Goal: Information Seeking & Learning: Find specific page/section

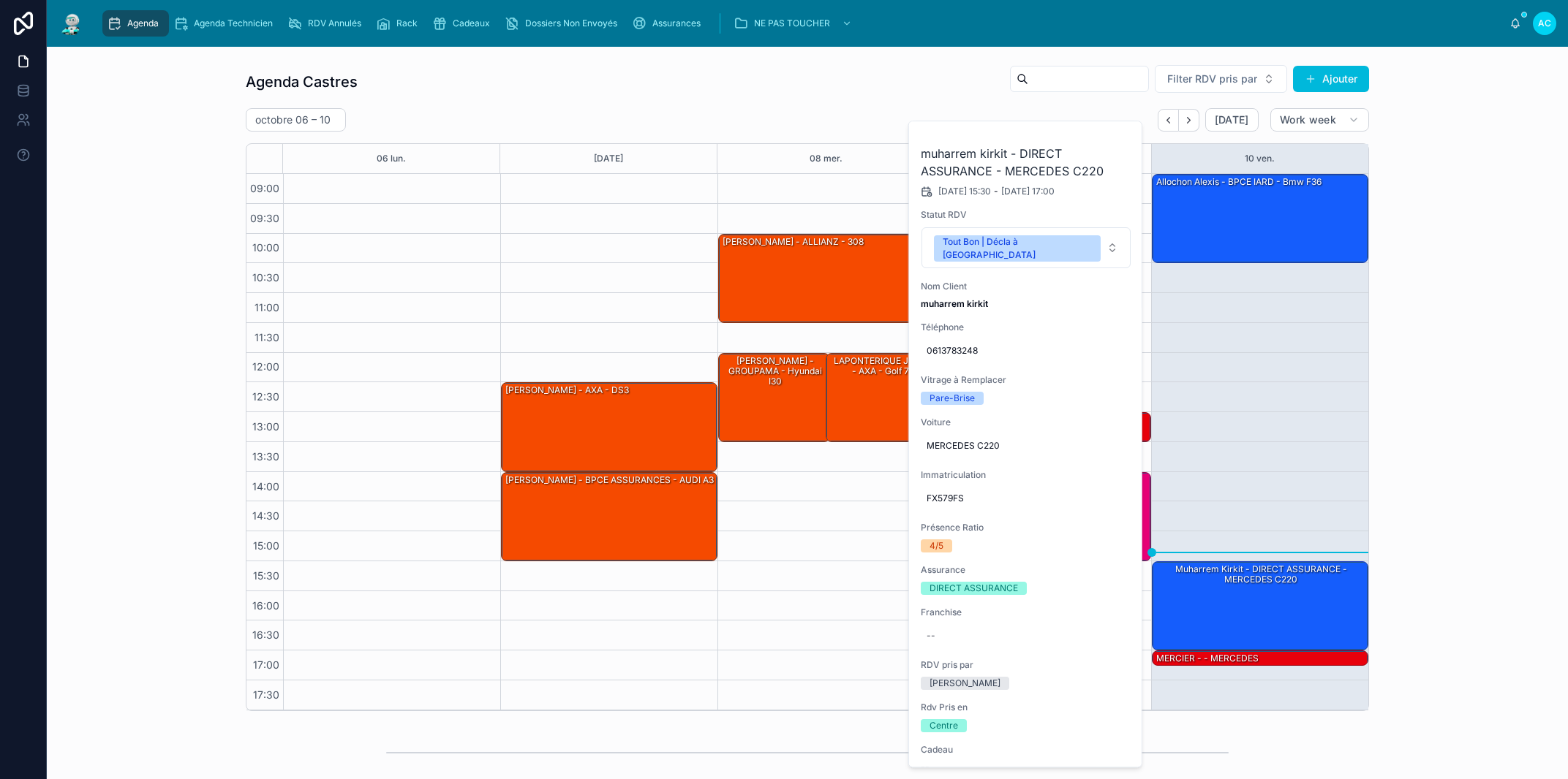
scroll to position [89, 0]
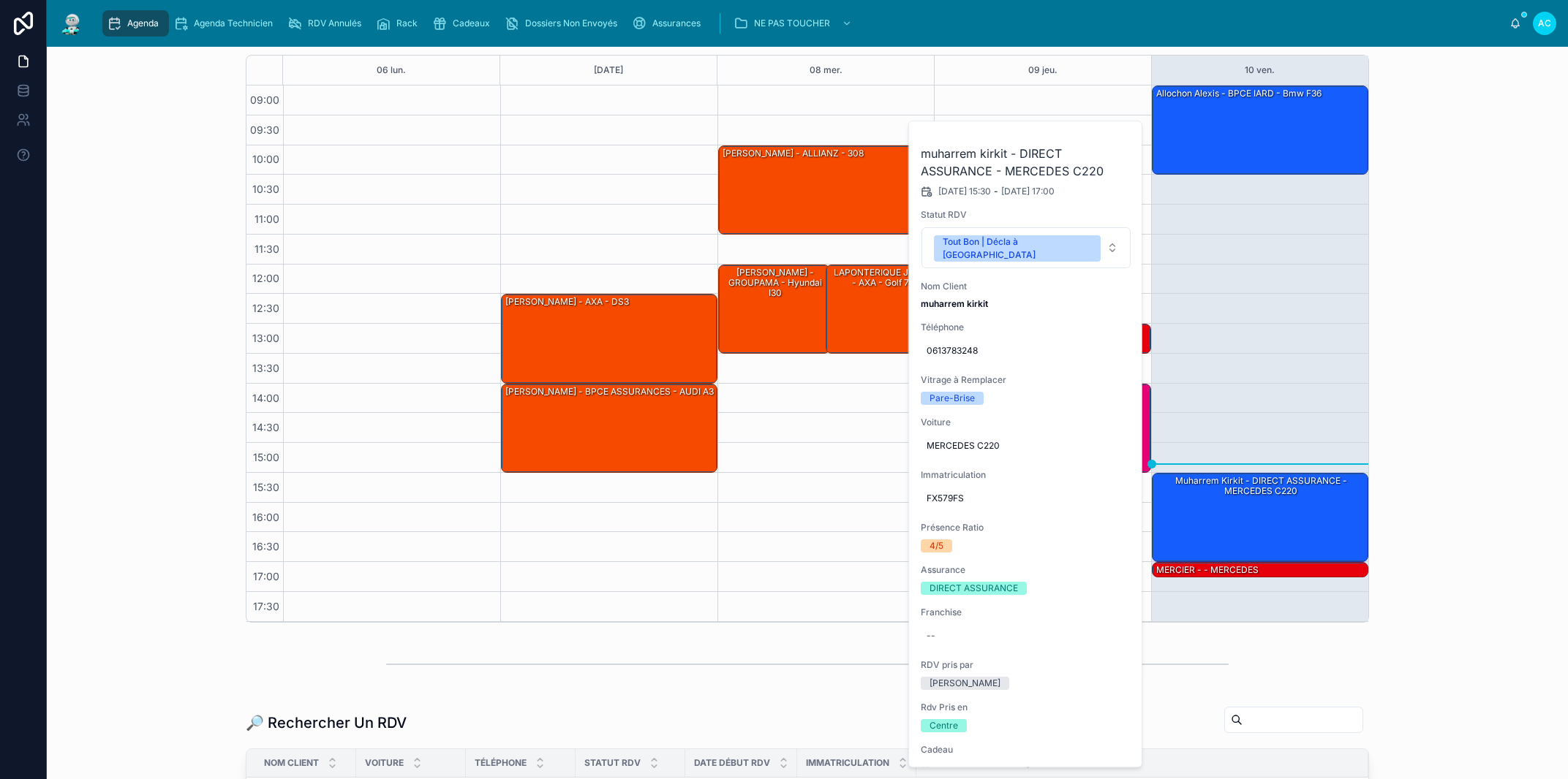
click at [0, 0] on button at bounding box center [0, 0] width 0 height 0
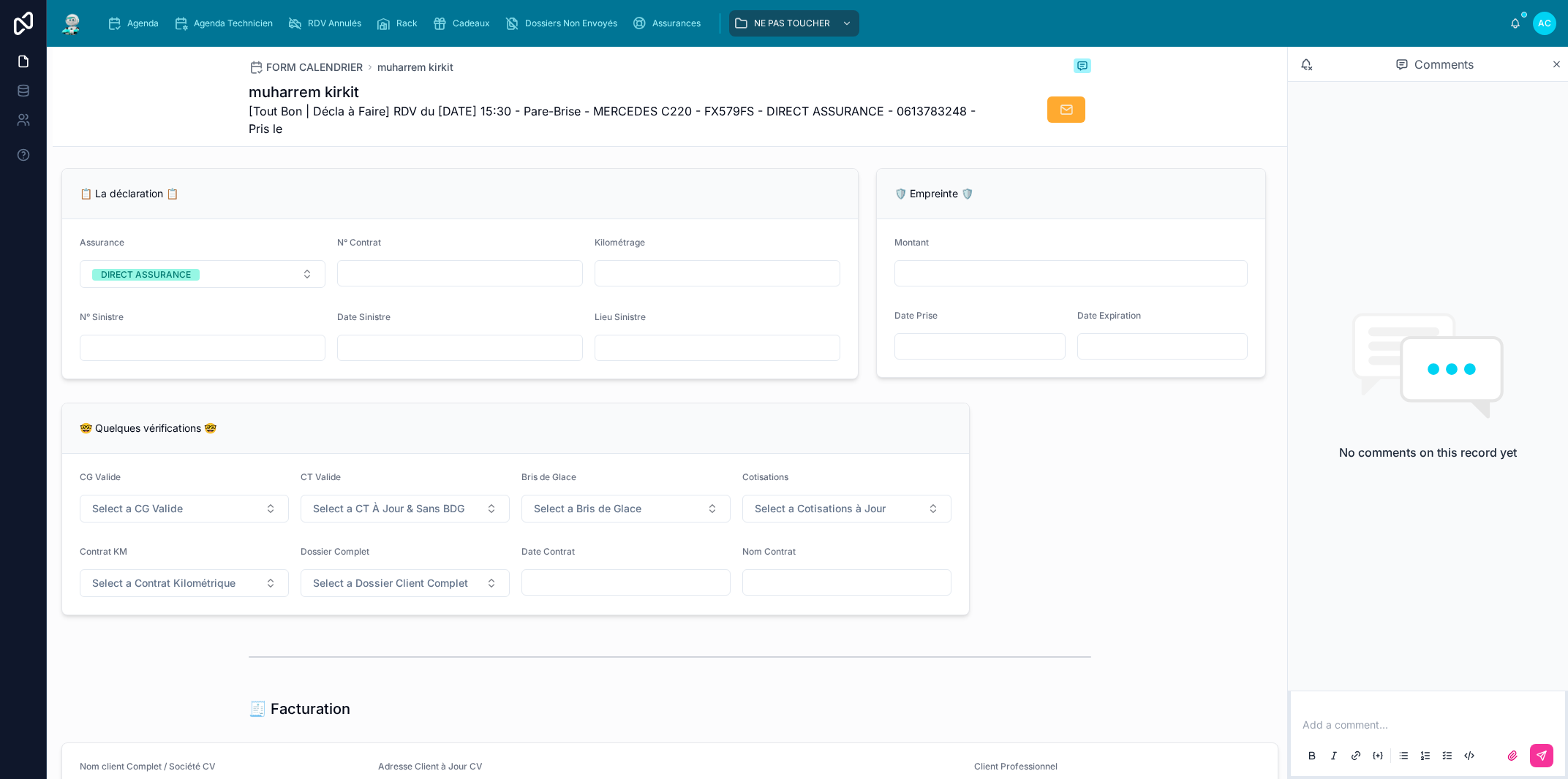
scroll to position [666, 0]
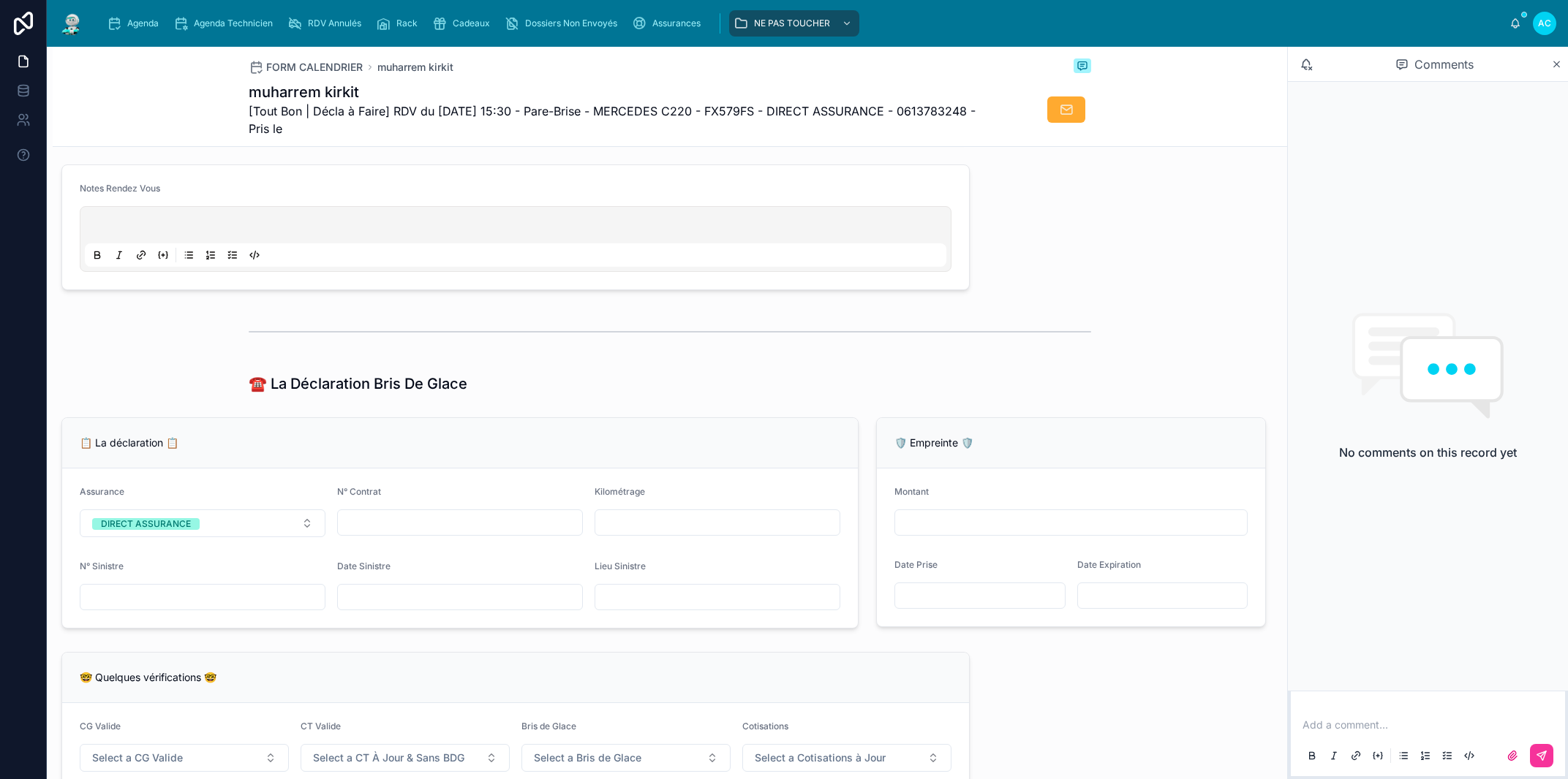
click at [99, 235] on p at bounding box center [518, 227] width 861 height 14
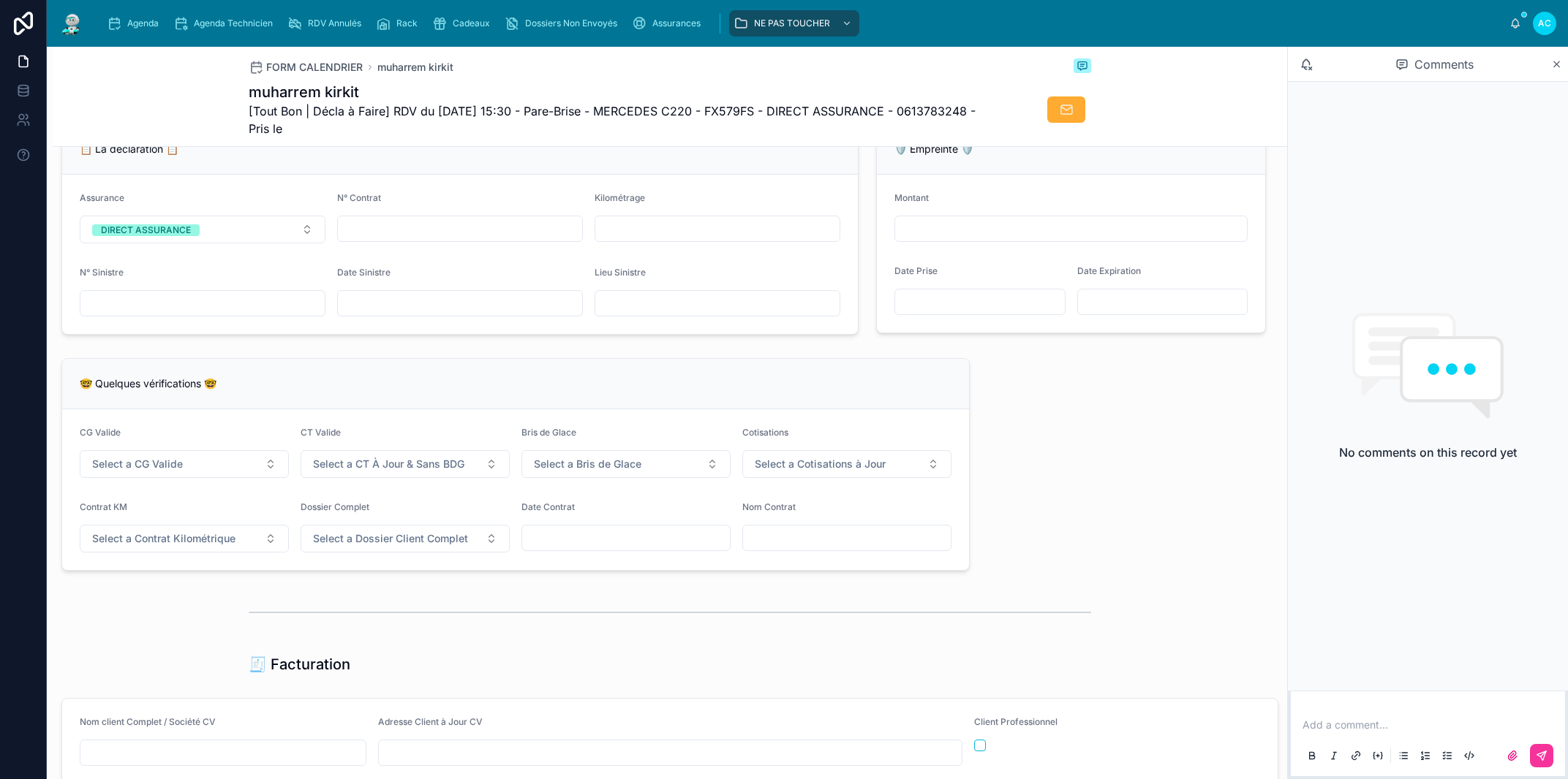
scroll to position [1165, 0]
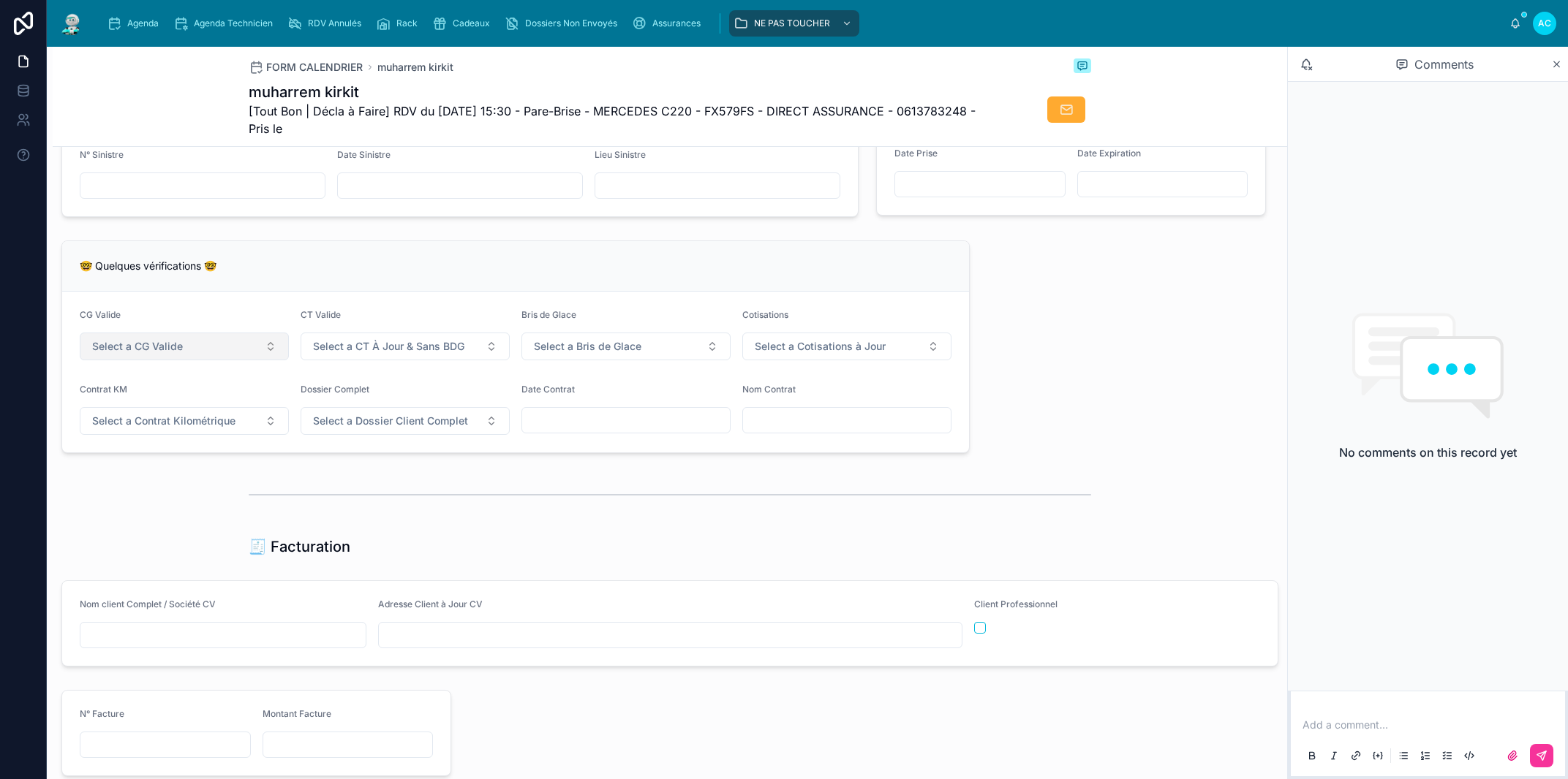
click at [177, 361] on button "Select a CG Valide" at bounding box center [184, 347] width 210 height 28
click at [223, 519] on div at bounding box center [670, 495] width 1234 height 48
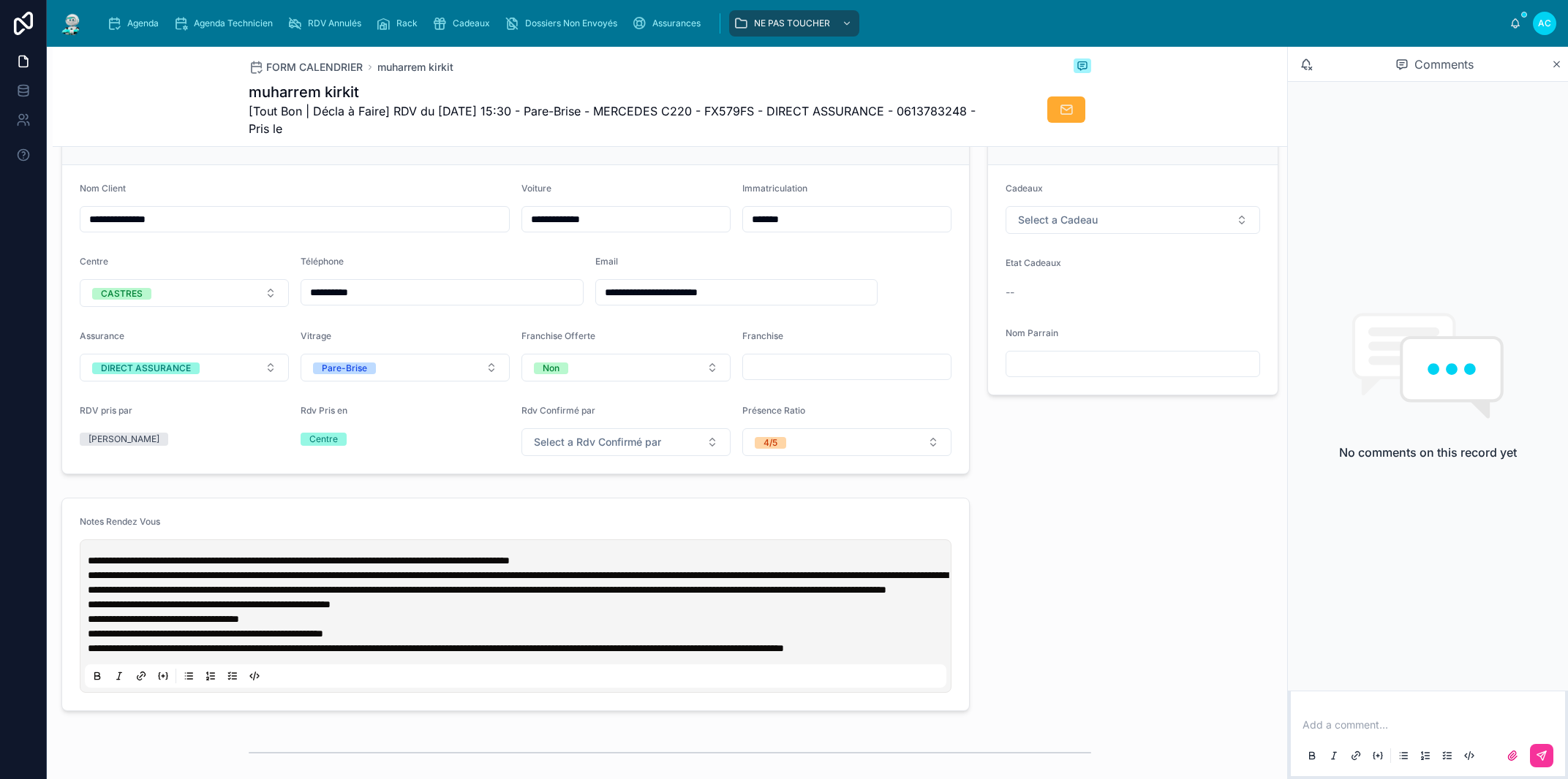
scroll to position [0, 0]
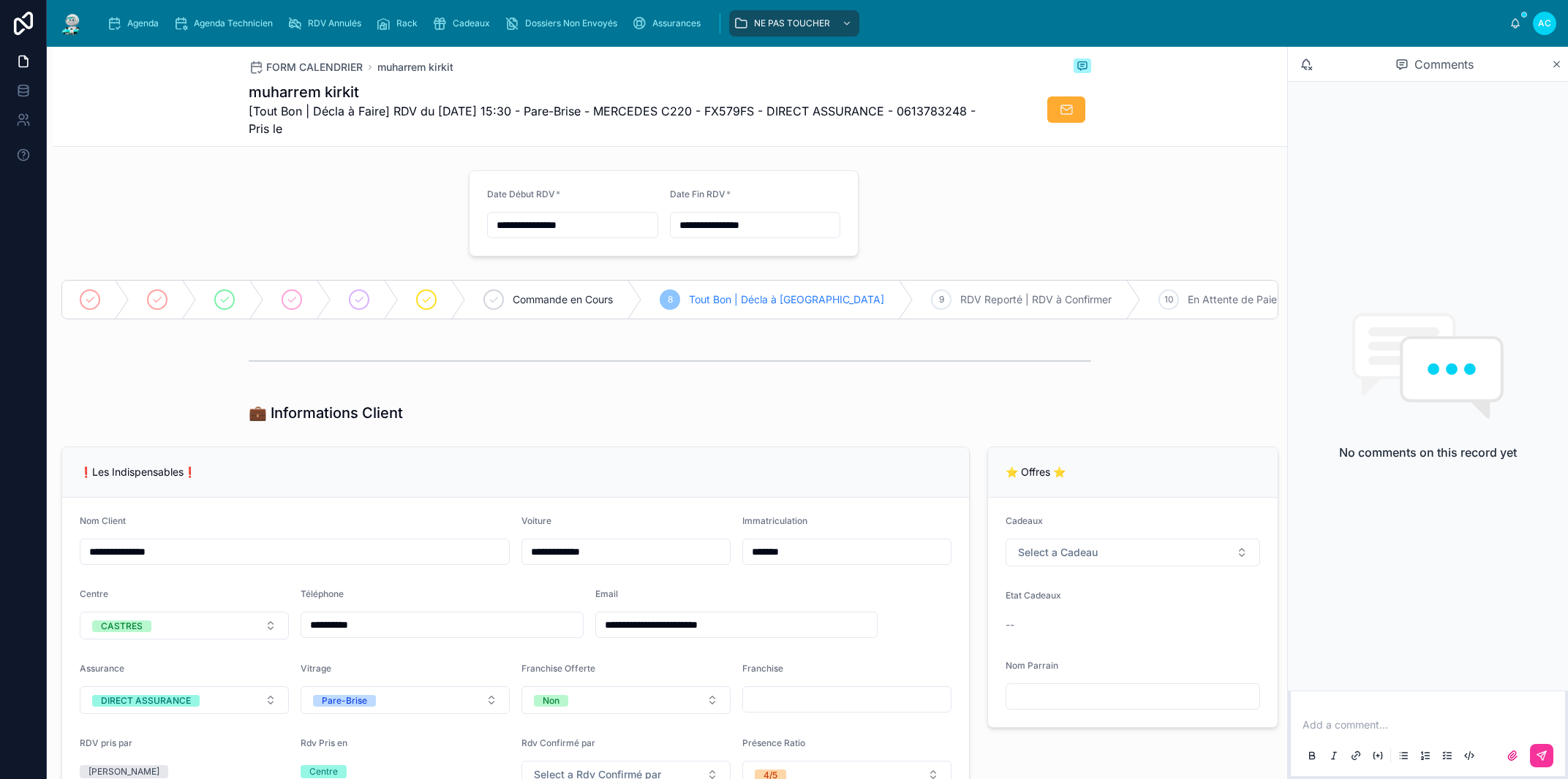
click at [245, 301] on div at bounding box center [230, 300] width 67 height 38
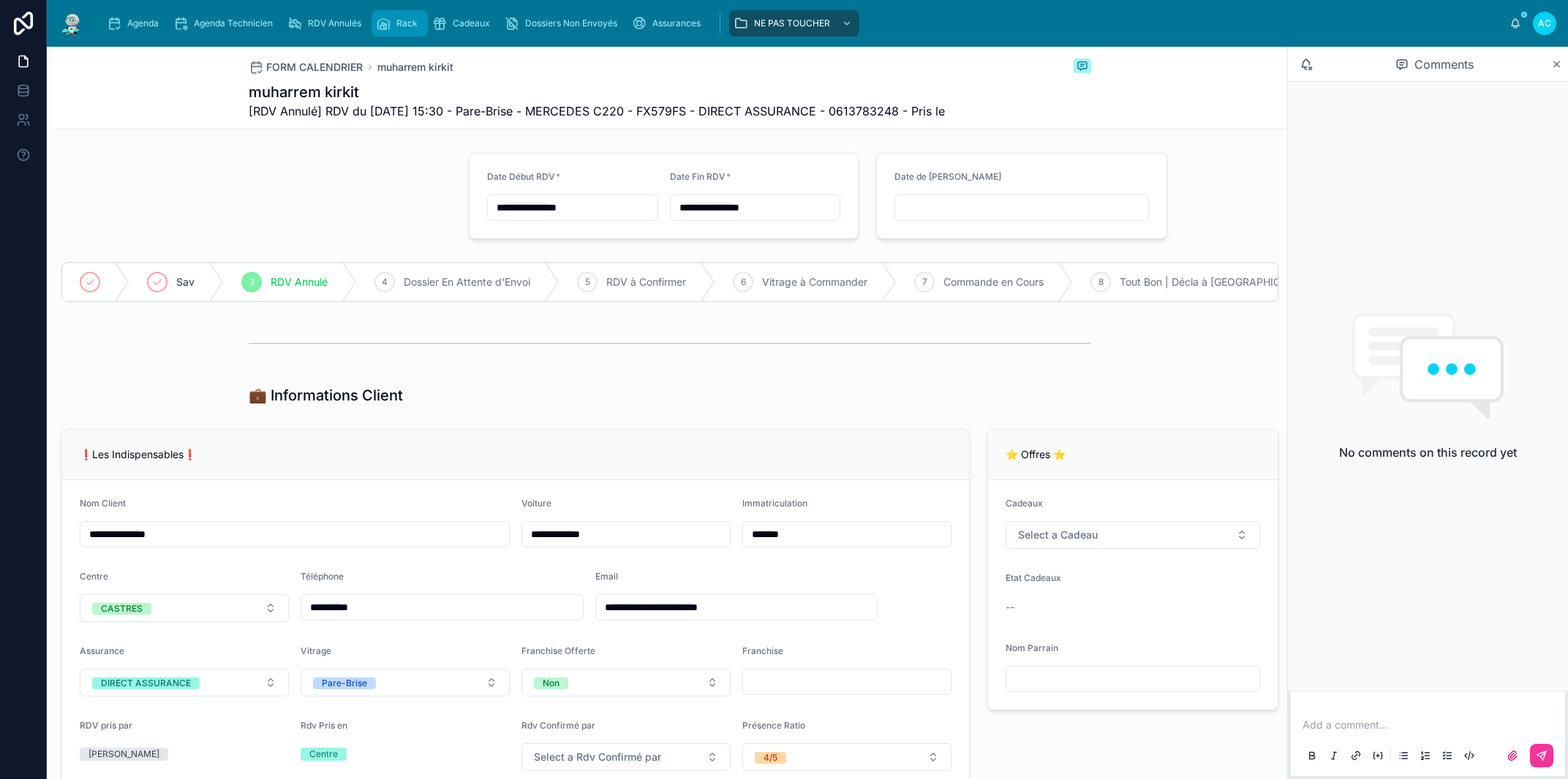
type input "**********"
click at [133, 23] on span "Agenda" at bounding box center [142, 23] width 31 height 12
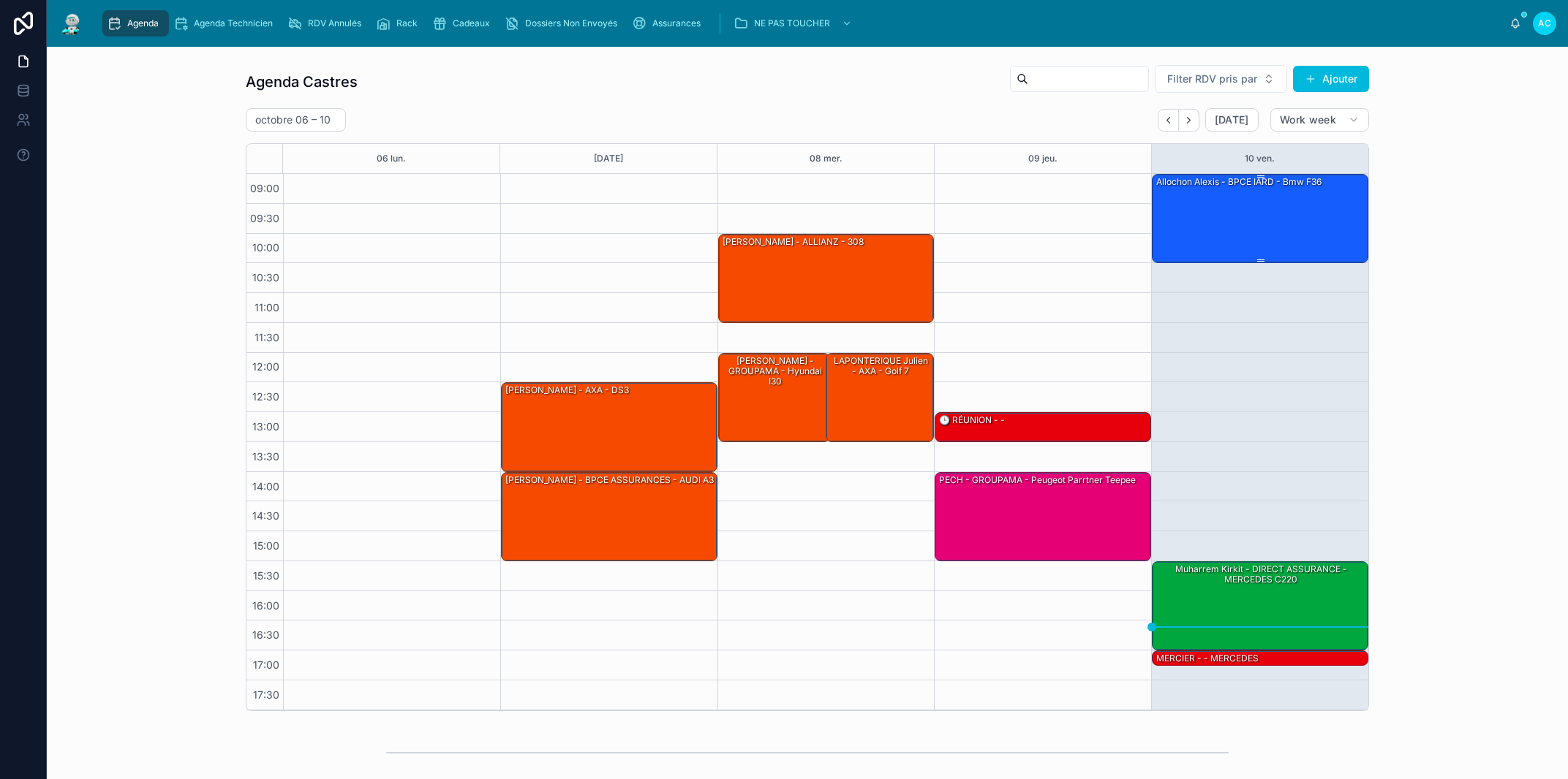
click at [1221, 227] on div "allochon alexis - BPCE IARD - bmw f36" at bounding box center [1260, 218] width 212 height 86
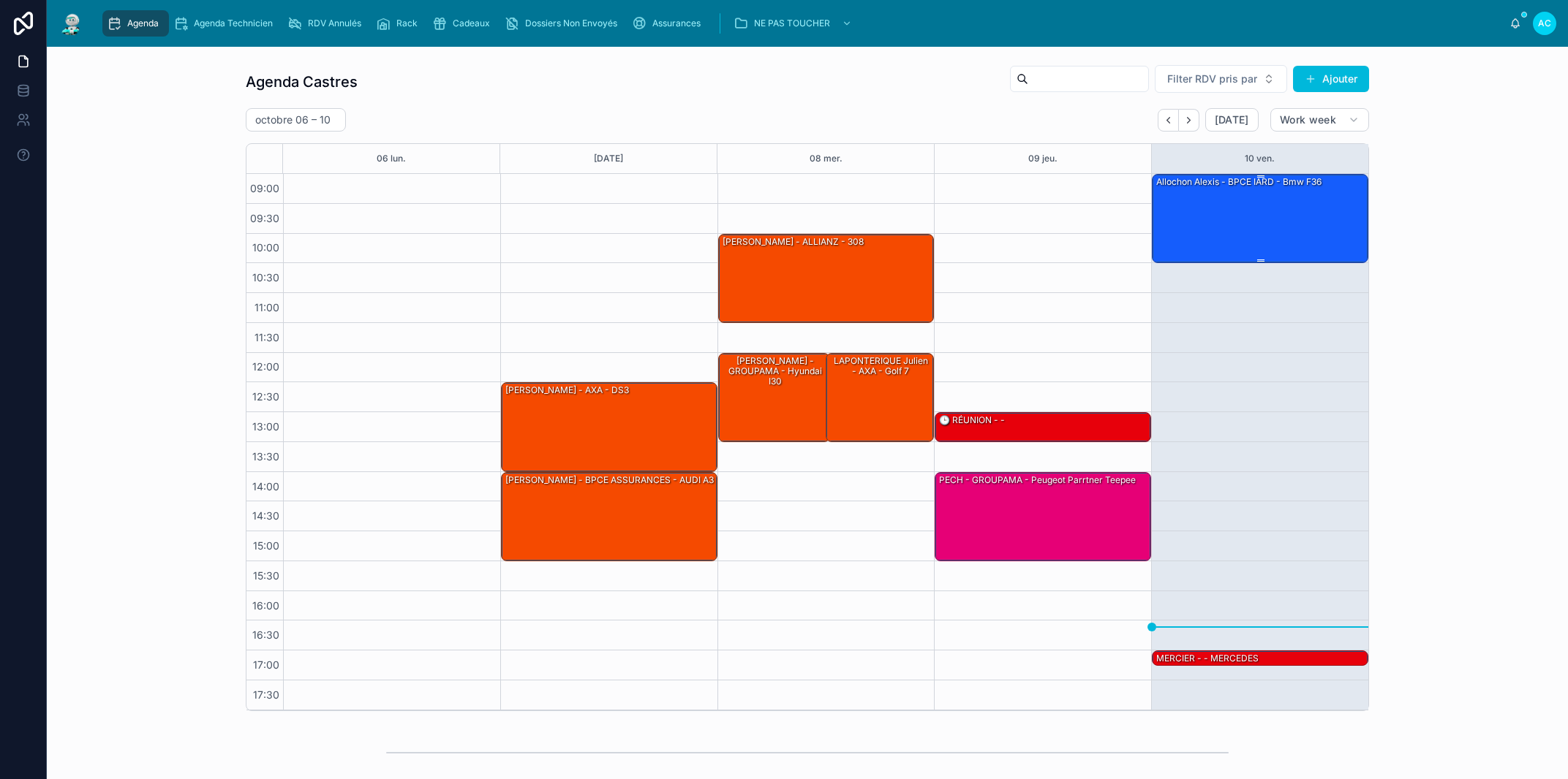
click at [1212, 218] on div "allochon alexis - BPCE IARD - bmw f36" at bounding box center [1260, 218] width 212 height 86
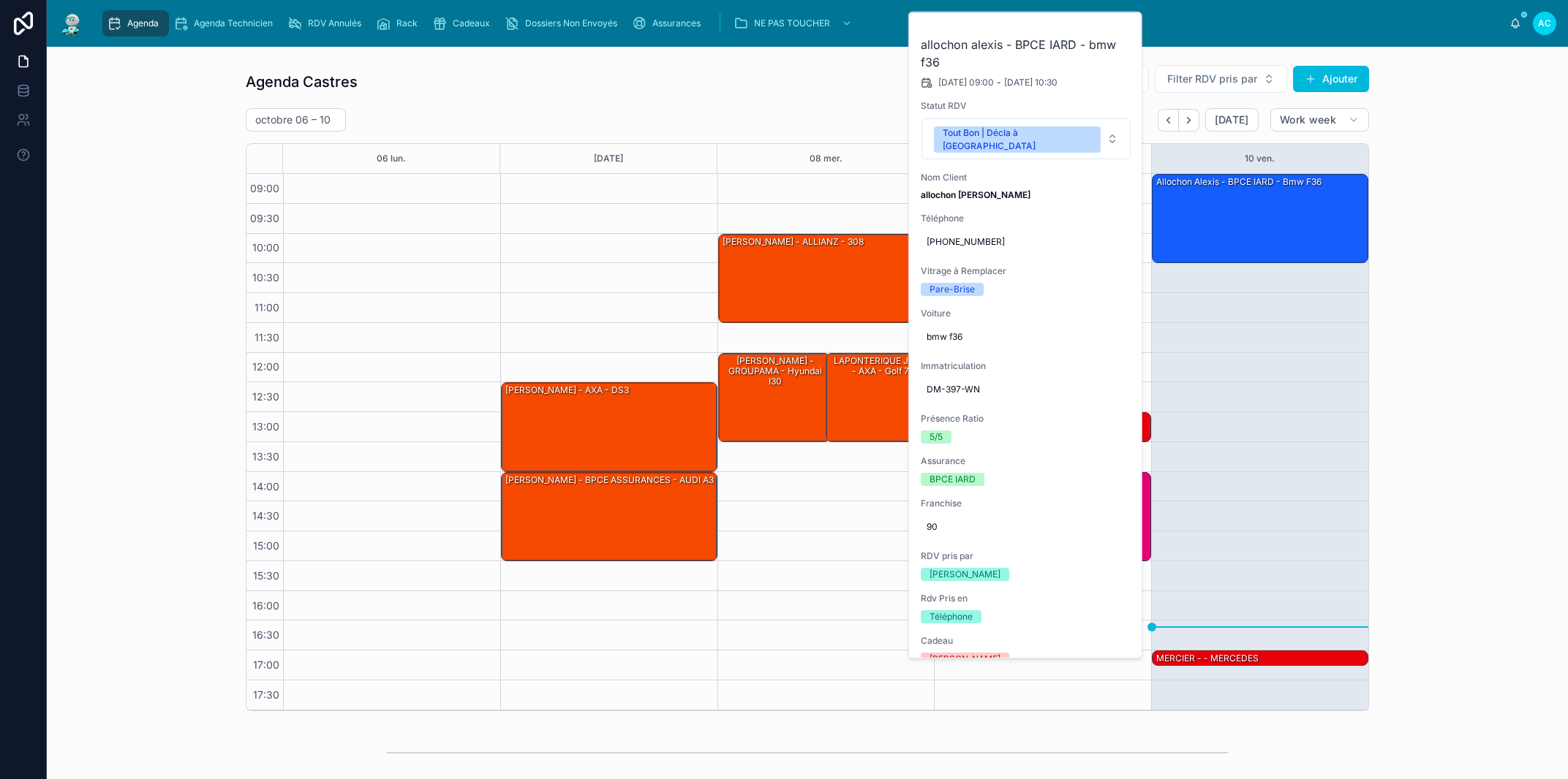
click at [0, 0] on button at bounding box center [0, 0] width 0 height 0
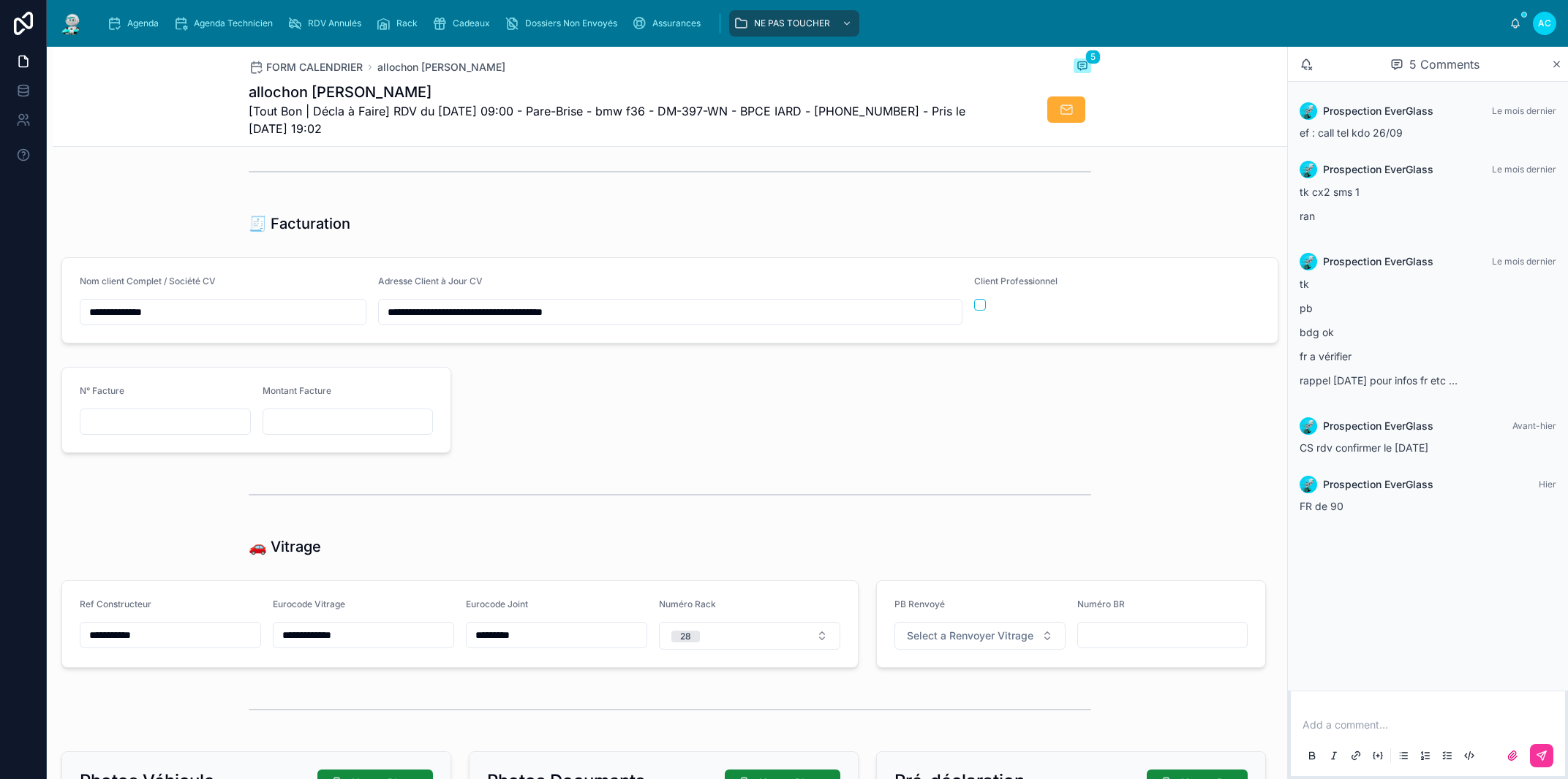
scroll to position [1914, 0]
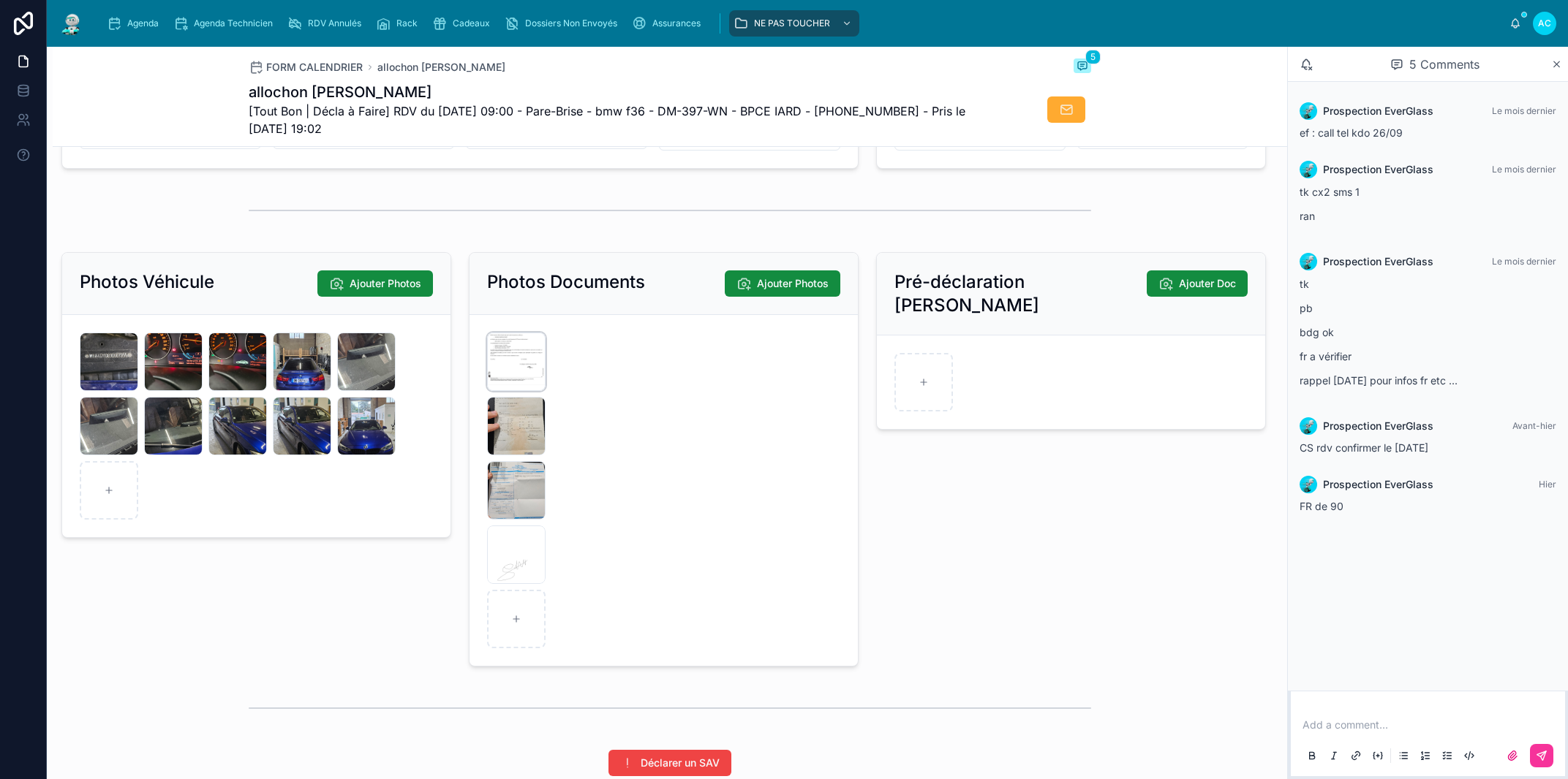
click at [512, 385] on div "IMG-20251009-WA0024(1) .jpg" at bounding box center [516, 362] width 58 height 58
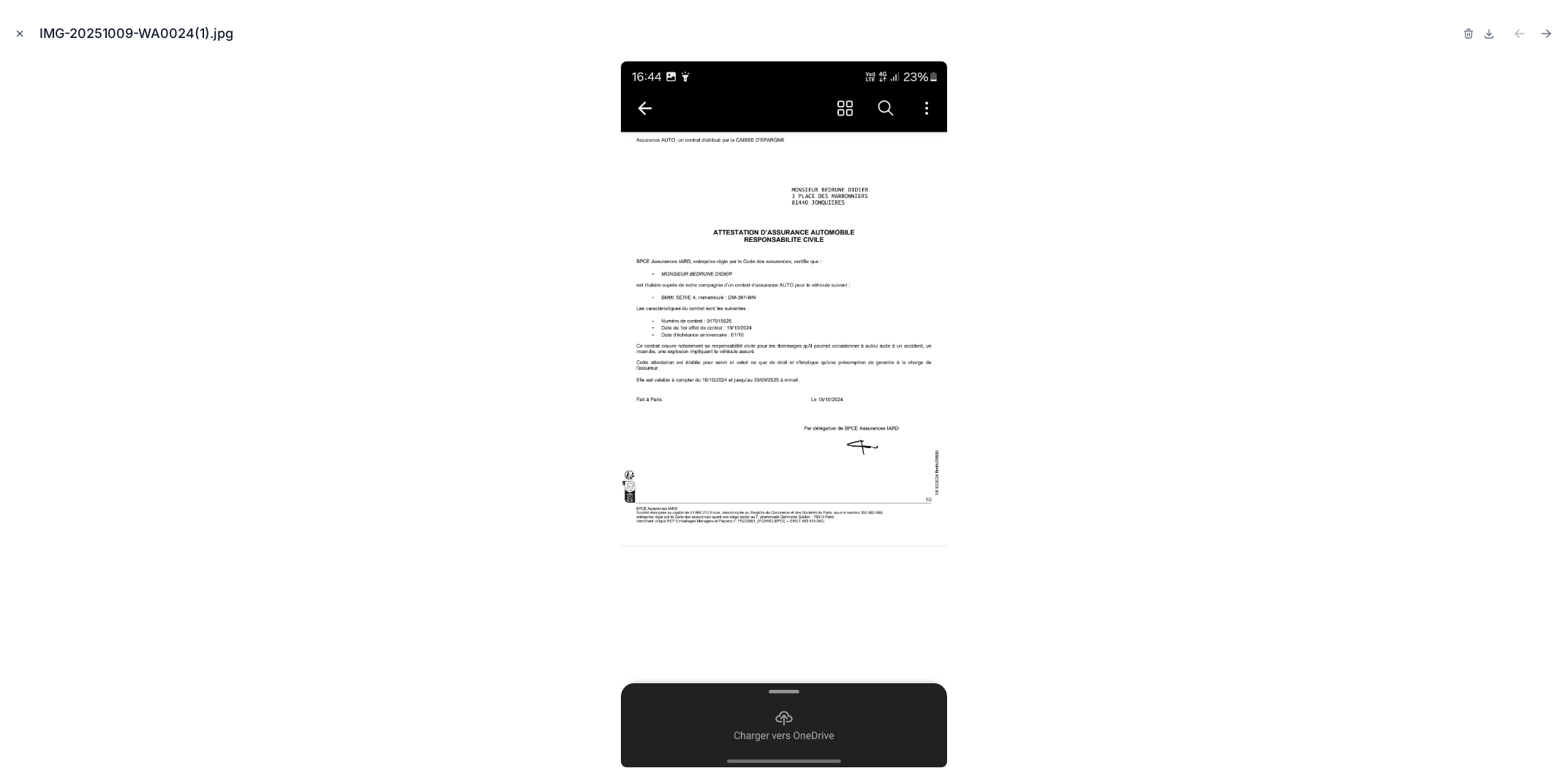
click at [18, 37] on icon "Close modal" at bounding box center [19, 33] width 10 height 10
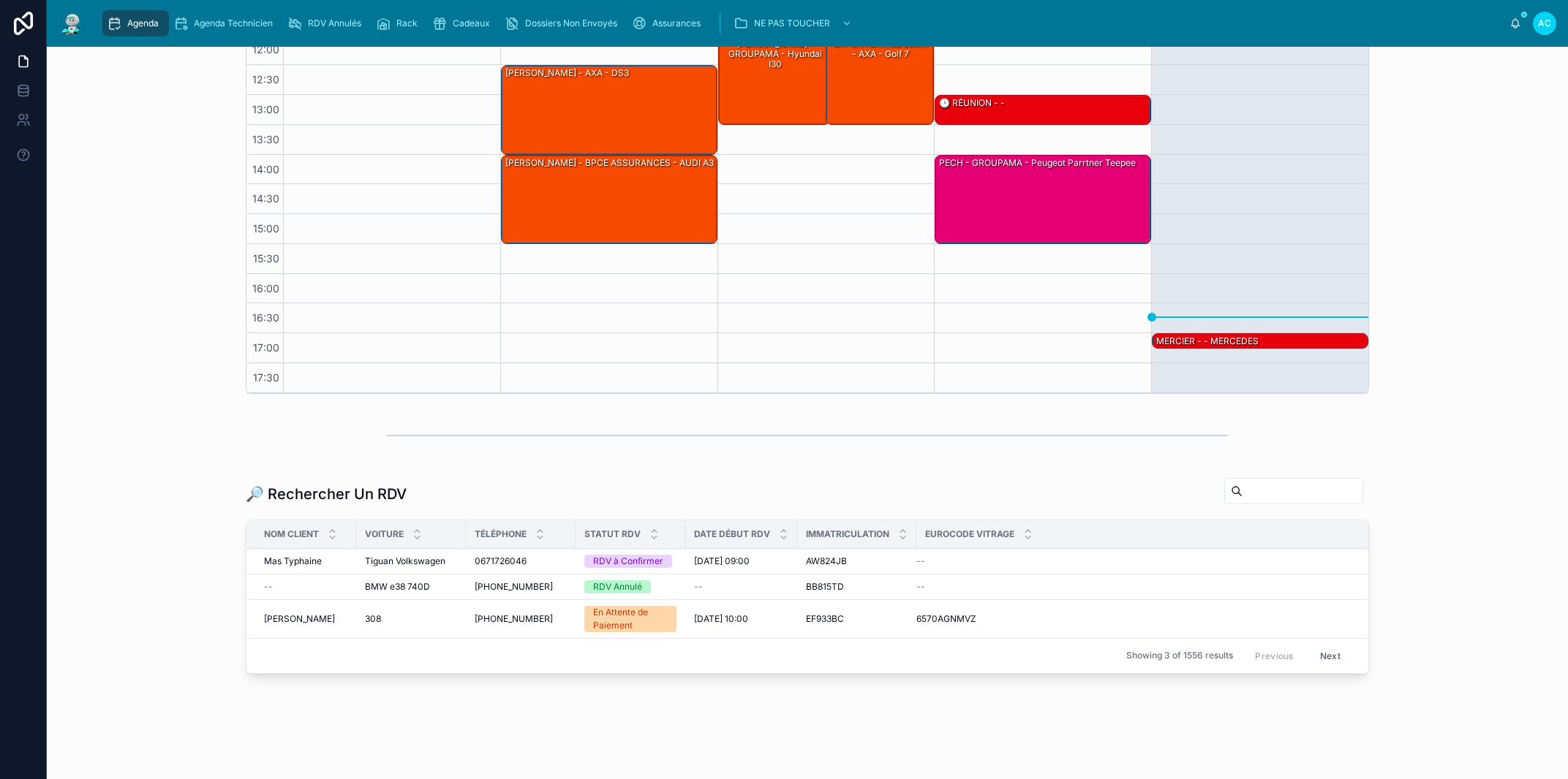
scroll to position [338, 0]
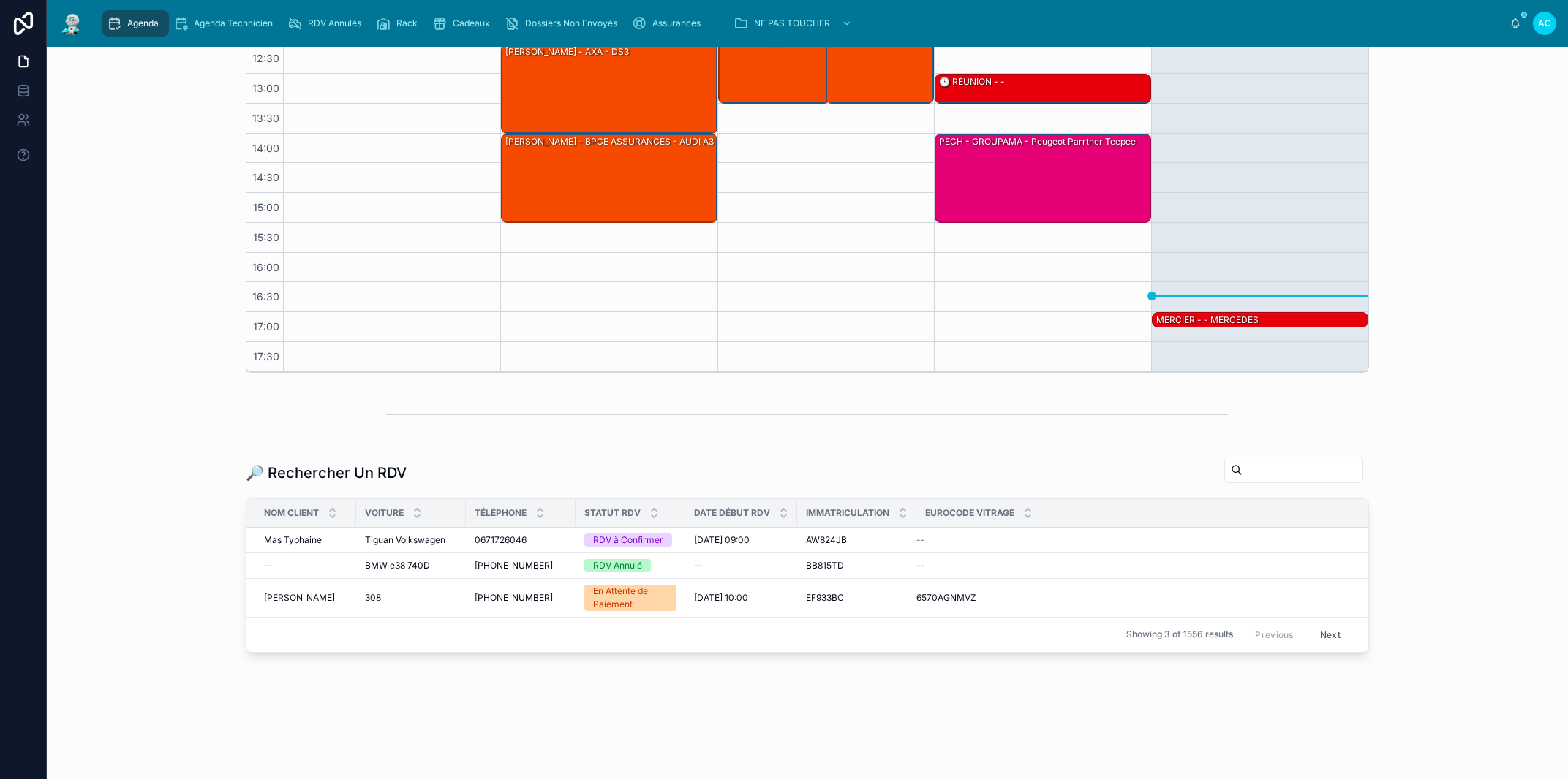
click at [1255, 473] on input "text" at bounding box center [1302, 470] width 120 height 21
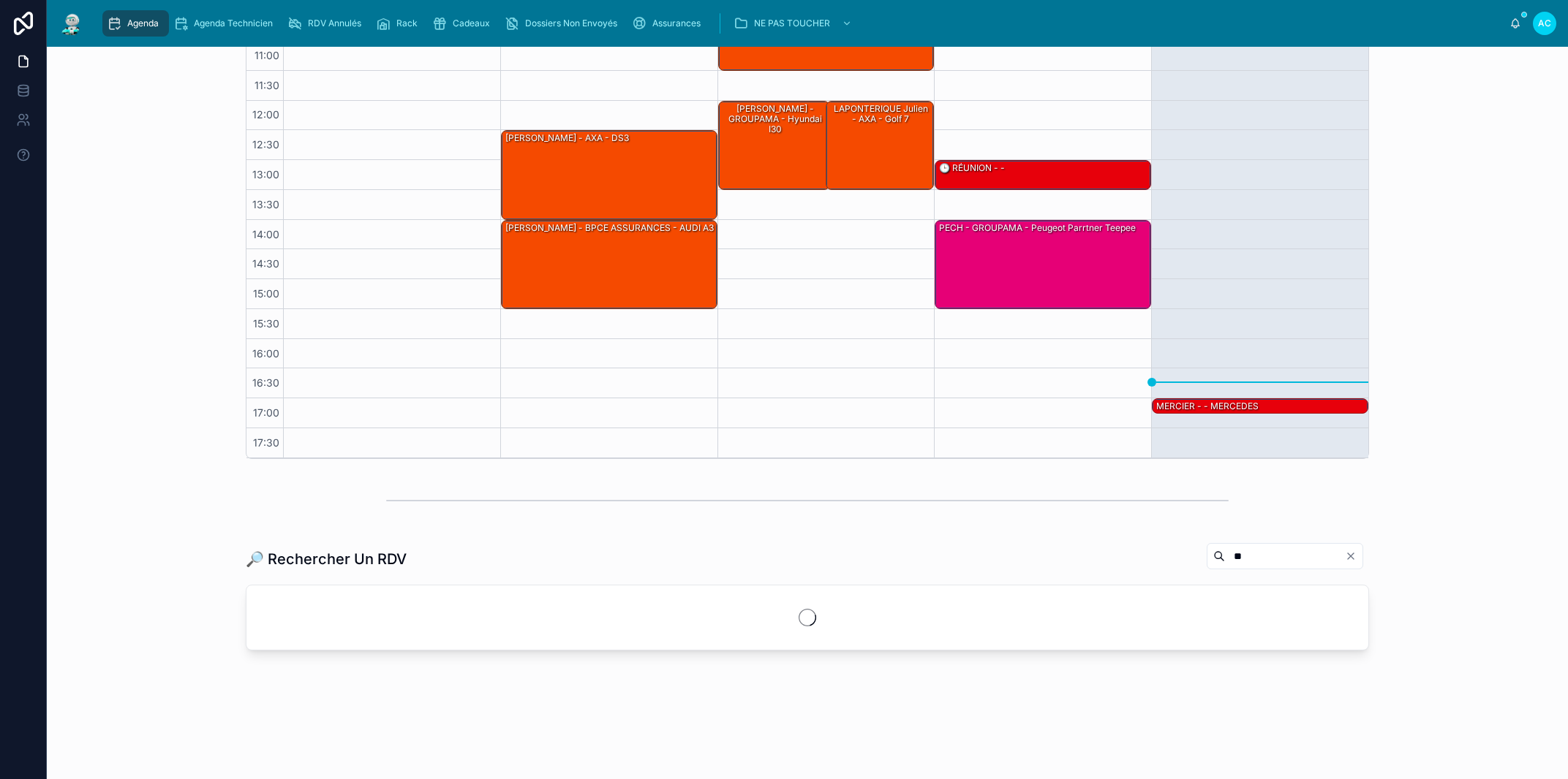
scroll to position [251, 0]
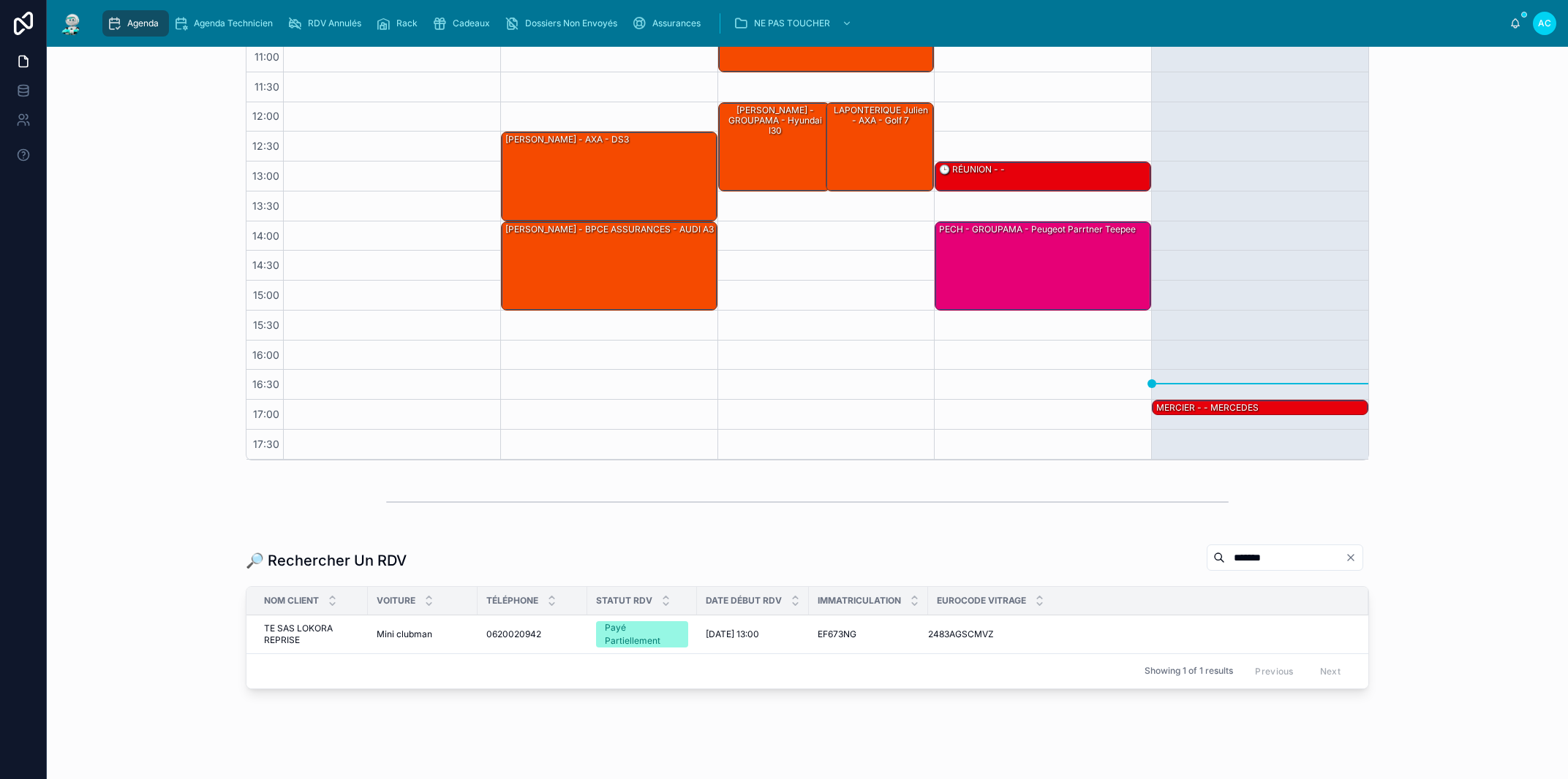
type input "*******"
click at [494, 631] on span "0620020942" at bounding box center [513, 634] width 55 height 12
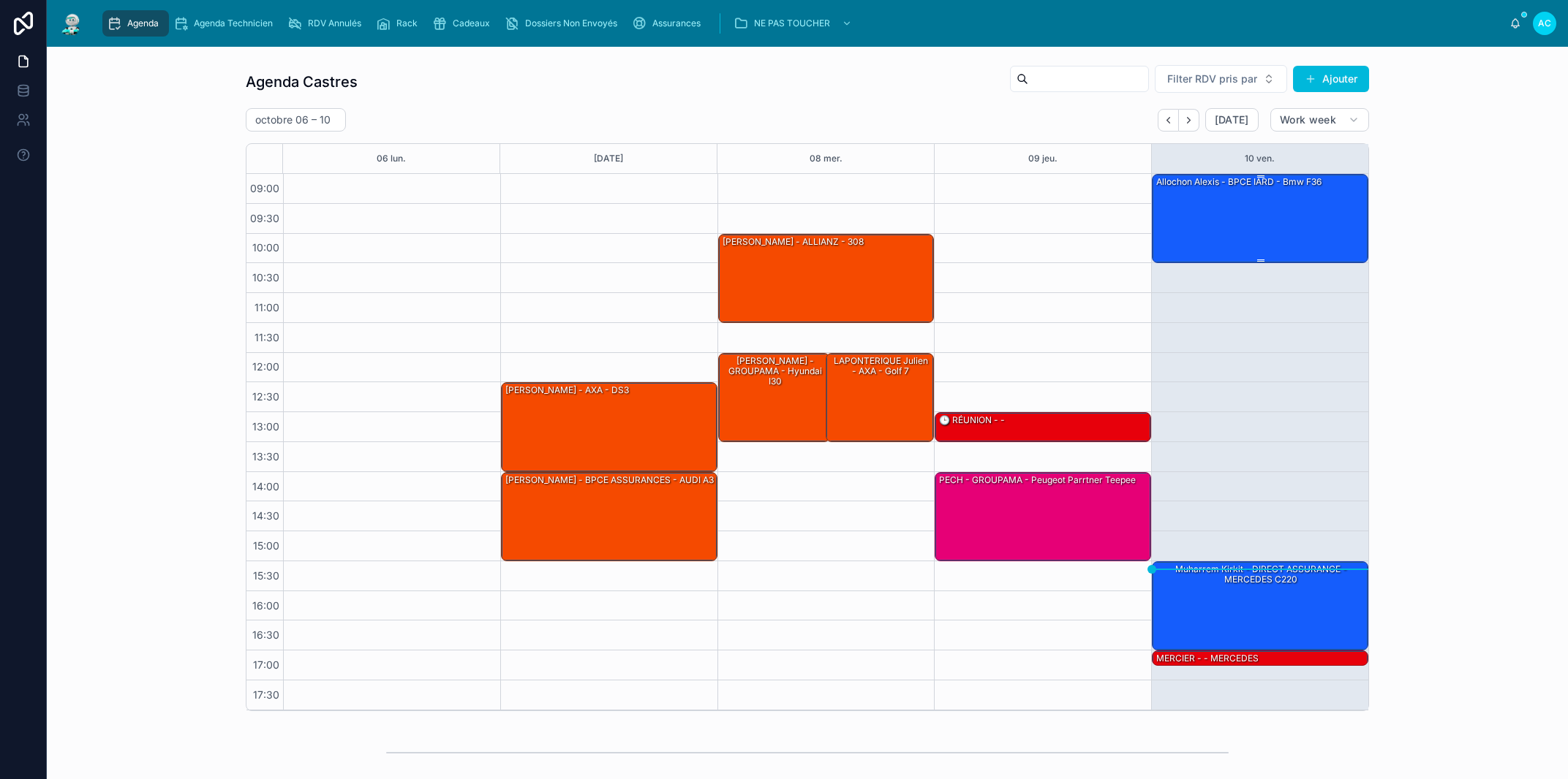
click at [1238, 211] on div "allochon alexis - BPCE IARD - bmw f36" at bounding box center [1260, 218] width 212 height 86
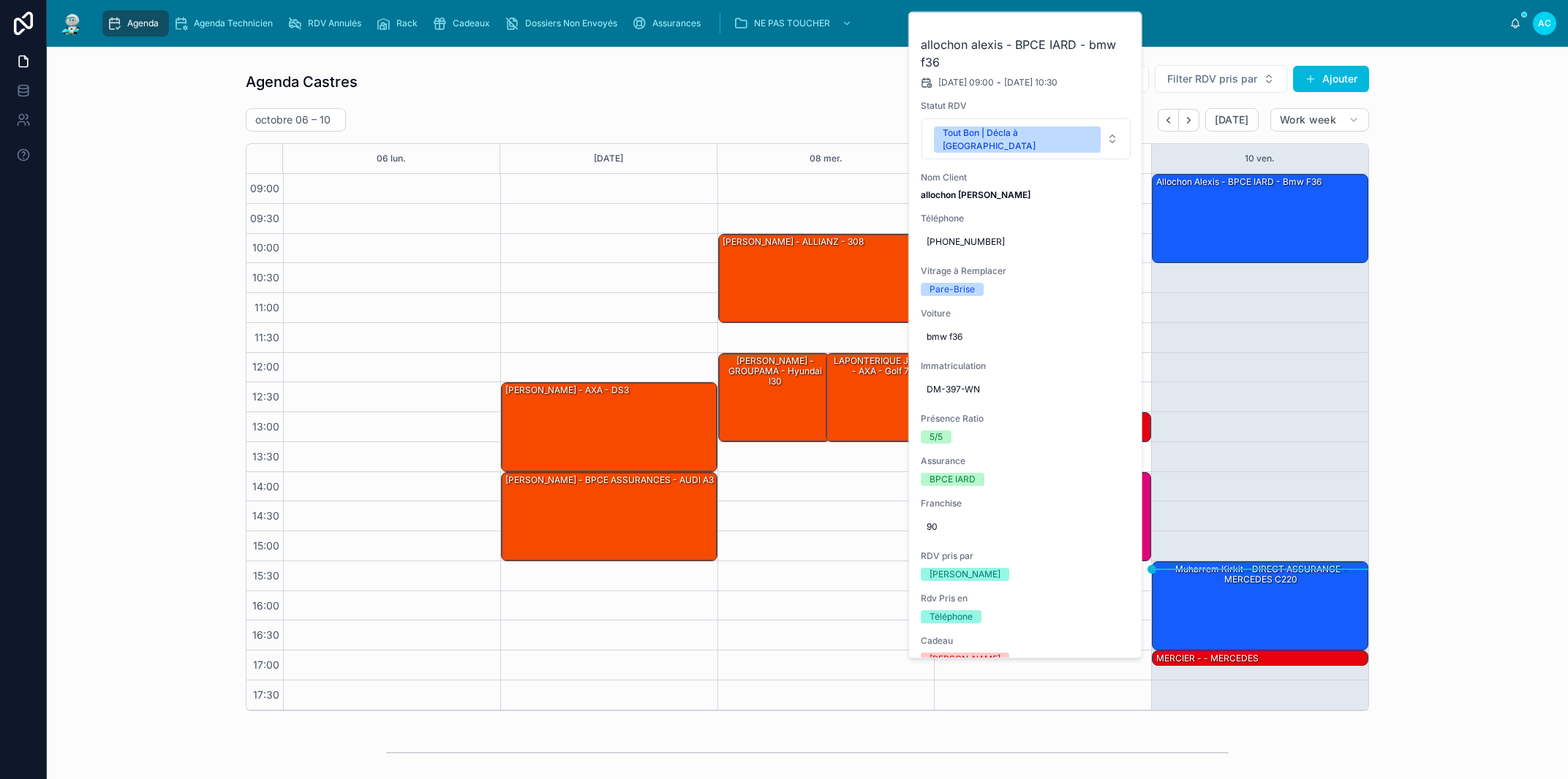
click at [0, 0] on icon at bounding box center [0, 0] width 0 height 0
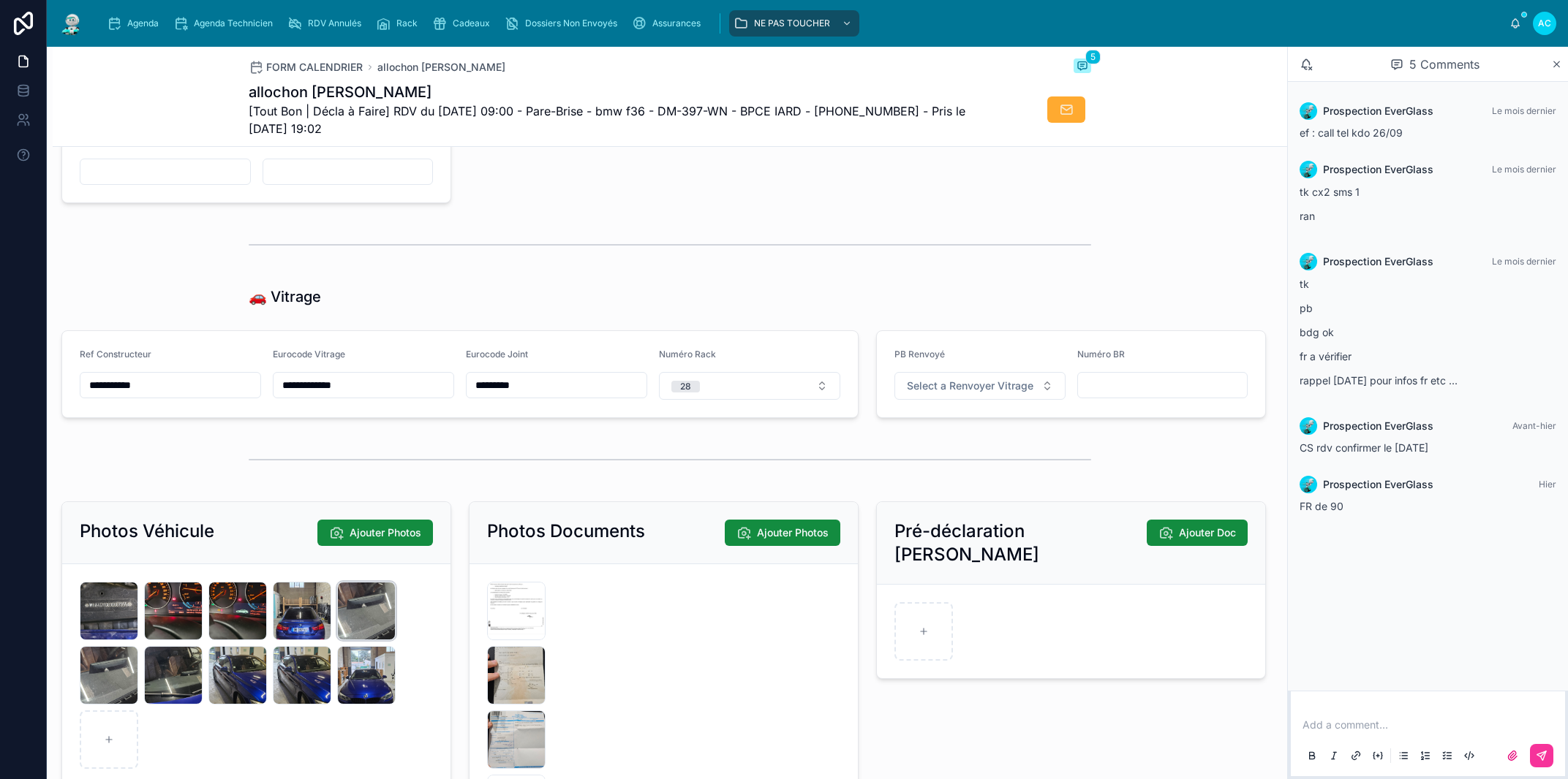
scroll to position [2047, 0]
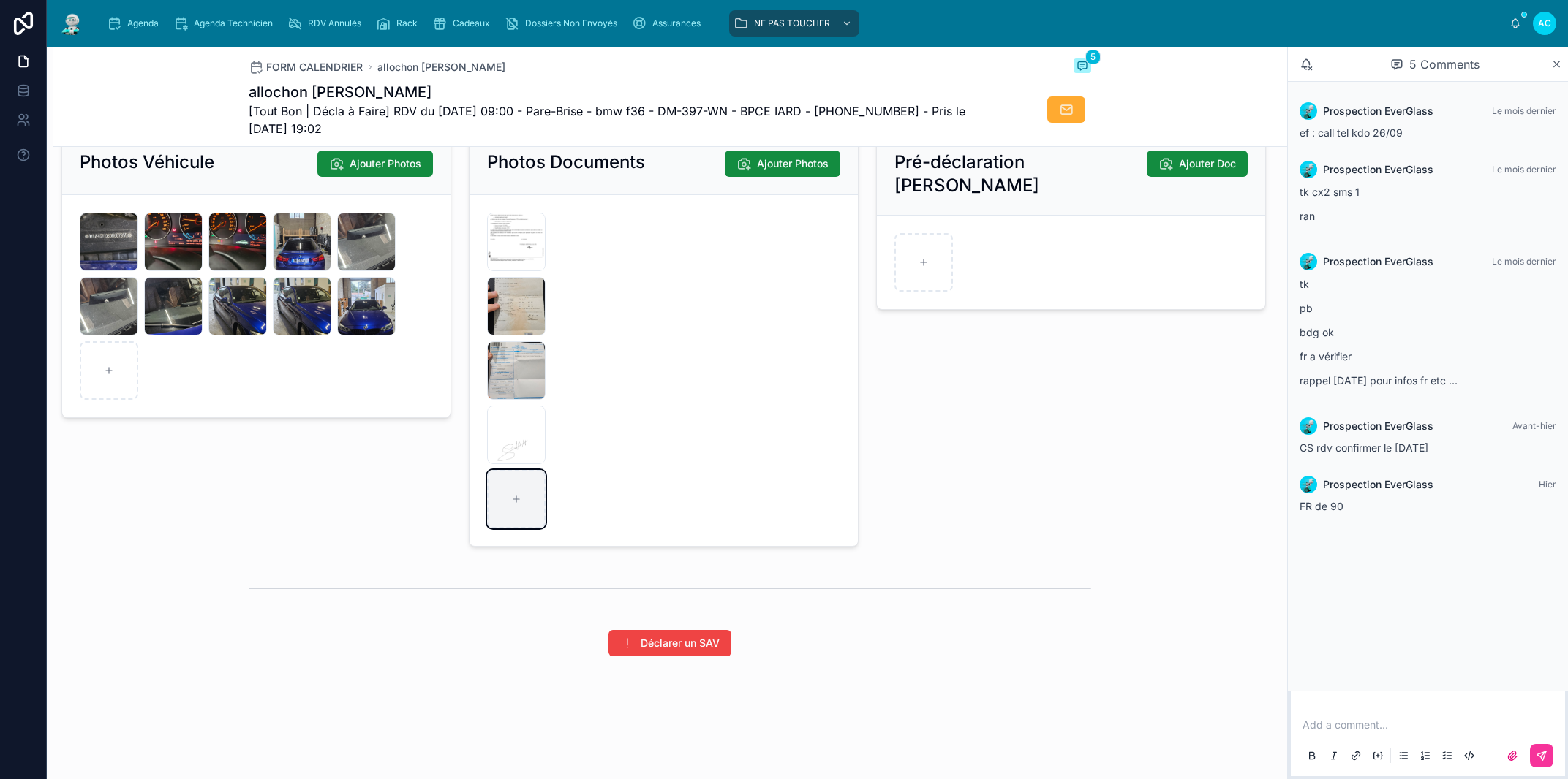
click at [523, 506] on div at bounding box center [516, 499] width 58 height 58
type input "**********"
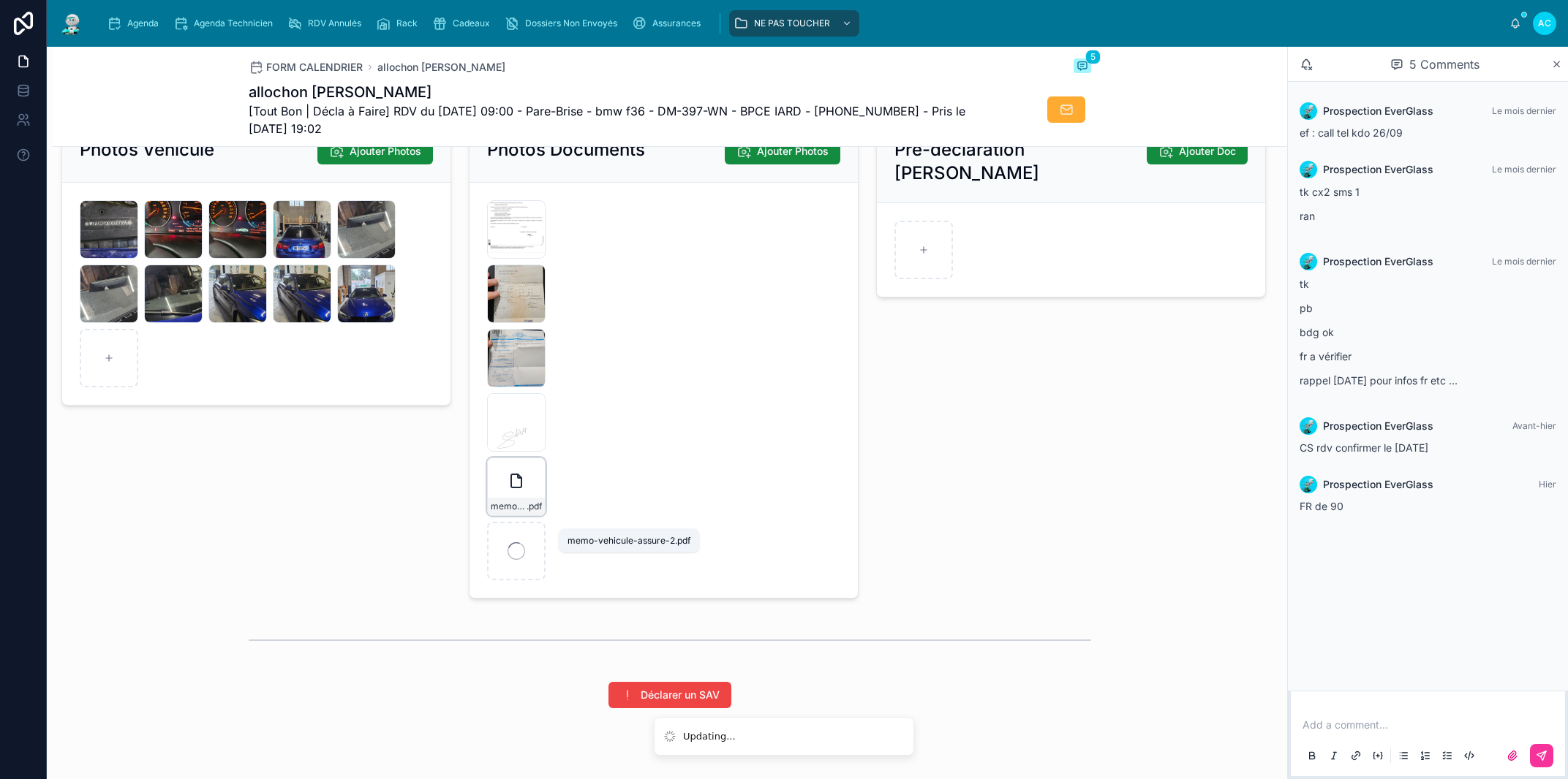
click at [519, 512] on span "memo-vehicule-assure-2" at bounding box center [509, 506] width 36 height 12
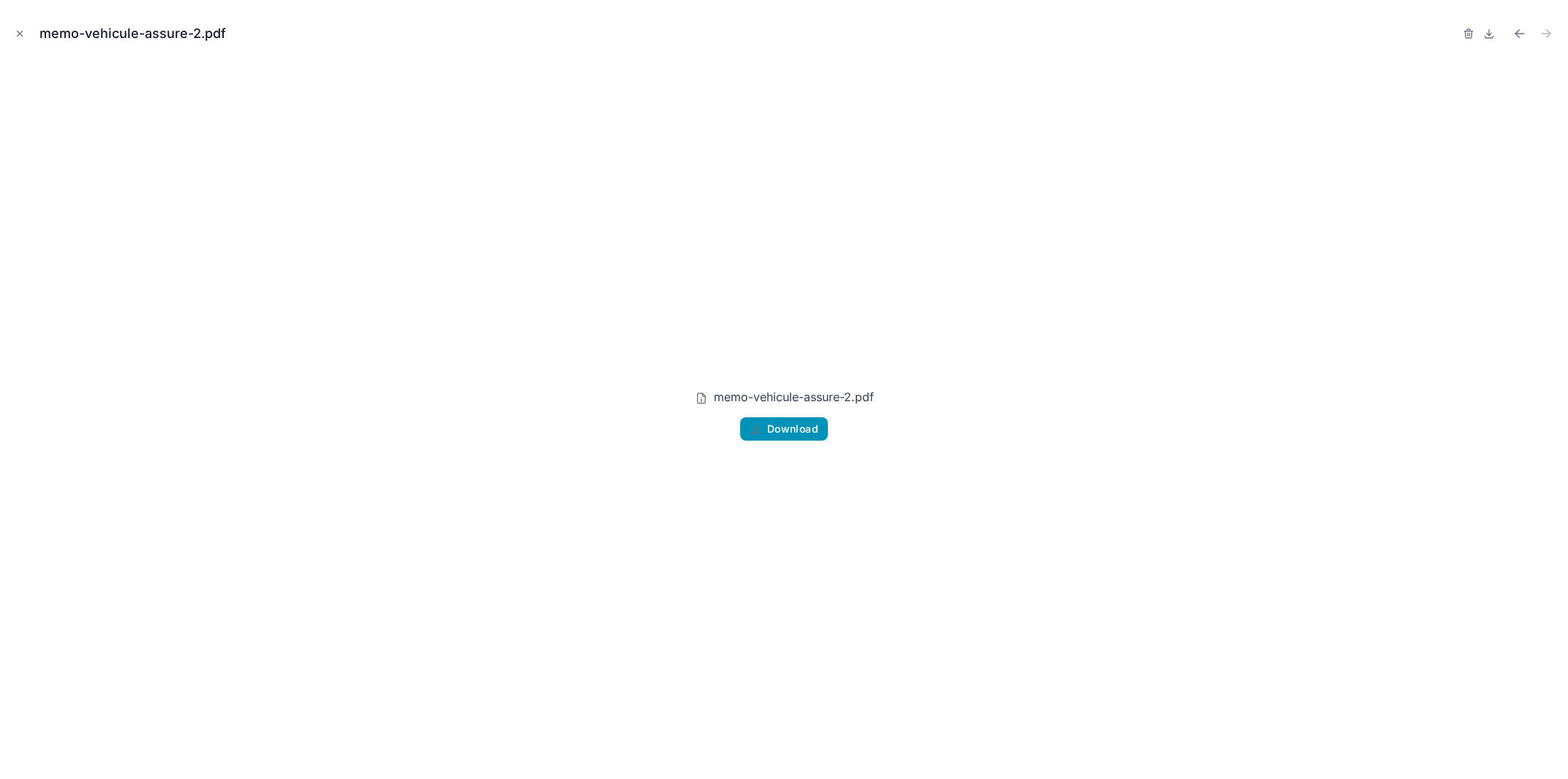
click at [781, 433] on span "Download" at bounding box center [793, 429] width 51 height 13
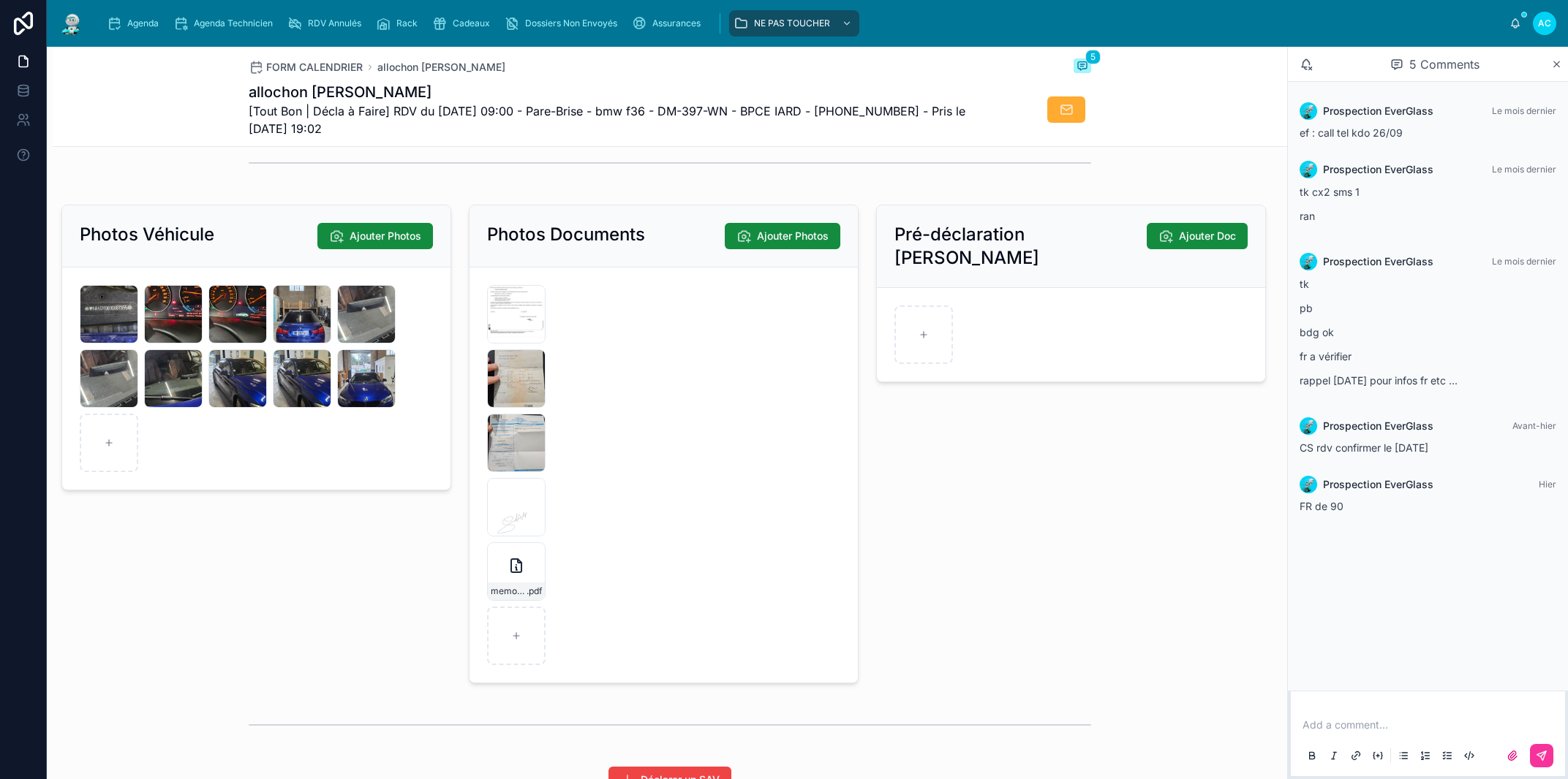
scroll to position [1964, 0]
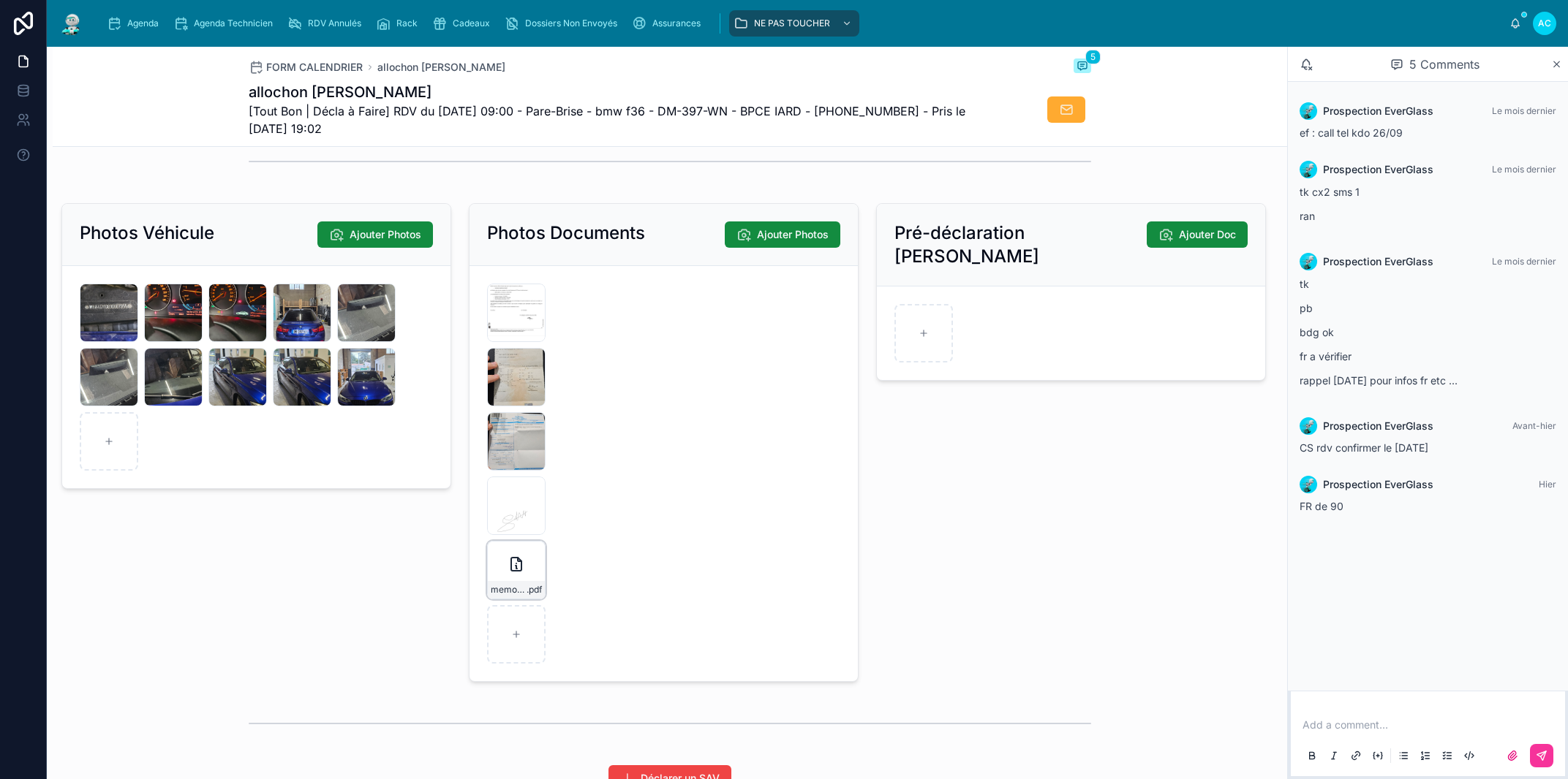
click at [0, 0] on icon "button" at bounding box center [0, 0] width 0 height 0
click at [544, 544] on icon "button" at bounding box center [544, 541] width 12 height 12
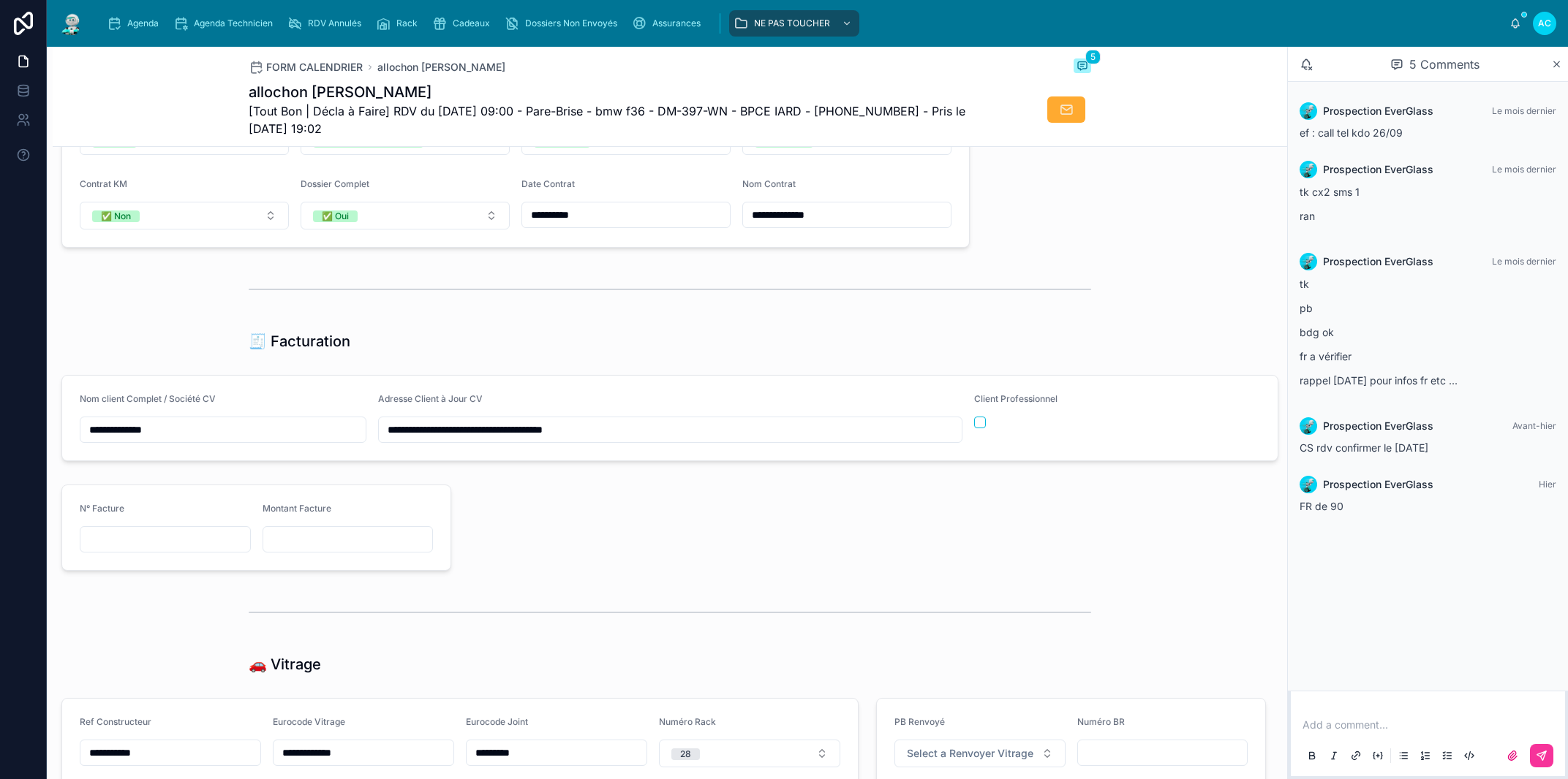
scroll to position [1381, 0]
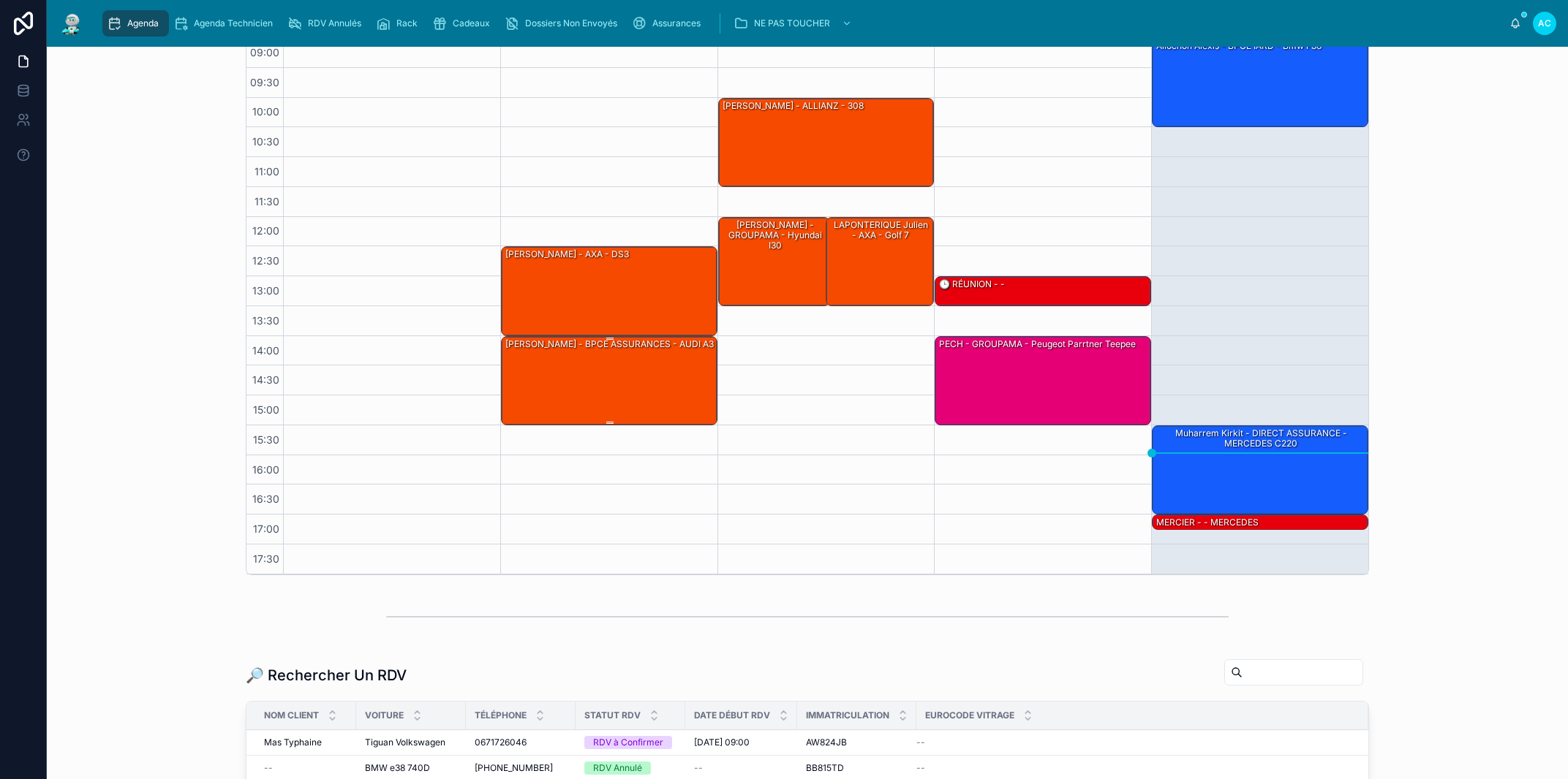
scroll to position [5, 0]
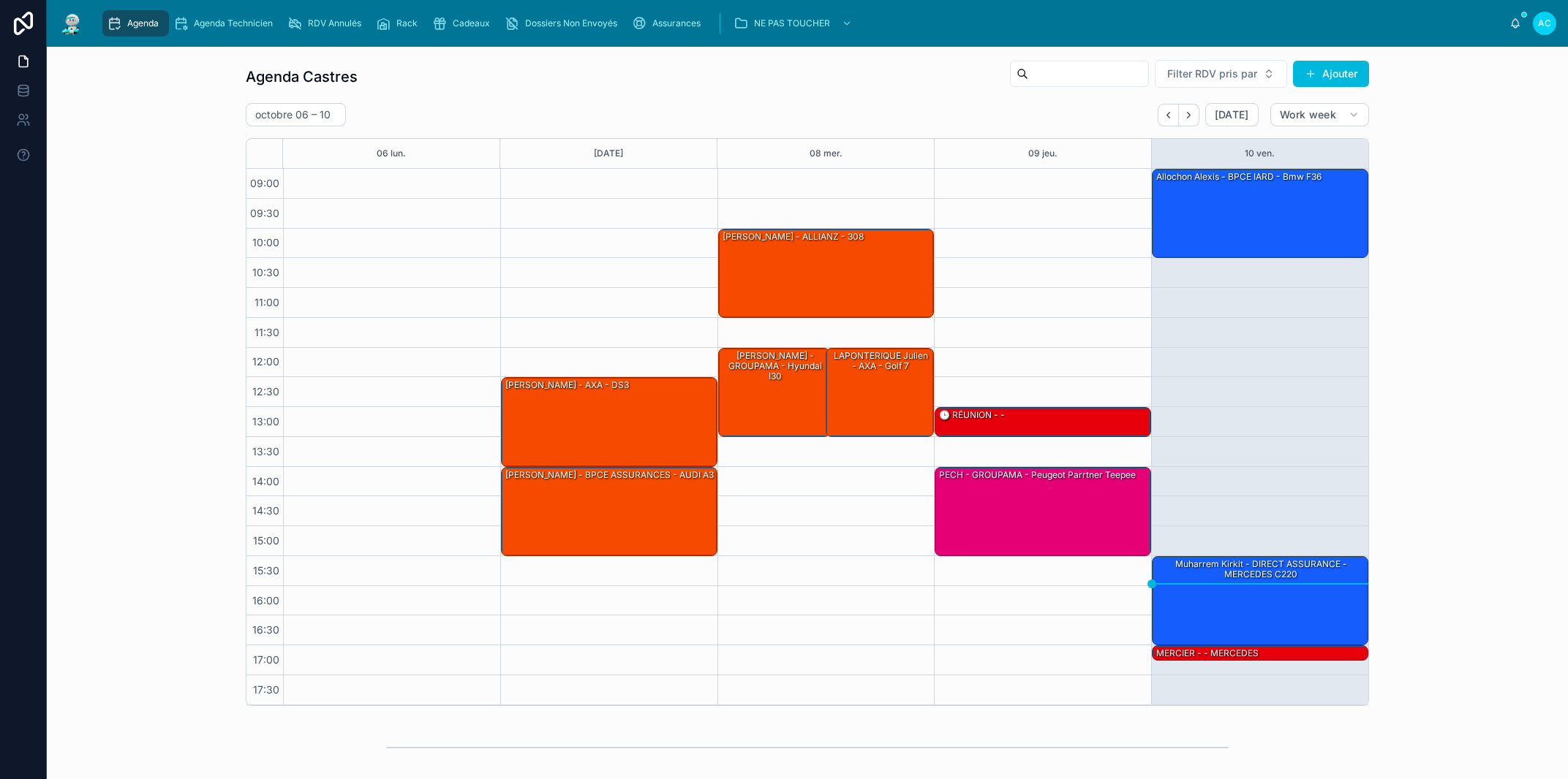
click at [1043, 527] on div "PECH - GROUPAMA - peugeot parrtner teepee" at bounding box center [1043, 511] width 212 height 86
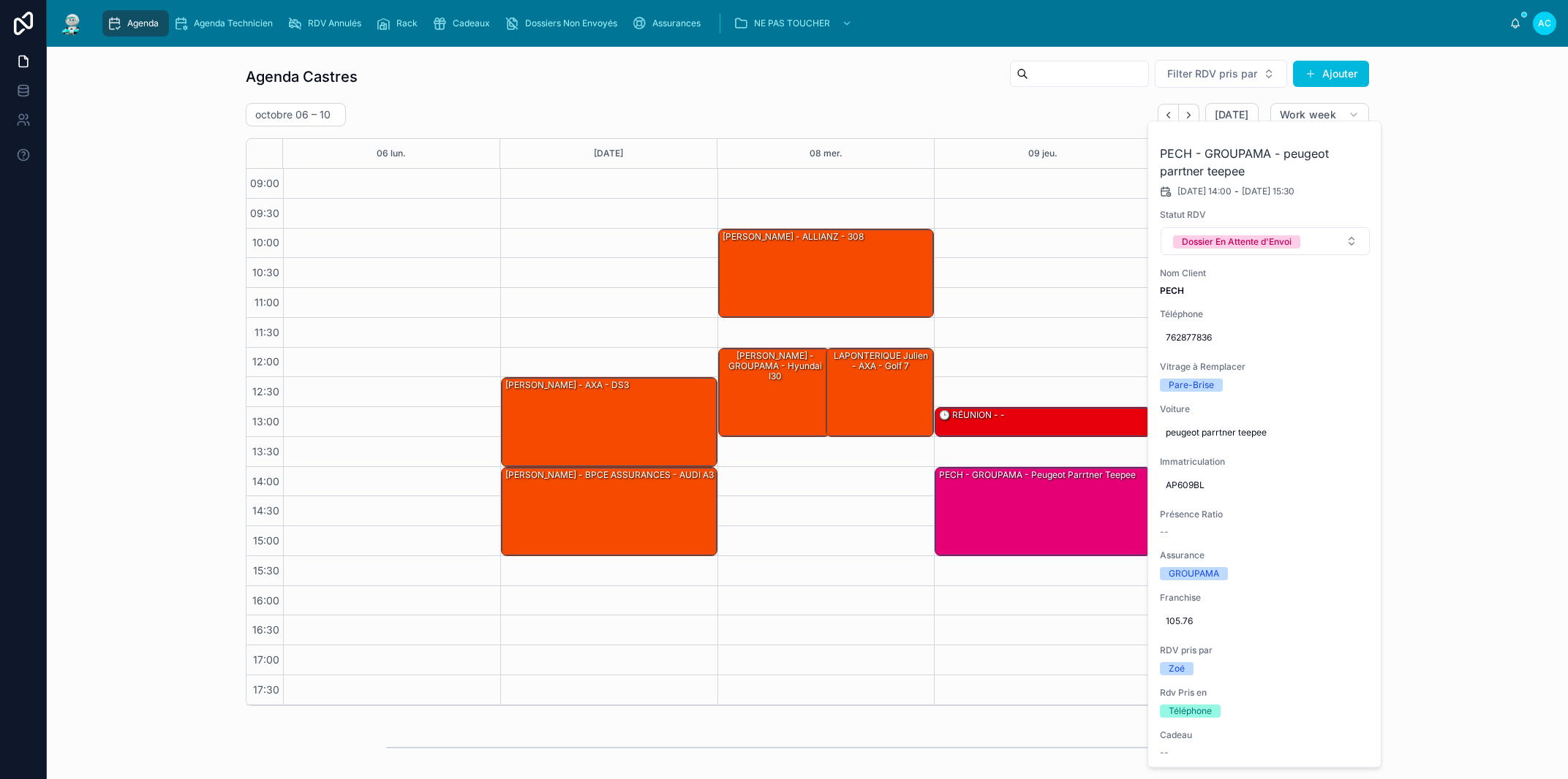
click at [0, 0] on icon at bounding box center [0, 0] width 0 height 0
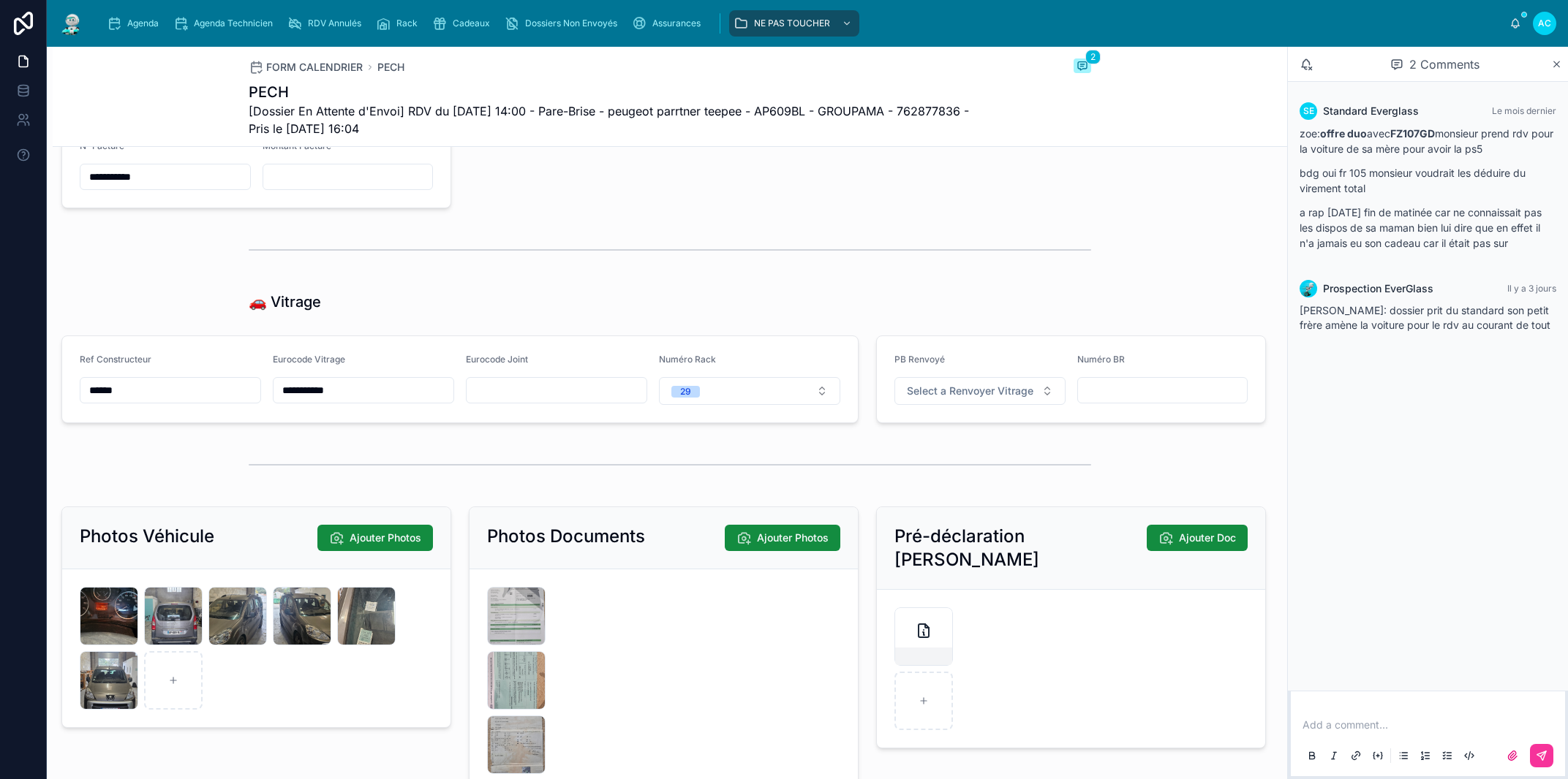
scroll to position [2082, 0]
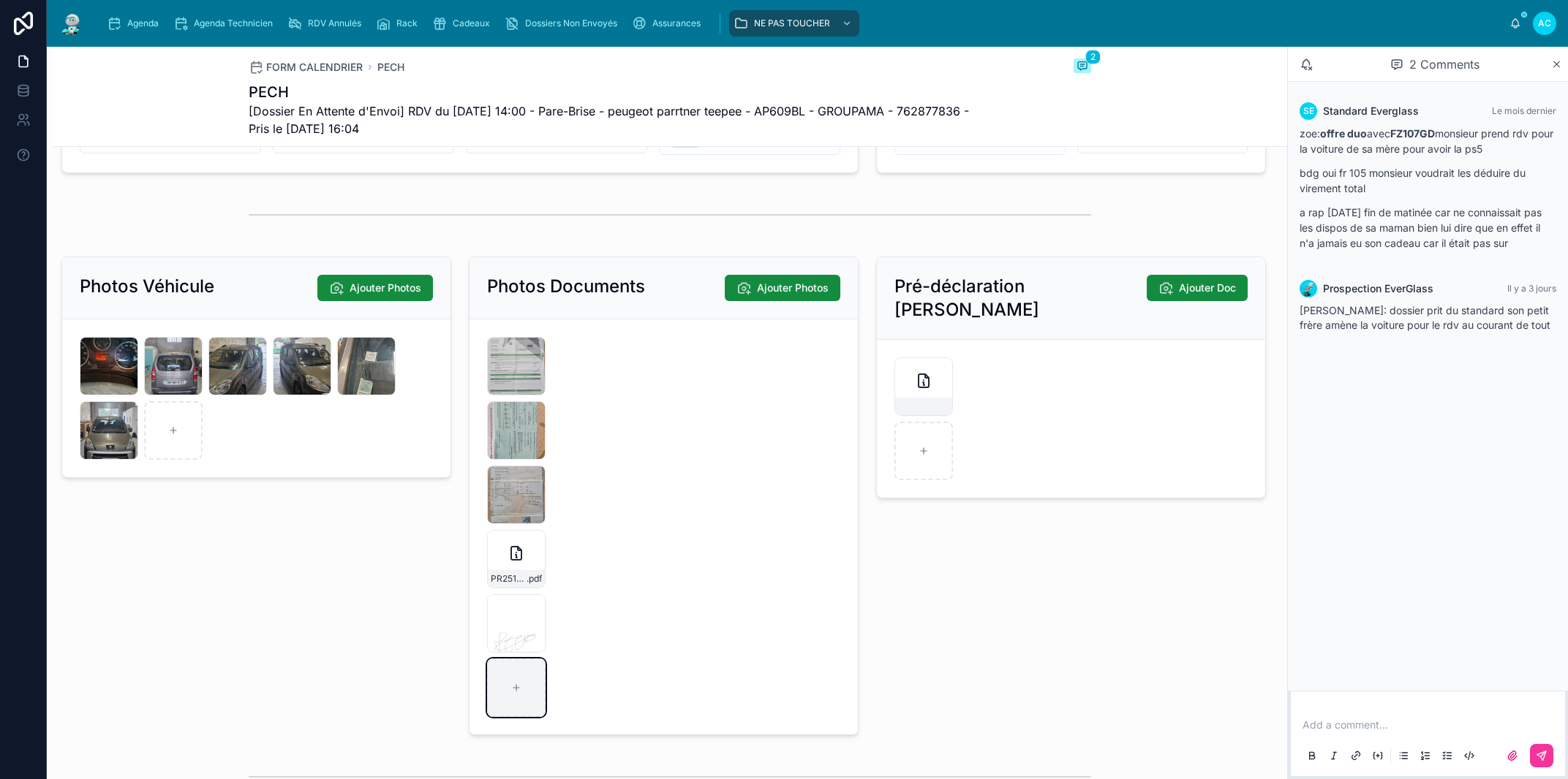
click at [517, 711] on div at bounding box center [516, 688] width 58 height 58
type input "**********"
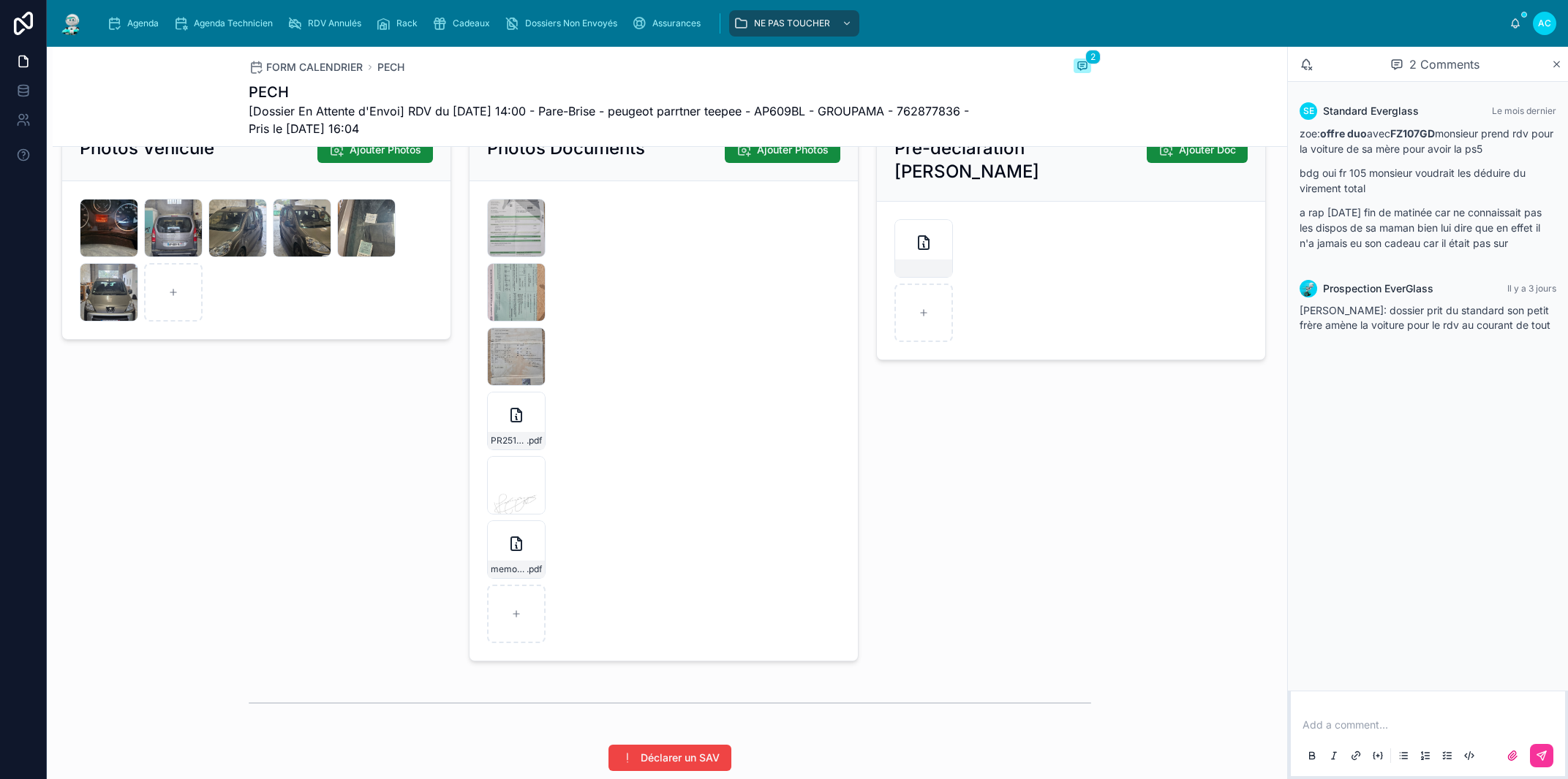
scroll to position [2248, 0]
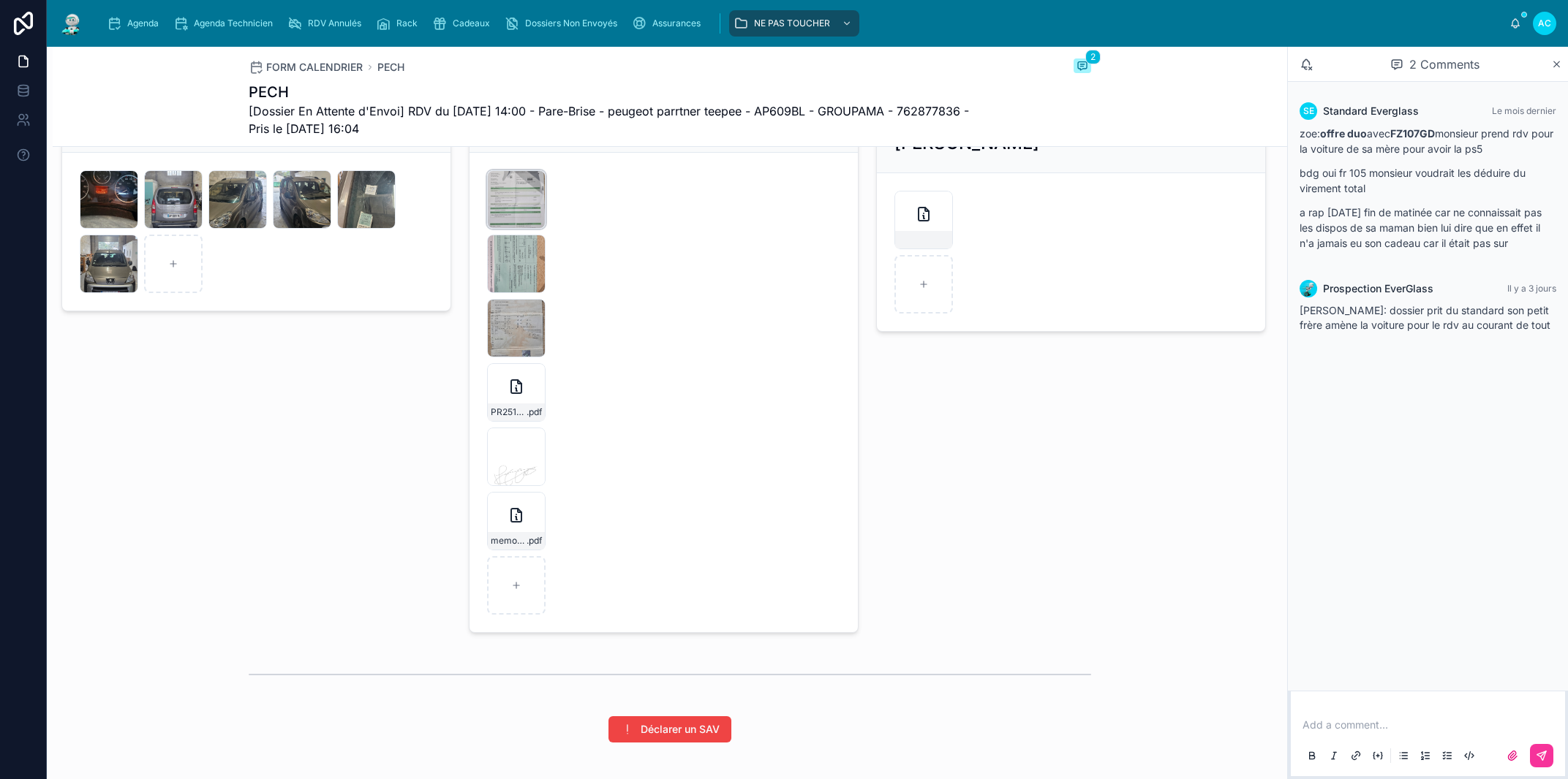
click at [524, 224] on div "20251009_140007 .jpg" at bounding box center [516, 199] width 58 height 58
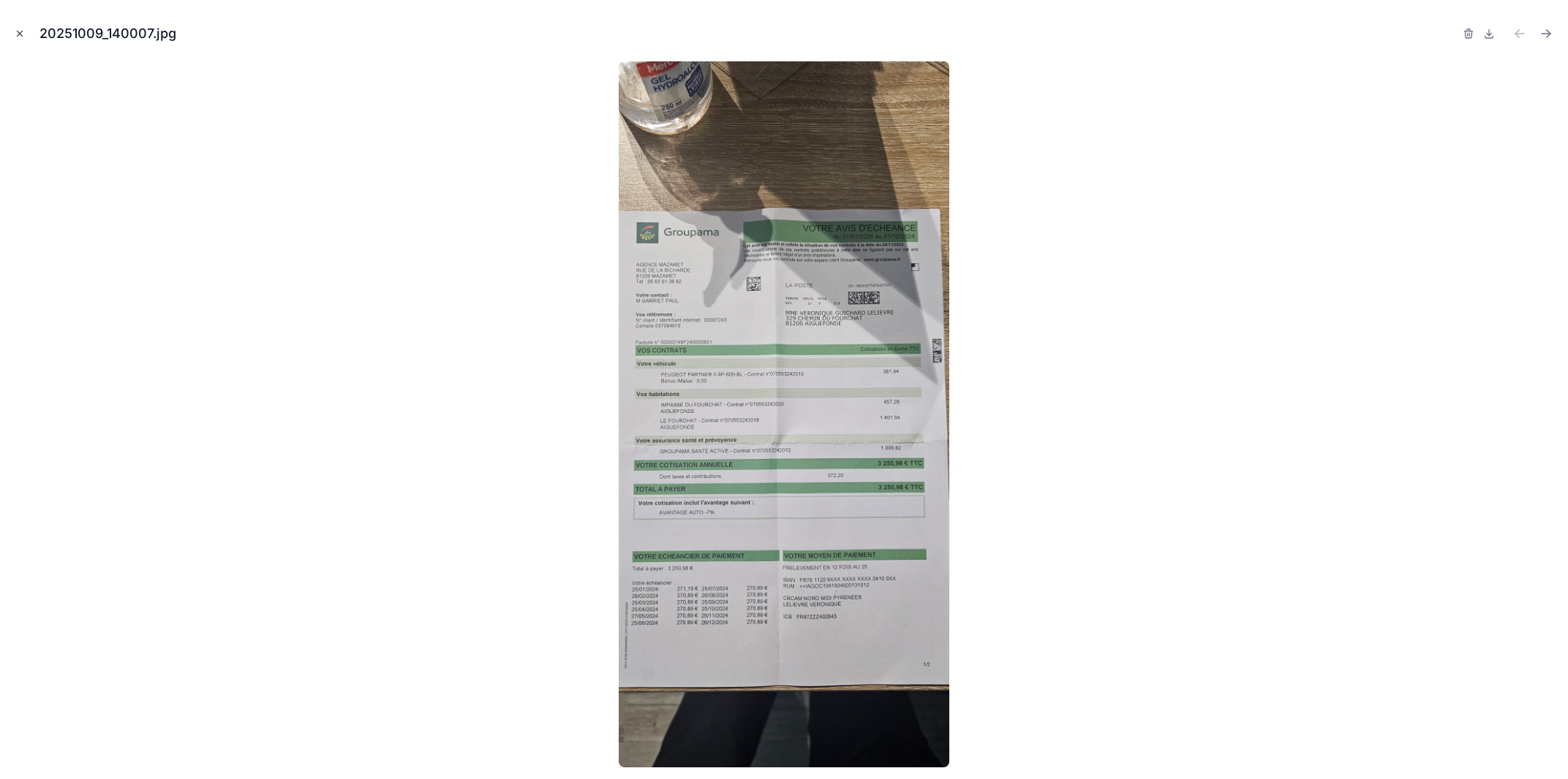
click at [17, 29] on icon "Close modal" at bounding box center [19, 33] width 10 height 10
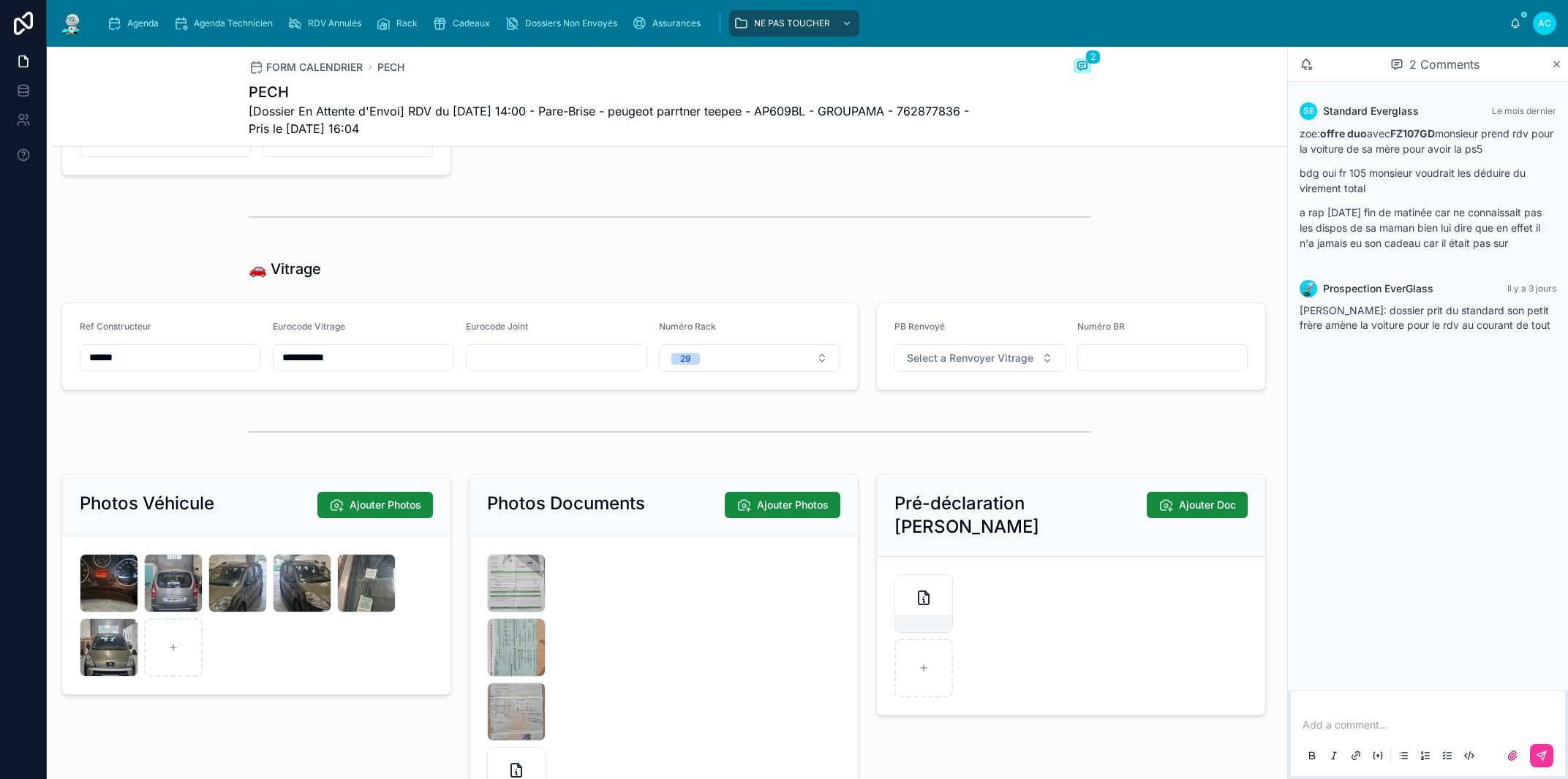
scroll to position [1831, 0]
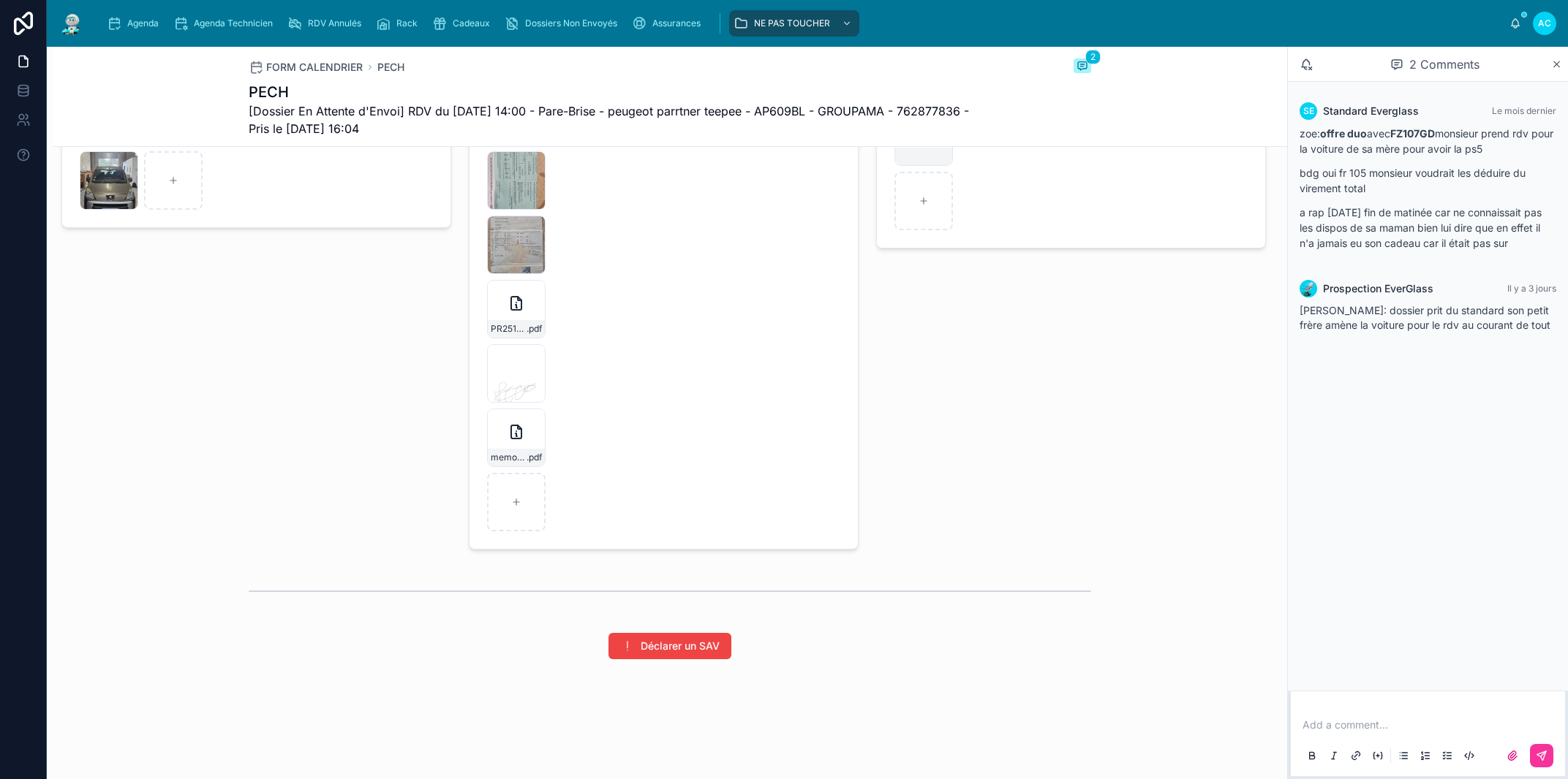
scroll to position [1831, 0]
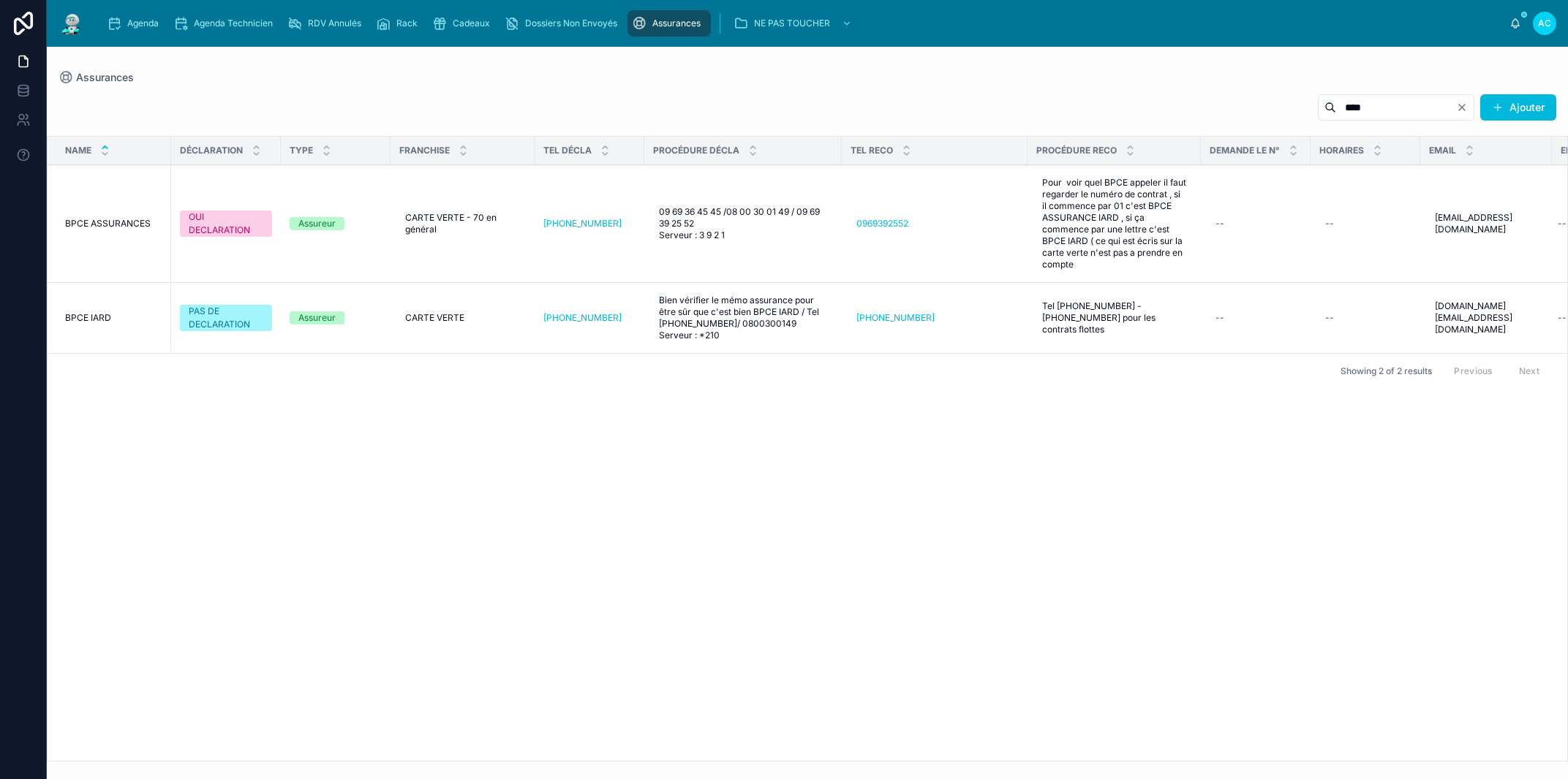
type input "****"
click at [540, 97] on div "**** Ajouter" at bounding box center [807, 111] width 1497 height 34
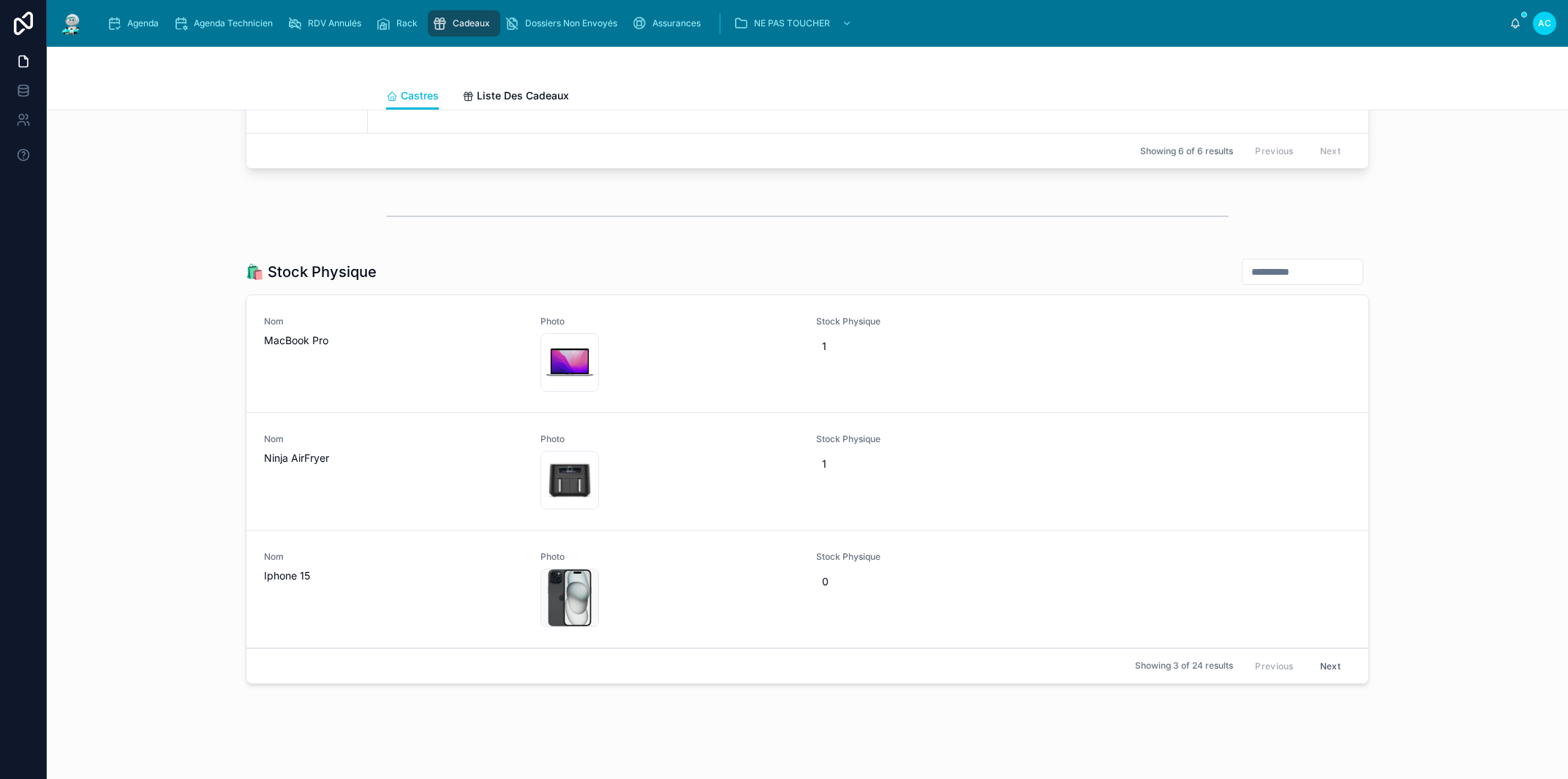
scroll to position [2134, 0]
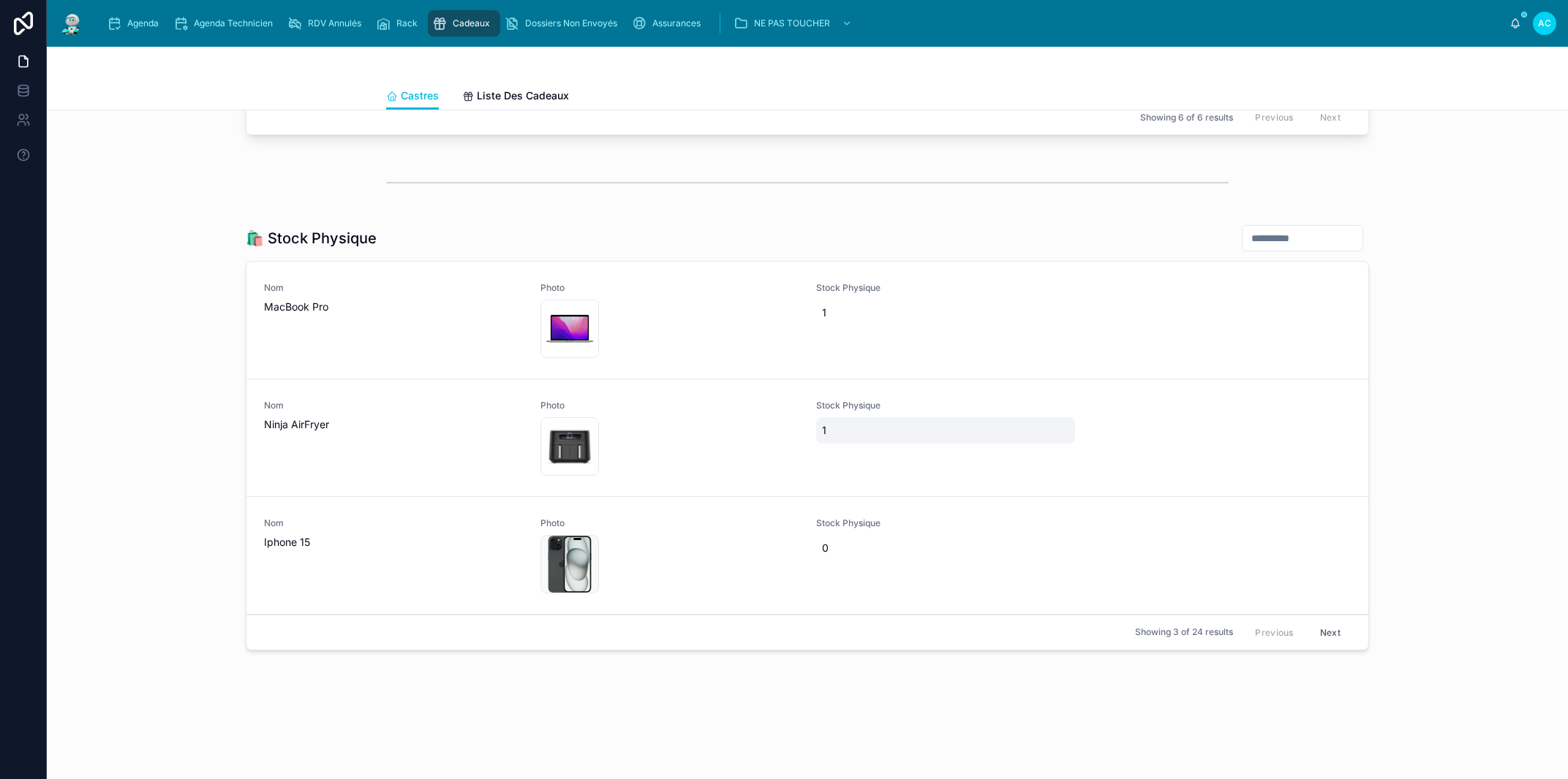
click at [831, 441] on div "1" at bounding box center [945, 430] width 259 height 26
type input "*"
click at [994, 453] on icon "submit" at bounding box center [994, 449] width 12 height 12
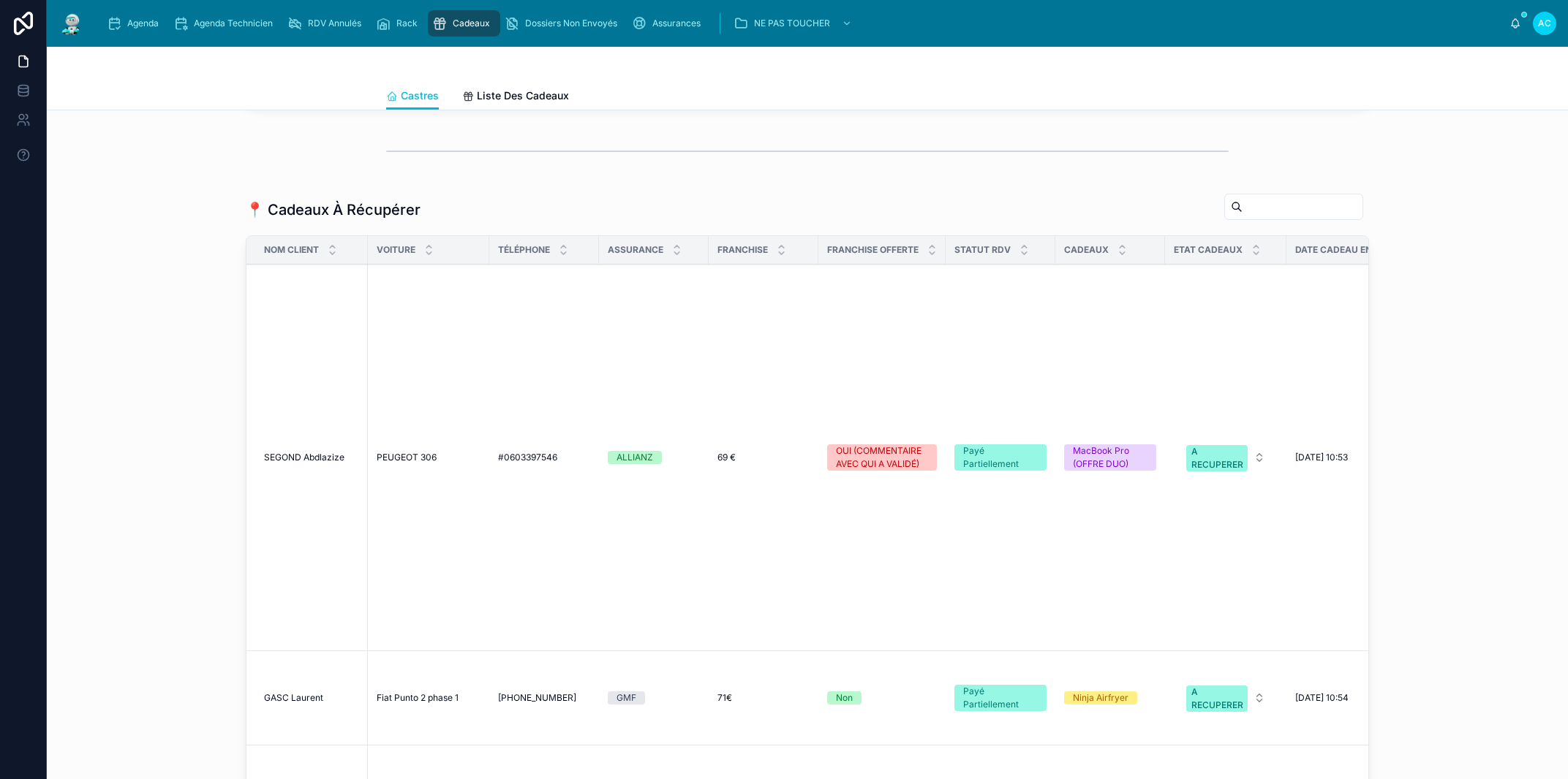
scroll to position [1384, 0]
click at [1242, 205] on input "text" at bounding box center [1302, 207] width 120 height 21
type input "*"
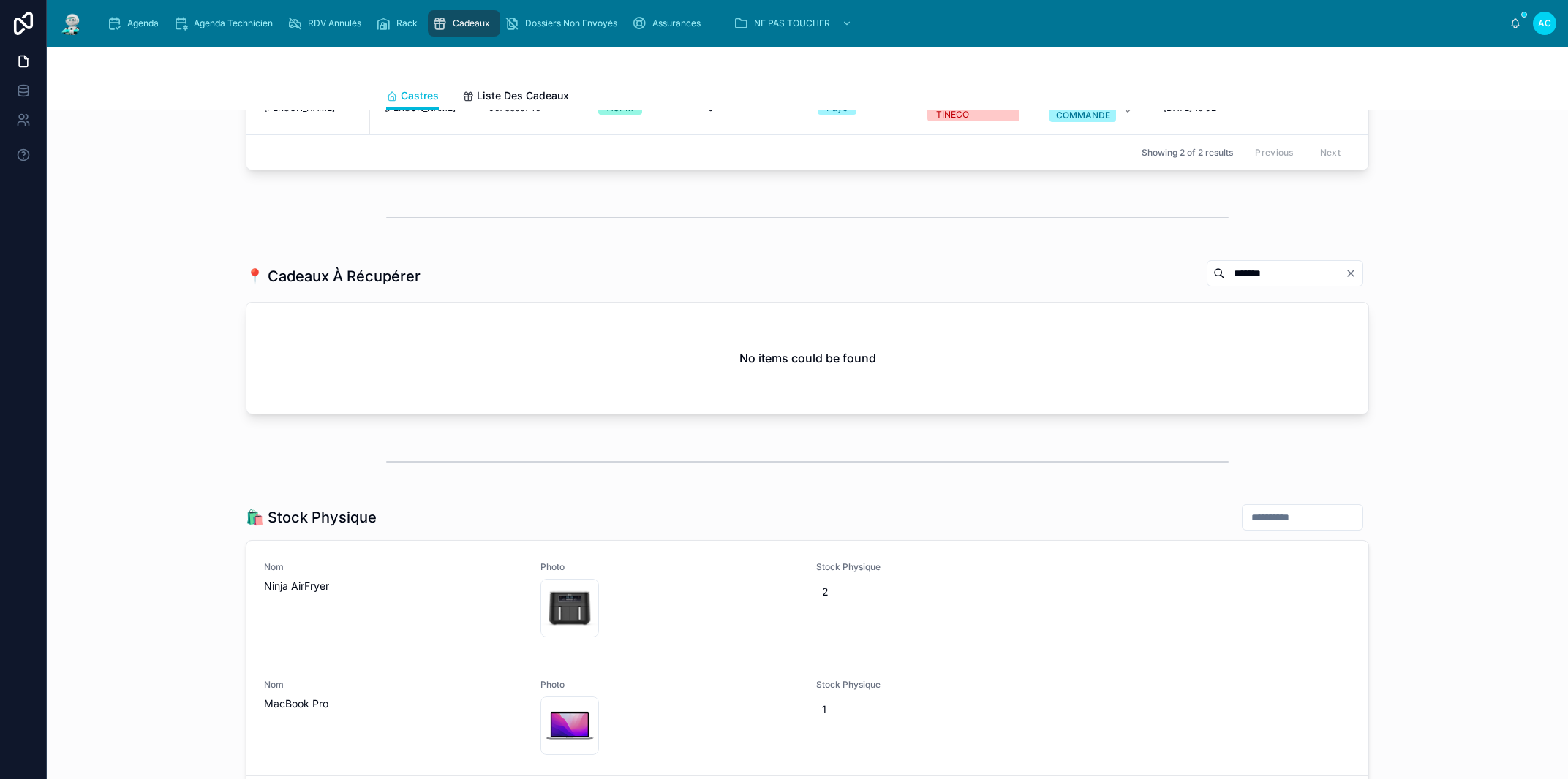
scroll to position [1218, 0]
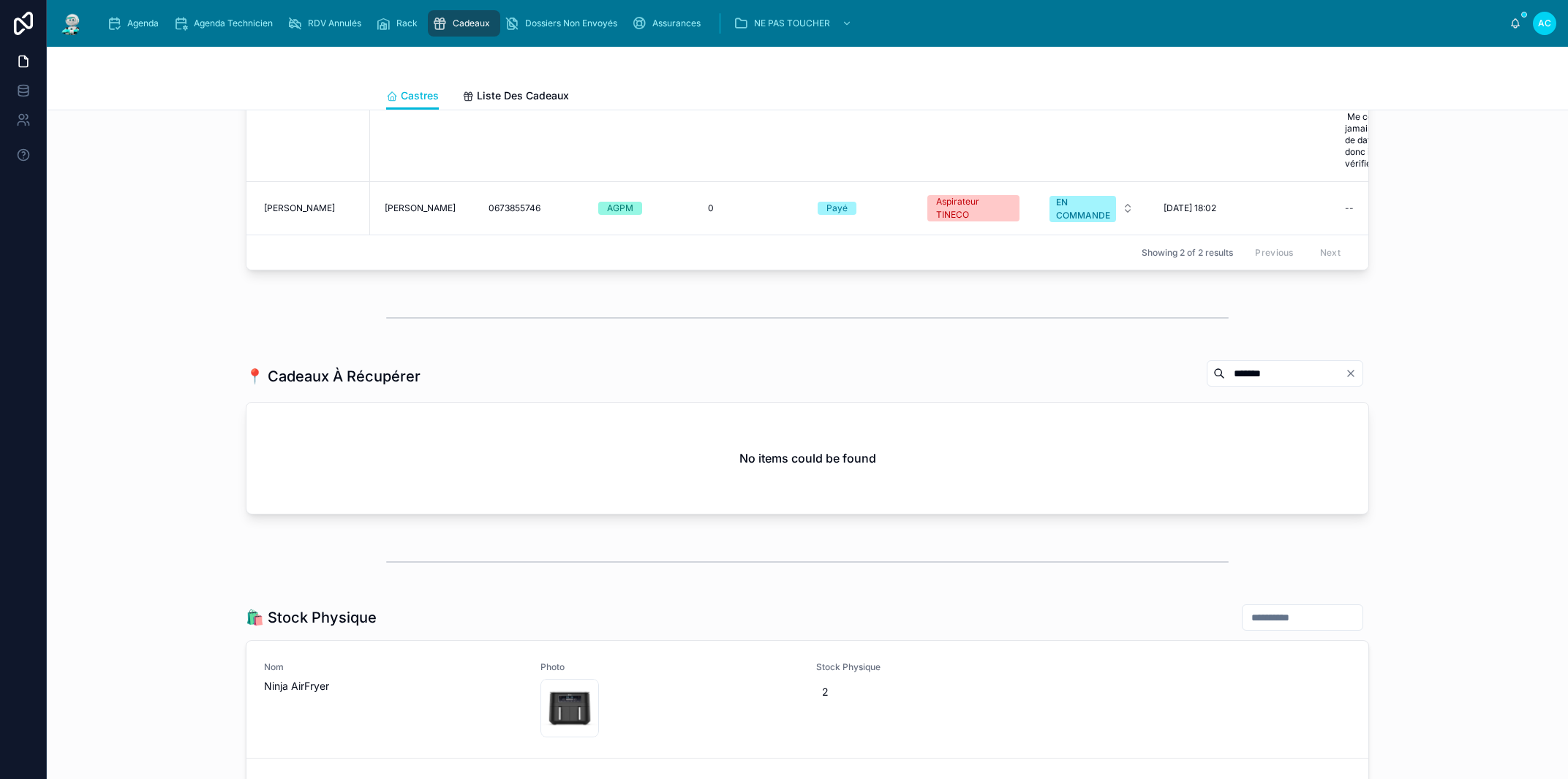
drag, startPoint x: 1249, startPoint y: 377, endPoint x: 1160, endPoint y: 372, distance: 89.1
click at [1225, 372] on input "*******" at bounding box center [1285, 373] width 120 height 21
type input "*******"
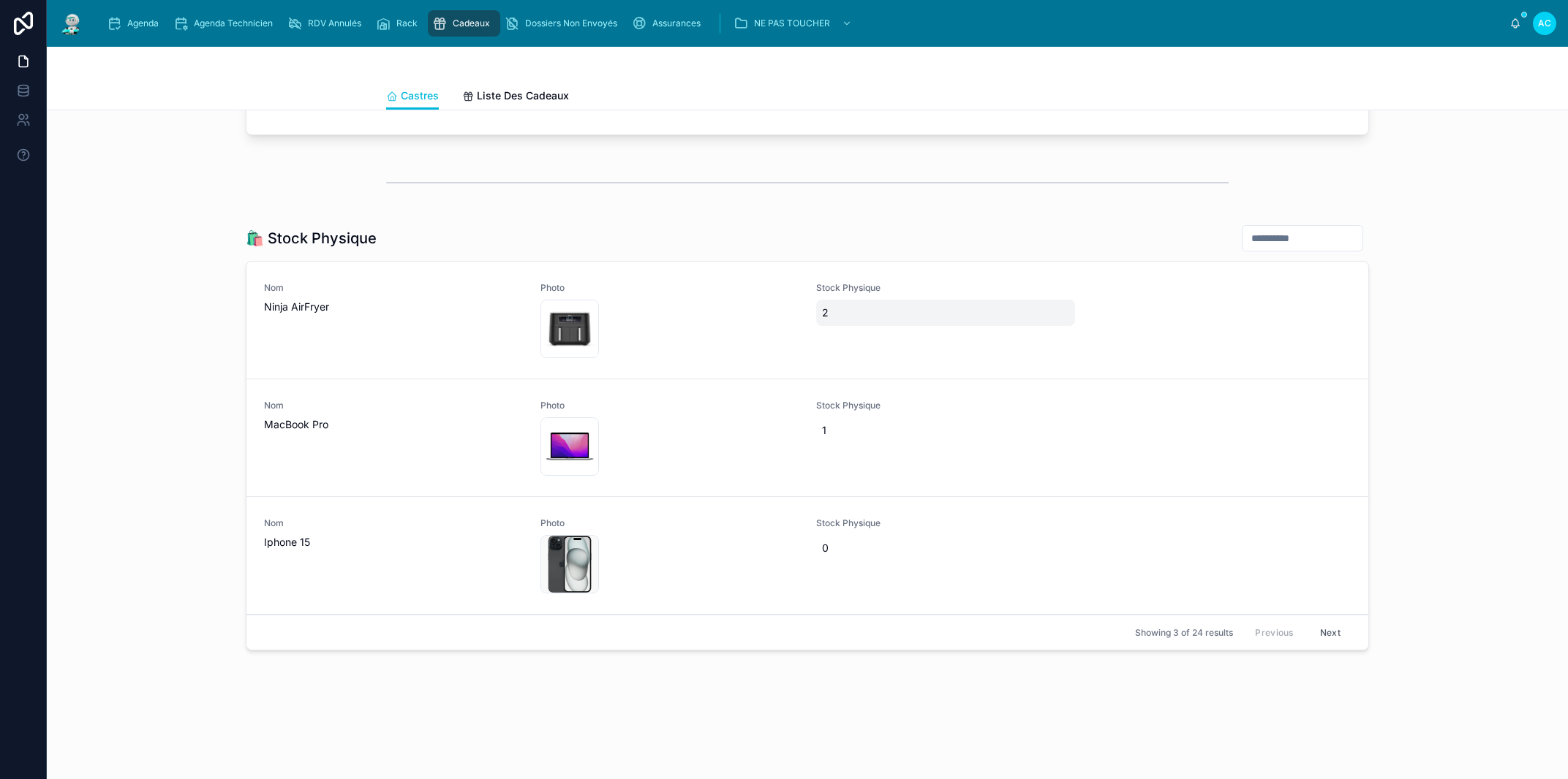
click at [837, 312] on span "2" at bounding box center [946, 312] width 247 height 14
type input "*"
click at [998, 329] on icon "submit" at bounding box center [994, 332] width 12 height 12
click at [1324, 636] on button "Next" at bounding box center [1330, 632] width 41 height 22
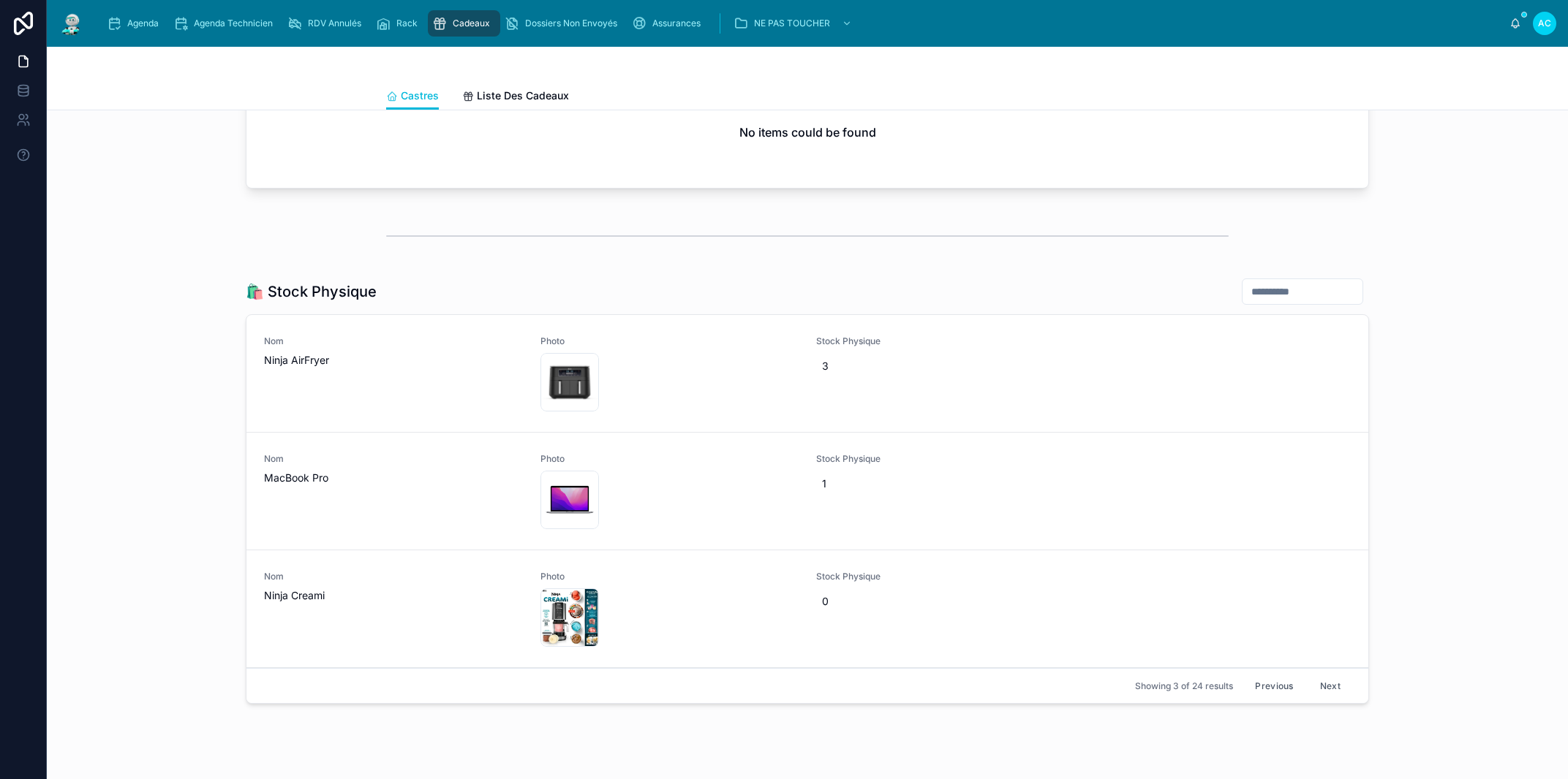
scroll to position [1598, 0]
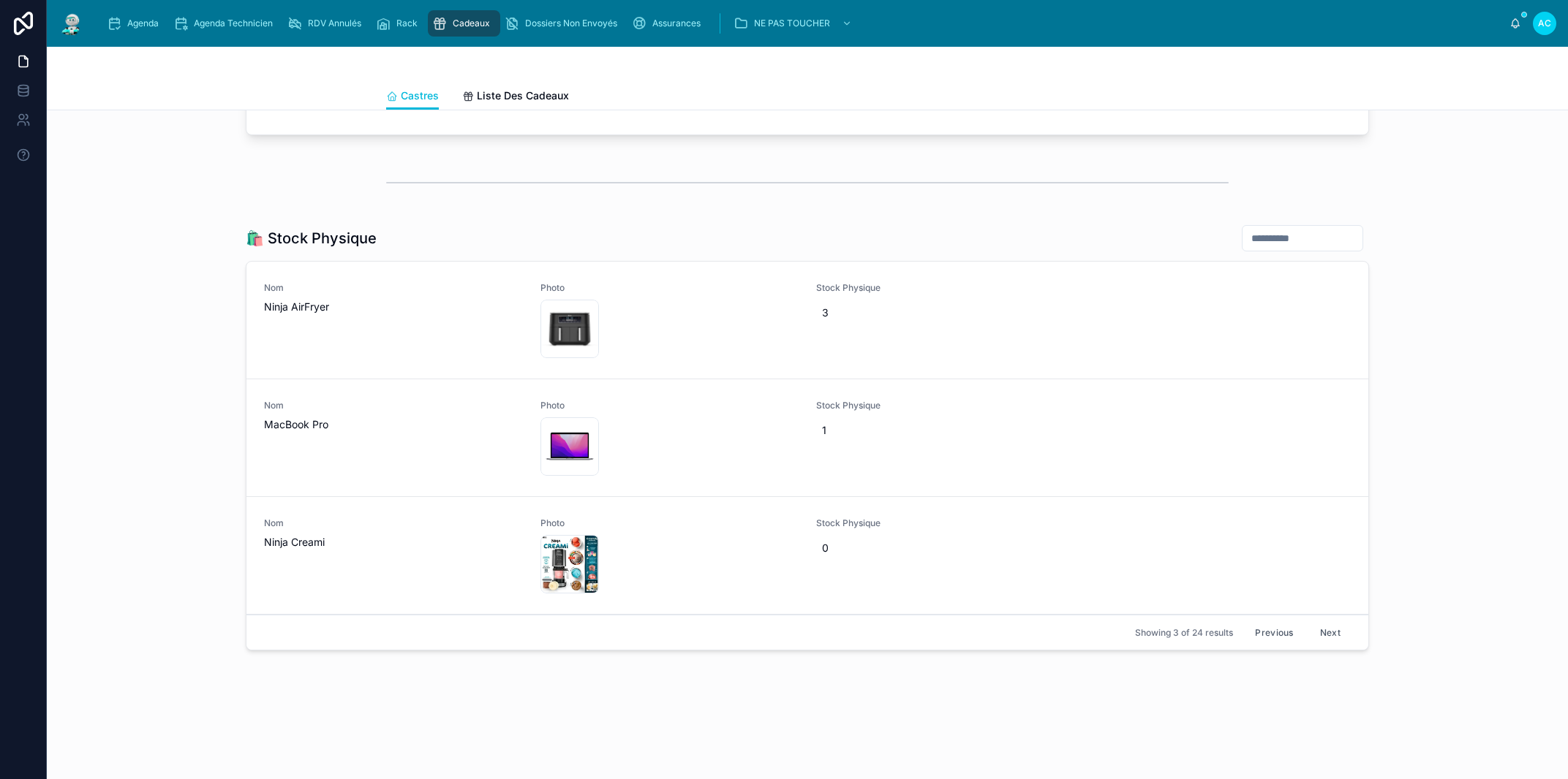
click at [1325, 629] on button "Next" at bounding box center [1330, 632] width 41 height 22
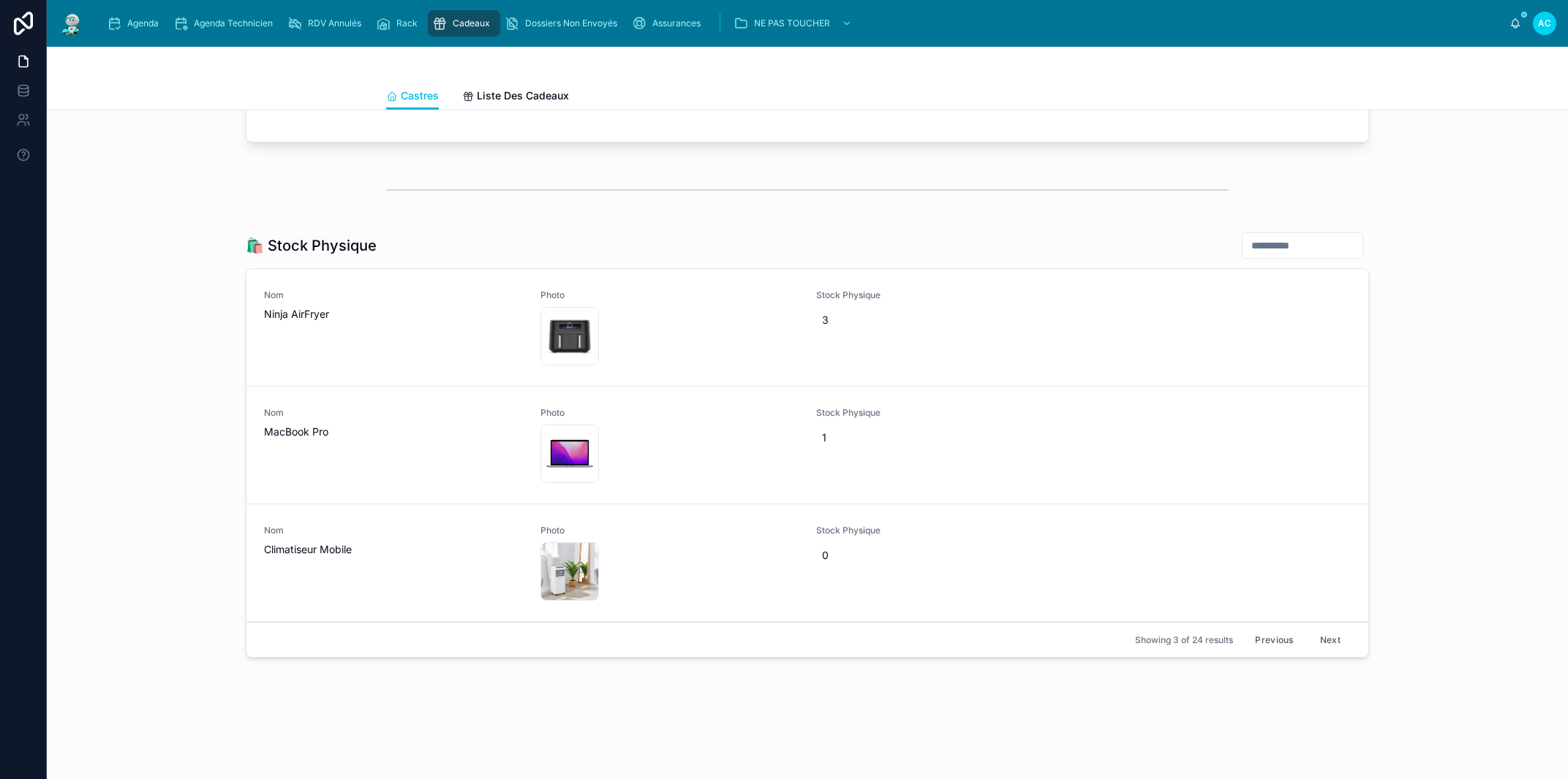
scroll to position [1598, 0]
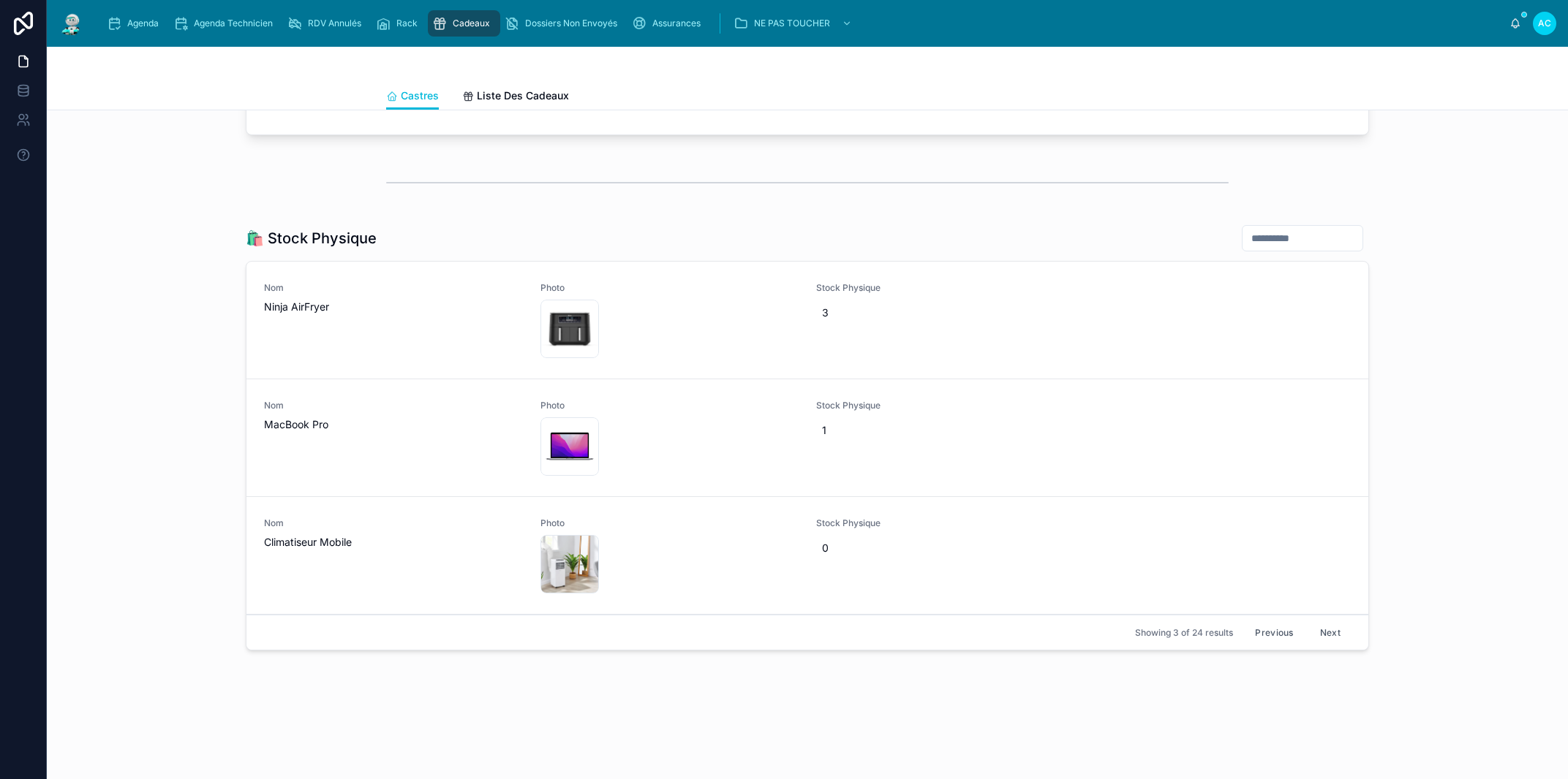
click at [1323, 636] on button "Next" at bounding box center [1330, 632] width 41 height 22
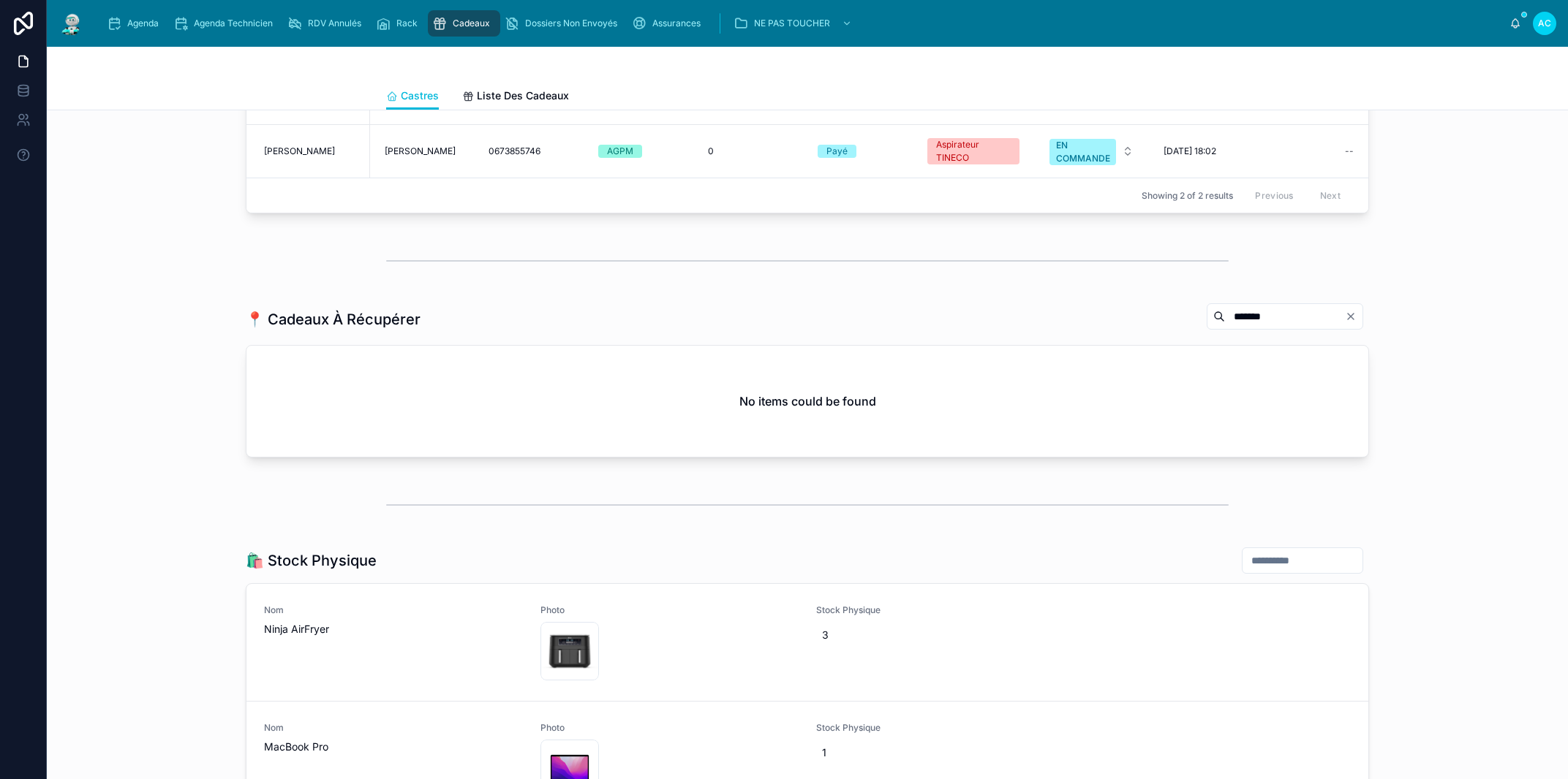
scroll to position [1598, 0]
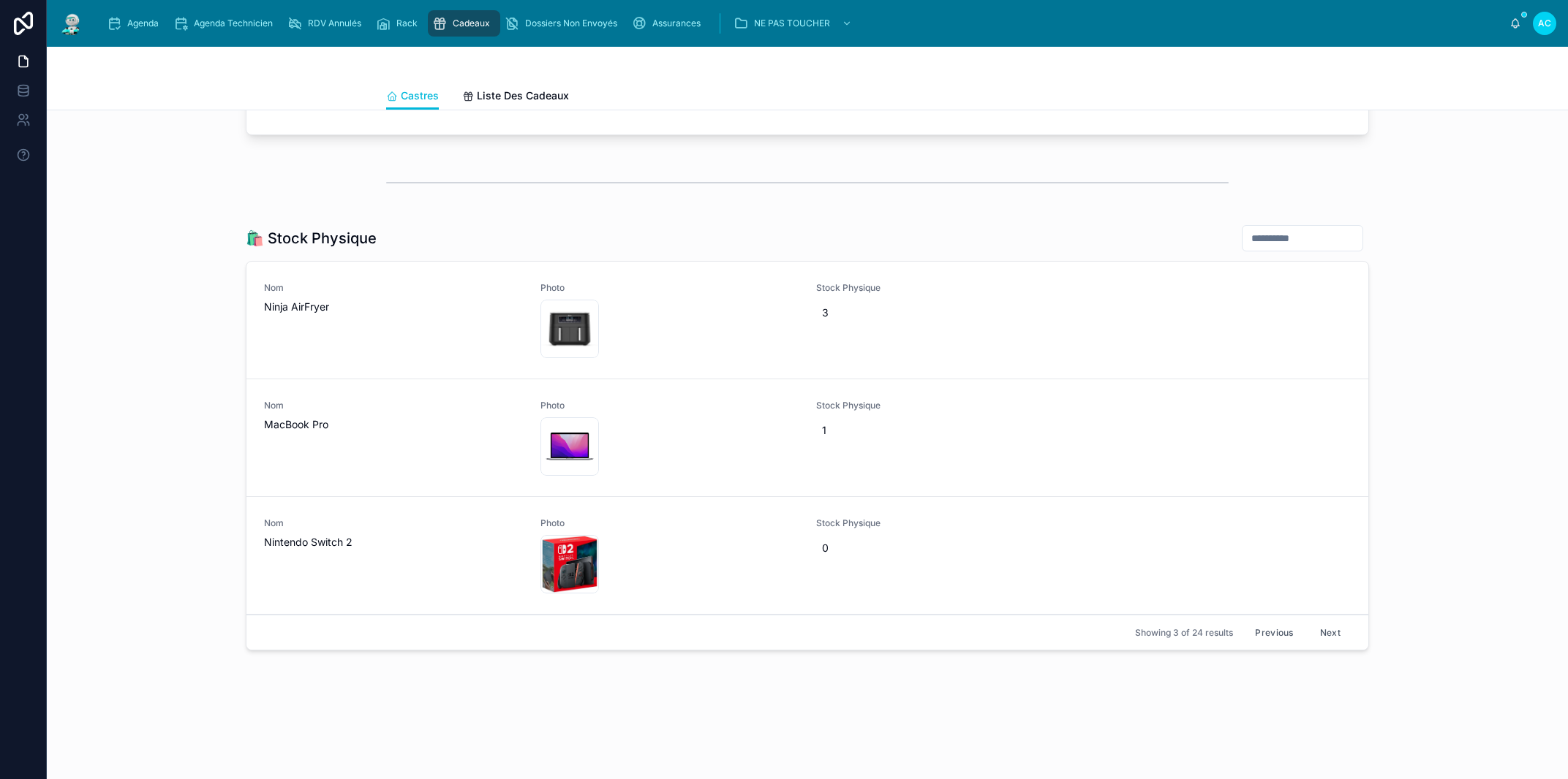
click at [1324, 630] on button "Next" at bounding box center [1330, 632] width 41 height 22
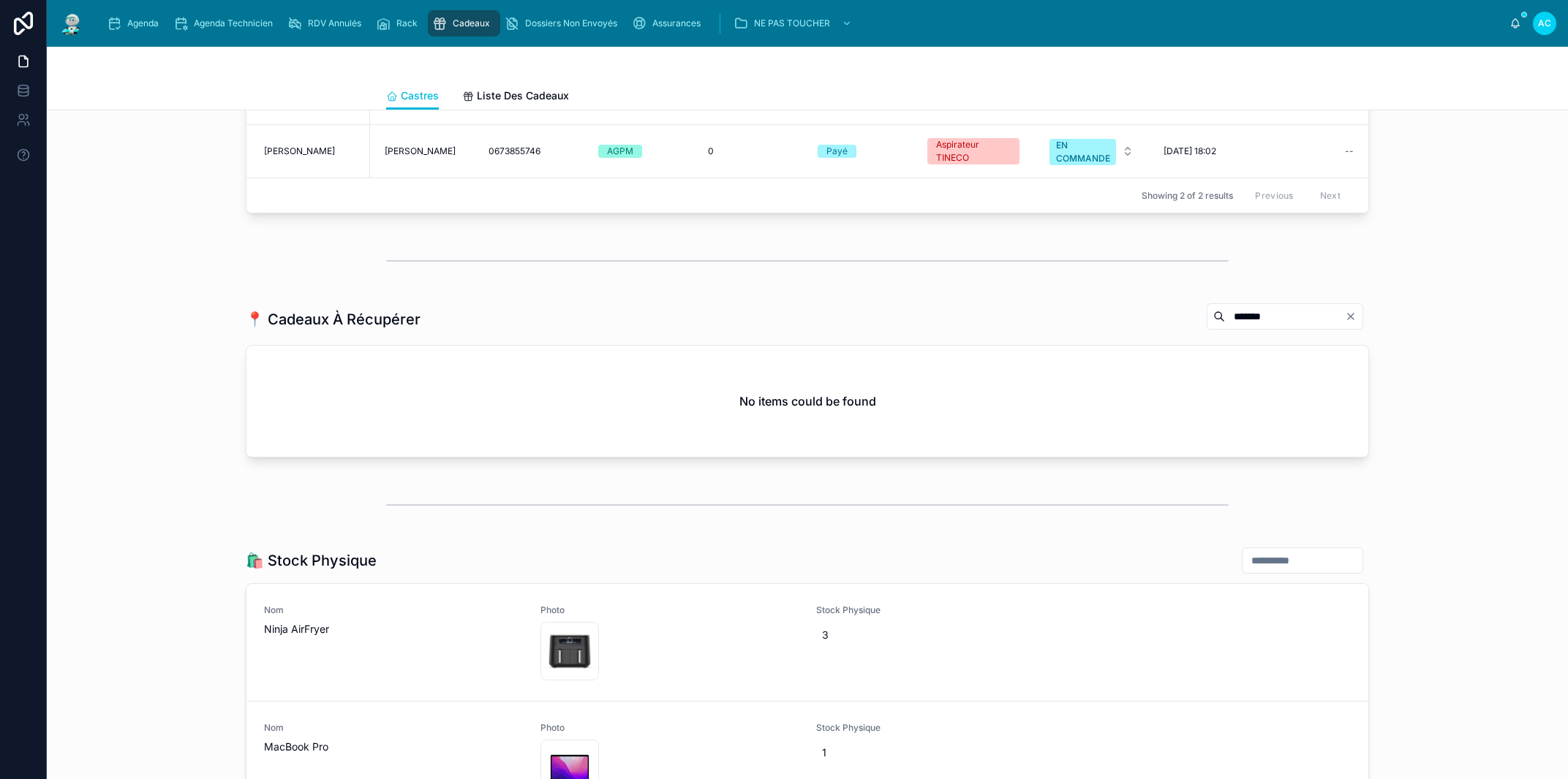
scroll to position [1598, 0]
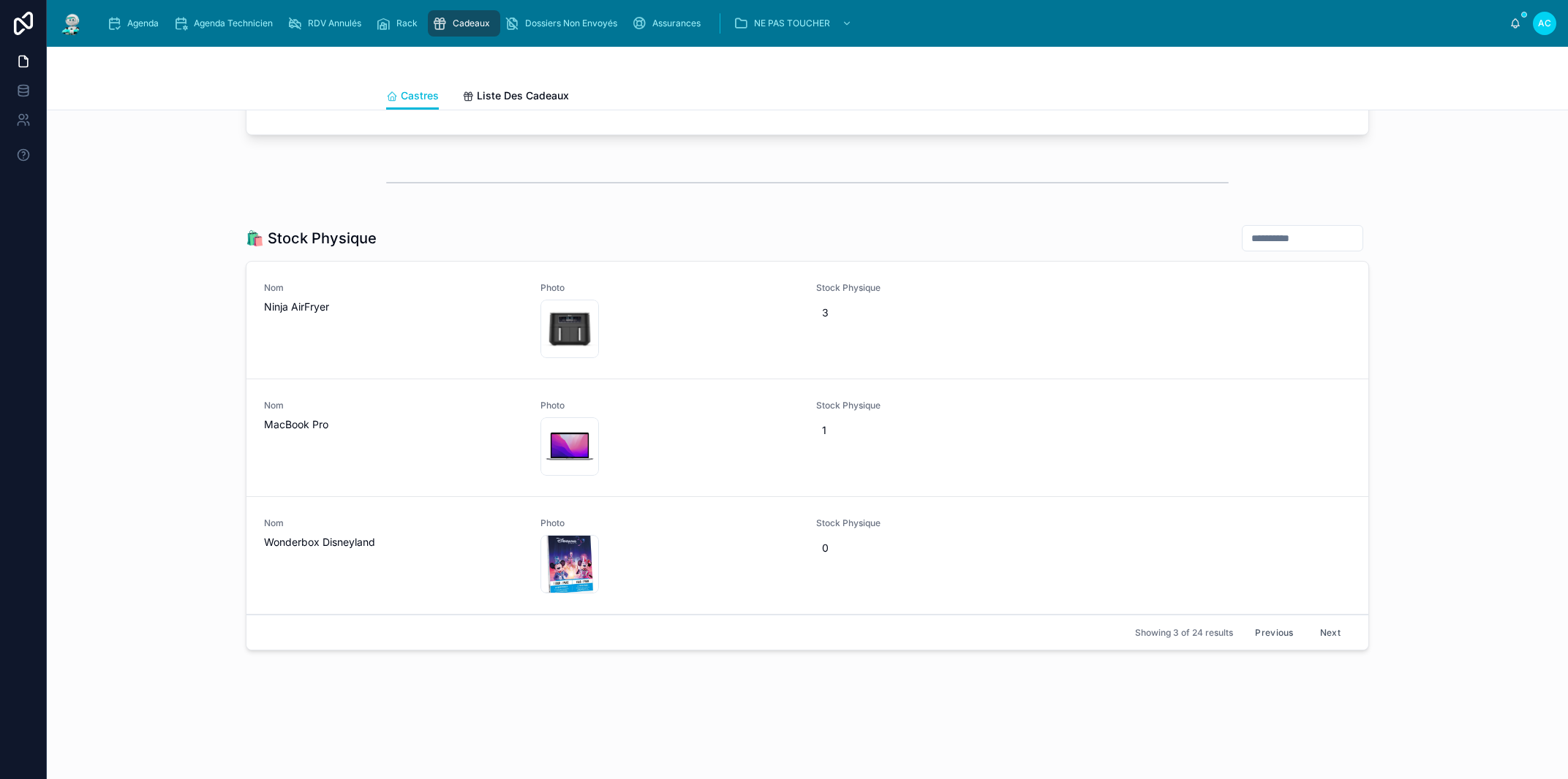
click at [1321, 623] on button "Next" at bounding box center [1330, 632] width 41 height 22
click at [1315, 631] on button "Next" at bounding box center [1330, 632] width 41 height 22
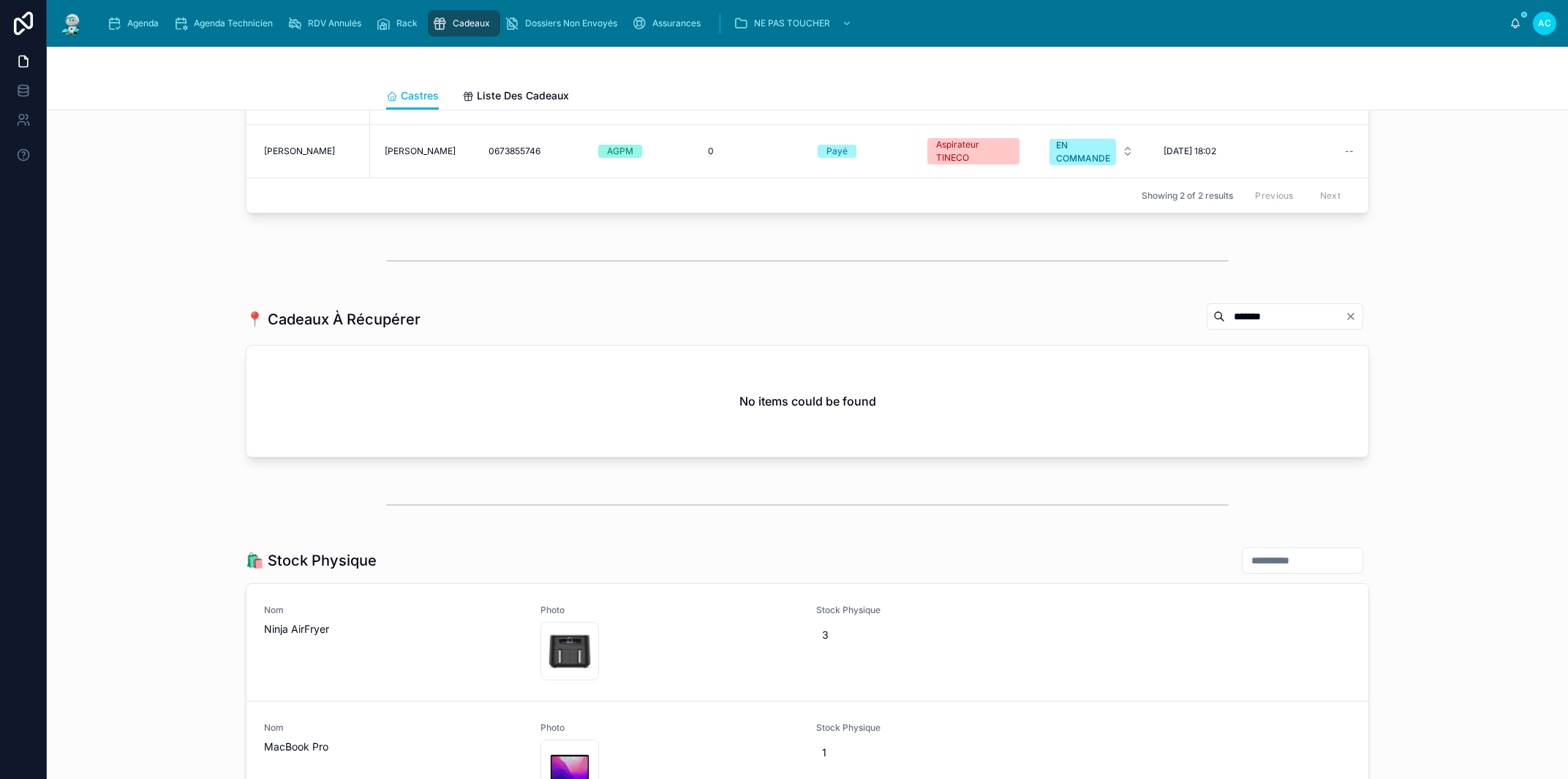
scroll to position [1598, 0]
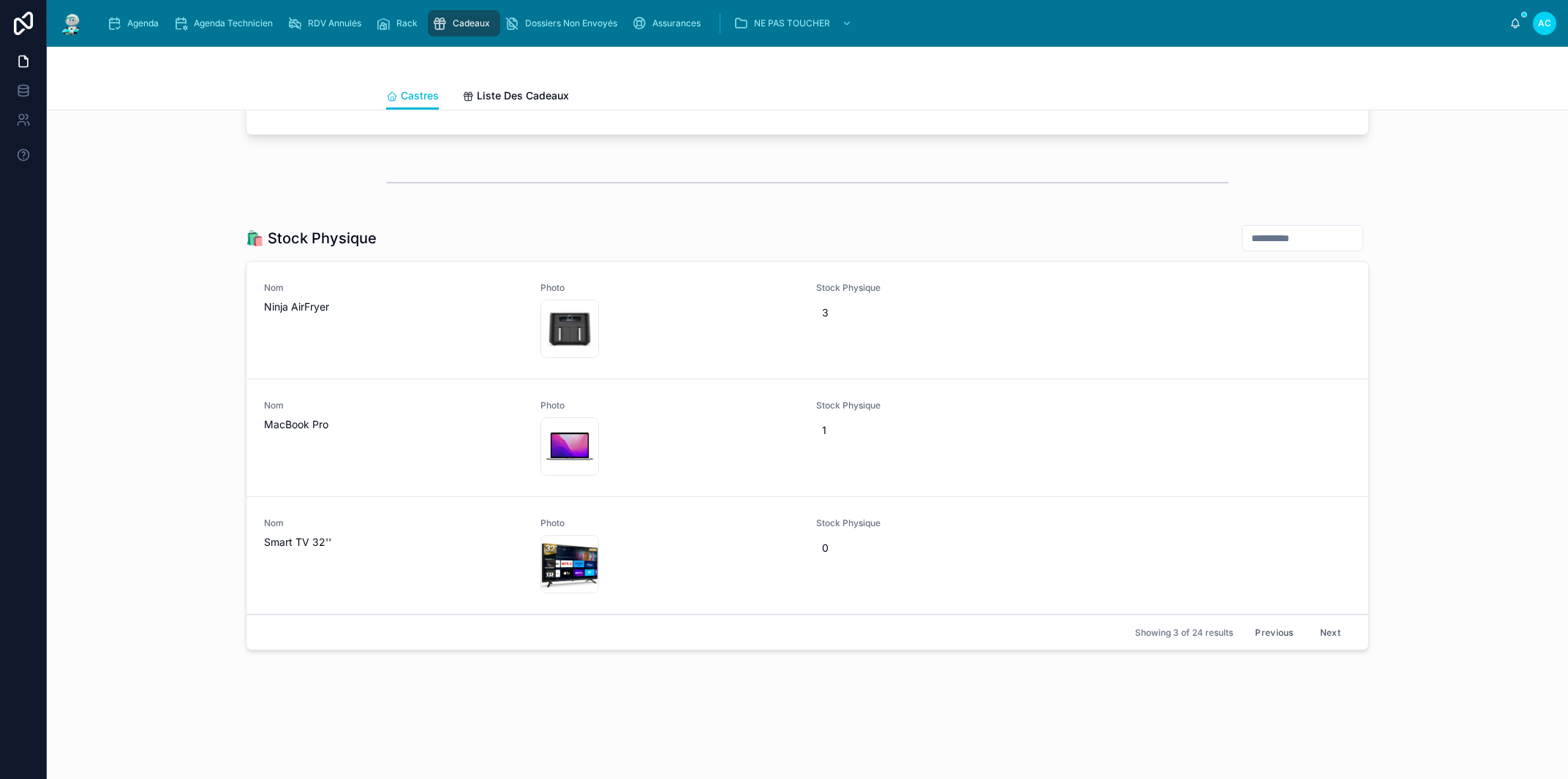
click at [1324, 636] on button "Next" at bounding box center [1330, 632] width 41 height 22
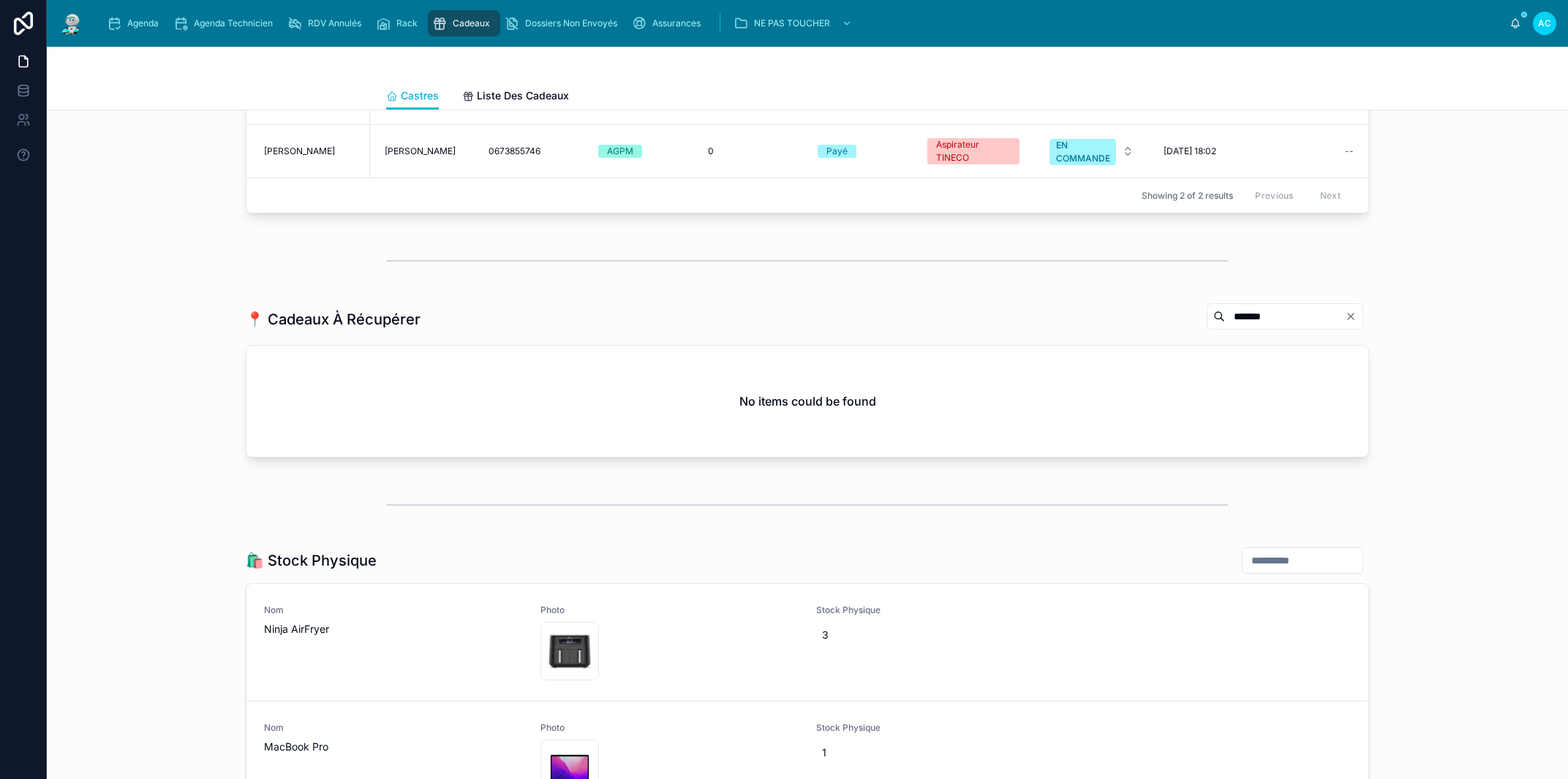
scroll to position [1598, 0]
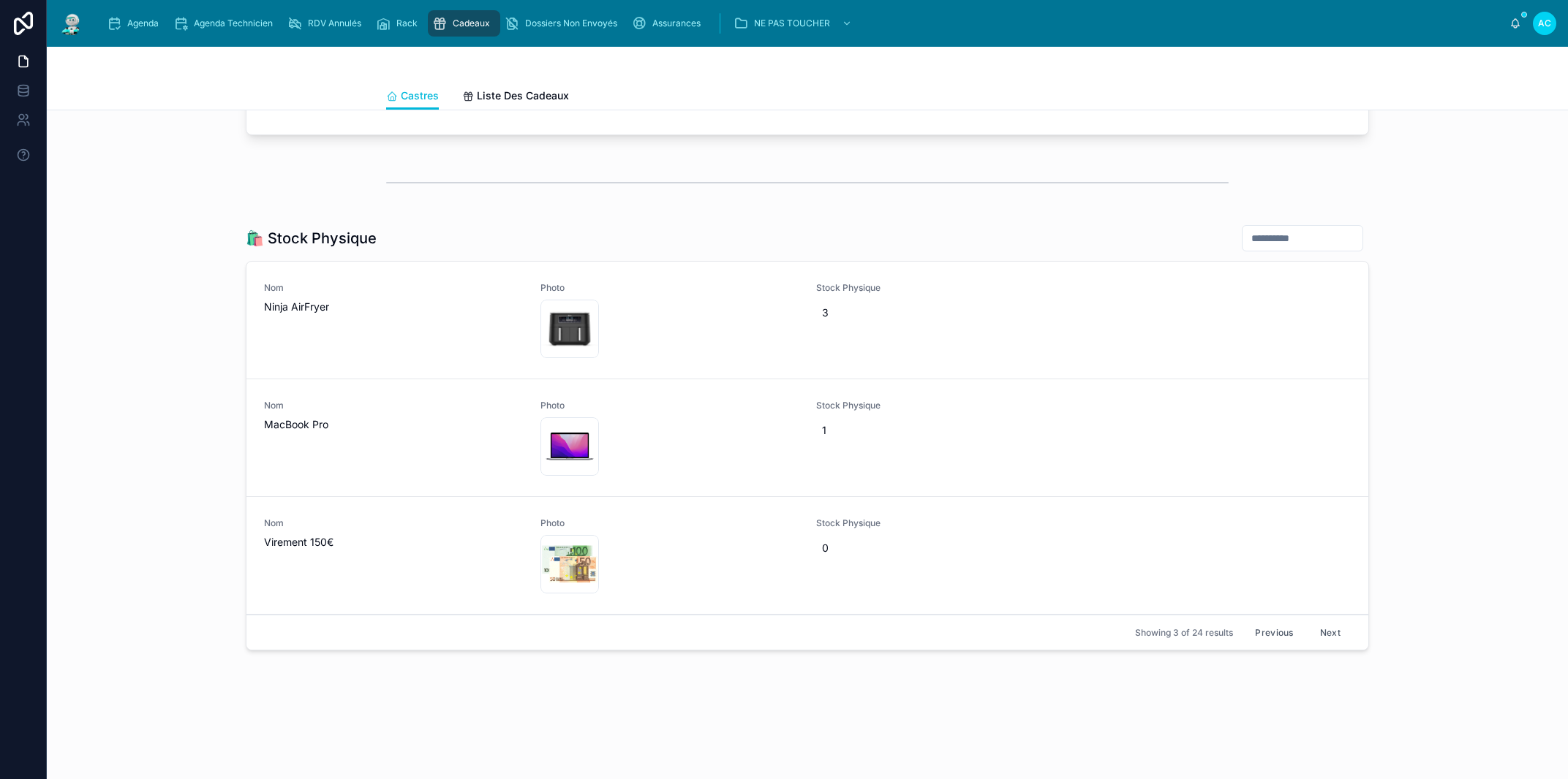
click at [1317, 629] on button "Next" at bounding box center [1330, 632] width 41 height 22
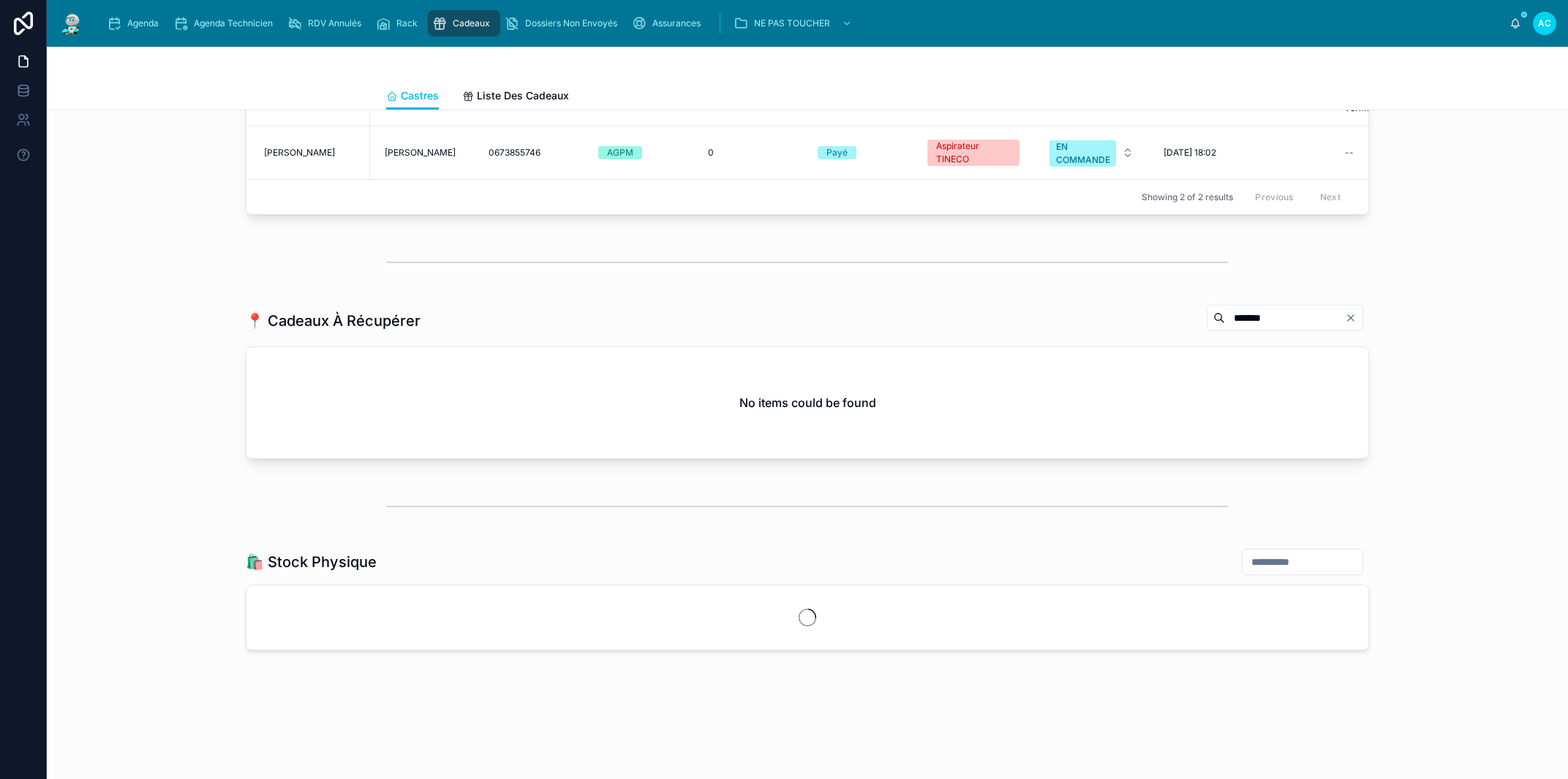
scroll to position [1275, 0]
click at [1245, 564] on input "text" at bounding box center [1302, 561] width 120 height 21
type input "**********"
click at [859, 639] on span "0" at bounding box center [946, 635] width 247 height 14
type input "*"
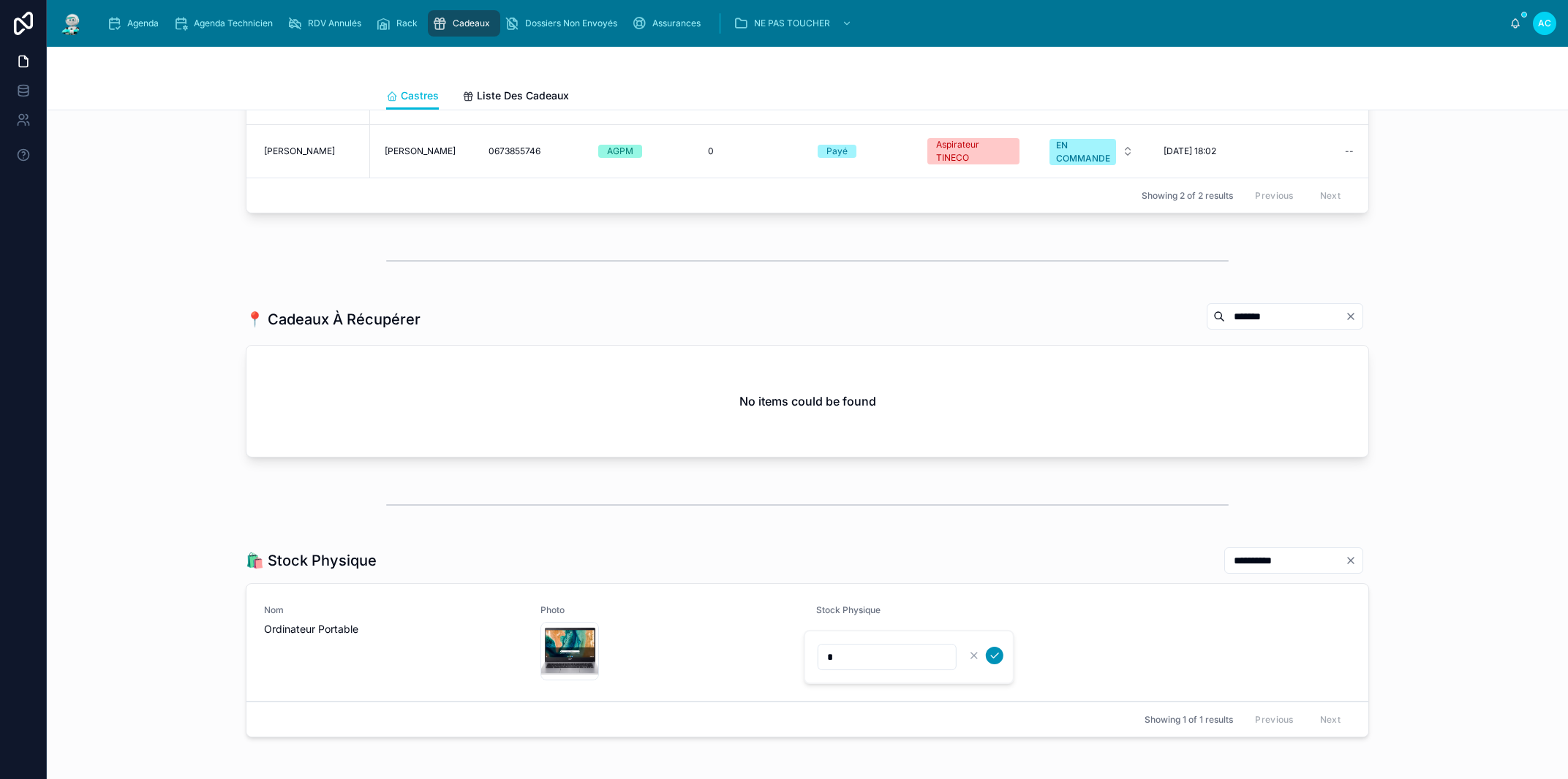
click at [994, 653] on icon "submit" at bounding box center [994, 655] width 12 height 12
click at [1345, 319] on icon "Clear" at bounding box center [1350, 316] width 12 height 12
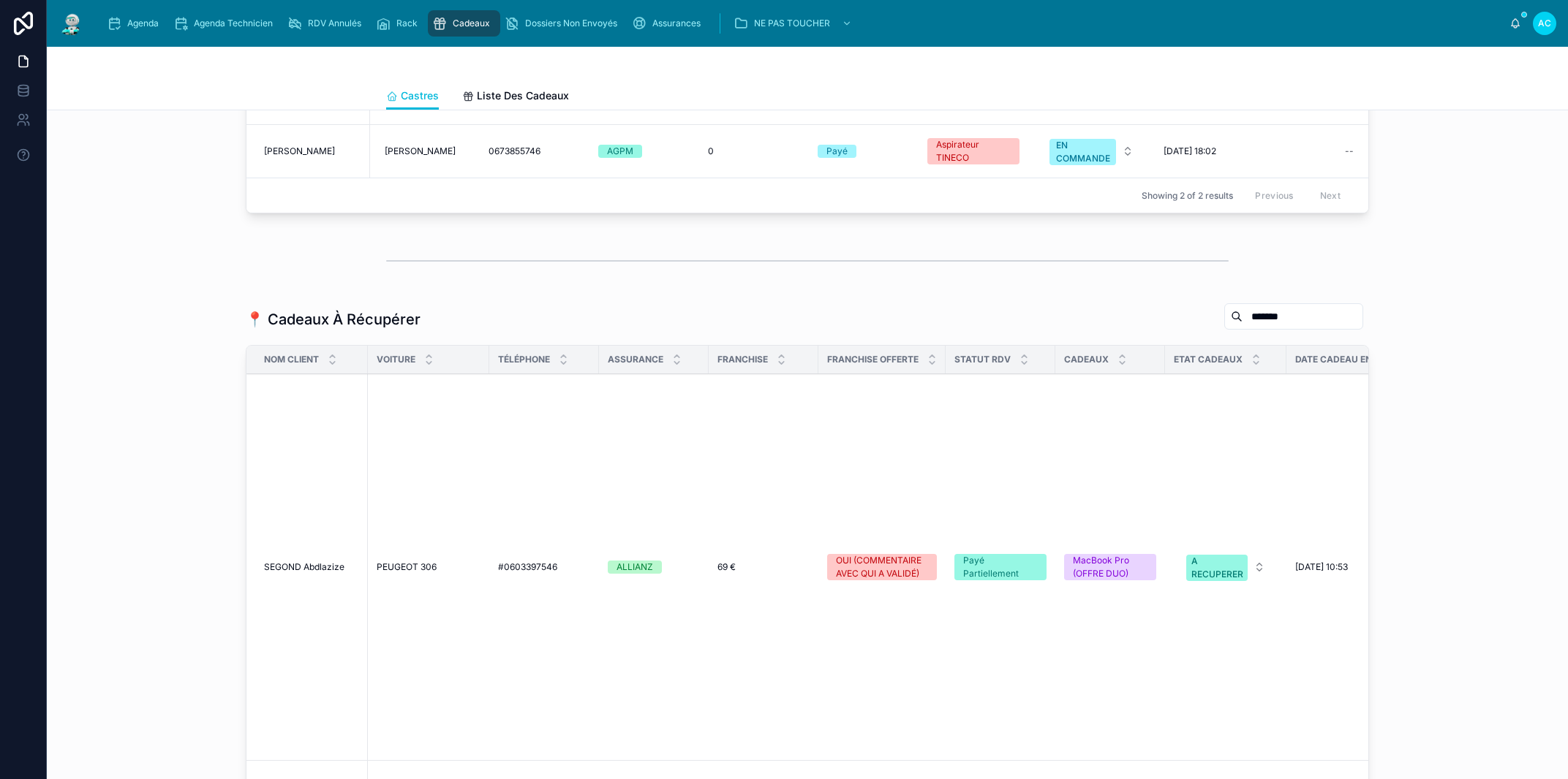
click at [1342, 562] on span "16/05/2025 10:53" at bounding box center [1321, 567] width 53 height 12
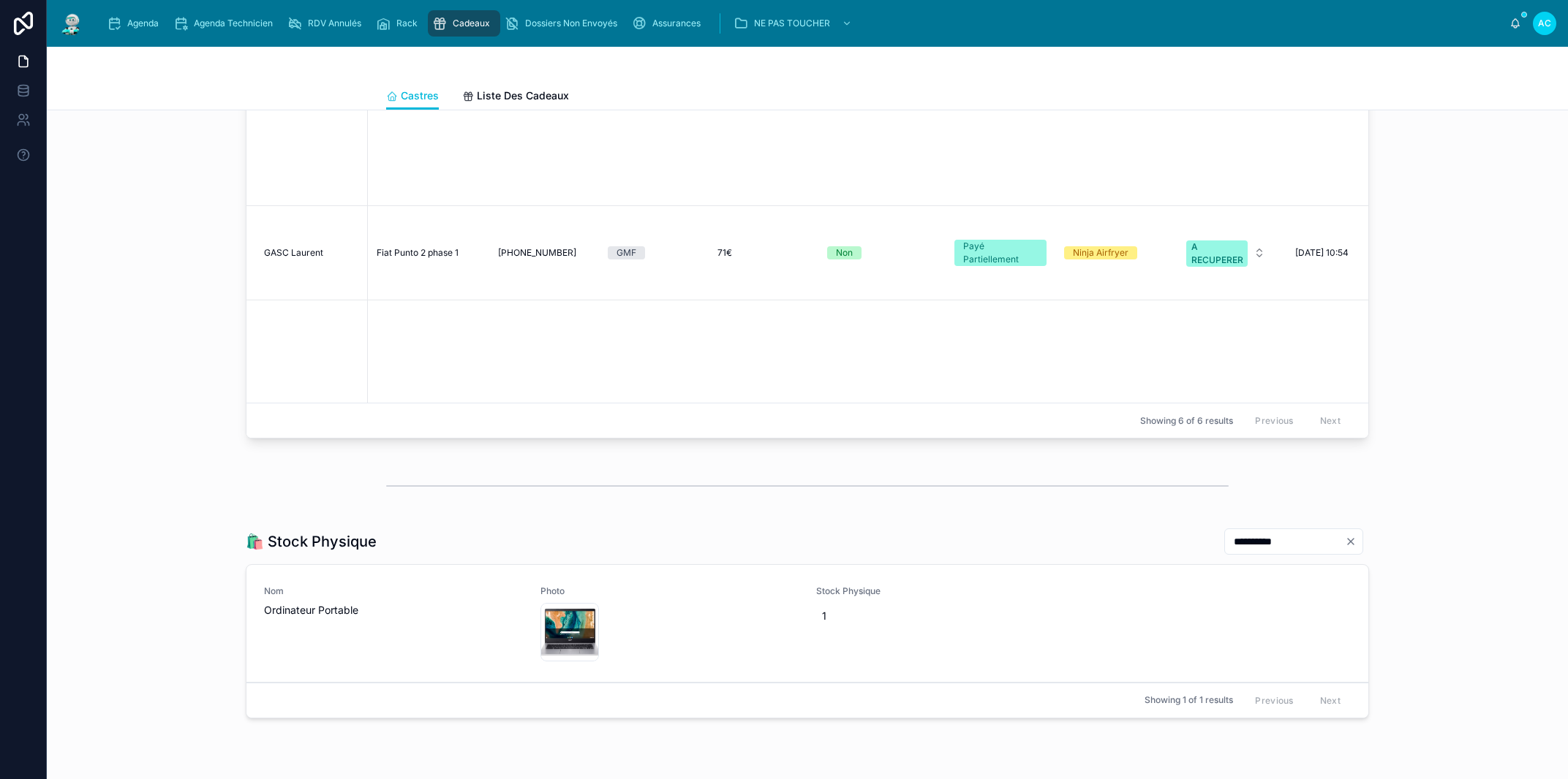
scroll to position [1898, 0]
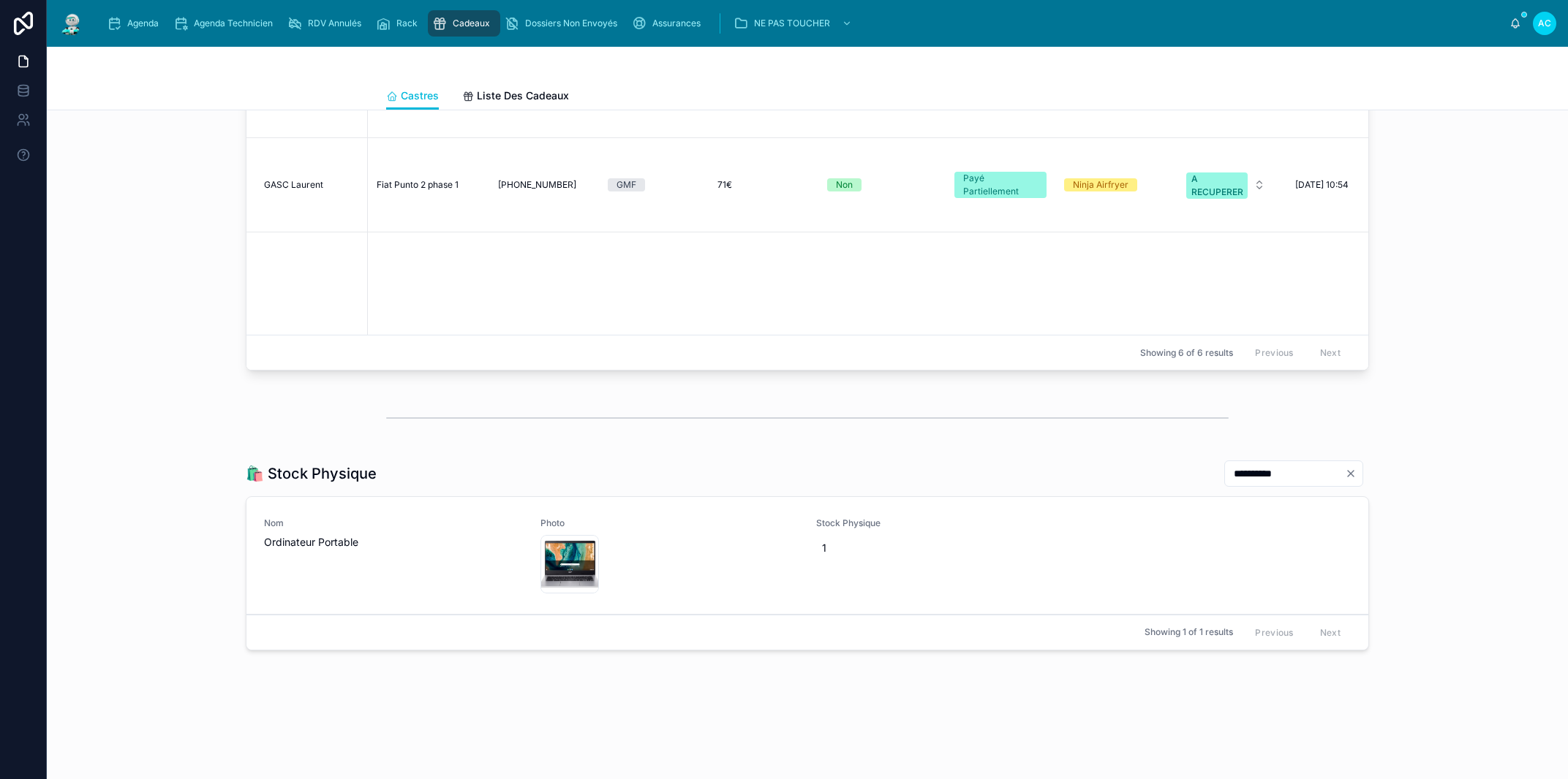
click at [1348, 474] on icon "Clear" at bounding box center [1350, 474] width 6 height 6
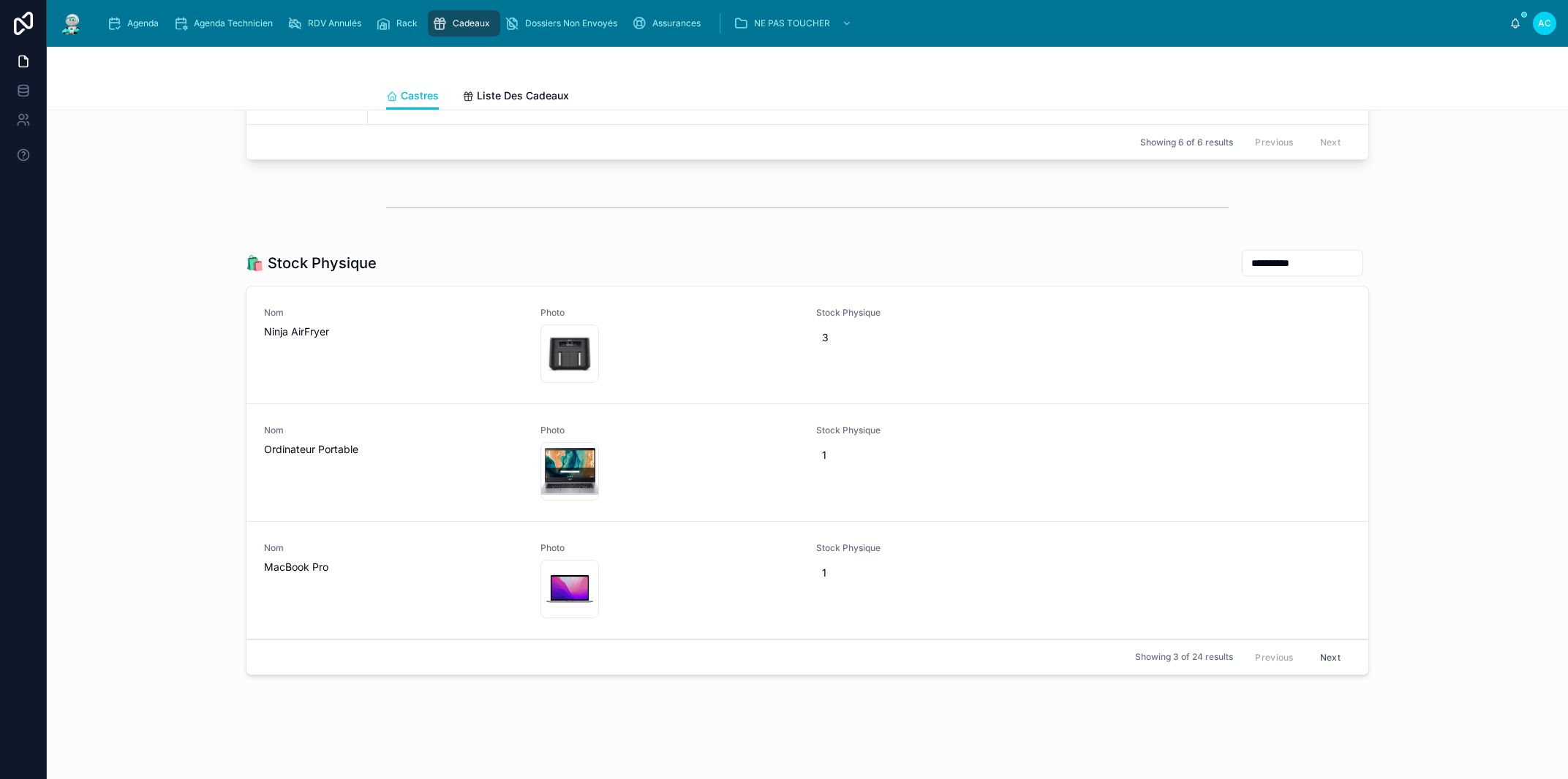
scroll to position [2134, 0]
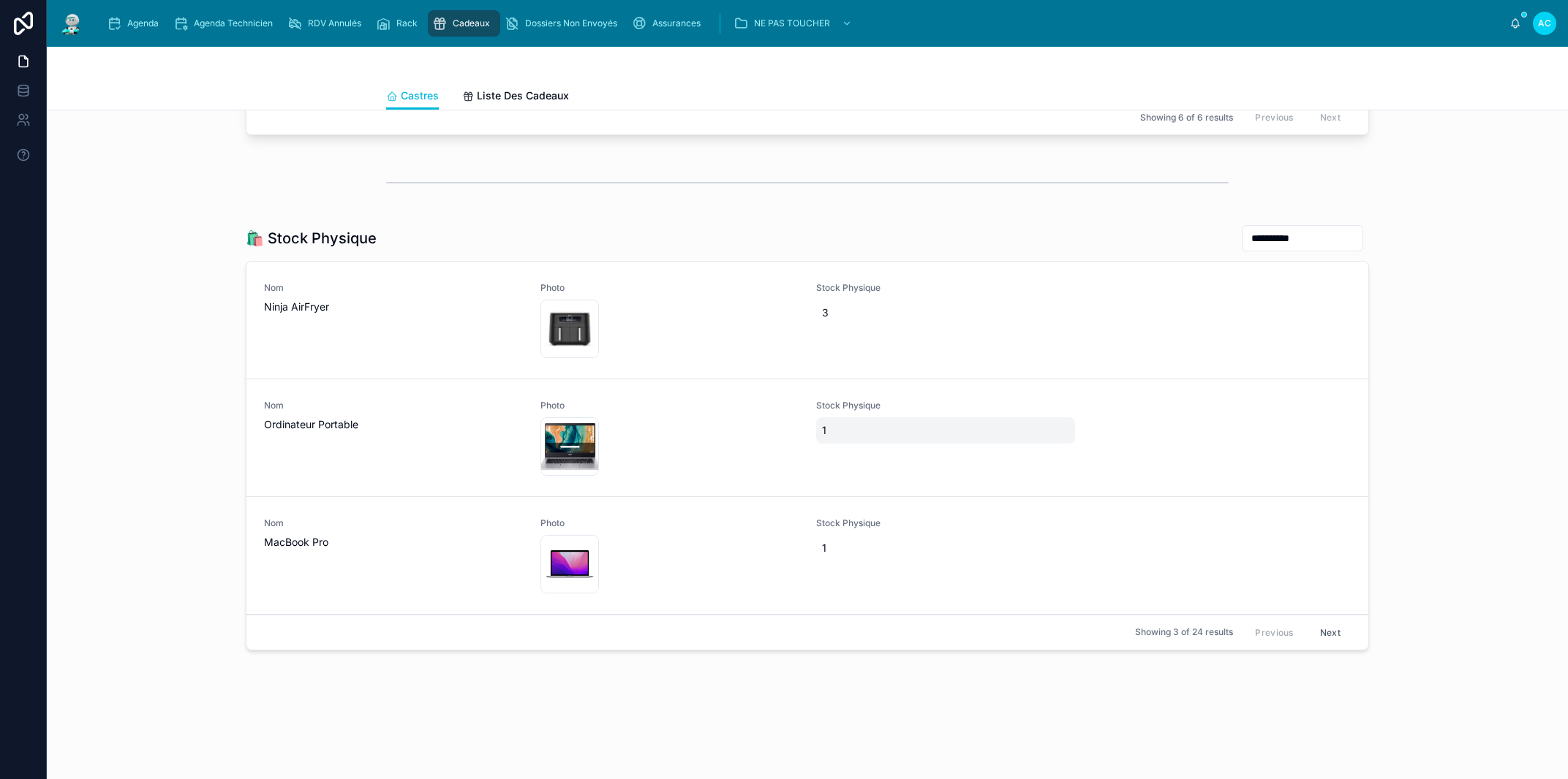
click at [840, 433] on span "1" at bounding box center [946, 431] width 247 height 14
type input "*"
click at [1115, 558] on div "Nom MacBook Pro Photo refurb-mbp13-m2-spacegray-202208 .jpeg Stock Physique 1" at bounding box center [807, 555] width 1086 height 76
click at [841, 430] on span "1" at bounding box center [946, 431] width 247 height 14
click at [997, 449] on icon "submit" at bounding box center [994, 449] width 12 height 12
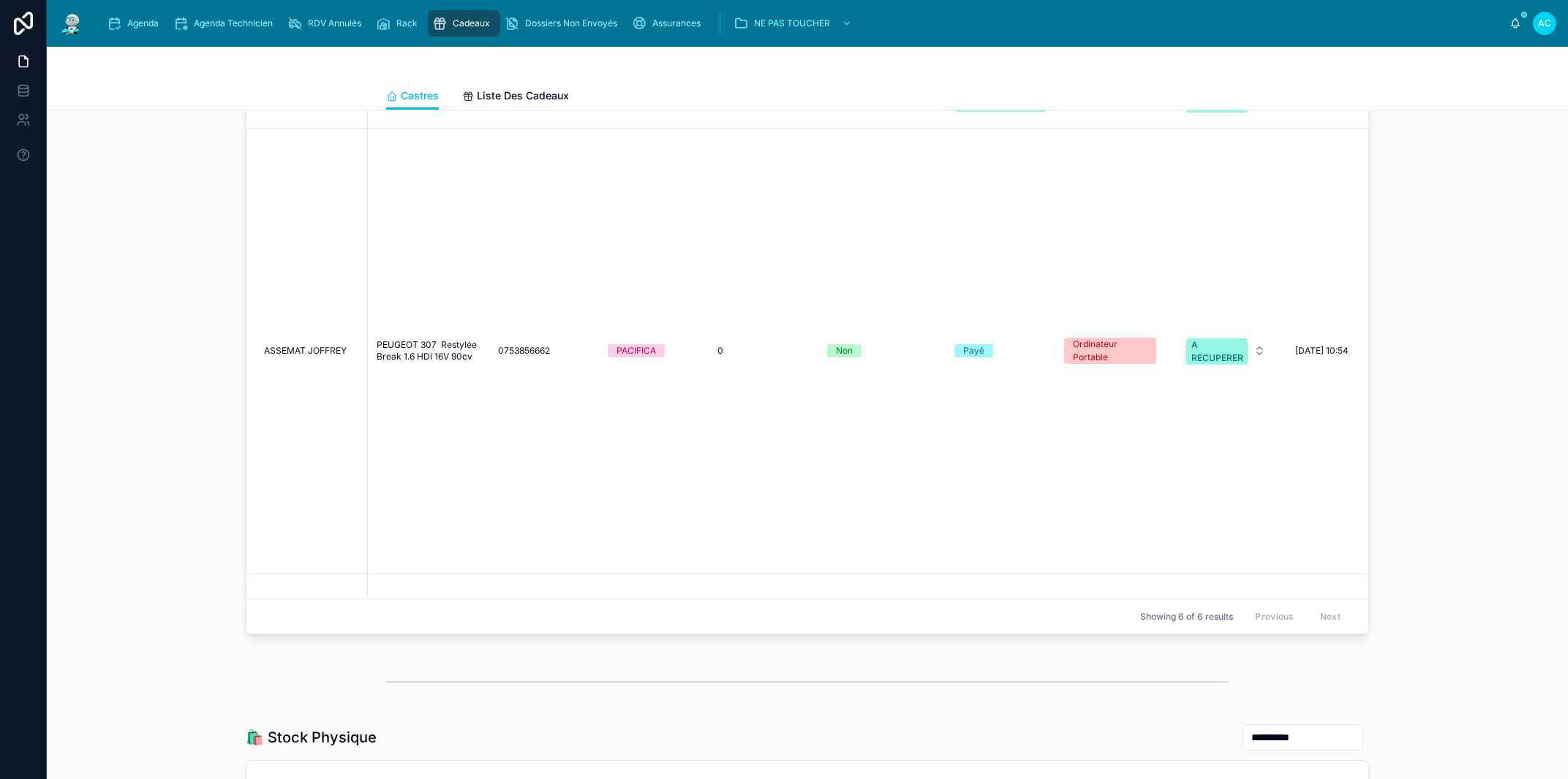
scroll to position [1249, 0]
click at [454, 337] on span "PEUGEOT 307 Restylée Break 1.6 HDi 16V 90cv" at bounding box center [428, 348] width 104 height 23
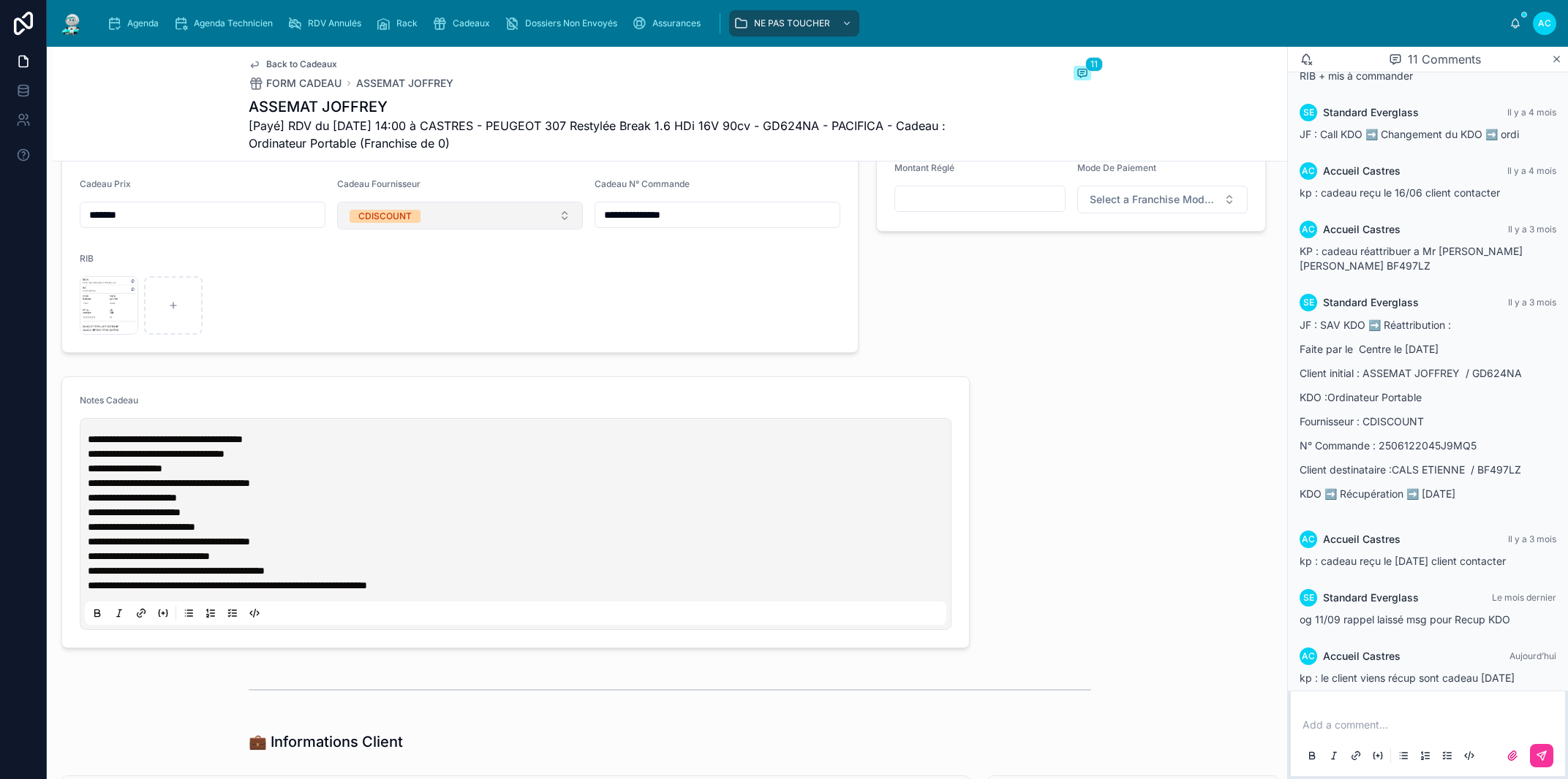
scroll to position [749, 0]
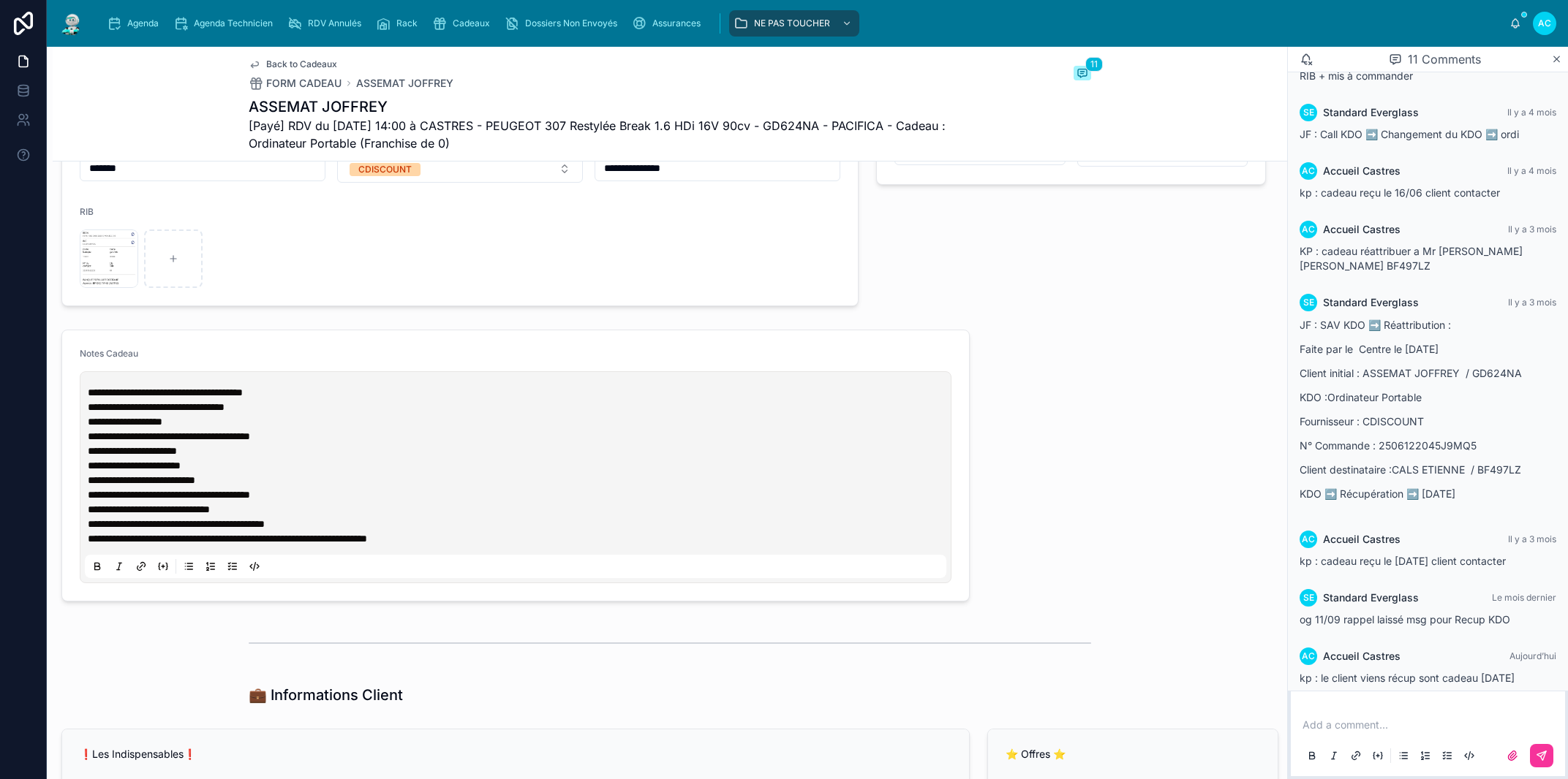
click at [90, 392] on span "**********" at bounding box center [165, 392] width 155 height 10
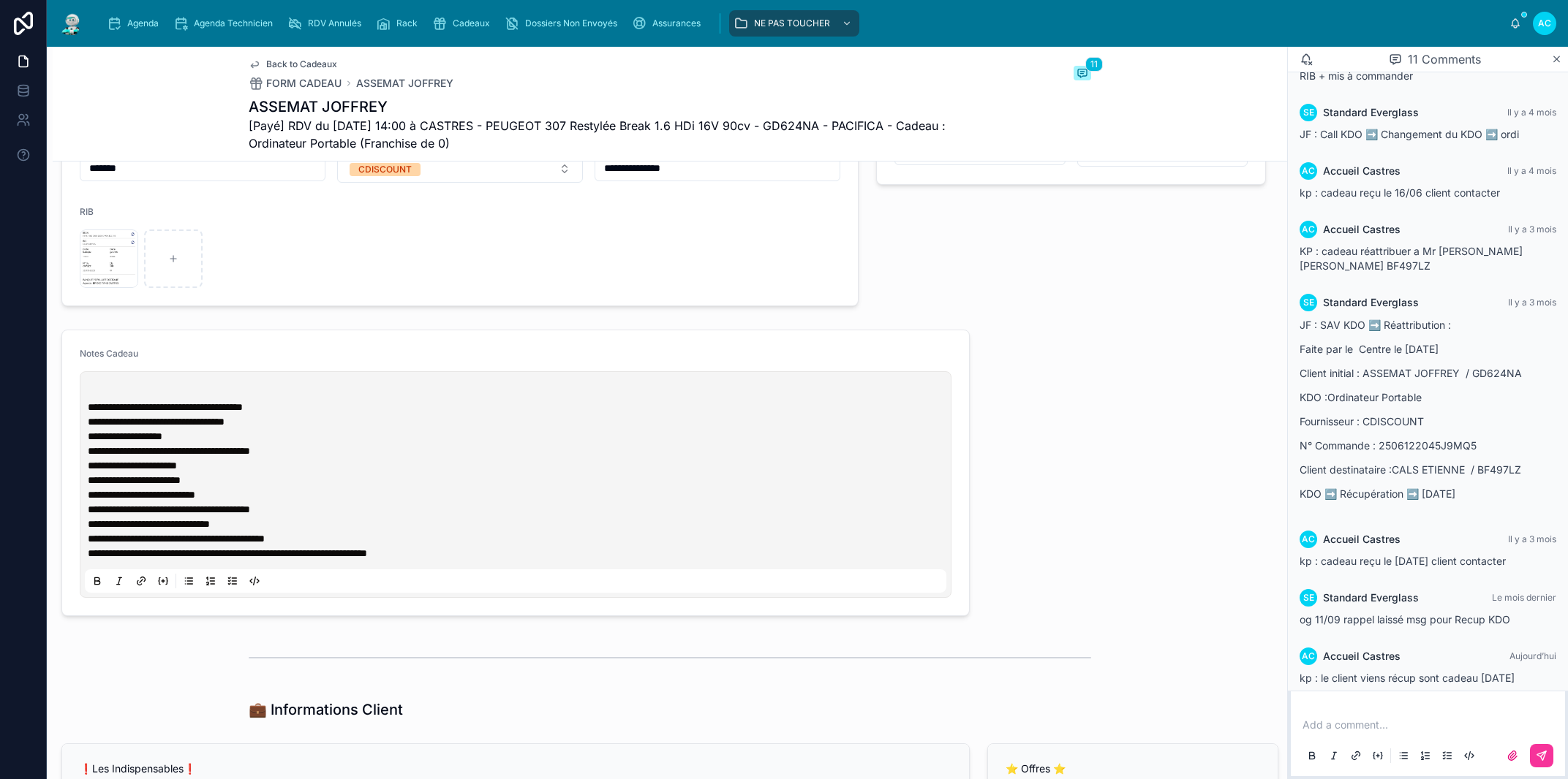
click at [97, 393] on p at bounding box center [518, 392] width 861 height 14
click at [436, 354] on div "Notes Cadeau" at bounding box center [515, 357] width 871 height 18
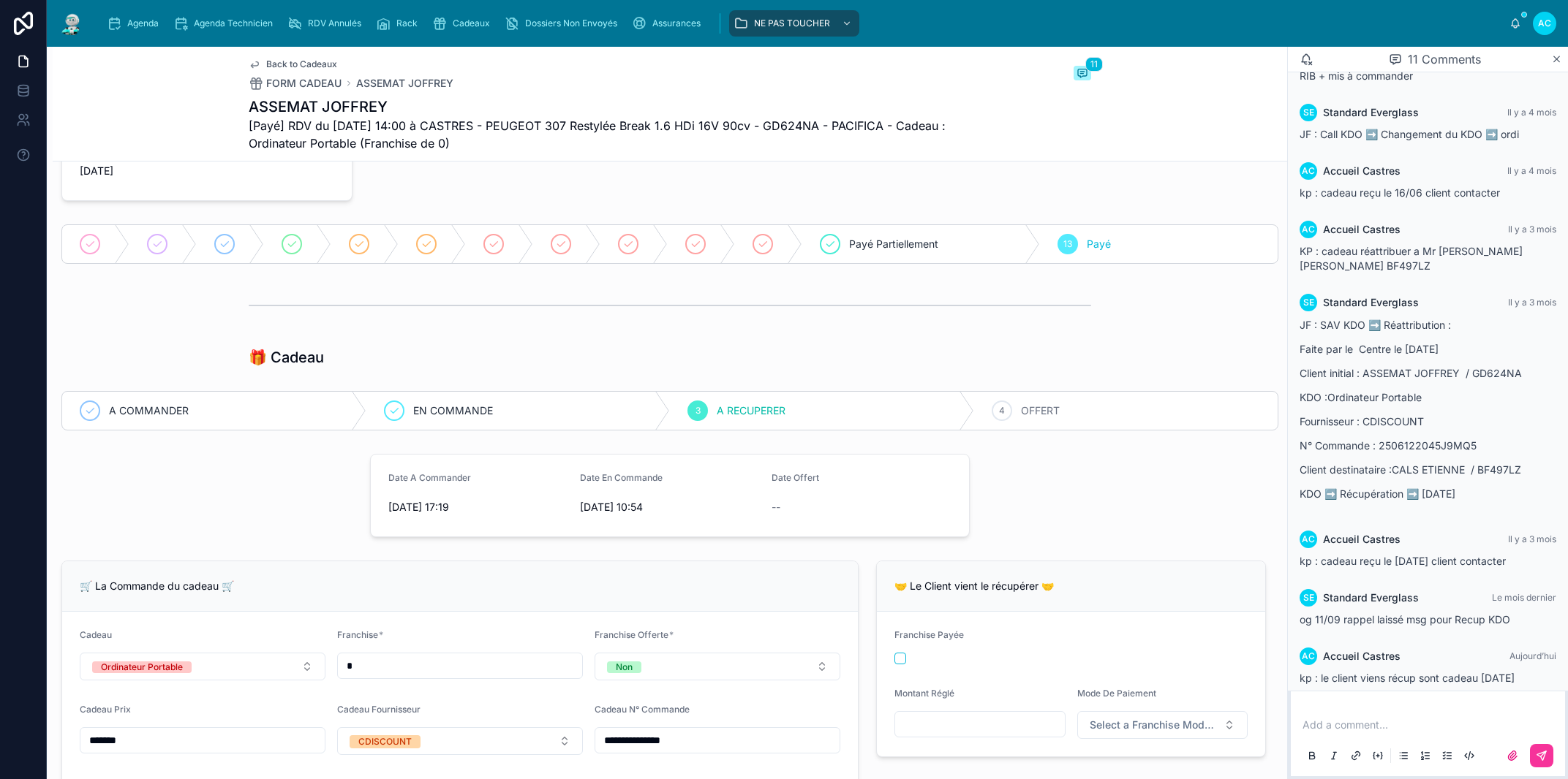
scroll to position [0, 0]
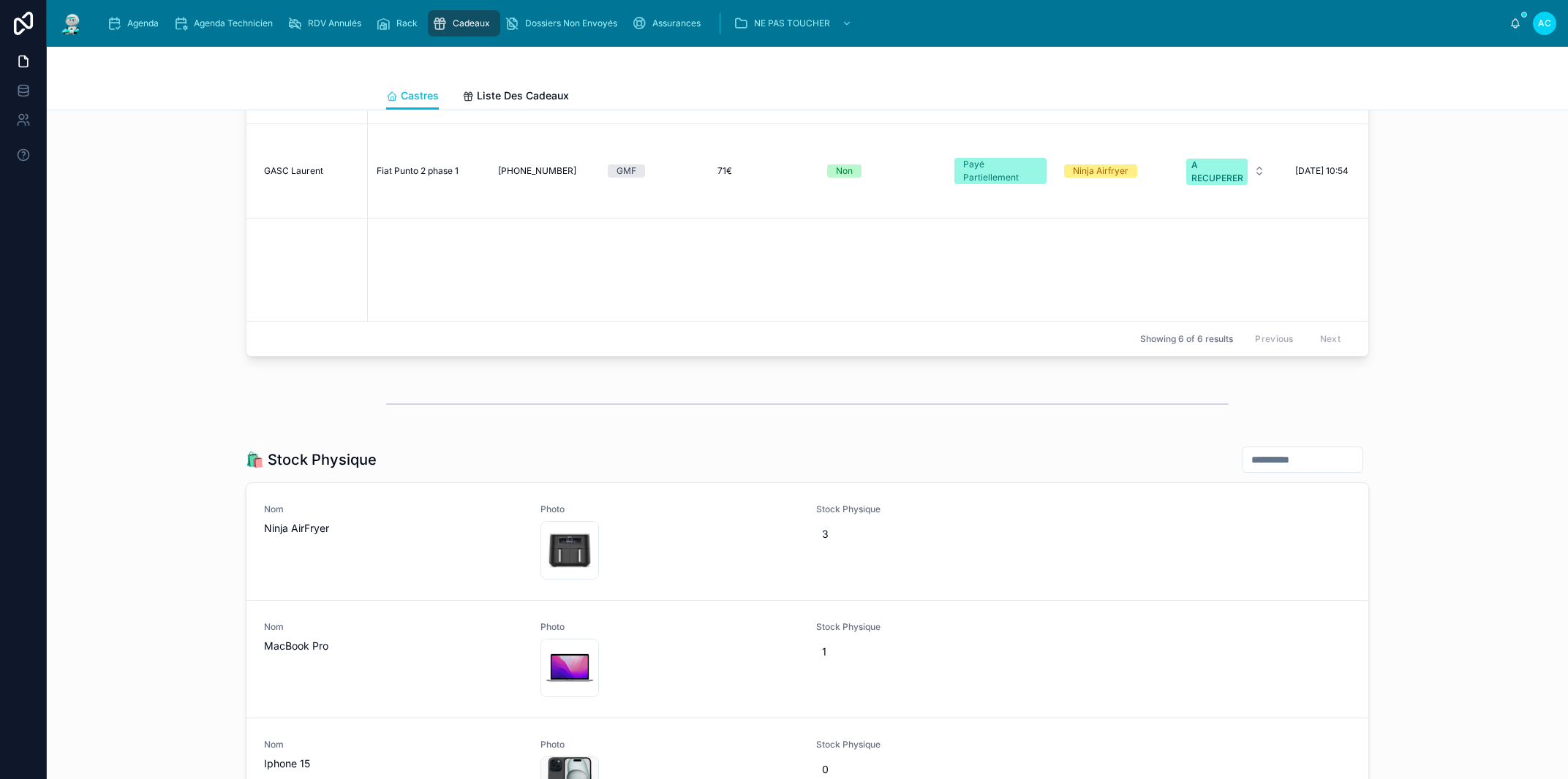
scroll to position [1884, 0]
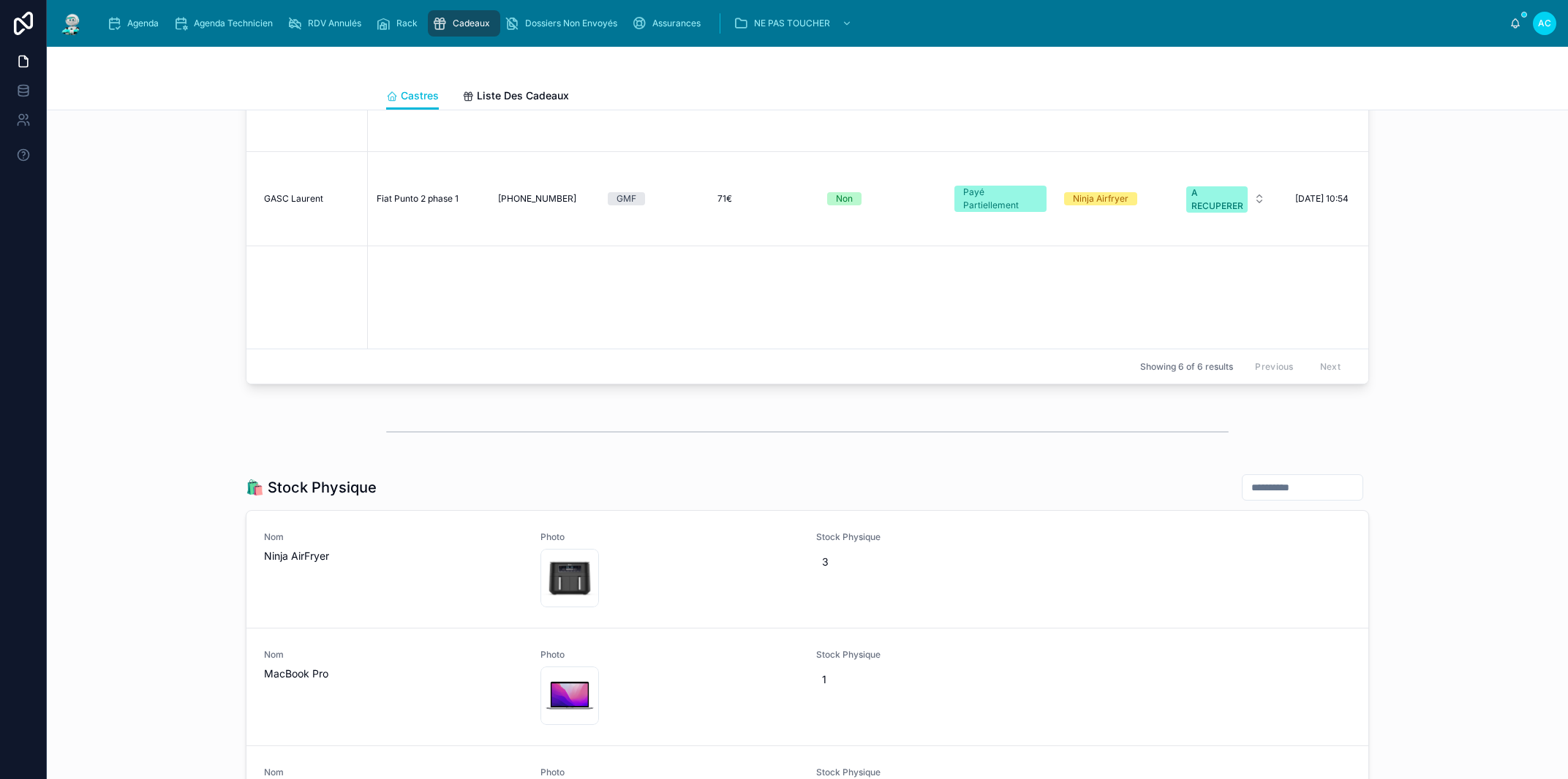
click at [1242, 492] on input "text" at bounding box center [1302, 487] width 120 height 21
type input "**********"
click at [1348, 490] on icon "Clear" at bounding box center [1350, 487] width 6 height 6
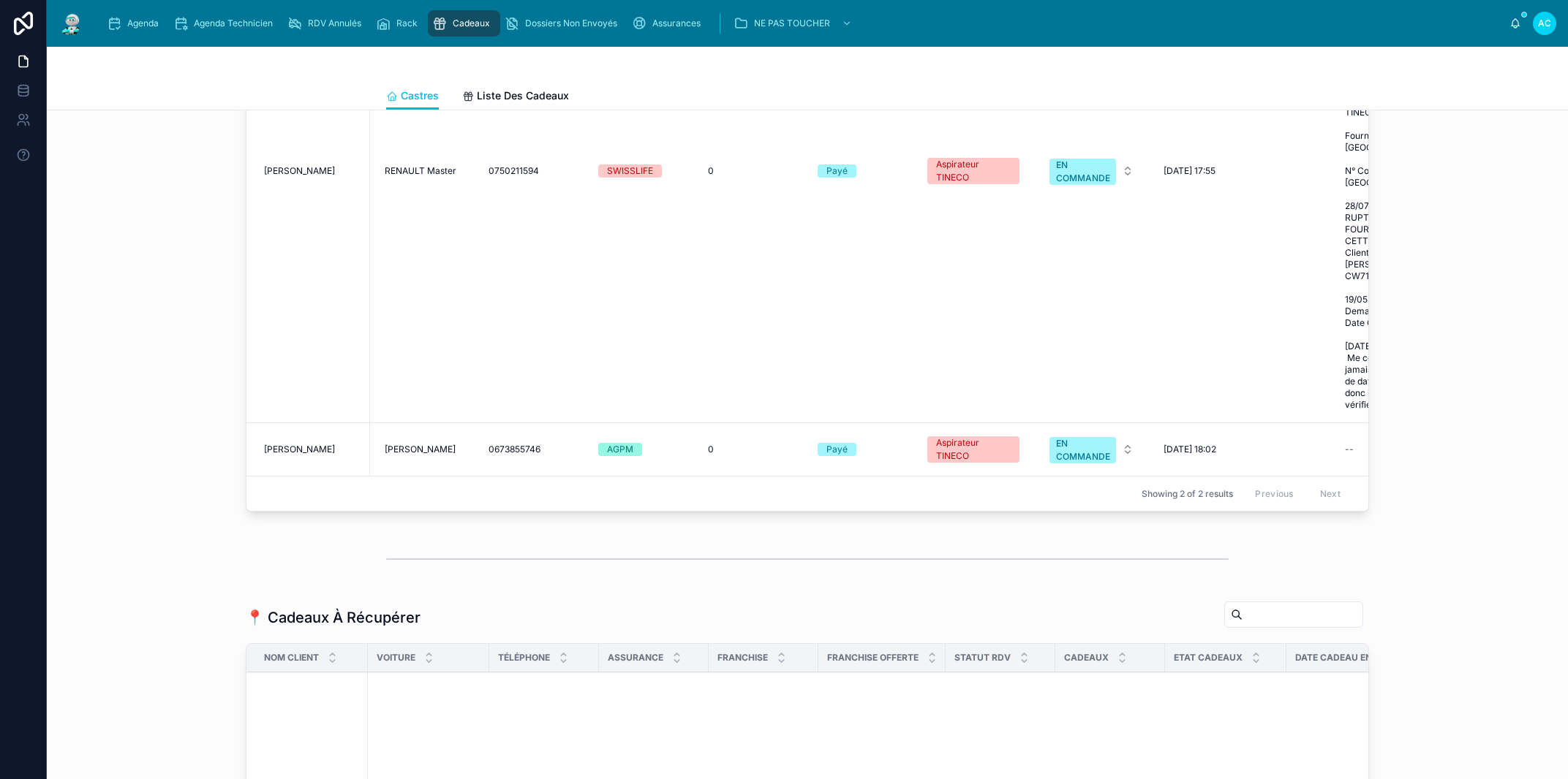
scroll to position [968, 0]
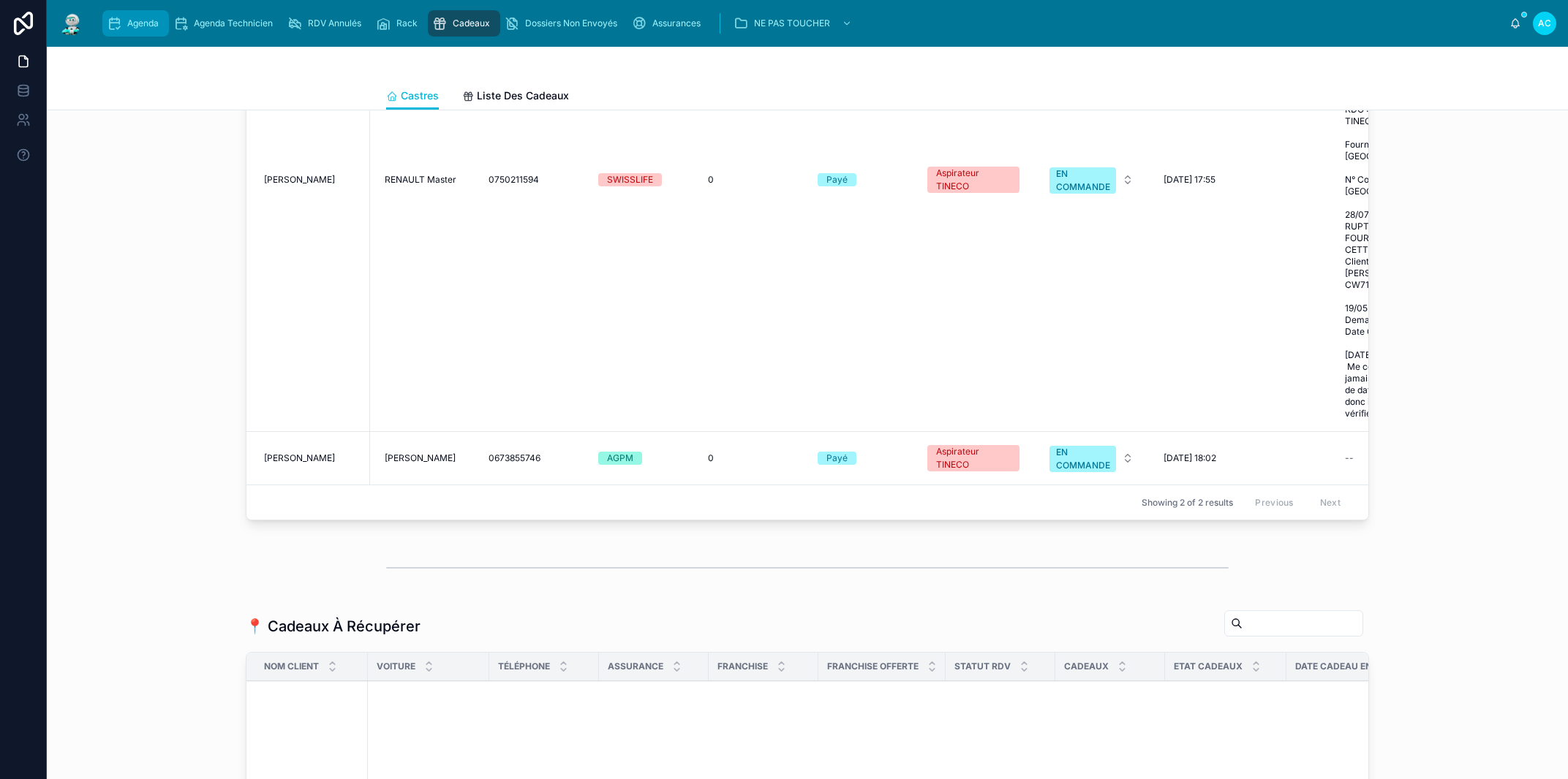
click at [126, 21] on div "Agenda" at bounding box center [135, 23] width 58 height 23
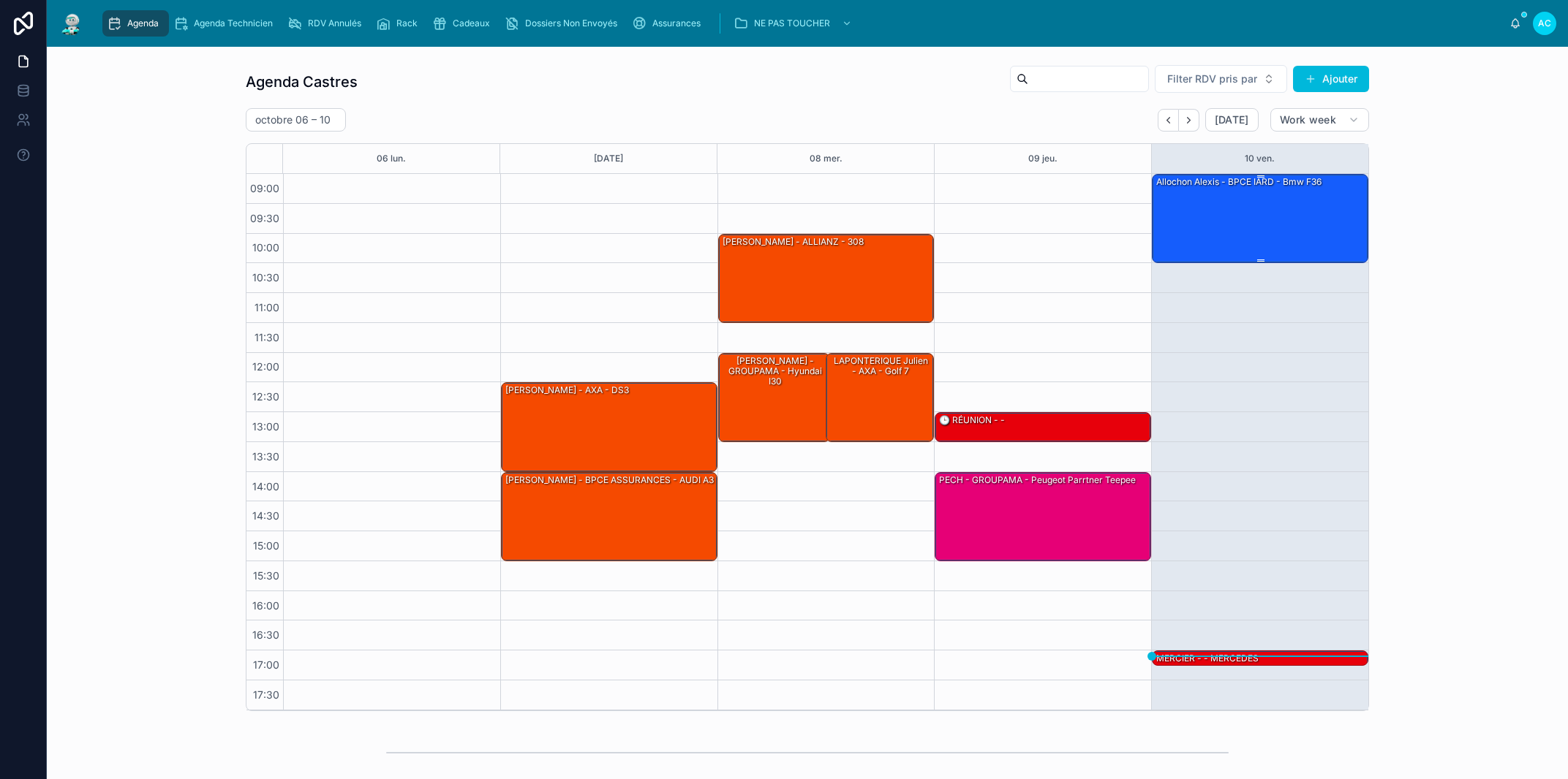
click at [1269, 242] on div "allochon alexis - BPCE IARD - bmw f36" at bounding box center [1260, 218] width 212 height 86
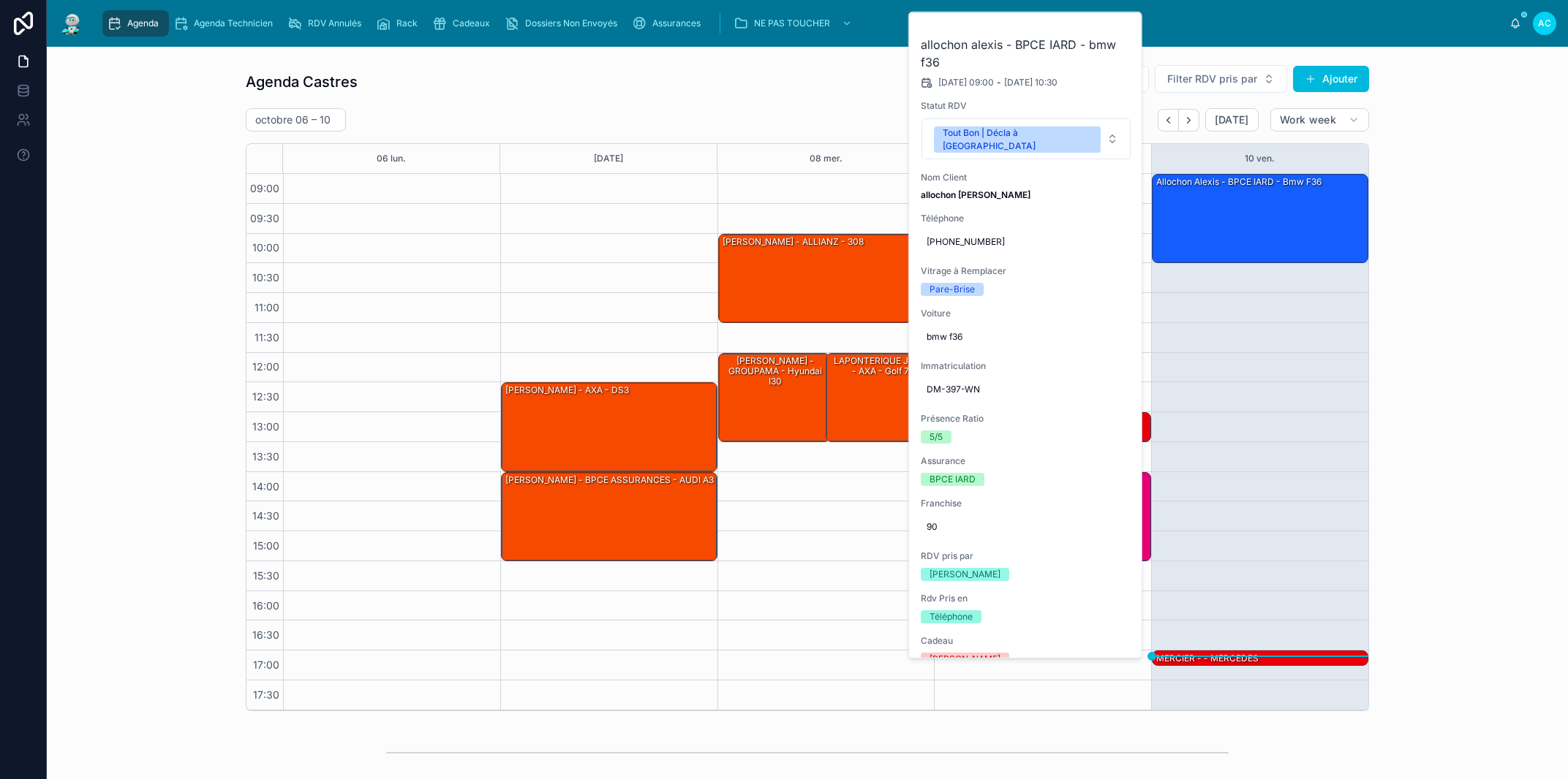
click at [0, 0] on button at bounding box center [0, 0] width 0 height 0
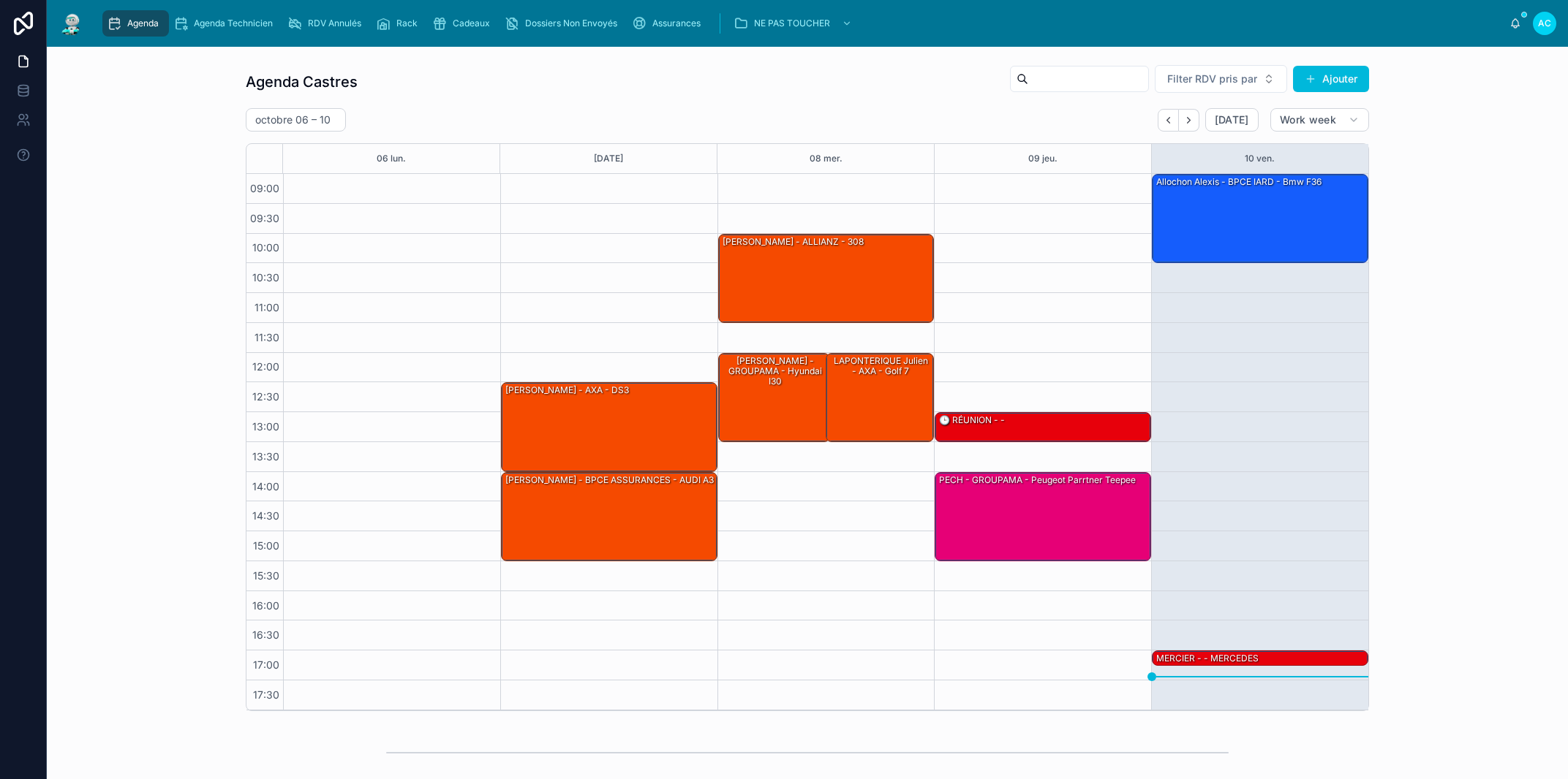
click at [595, 264] on div "12:30 – 14:00 FERNANDEZ Hizia - AXA - DS3 14:00 – 15:30 DJELLILAHINE Sabrina - …" at bounding box center [608, 441] width 217 height 536
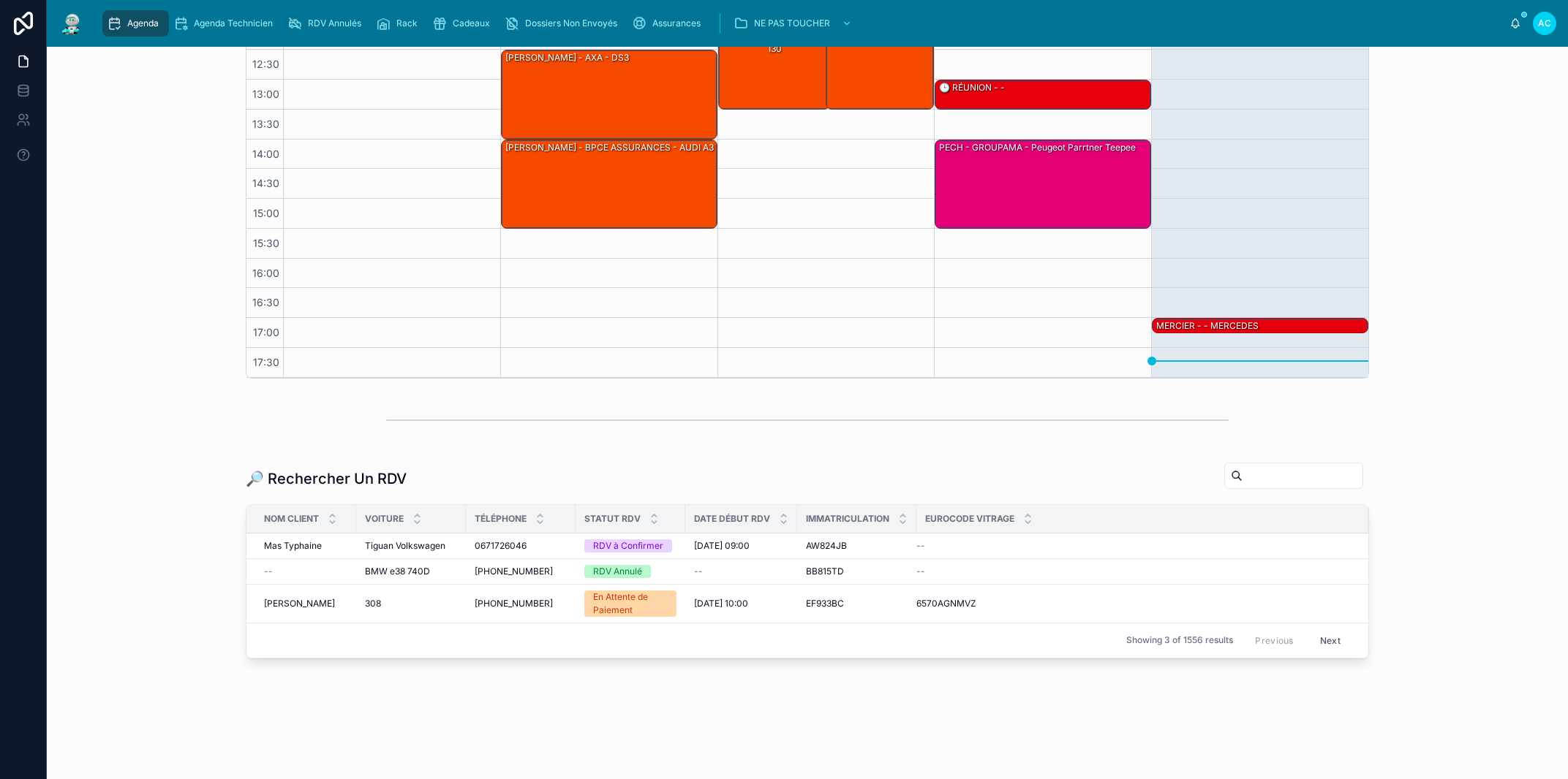
scroll to position [338, 0]
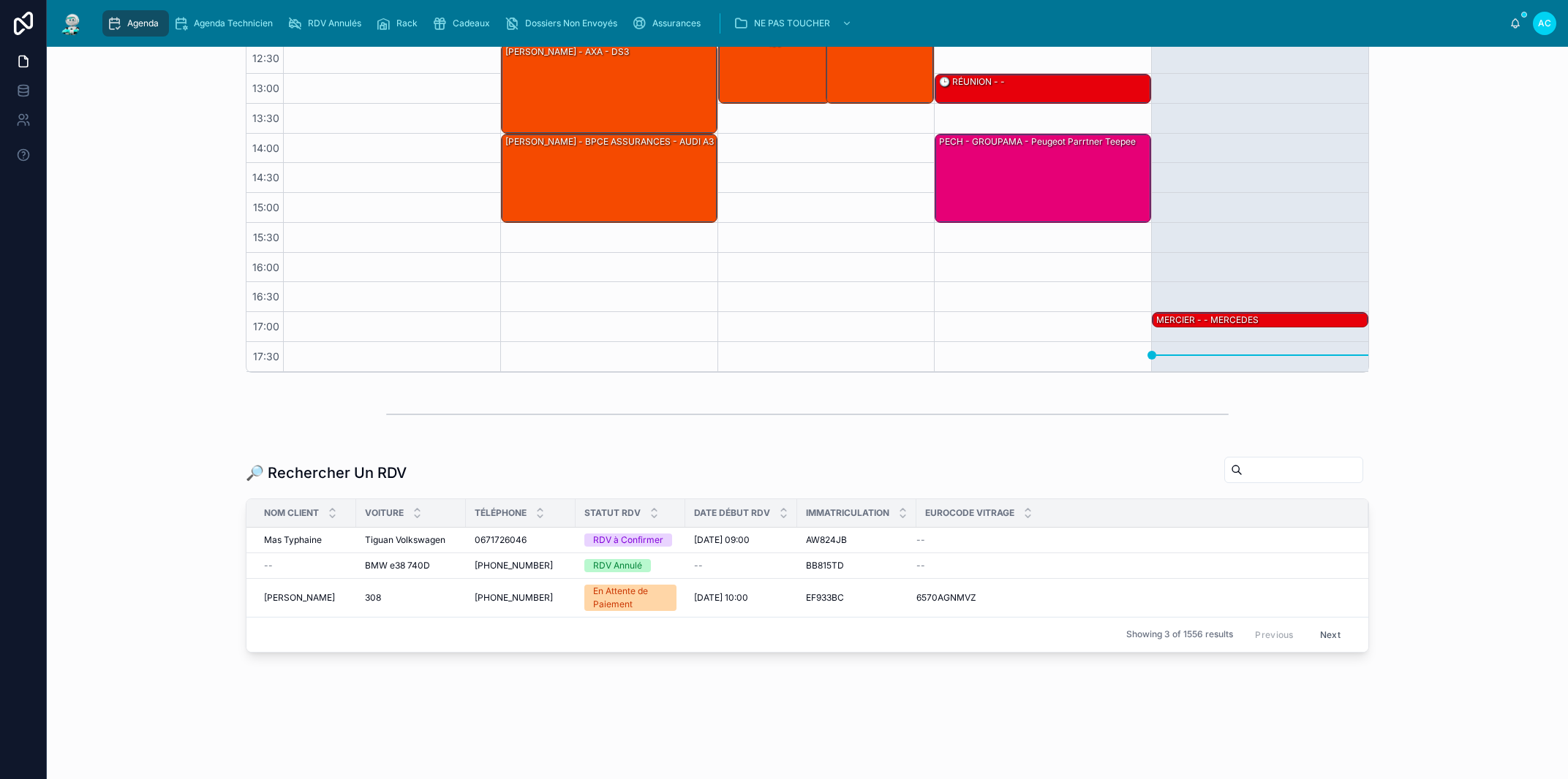
click at [1272, 468] on input "text" at bounding box center [1302, 470] width 120 height 21
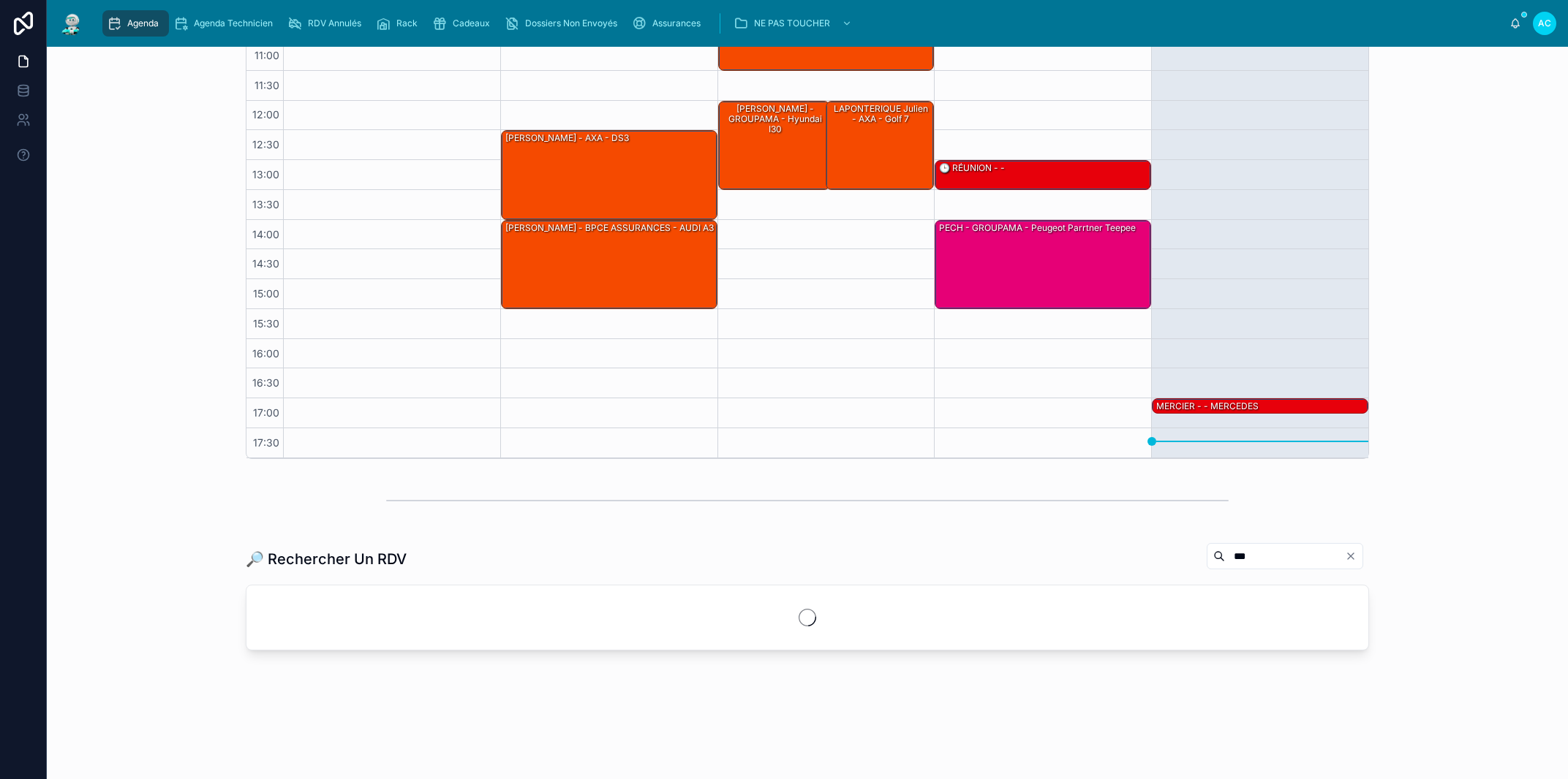
scroll to position [251, 0]
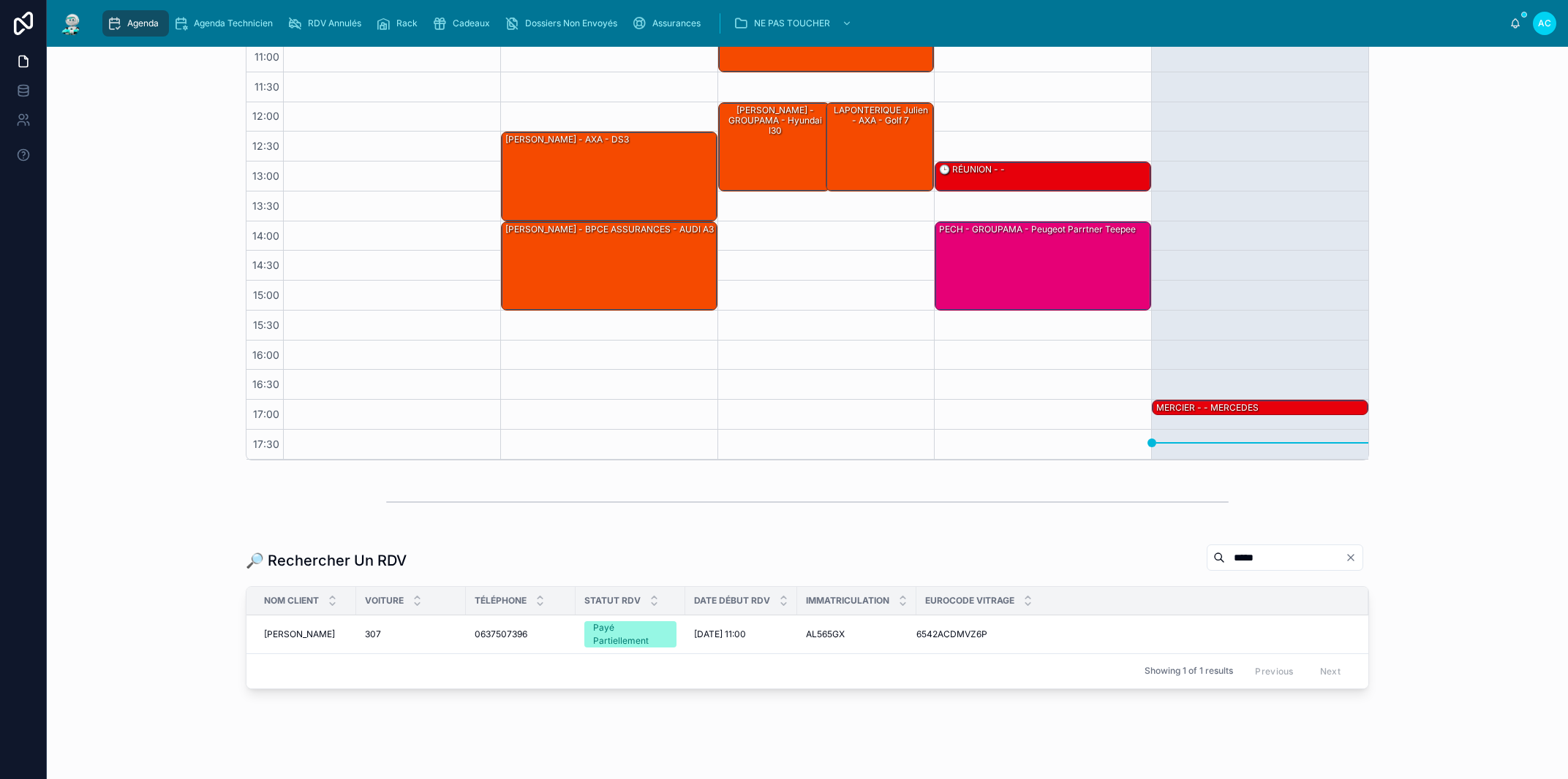
type input "*****"
click at [364, 634] on span "307" at bounding box center [373, 634] width 16 height 12
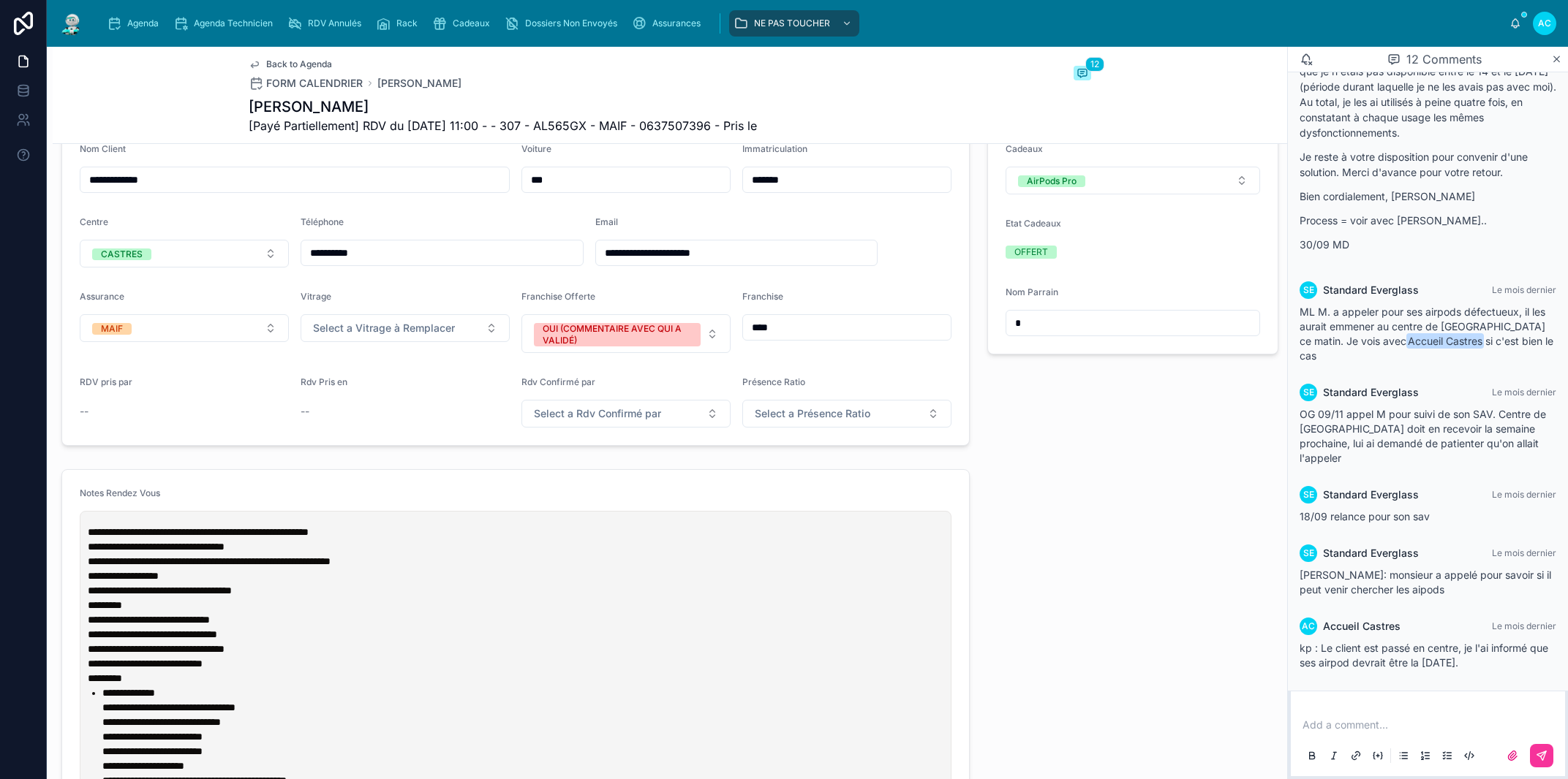
scroll to position [416, 0]
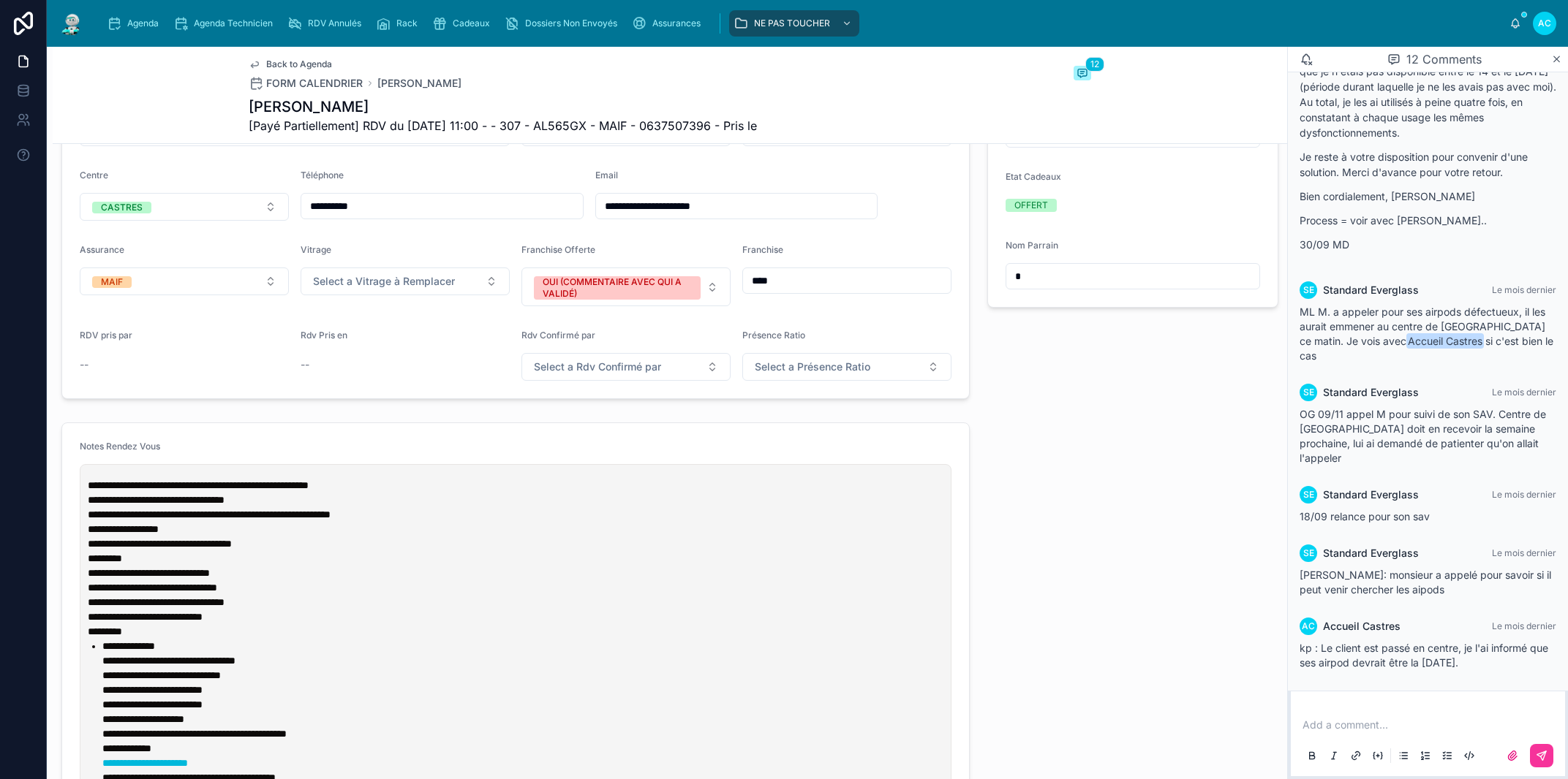
click at [1321, 720] on p at bounding box center [1430, 725] width 257 height 14
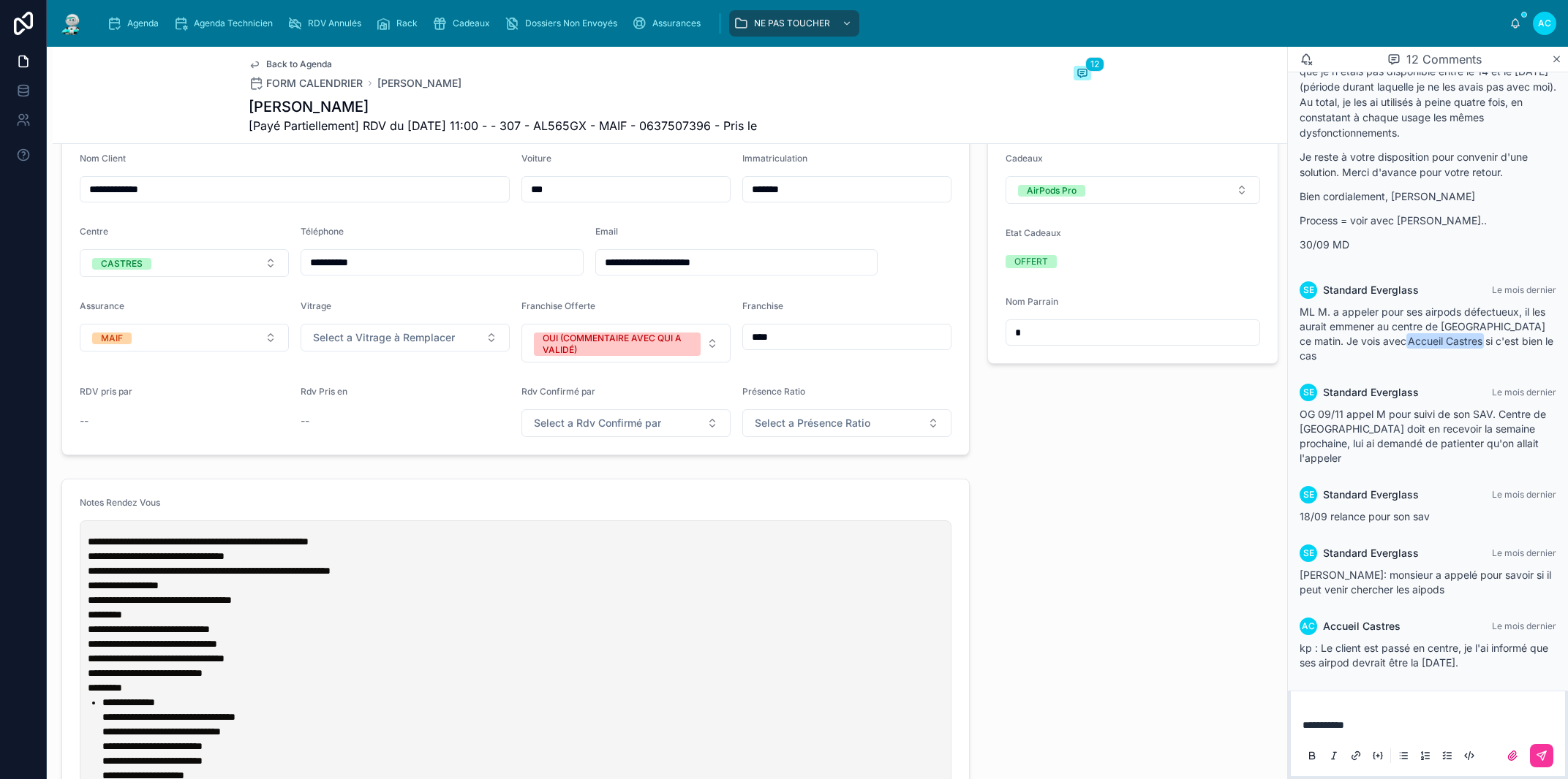
scroll to position [333, 0]
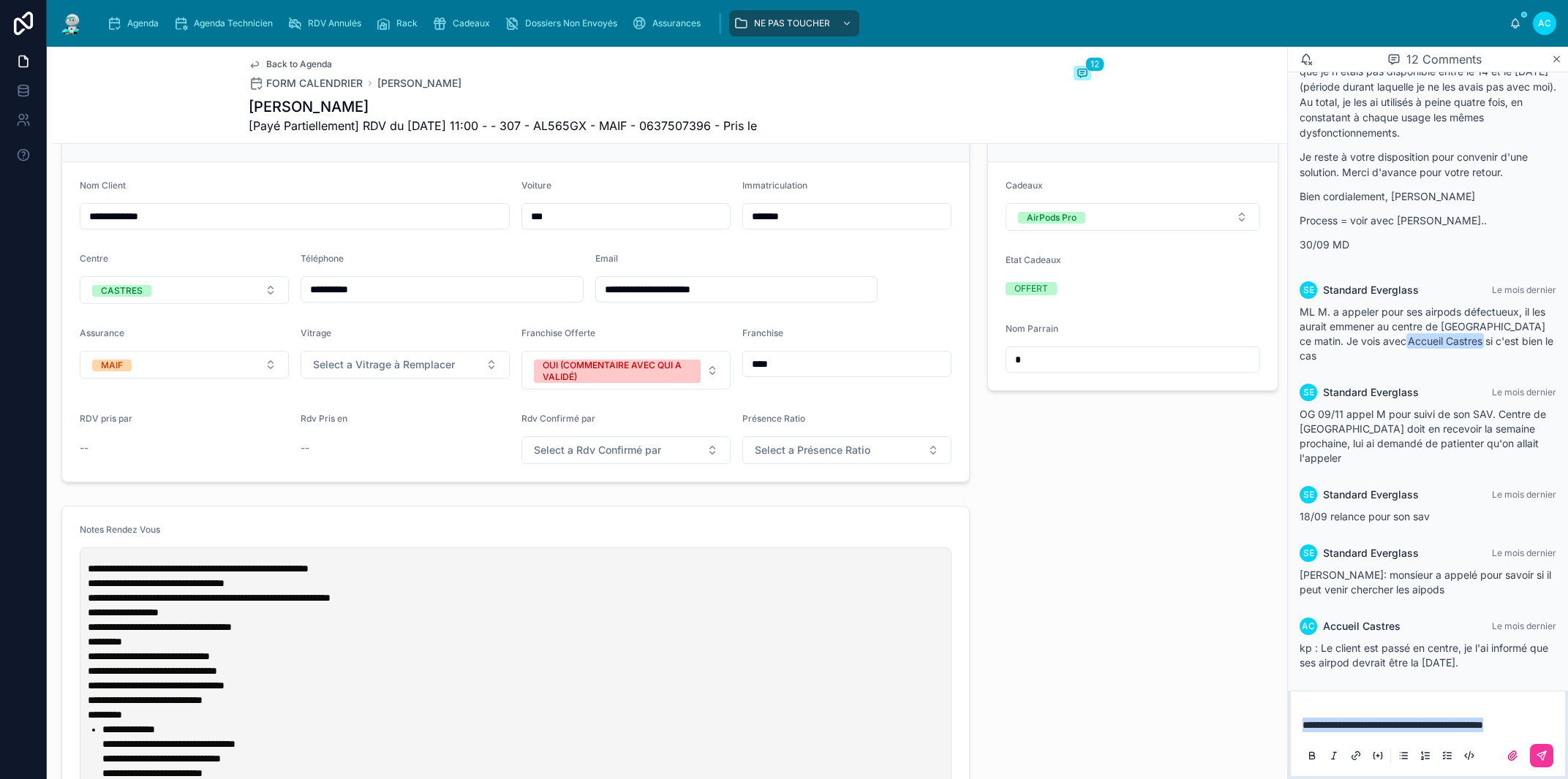
drag, startPoint x: 1542, startPoint y: 725, endPoint x: 1301, endPoint y: 733, distance: 241.1
click at [1301, 733] on div "**********" at bounding box center [1427, 740] width 257 height 62
click at [1547, 759] on icon at bounding box center [1541, 756] width 12 height 12
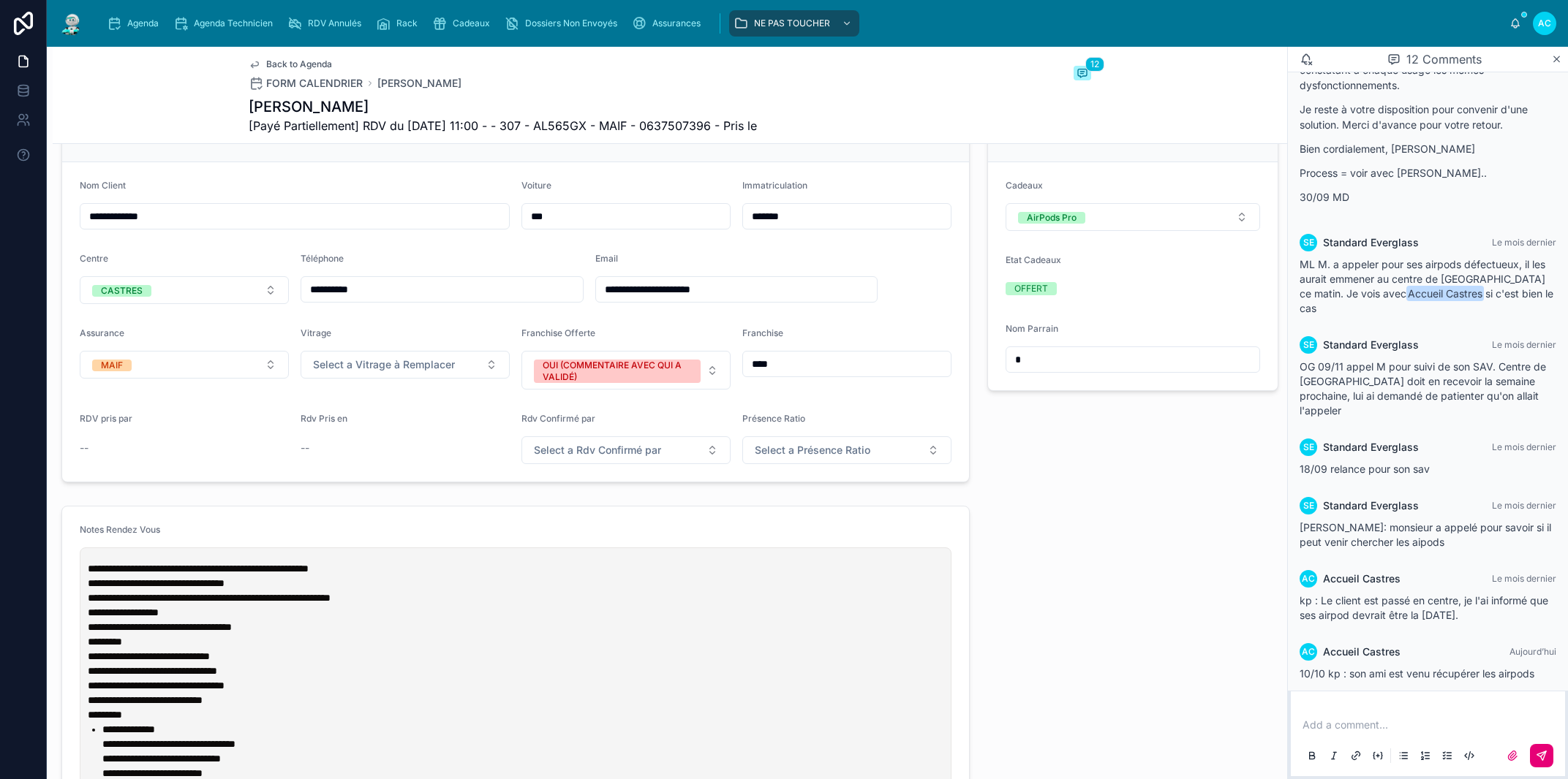
scroll to position [1024, 0]
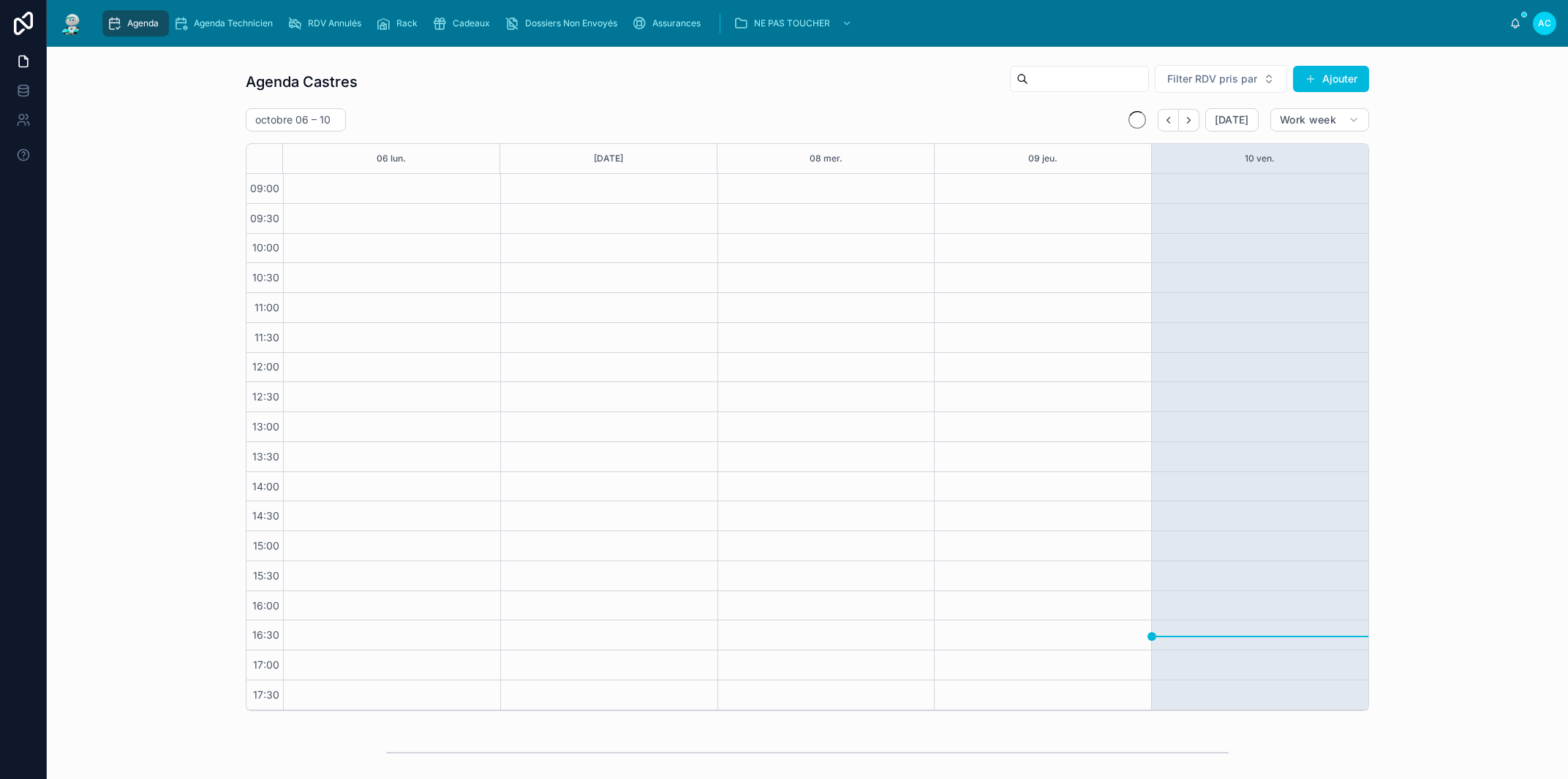
scroll to position [333, 0]
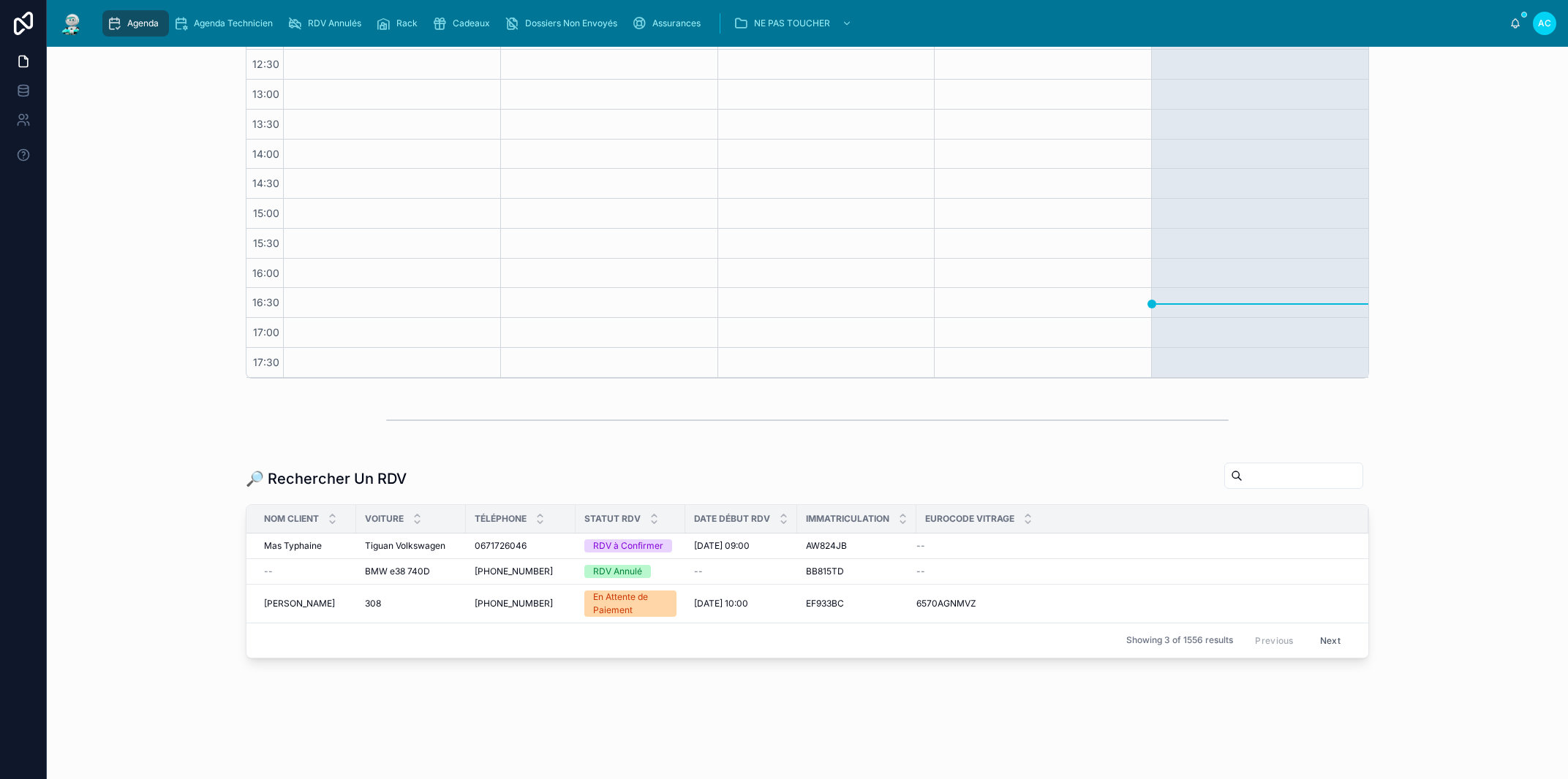
click at [1254, 476] on input "text" at bounding box center [1302, 475] width 120 height 21
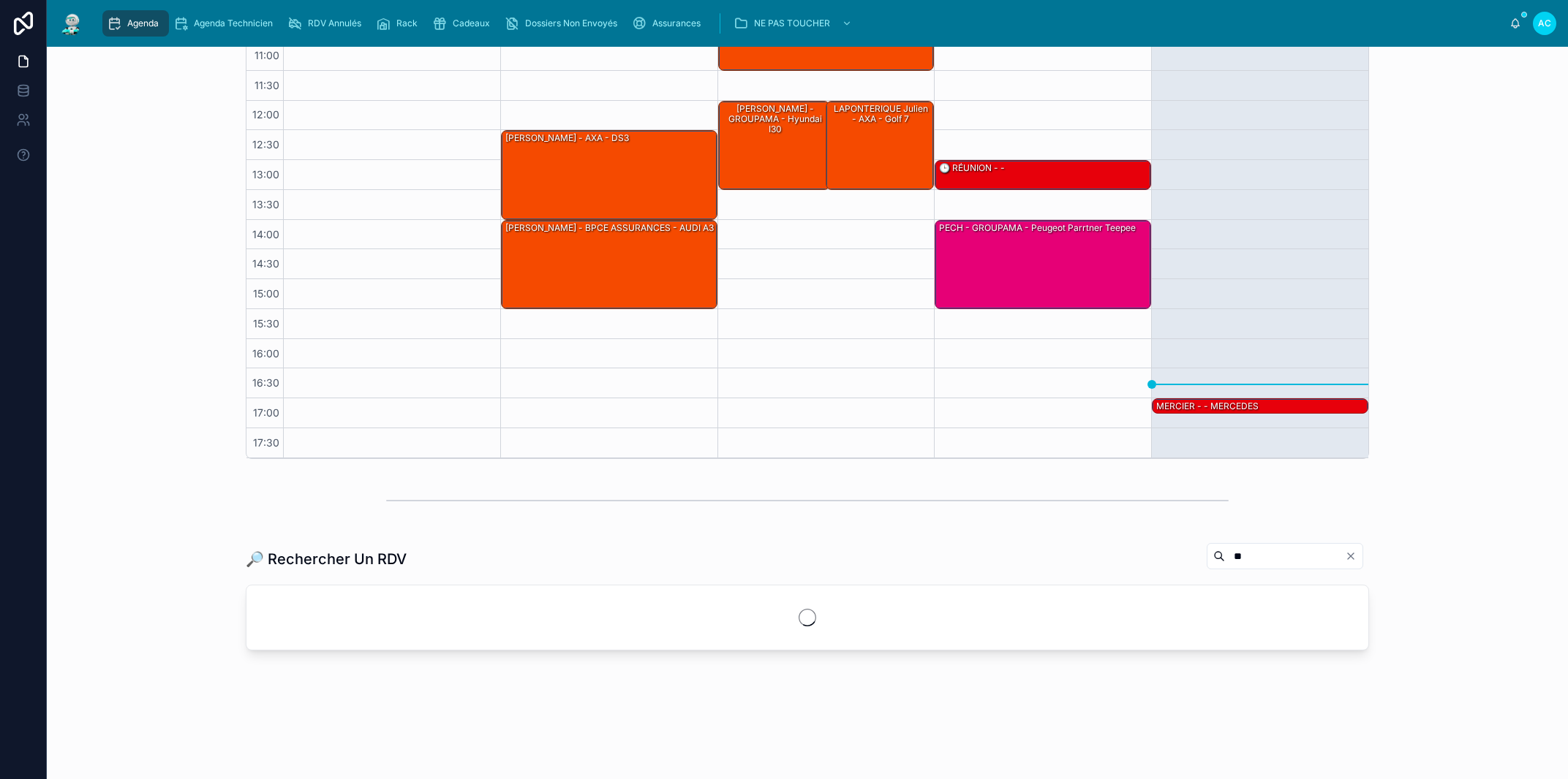
scroll to position [251, 0]
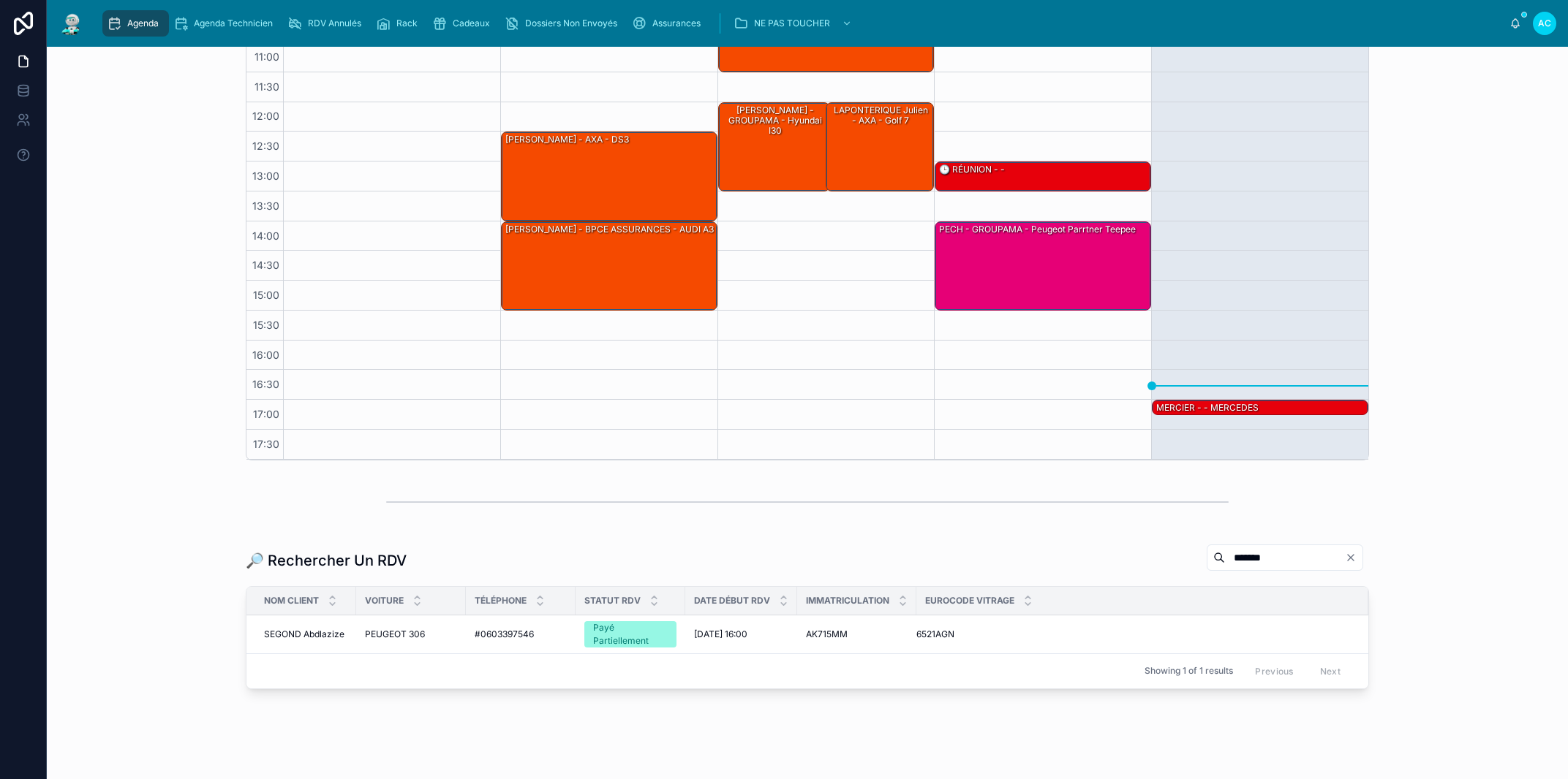
type input "*******"
click at [523, 634] on span "#0603397546" at bounding box center [504, 634] width 59 height 12
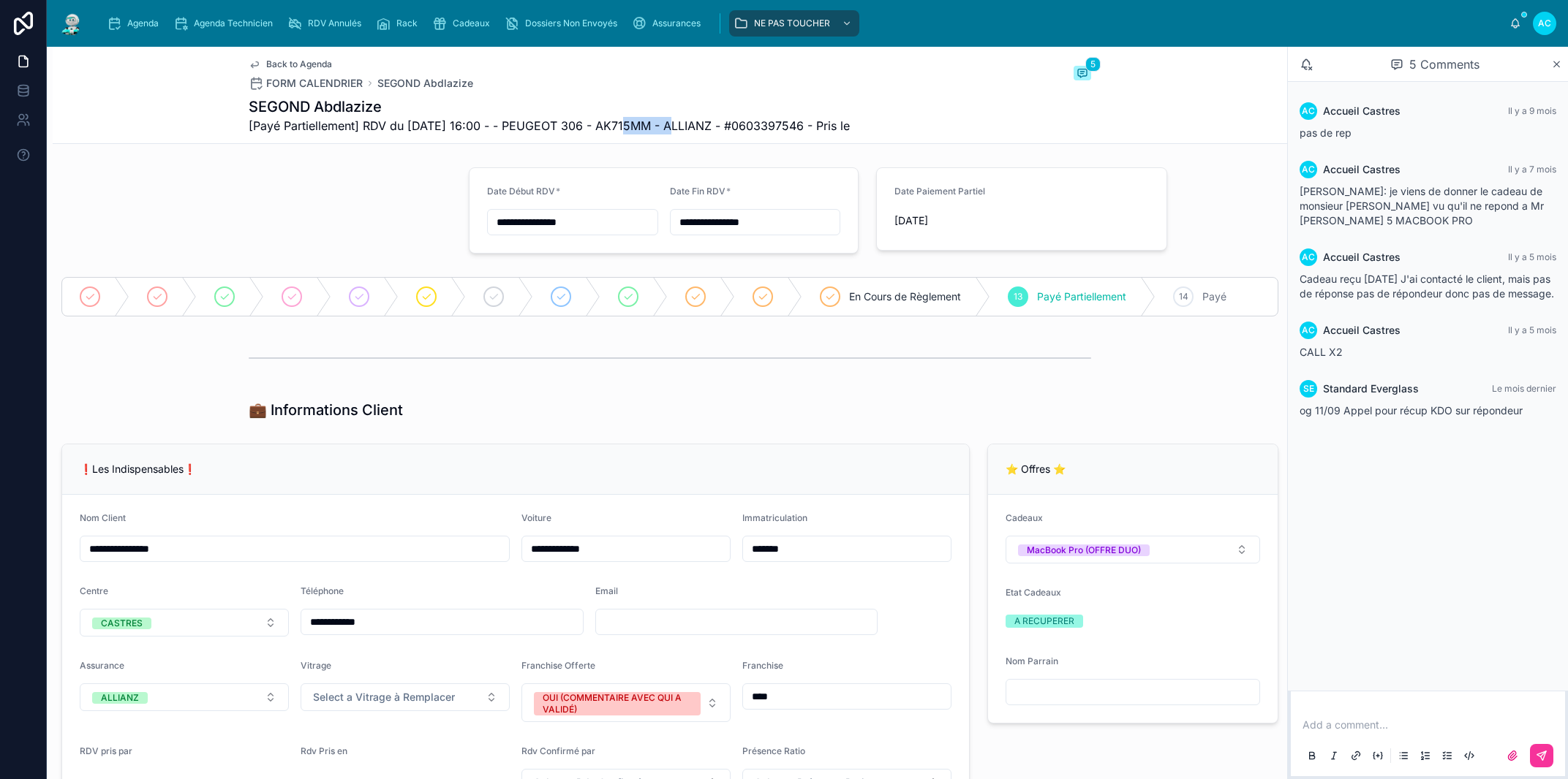
drag, startPoint x: 667, startPoint y: 124, endPoint x: 612, endPoint y: 122, distance: 55.0
click at [612, 122] on span "[Payé Partiellement] RDV du [DATE] 16:00 - - PEUGEOT 306 - AK715MM - ALLIANZ - …" at bounding box center [549, 126] width 601 height 18
copy span "AK715MM"
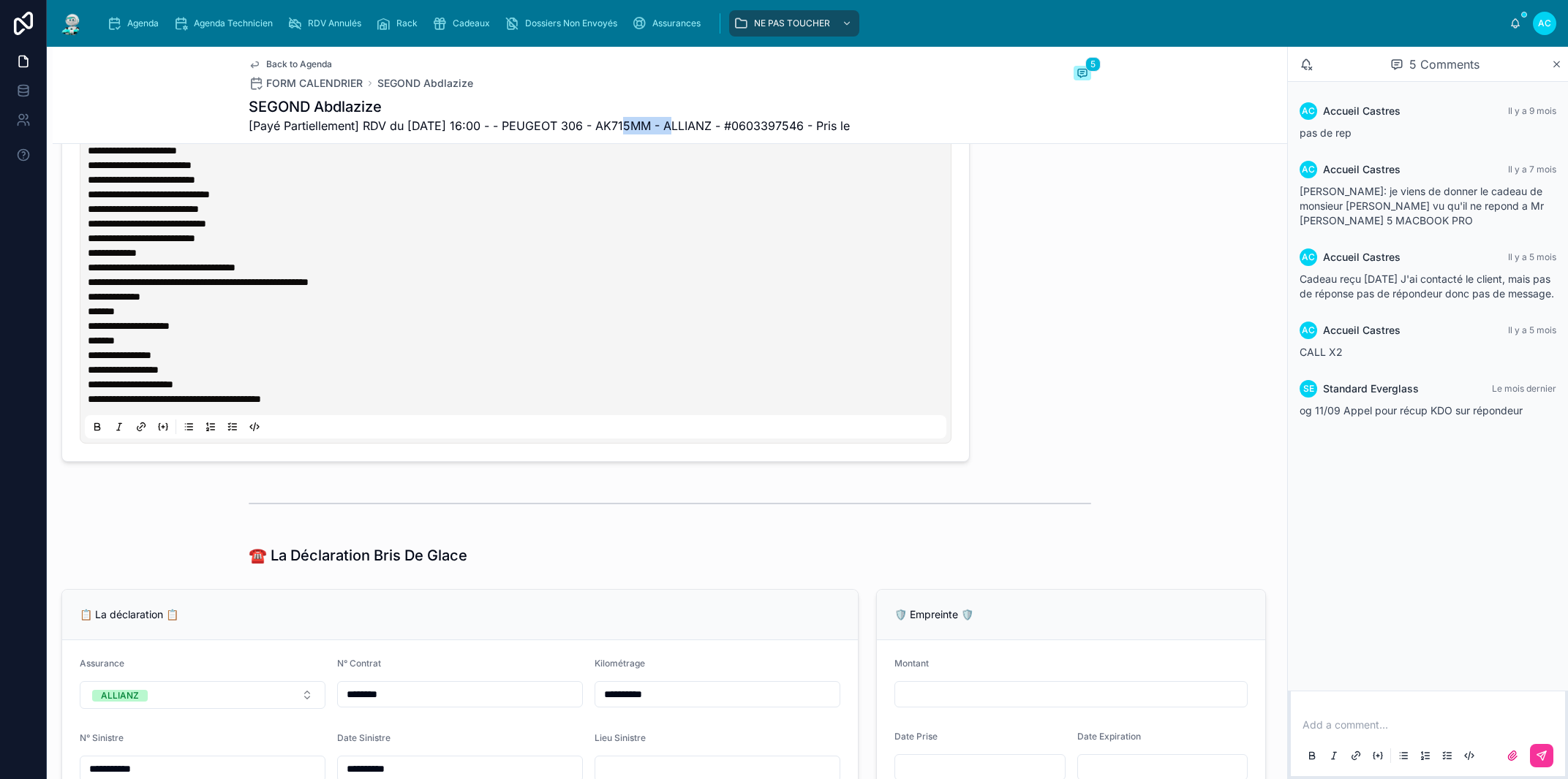
scroll to position [451, 0]
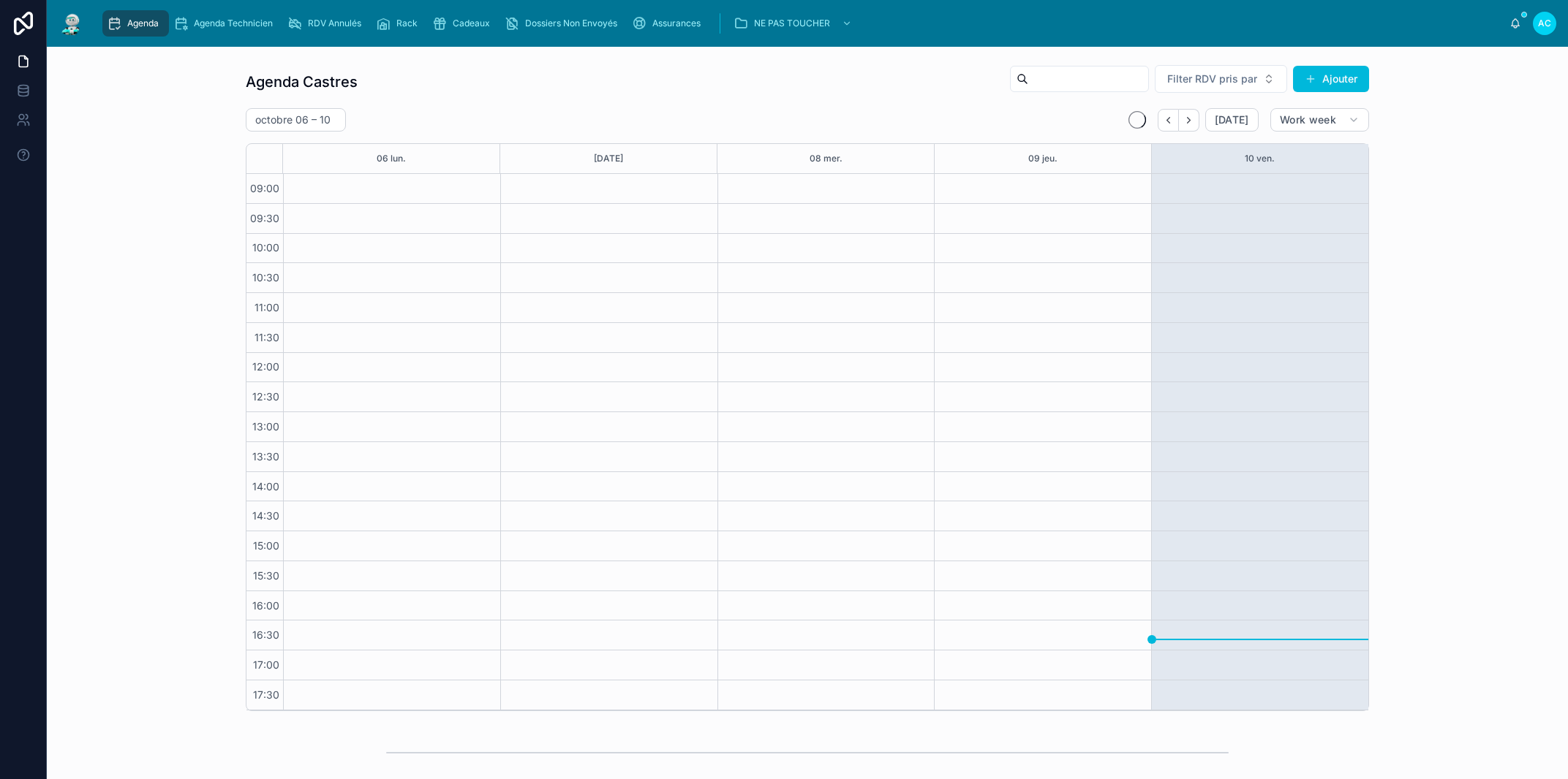
scroll to position [338, 0]
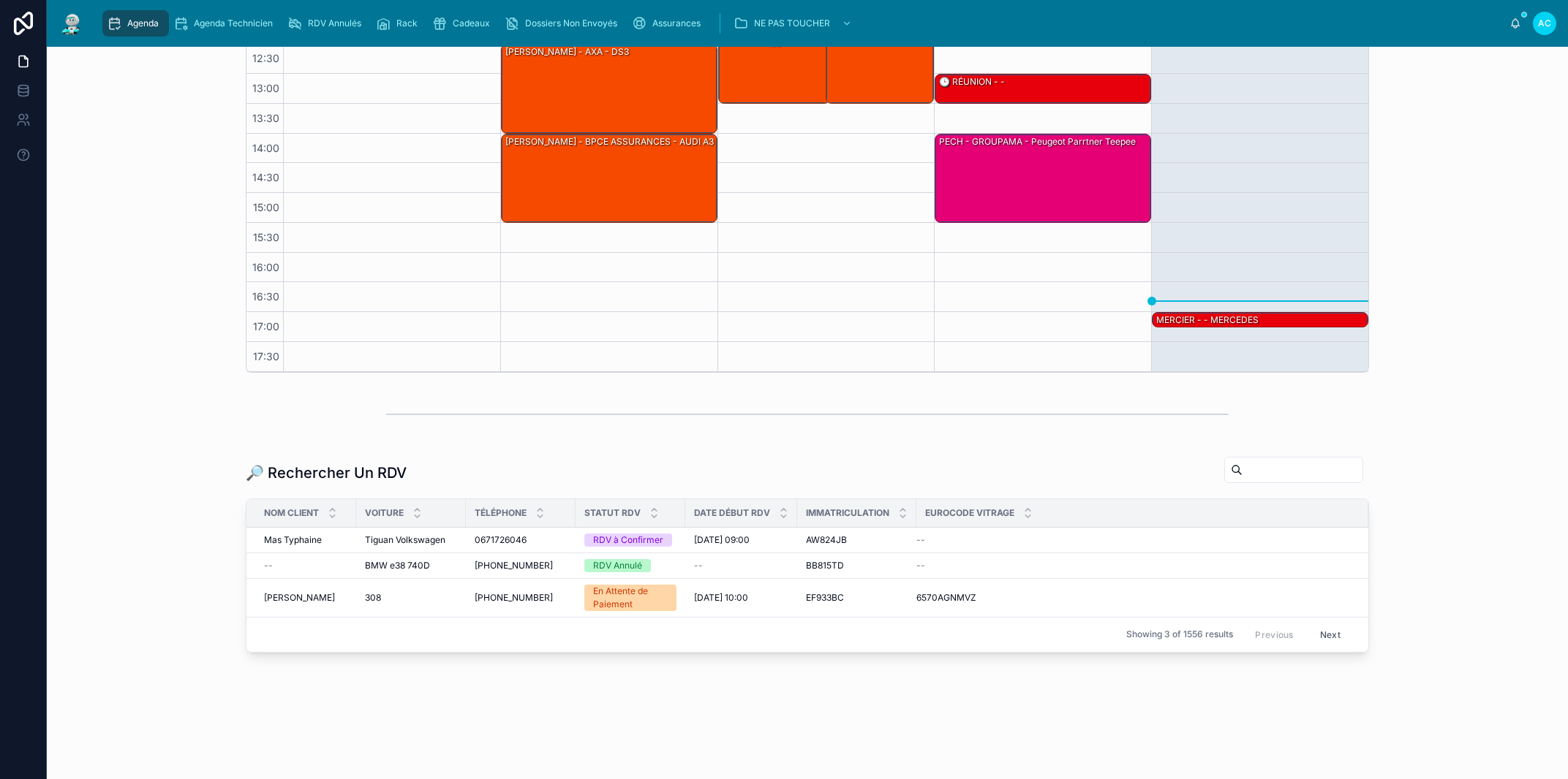
click at [1253, 464] on input "text" at bounding box center [1302, 470] width 120 height 21
paste input "*******"
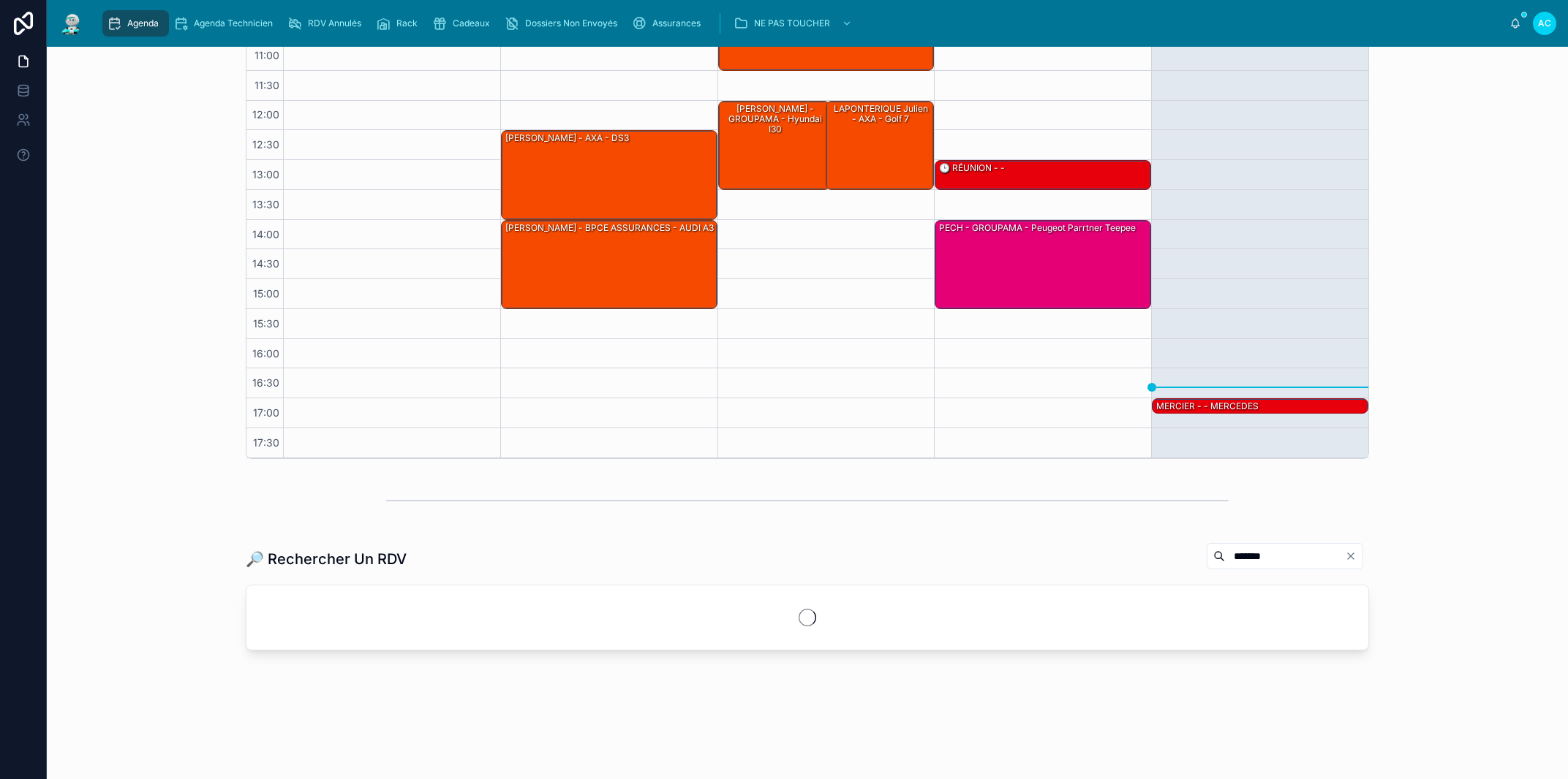
scroll to position [251, 0]
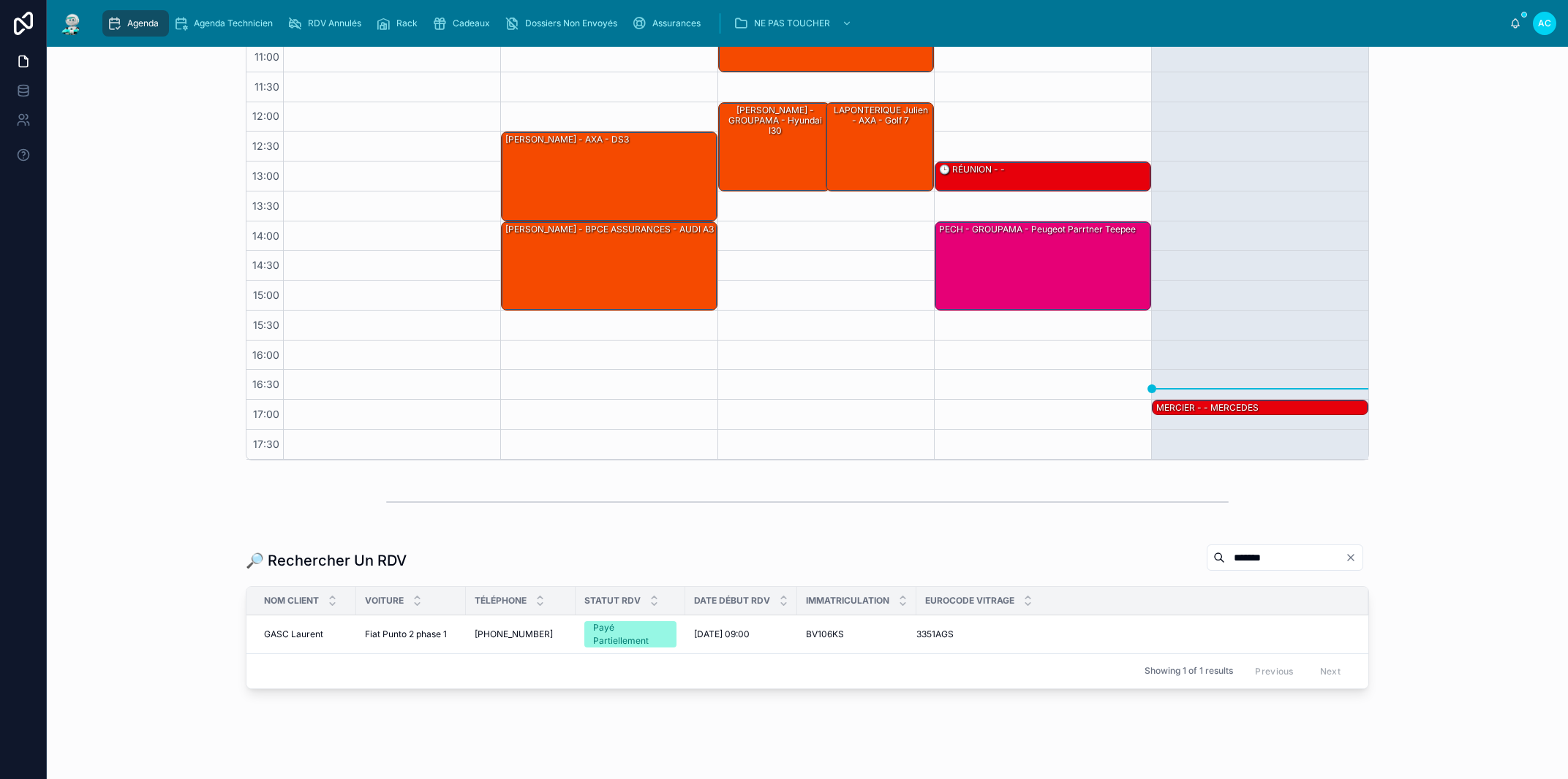
type input "*******"
click at [425, 631] on span "Fiat Punto 2 phase 1" at bounding box center [405, 634] width 81 height 12
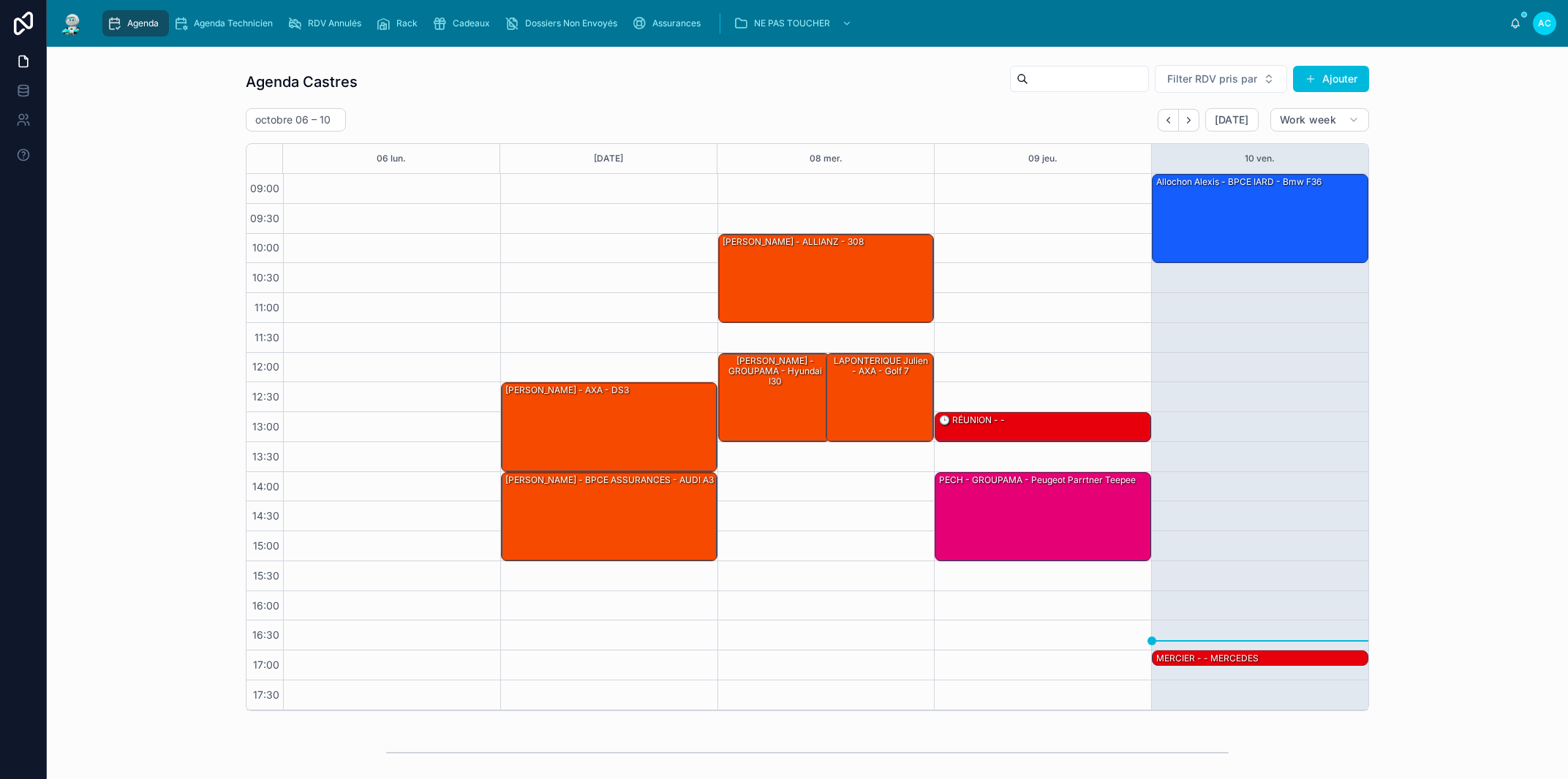
scroll to position [287, 0]
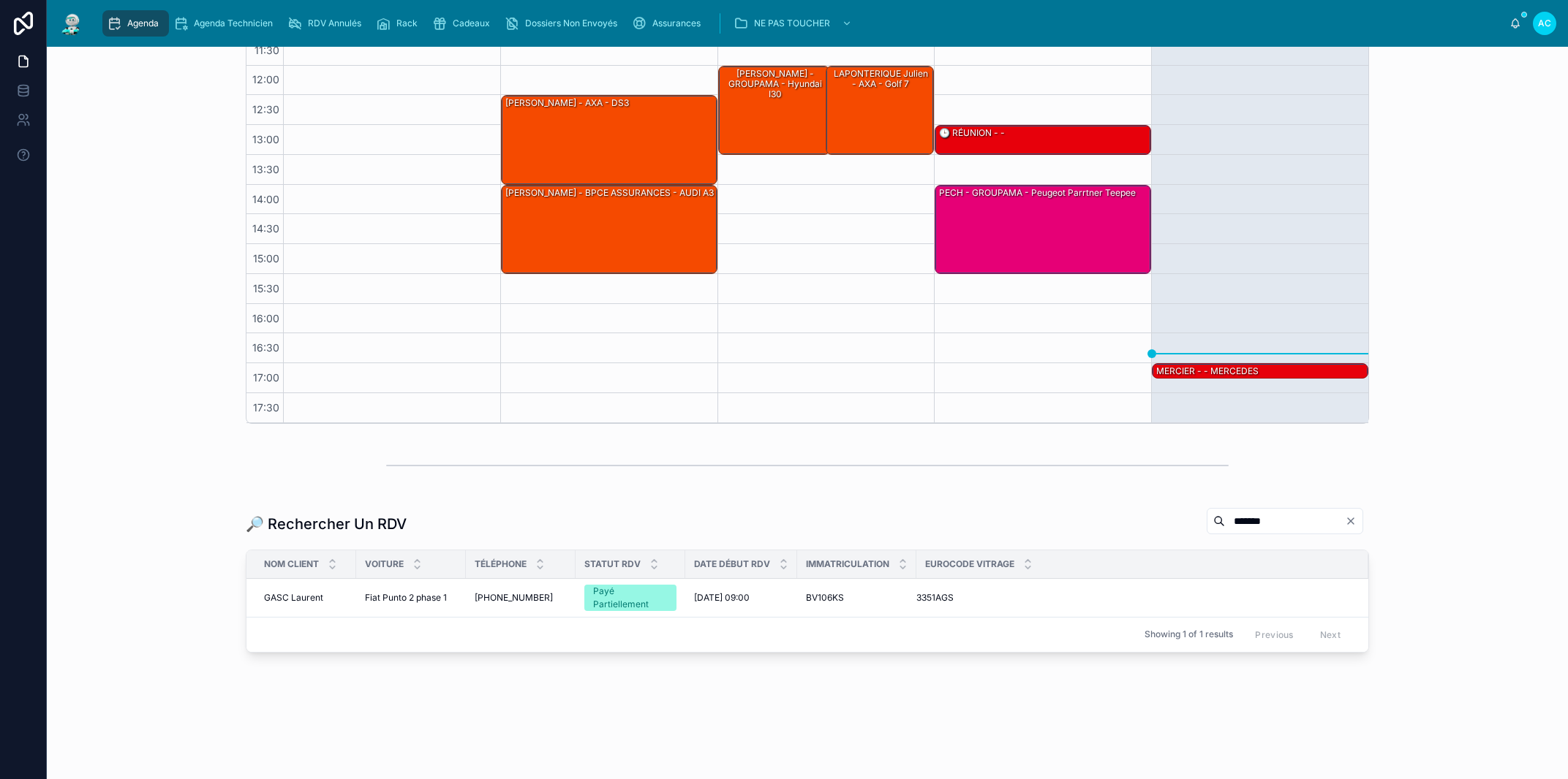
drag, startPoint x: 1213, startPoint y: 524, endPoint x: 1092, endPoint y: 524, distance: 121.0
click at [1225, 523] on input "*******" at bounding box center [1285, 521] width 120 height 21
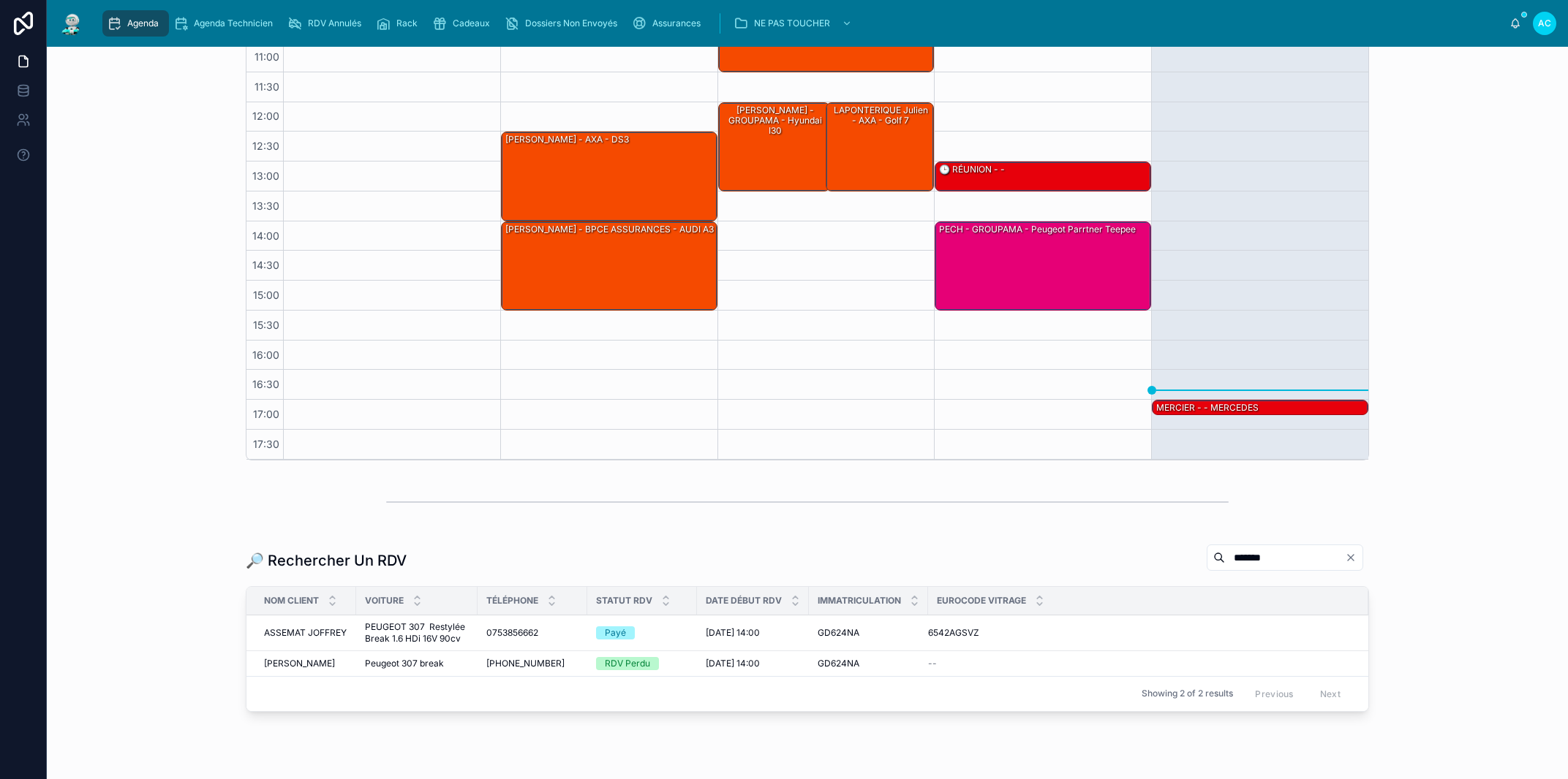
type input "*******"
click at [491, 628] on span "0753856662" at bounding box center [512, 633] width 52 height 12
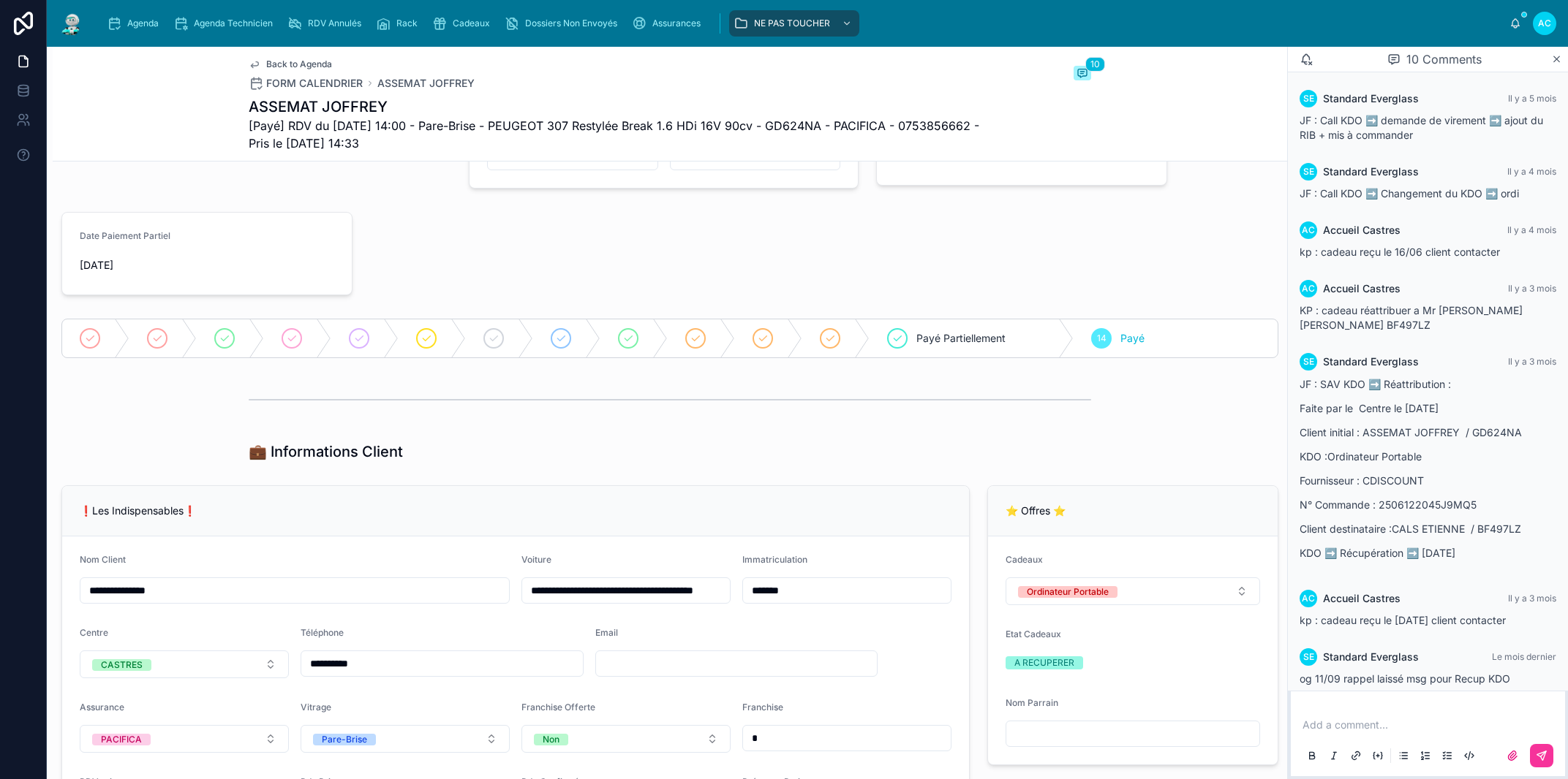
scroll to position [166, 0]
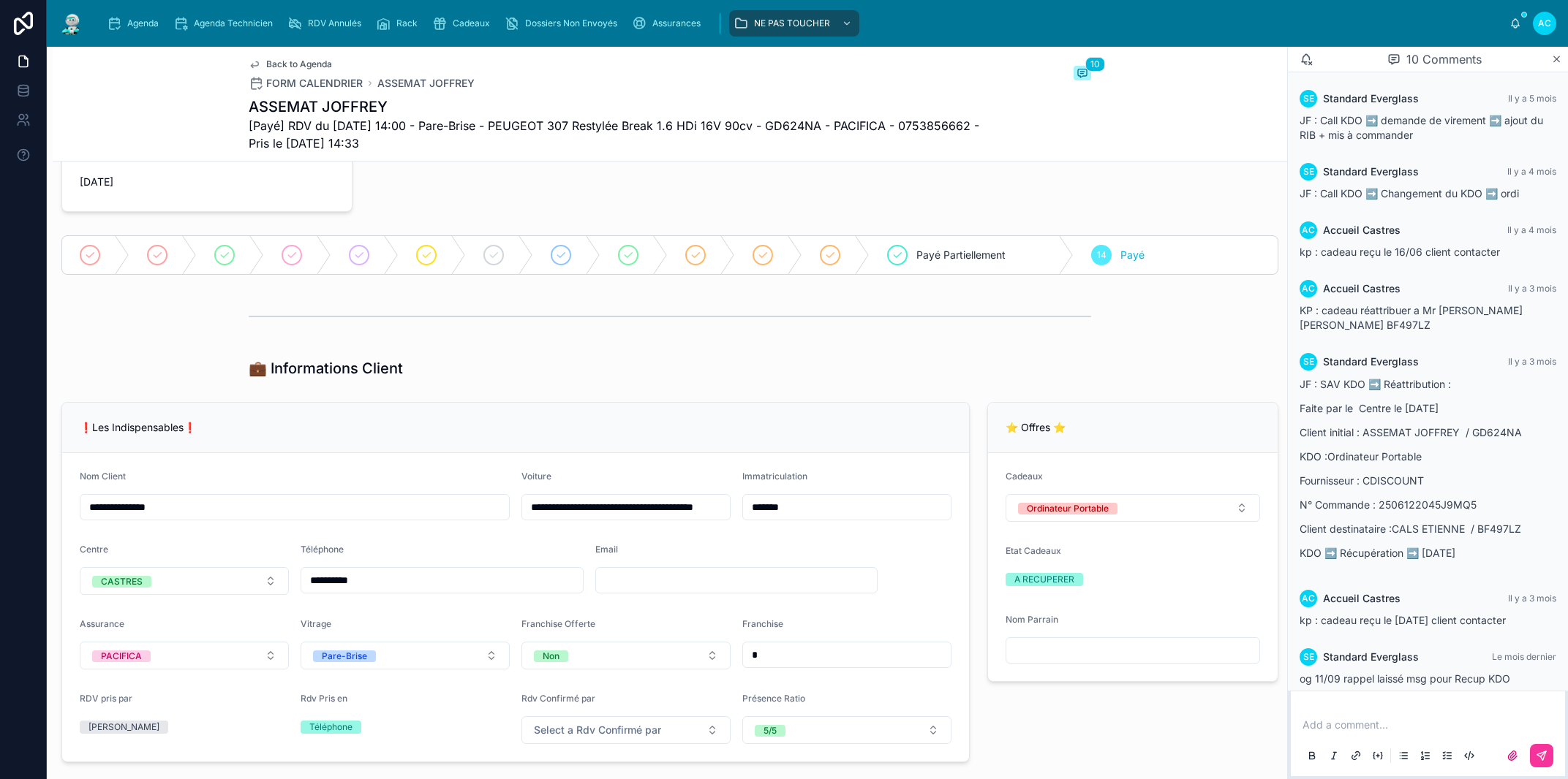
click at [1332, 725] on p at bounding box center [1430, 725] width 257 height 14
click at [1385, 723] on span "**********" at bounding box center [1377, 724] width 151 height 10
click at [1376, 728] on span "**********" at bounding box center [1377, 724] width 151 height 10
click at [1303, 726] on span "**********" at bounding box center [1377, 724] width 151 height 10
click at [1302, 723] on span "**********" at bounding box center [1377, 724] width 151 height 10
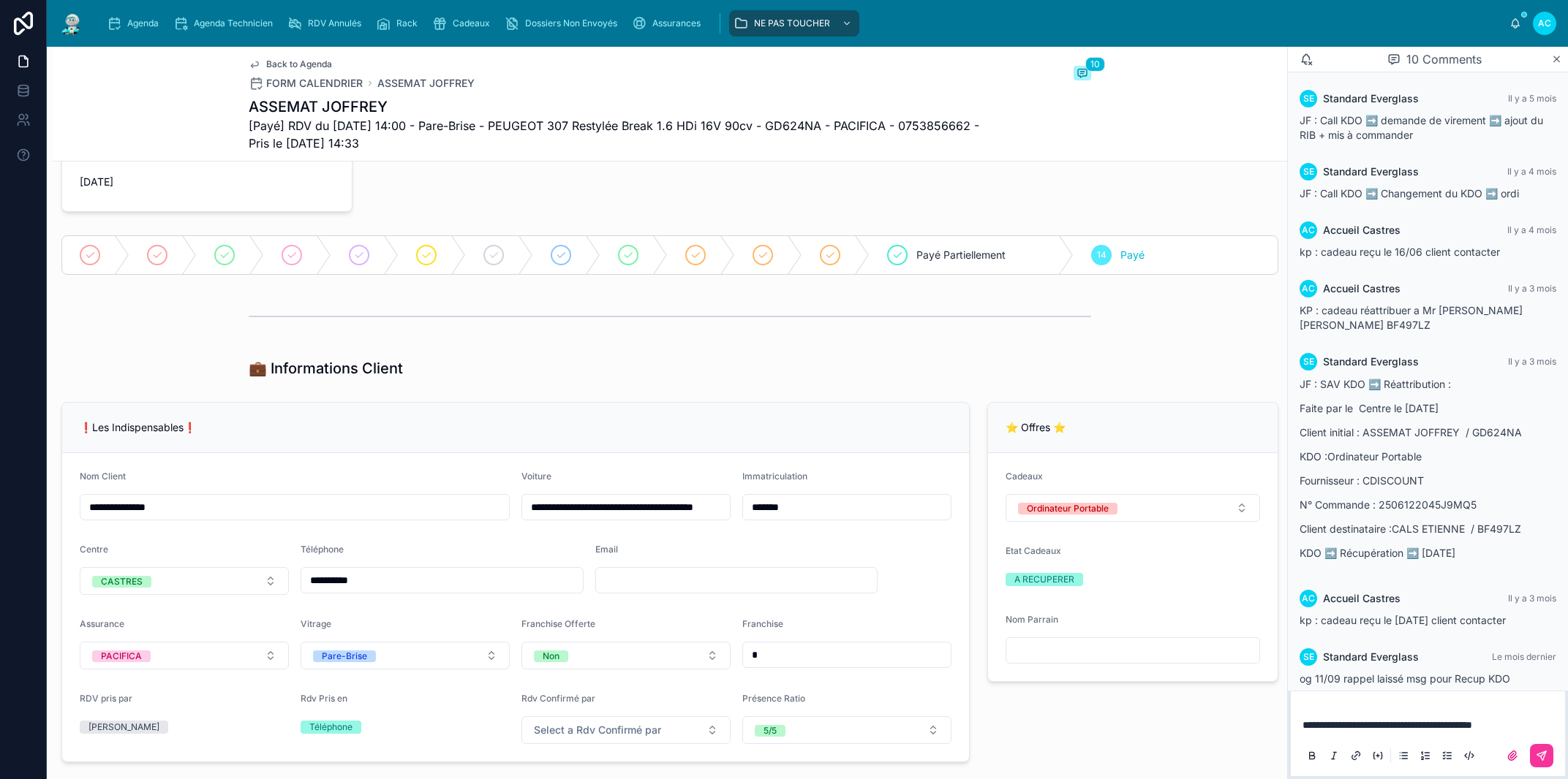
click at [1524, 725] on p "**********" at bounding box center [1430, 725] width 257 height 14
drag, startPoint x: 1128, startPoint y: 725, endPoint x: 1208, endPoint y: 736, distance: 80.8
click at [1131, 725] on div "⭐ Offres ⭐ Cadeaux Ordinateur Portable Etat Cadeaux A RECUPERER Nom Parrain" at bounding box center [1132, 583] width 309 height 372
click at [1472, 726] on span "**********" at bounding box center [1386, 724] width 169 height 10
click at [1513, 723] on p "**********" at bounding box center [1430, 725] width 257 height 14
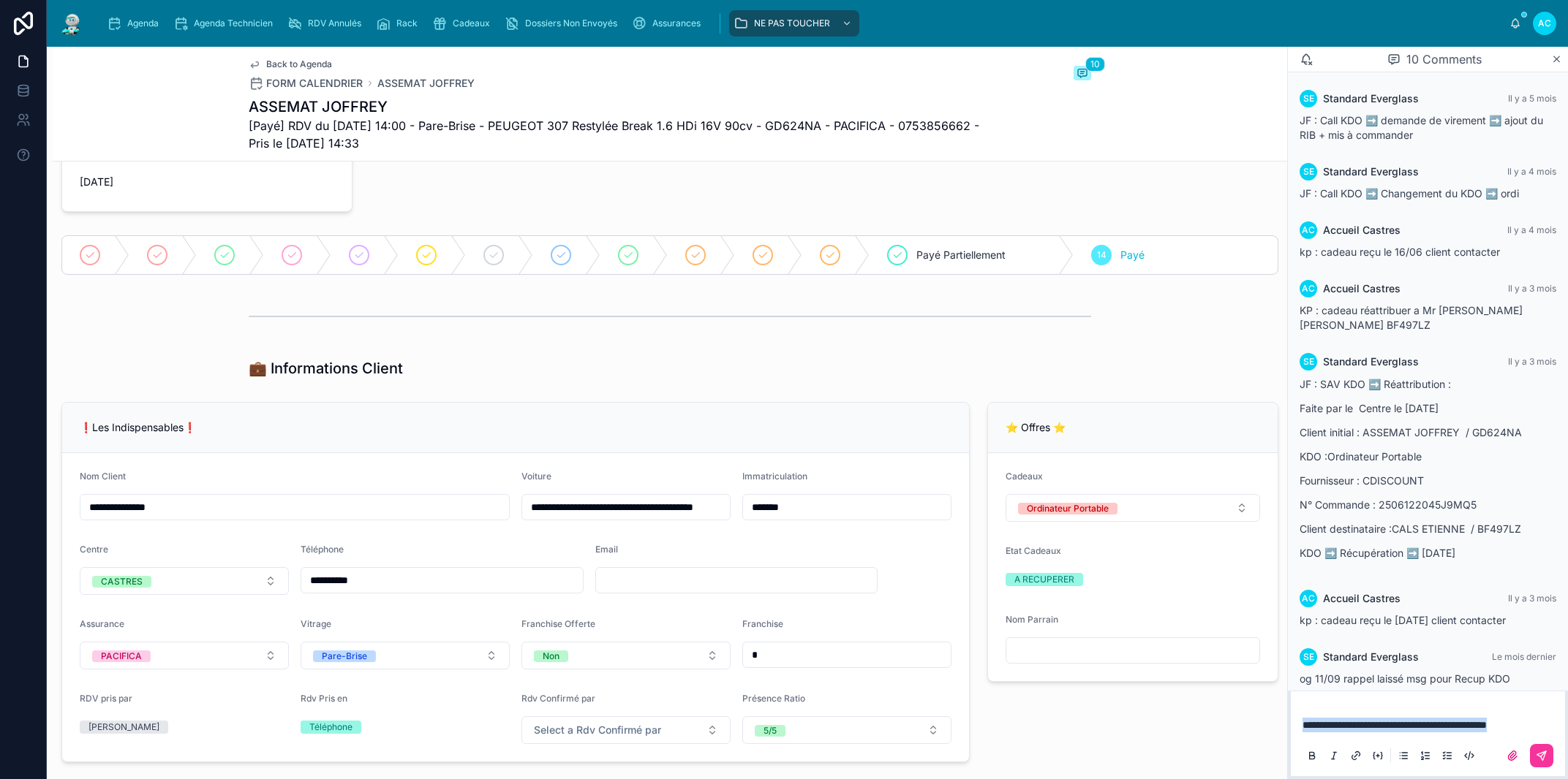
drag, startPoint x: 1545, startPoint y: 723, endPoint x: 1301, endPoint y: 729, distance: 244.1
click at [1301, 729] on div "**********" at bounding box center [1427, 740] width 257 height 62
copy span "**********"
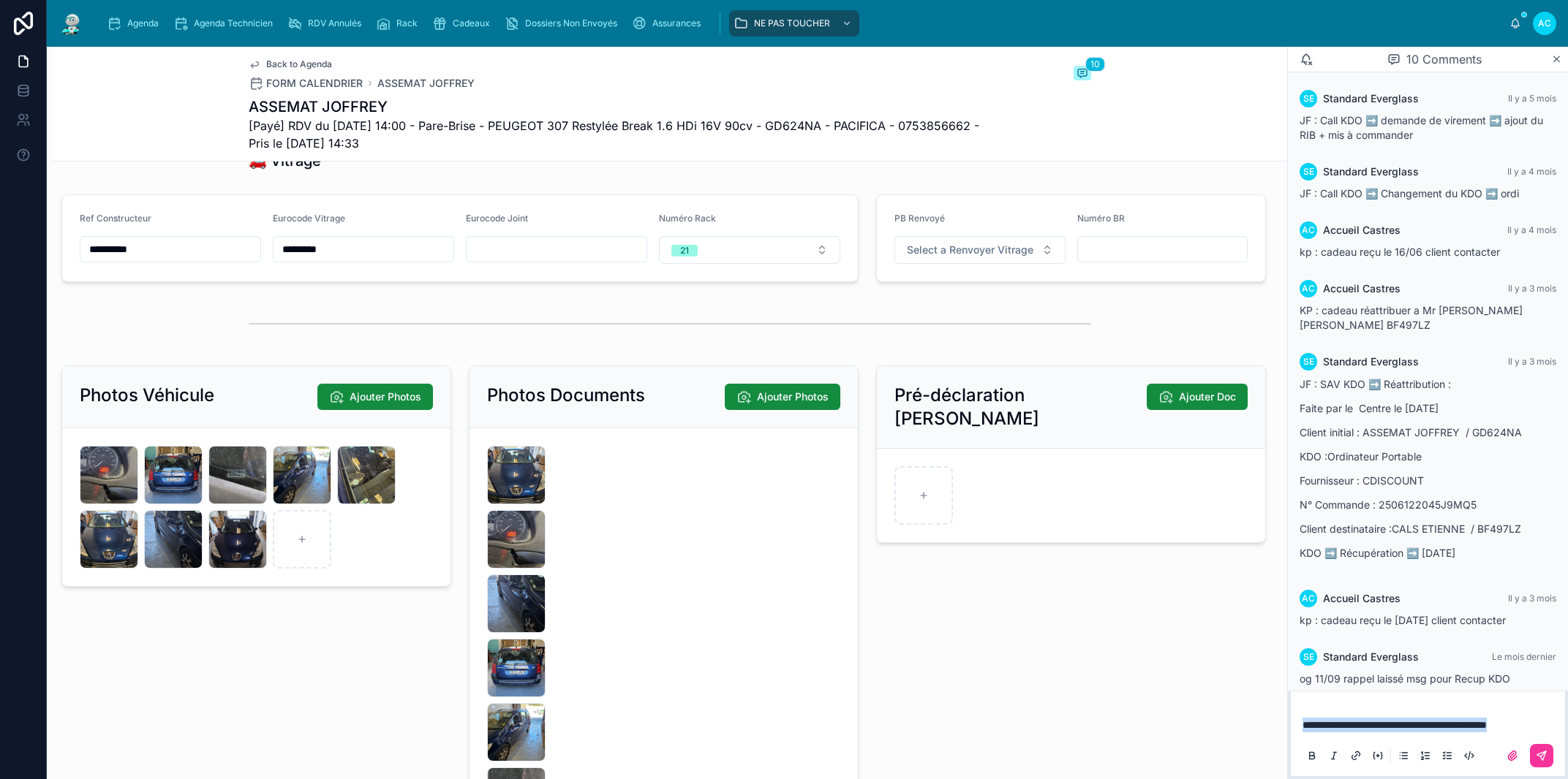
scroll to position [1950, 0]
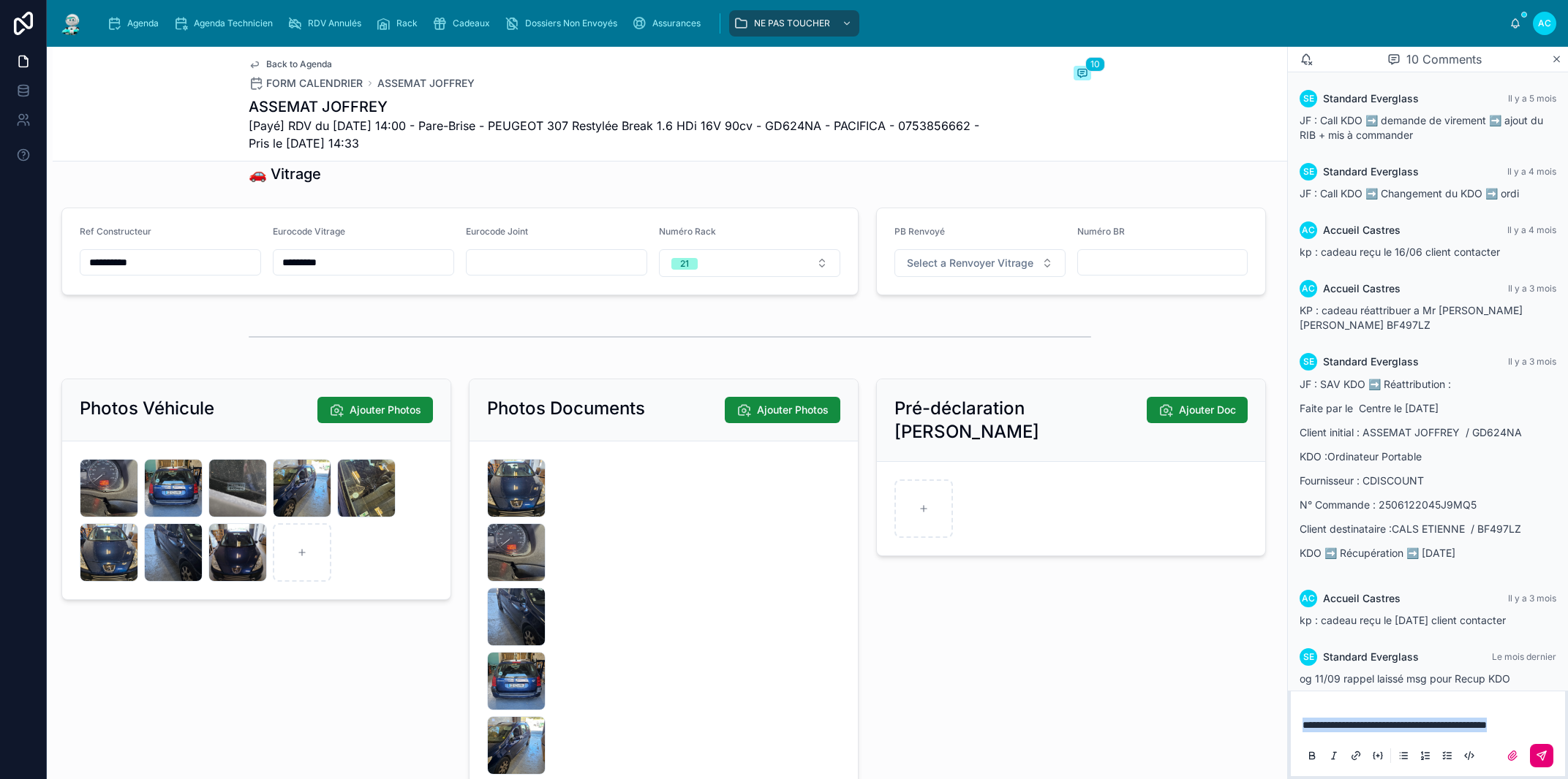
click at [1546, 758] on icon at bounding box center [1541, 756] width 12 height 12
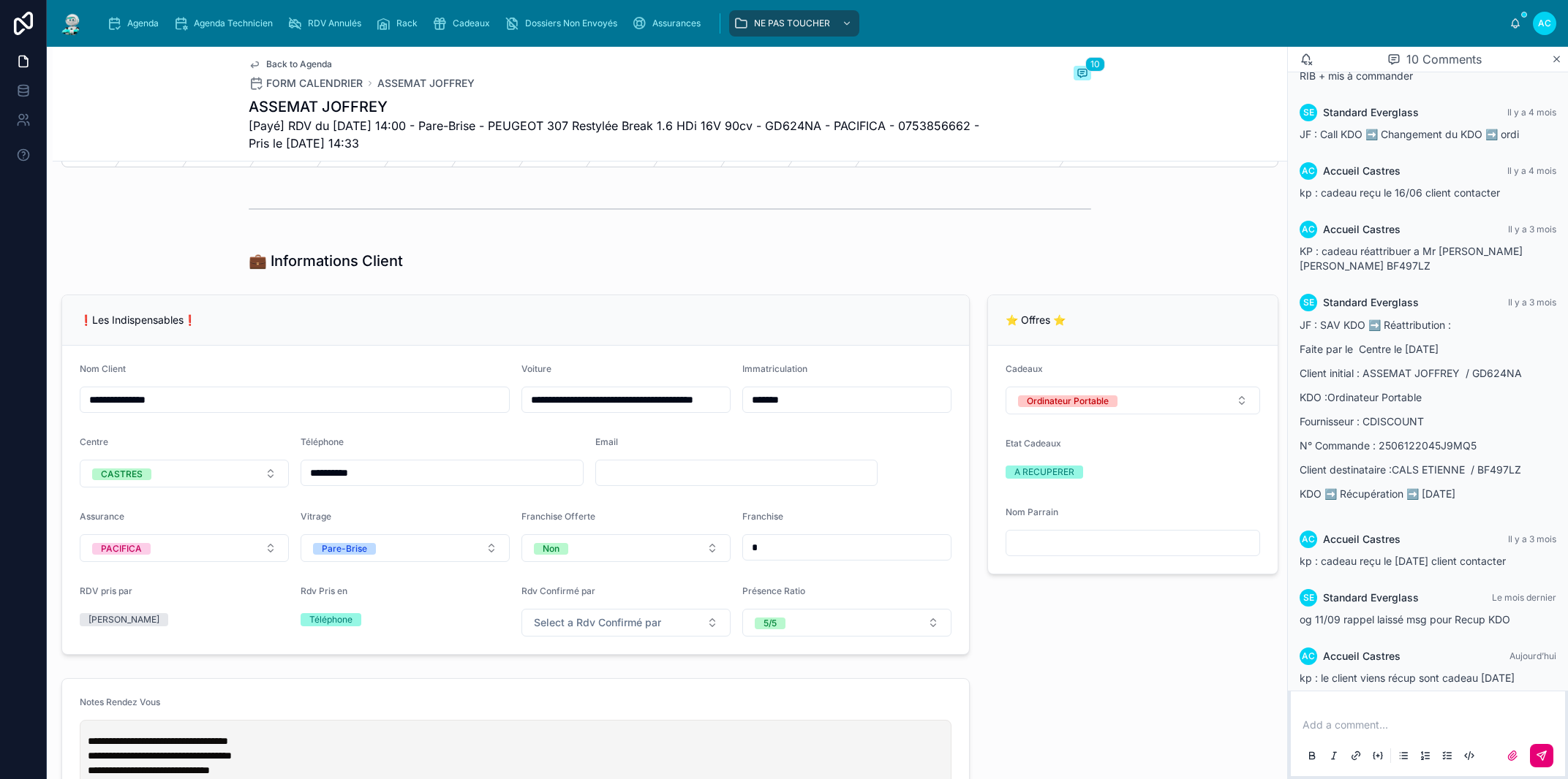
scroll to position [0, 0]
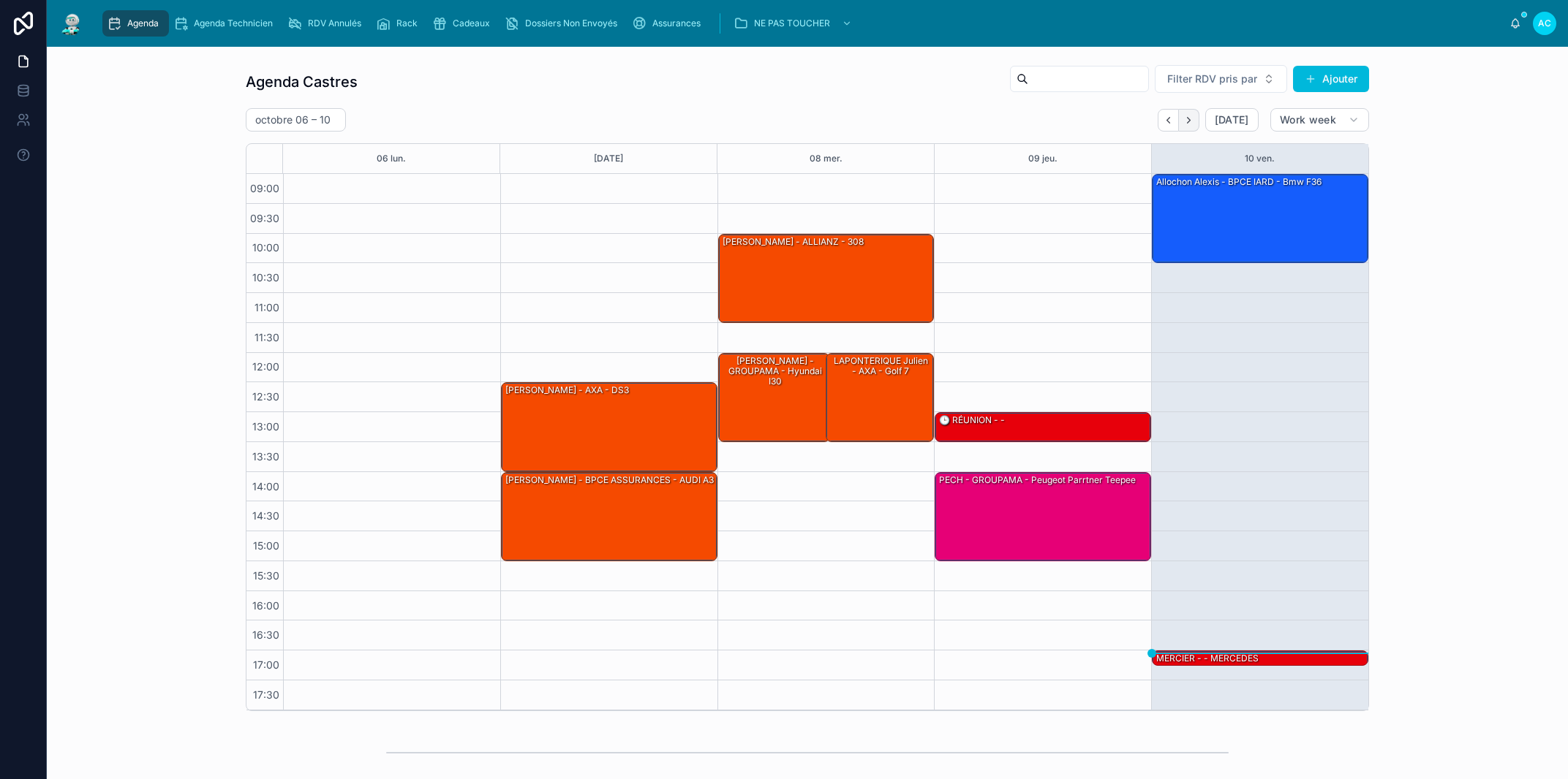
click at [1184, 124] on icon "Next" at bounding box center [1188, 120] width 11 height 11
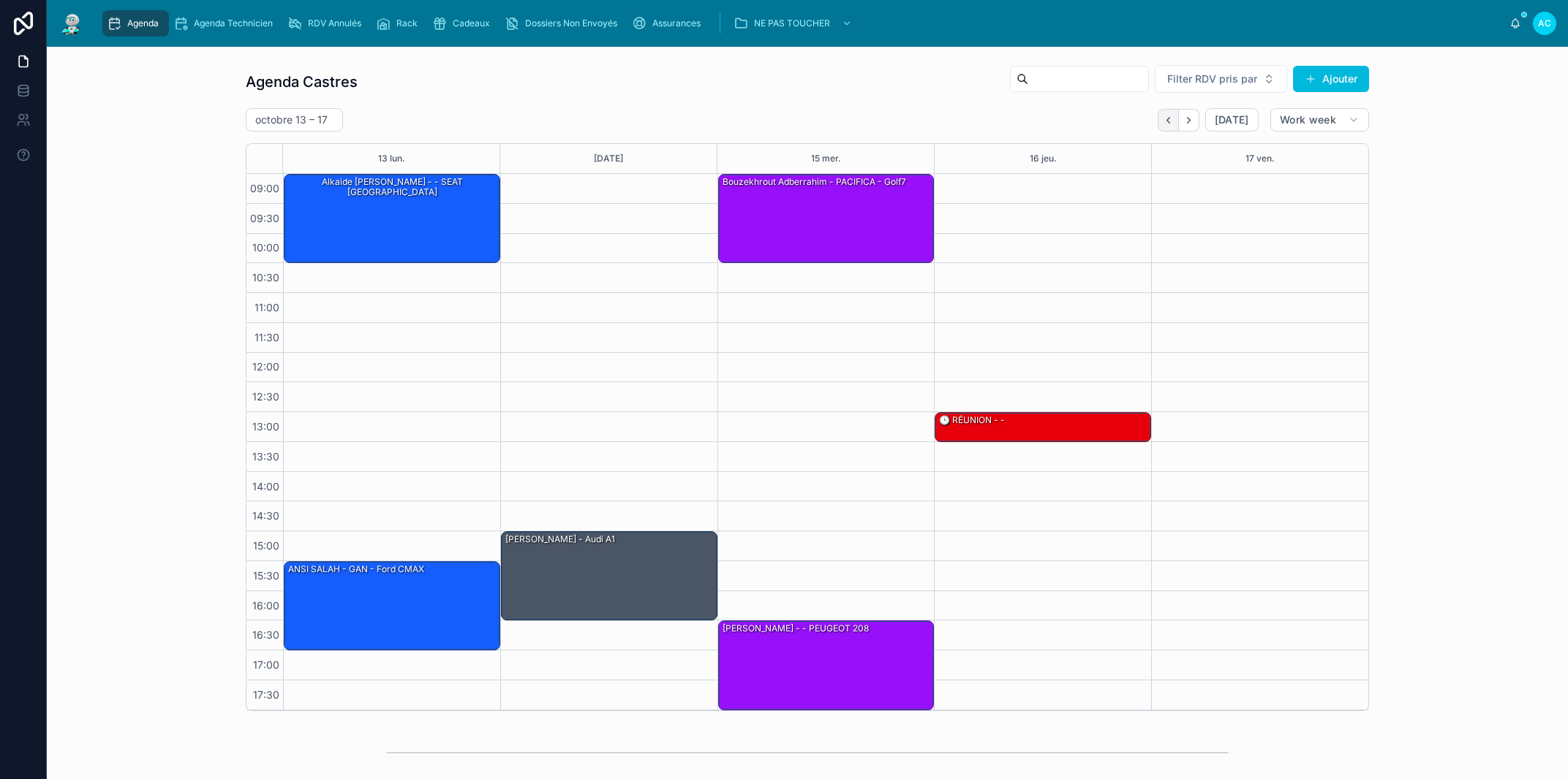
click at [1162, 117] on icon "Back" at bounding box center [1168, 120] width 11 height 11
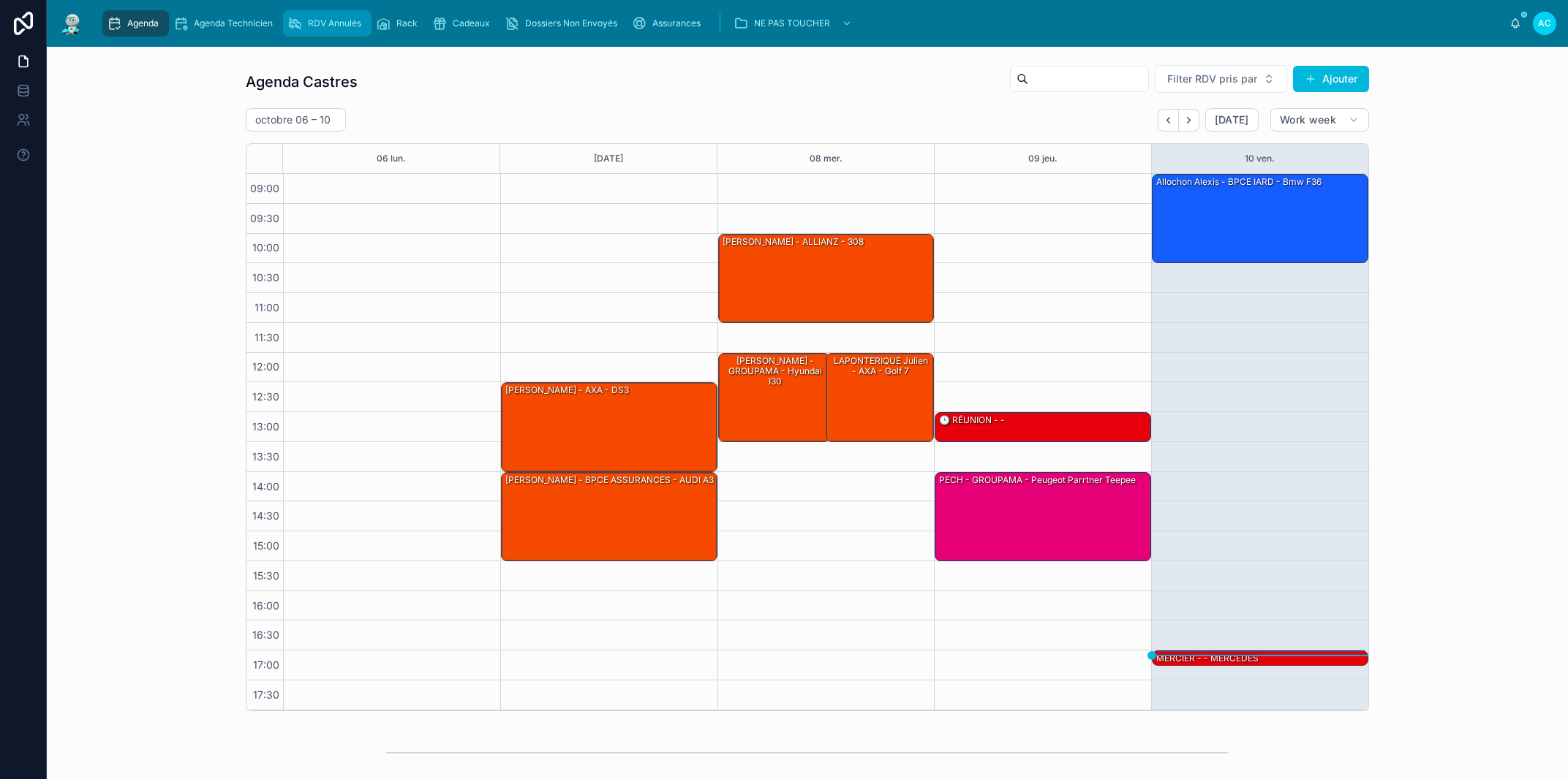
click at [313, 21] on span "RDV Annulés" at bounding box center [335, 23] width 54 height 12
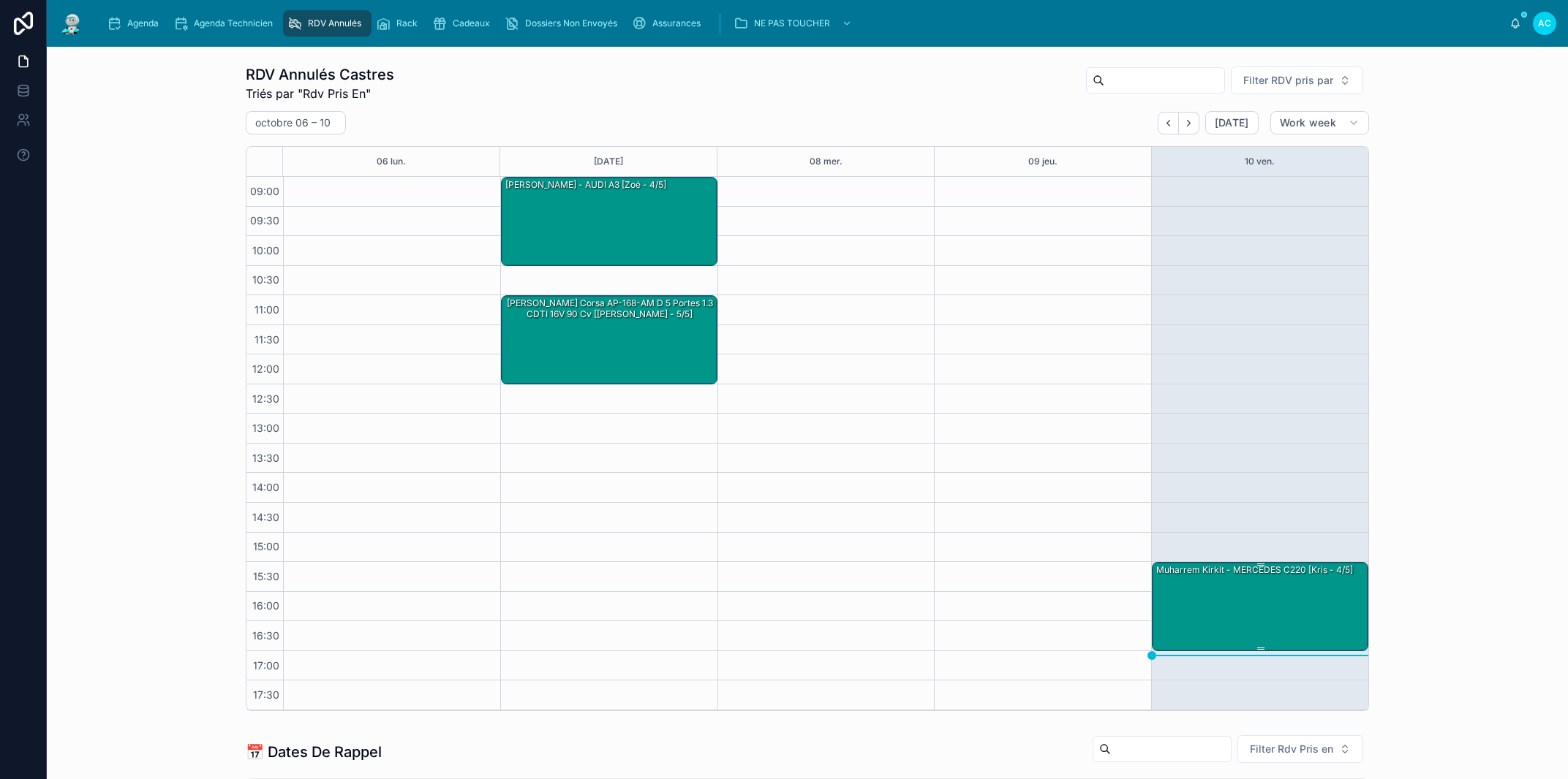
click at [1245, 621] on div "muharrem kirkit - MERCEDES C220 [Kris - 4/5]" at bounding box center [1260, 606] width 212 height 86
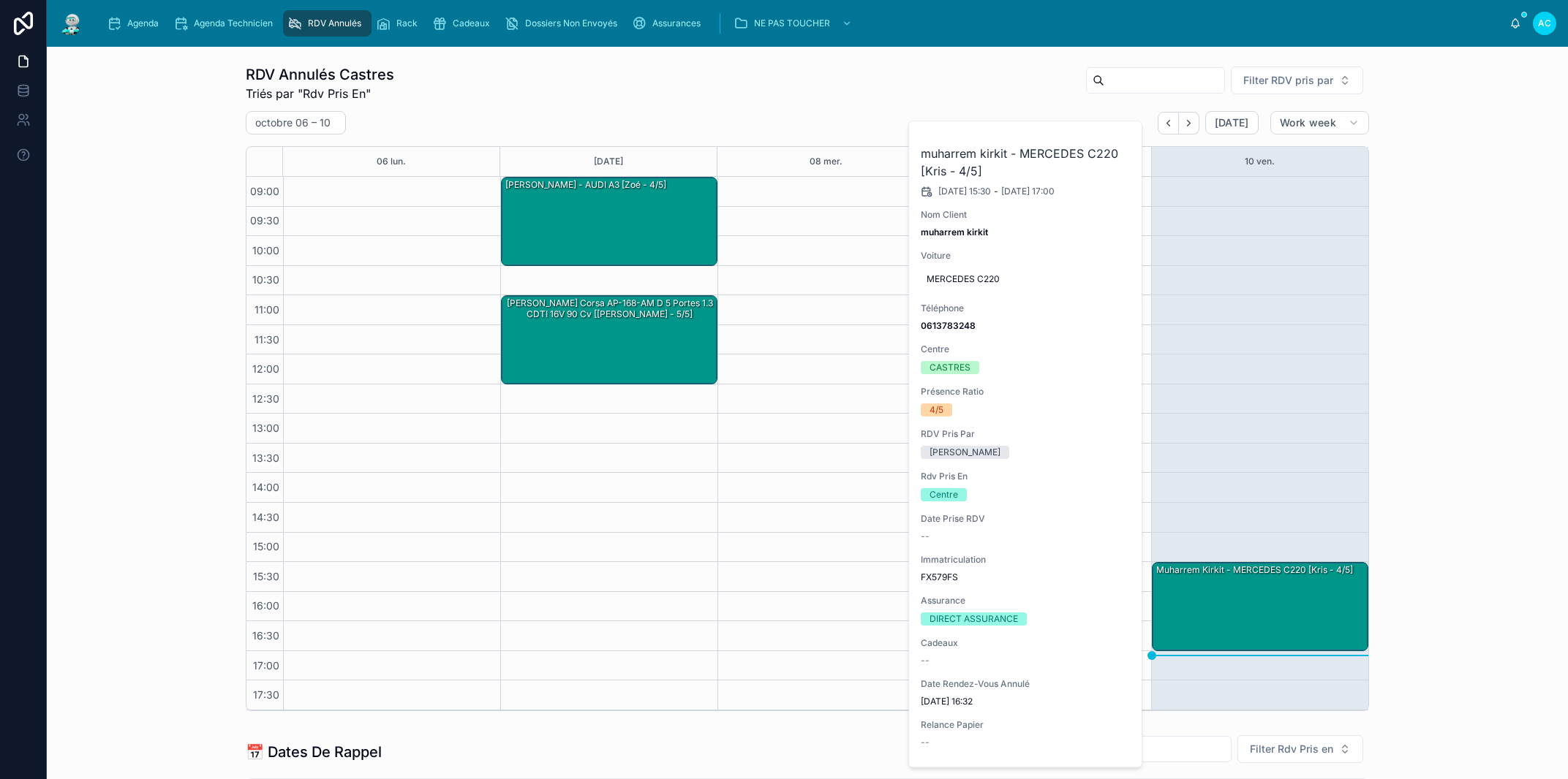
click at [0, 0] on button at bounding box center [0, 0] width 0 height 0
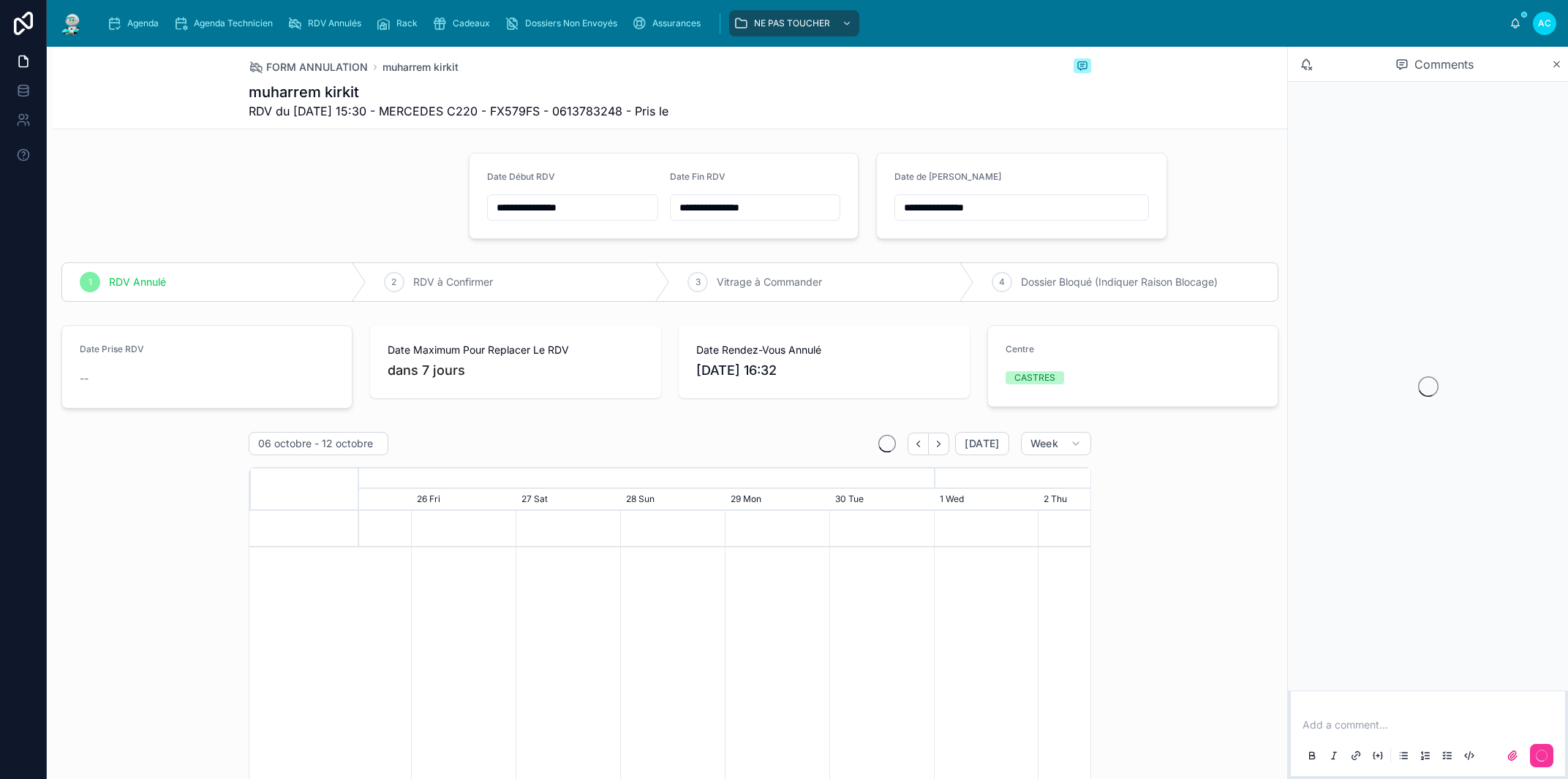
scroll to position [0, 1096]
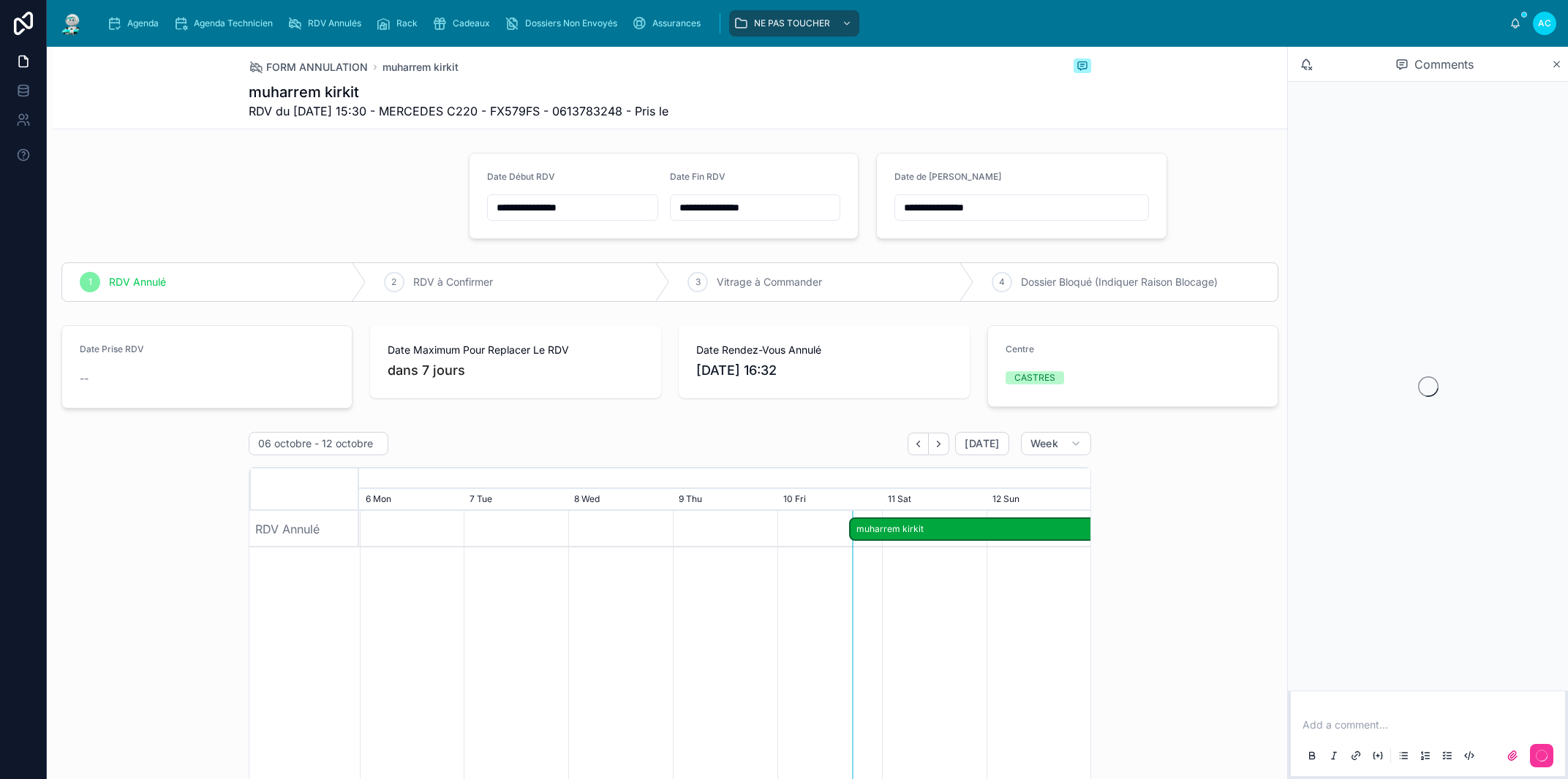
drag, startPoint x: 688, startPoint y: 109, endPoint x: 236, endPoint y: 96, distance: 452.2
click at [236, 96] on div "FORM ANNULATION muharrem kirkit muharrem kirkit RDV du 10/10/2025 15:30 - MERCE…" at bounding box center [670, 88] width 1234 height 82
copy div "muharrem kirkit RDV du 10/10/2025 15:30 - MERCEDES C220 - FX579FS - 0613783248 …"
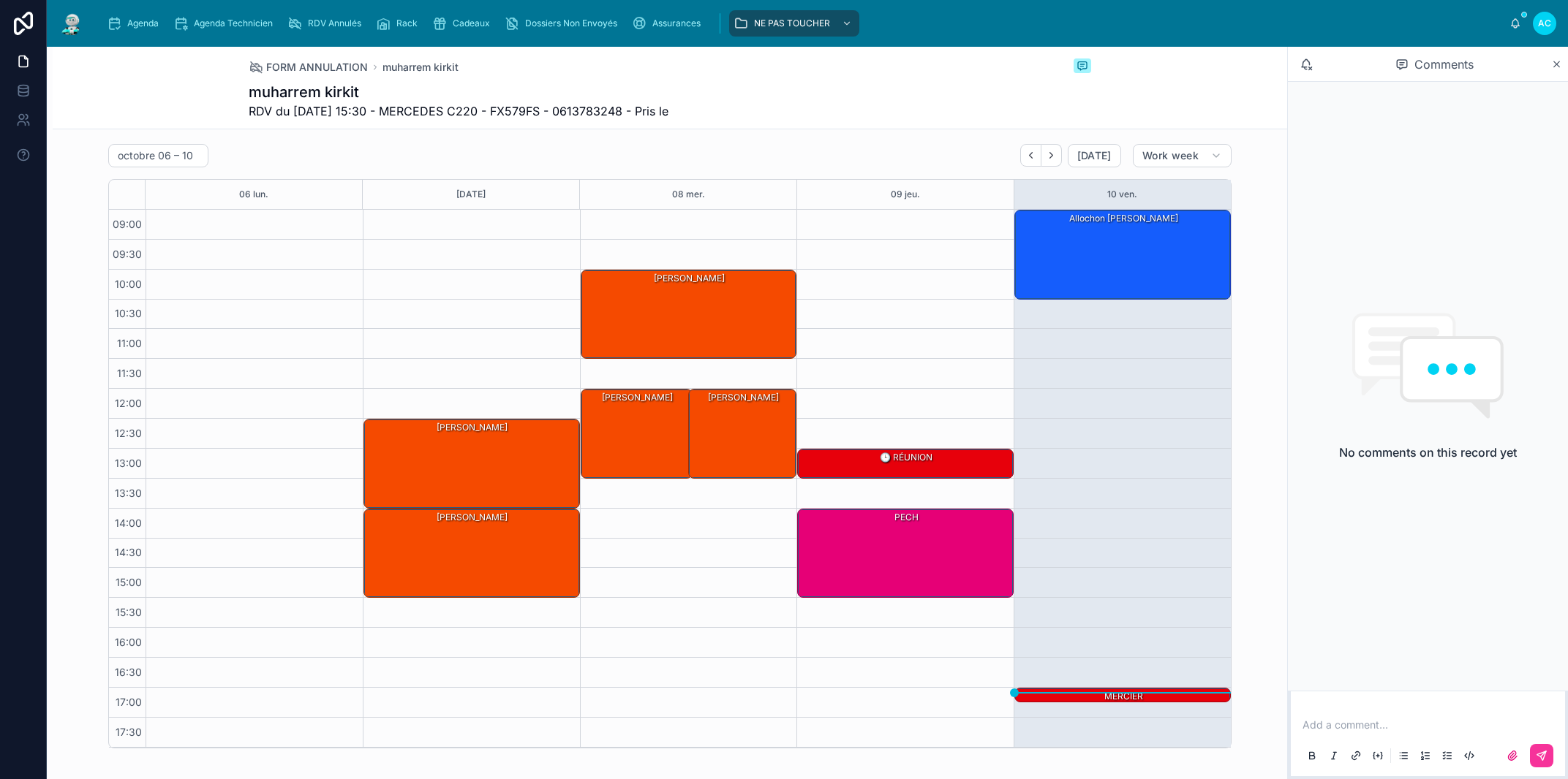
scroll to position [1695, 0]
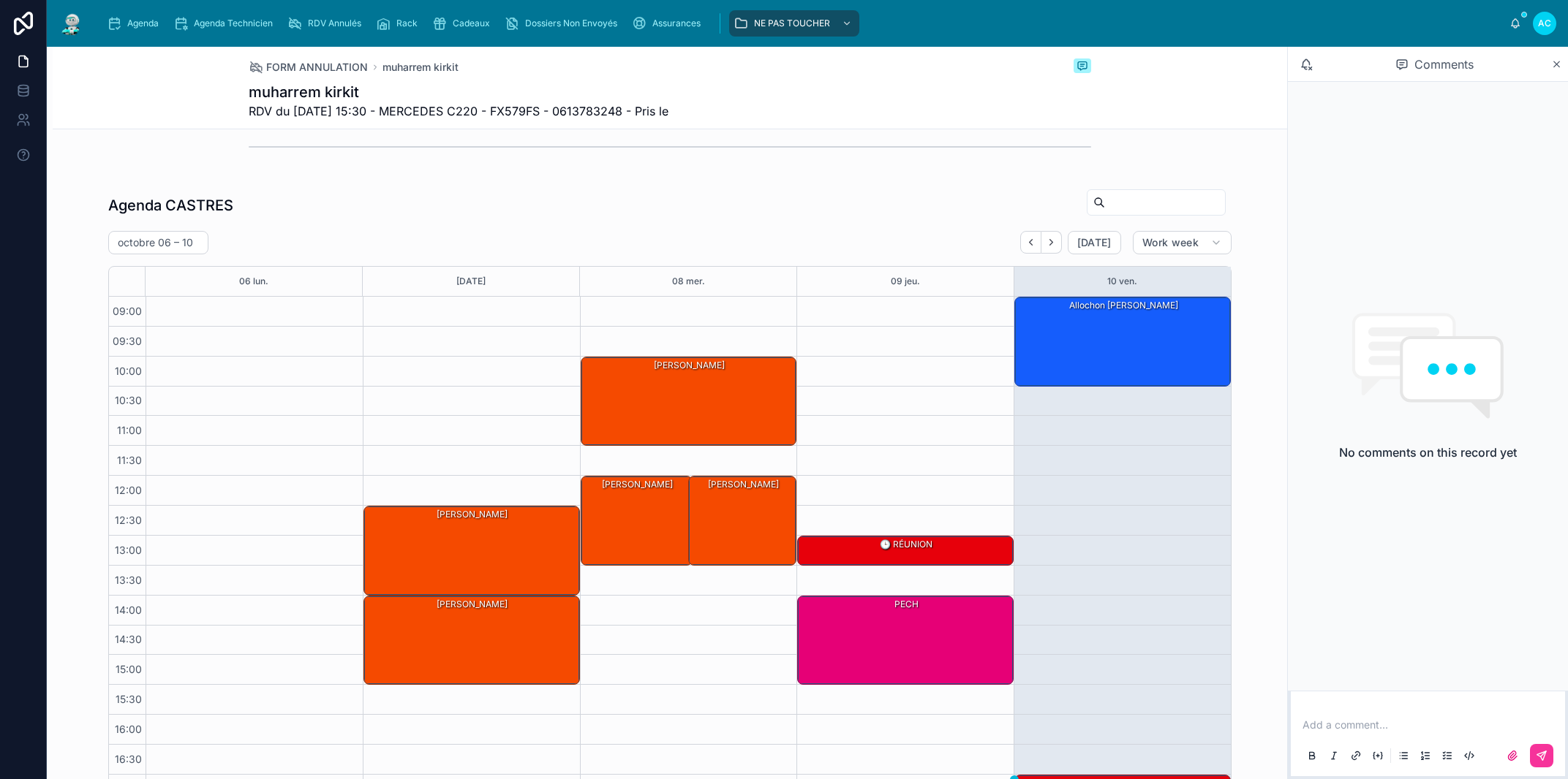
click at [1106, 348] on div "allochon alexis" at bounding box center [1123, 341] width 212 height 87
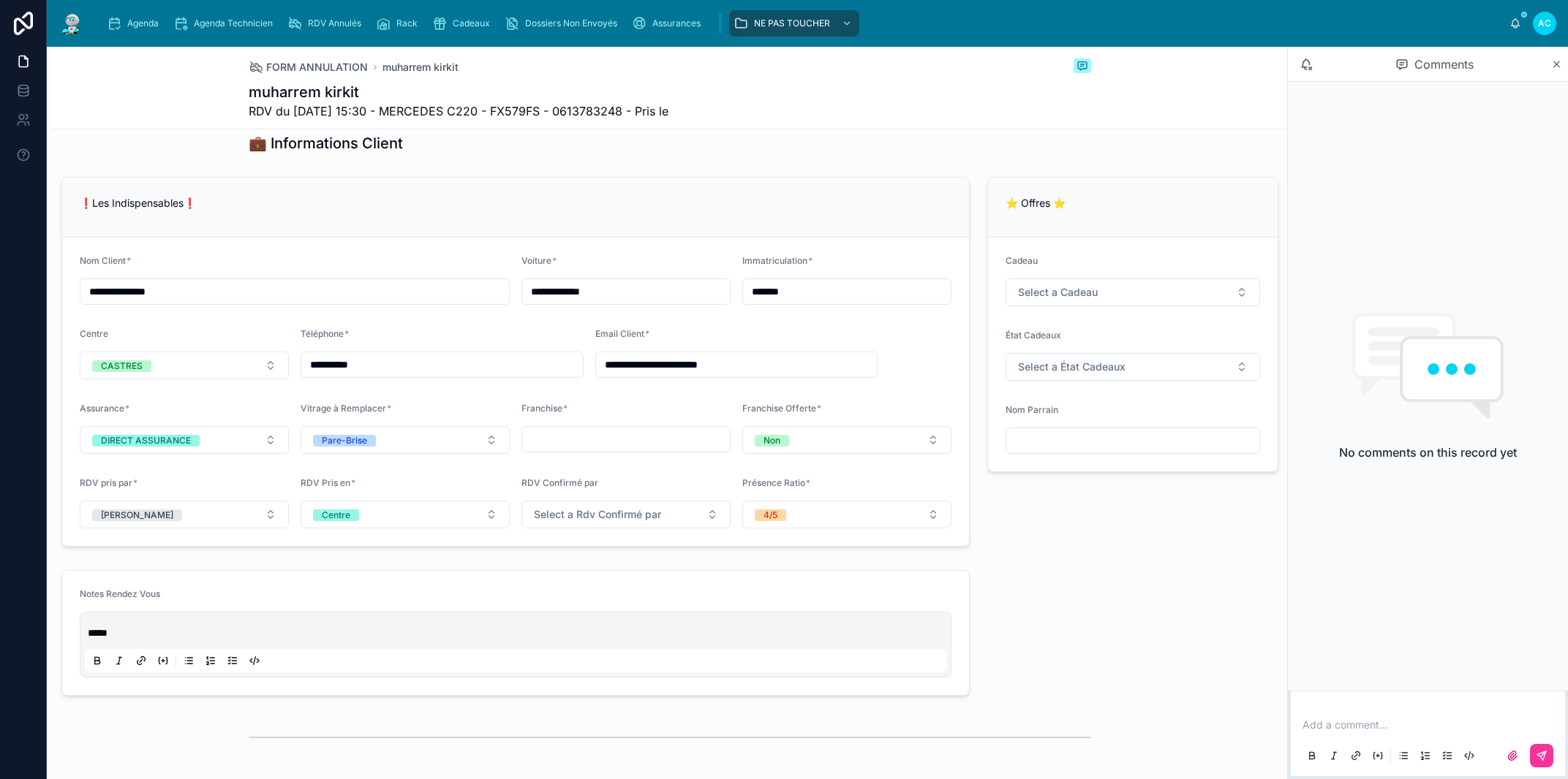
scroll to position [1165, 0]
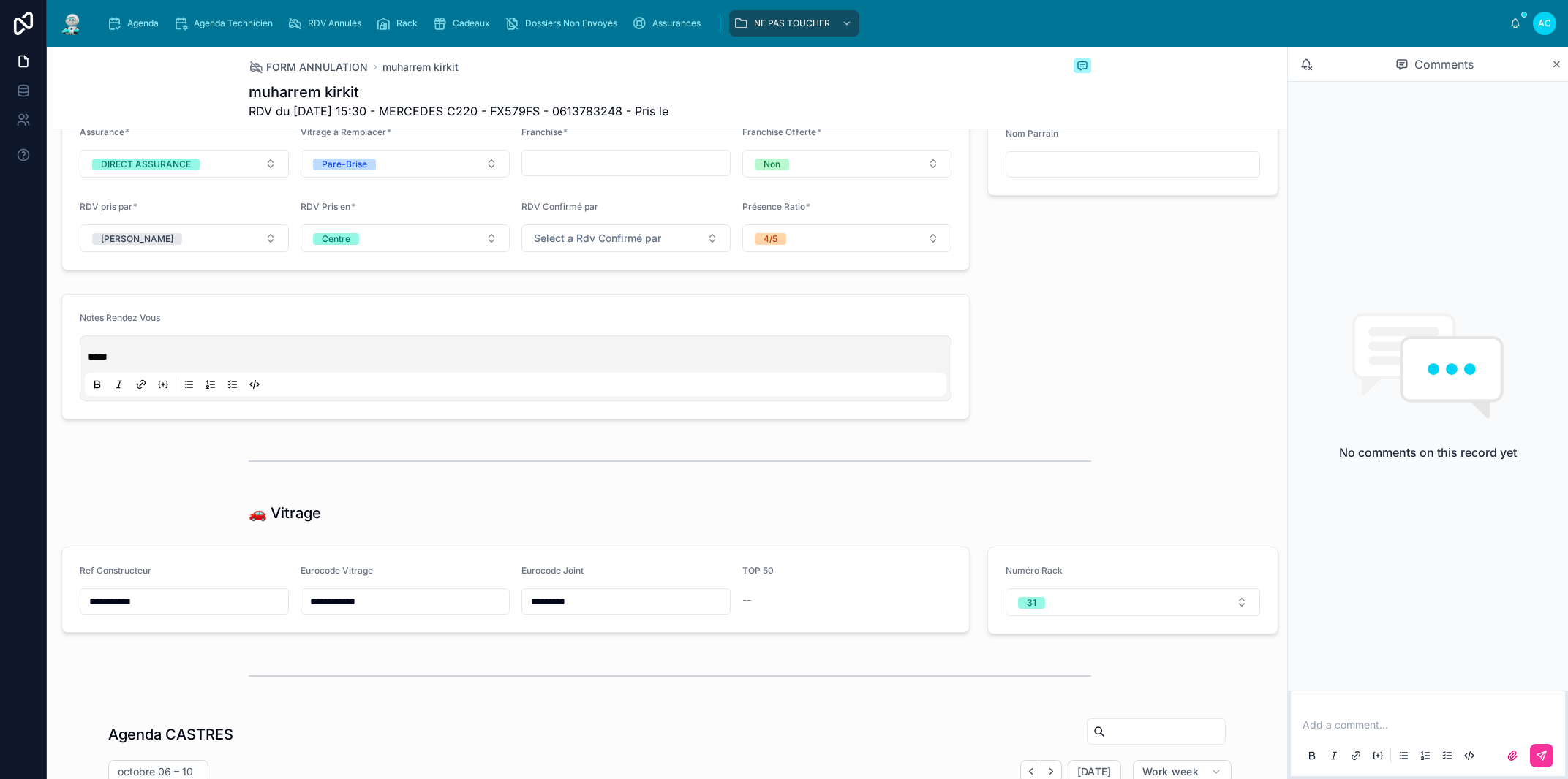
click at [123, 356] on p "*****" at bounding box center [518, 356] width 861 height 14
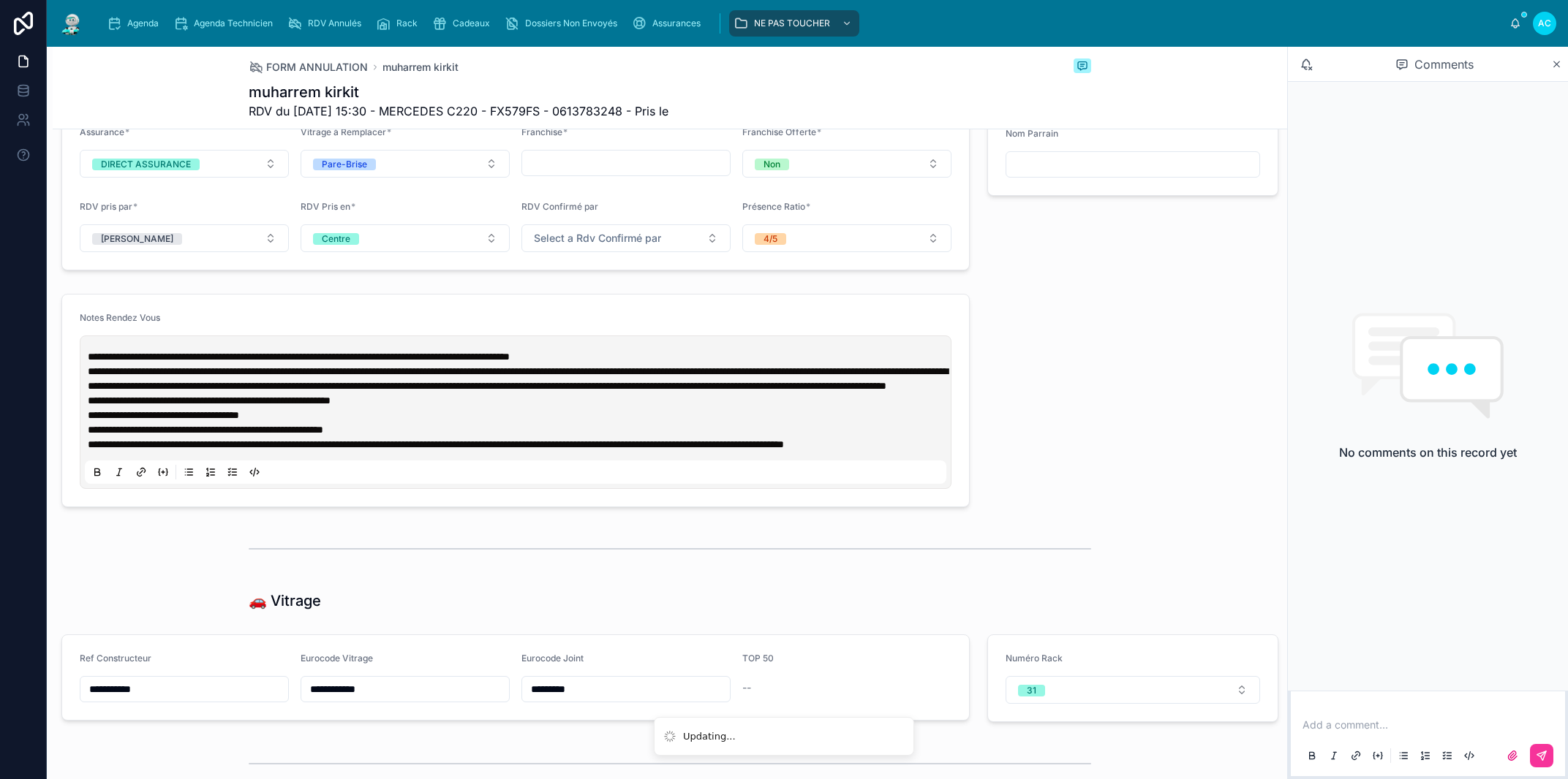
click at [1043, 375] on div "**********" at bounding box center [670, 351] width 1234 height 2738
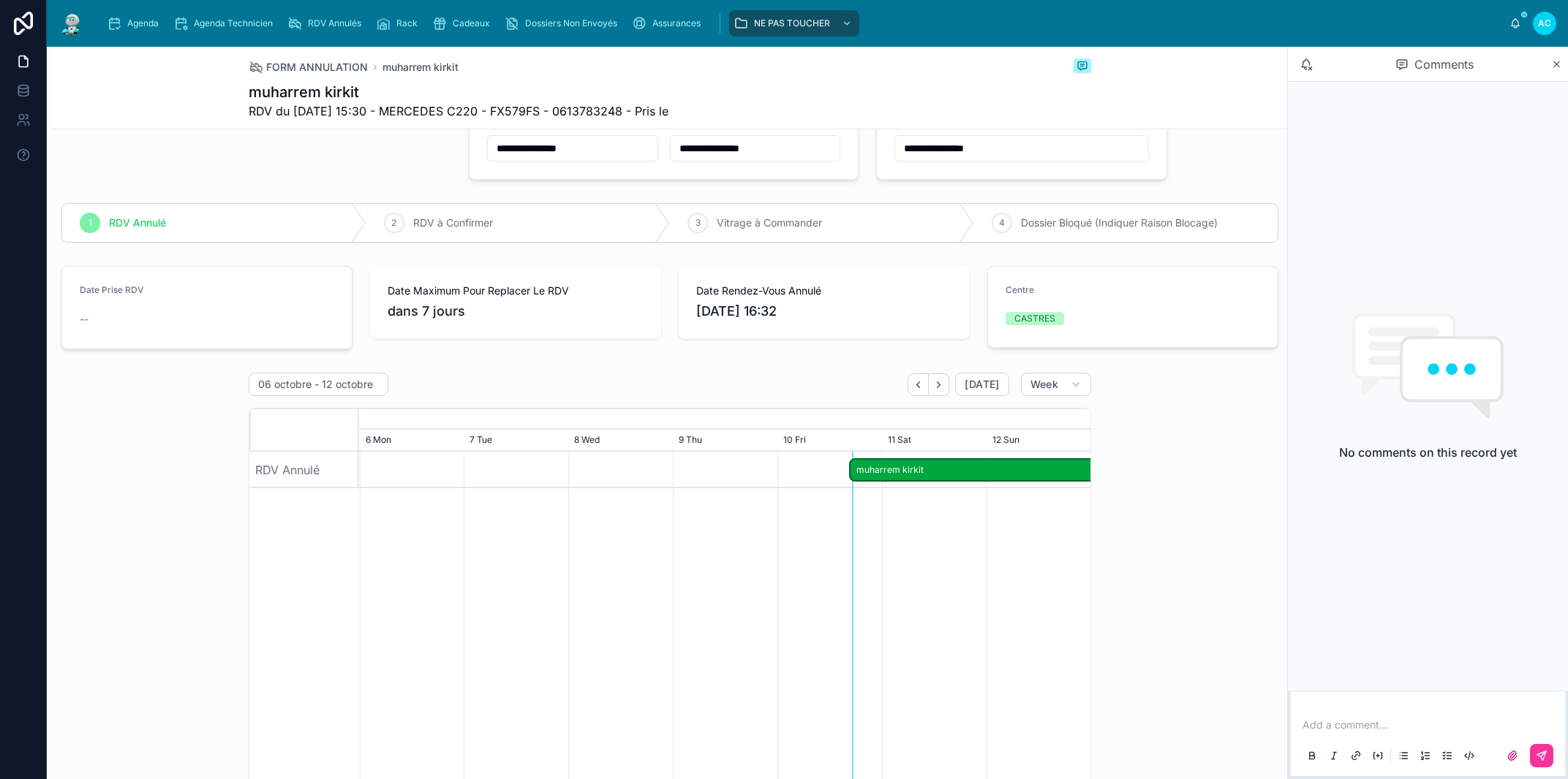
scroll to position [0, 0]
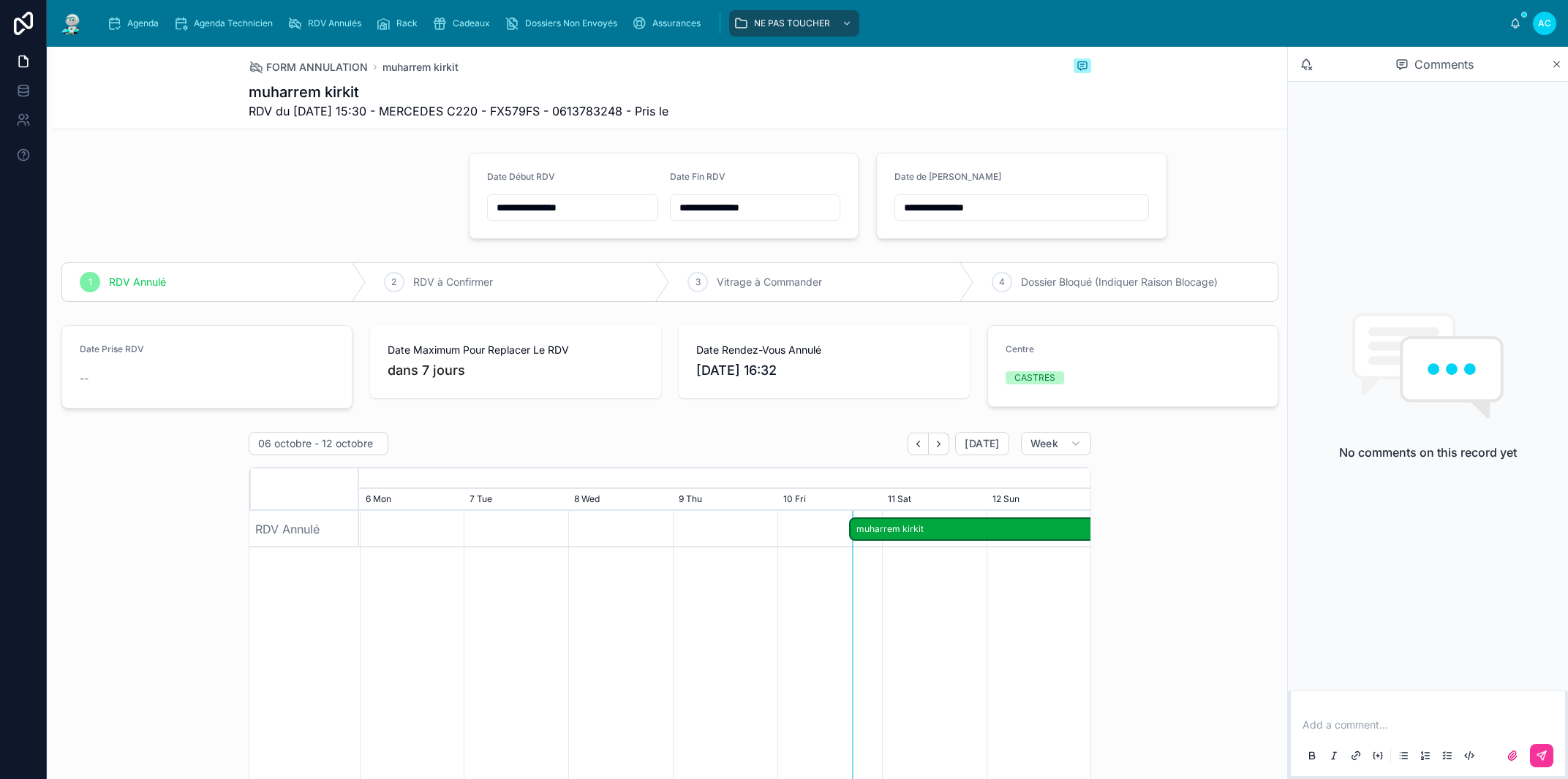
click at [237, 213] on div at bounding box center [256, 195] width 407 height 98
click at [138, 18] on span "Agenda" at bounding box center [142, 23] width 31 height 12
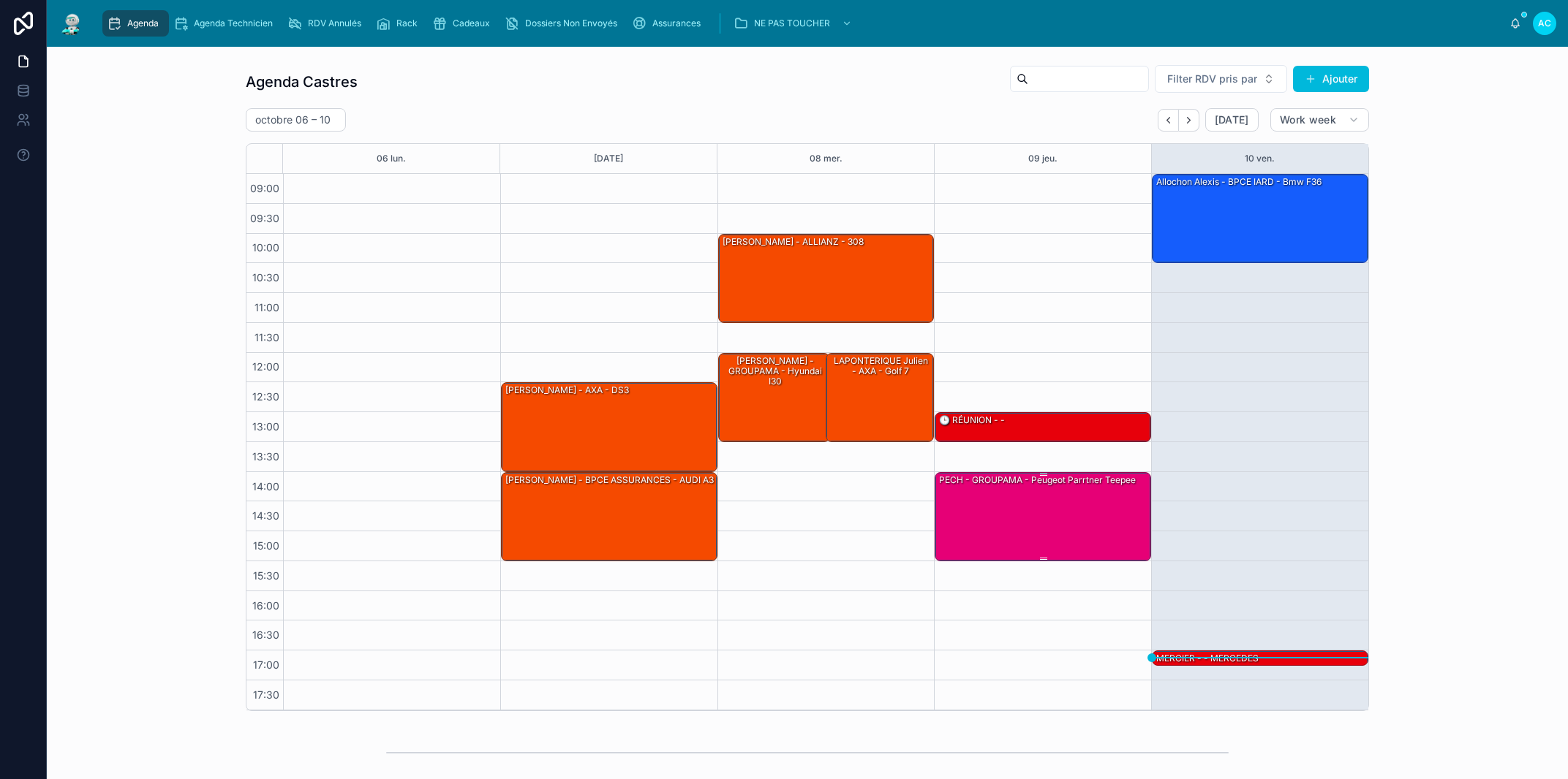
click at [1116, 552] on div "PECH - GROUPAMA - peugeot parrtner teepee" at bounding box center [1043, 516] width 212 height 86
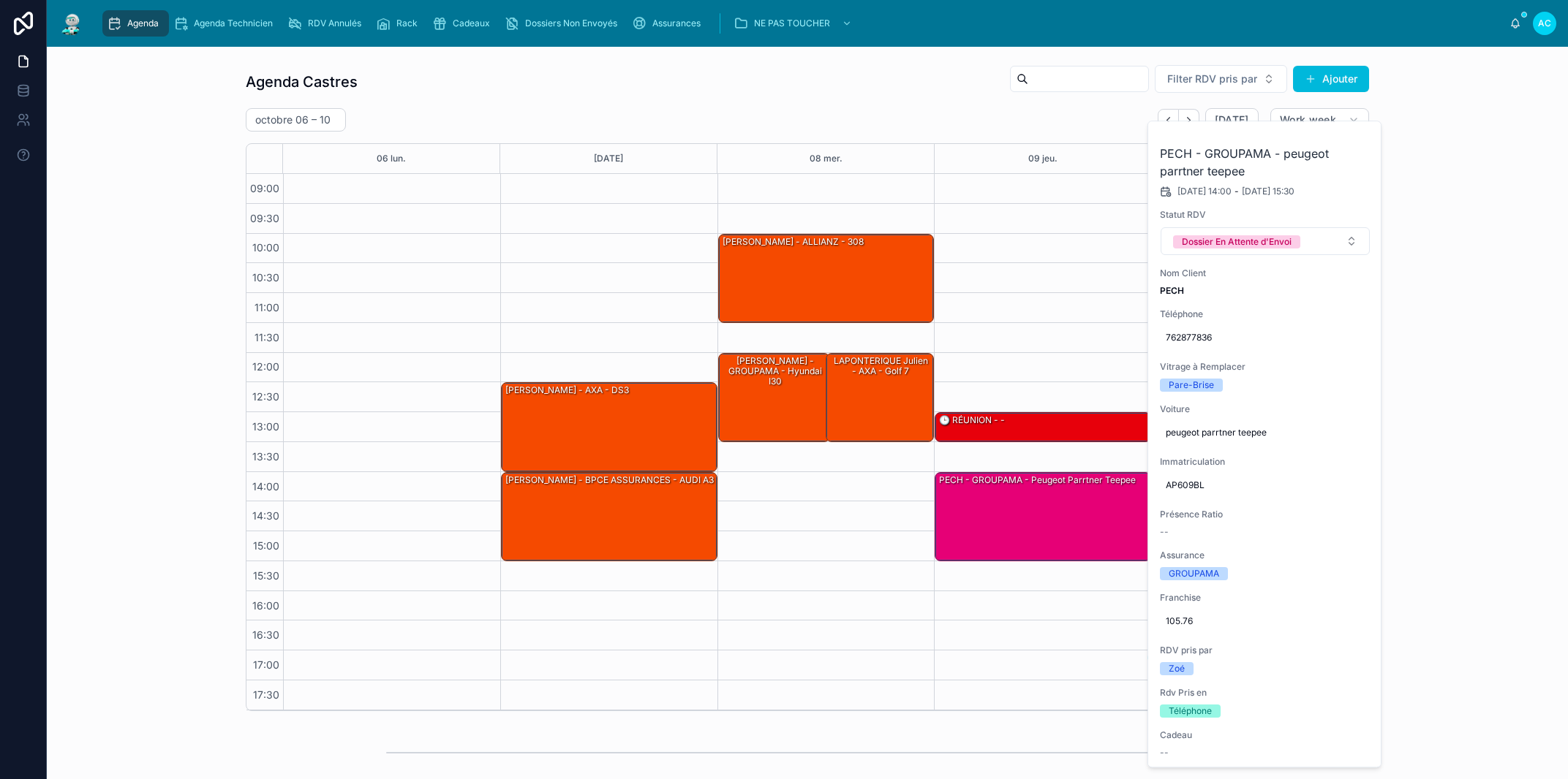
drag, startPoint x: 1353, startPoint y: 138, endPoint x: 1225, endPoint y: 217, distance: 150.4
click at [0, 0] on button at bounding box center [0, 0] width 0 height 0
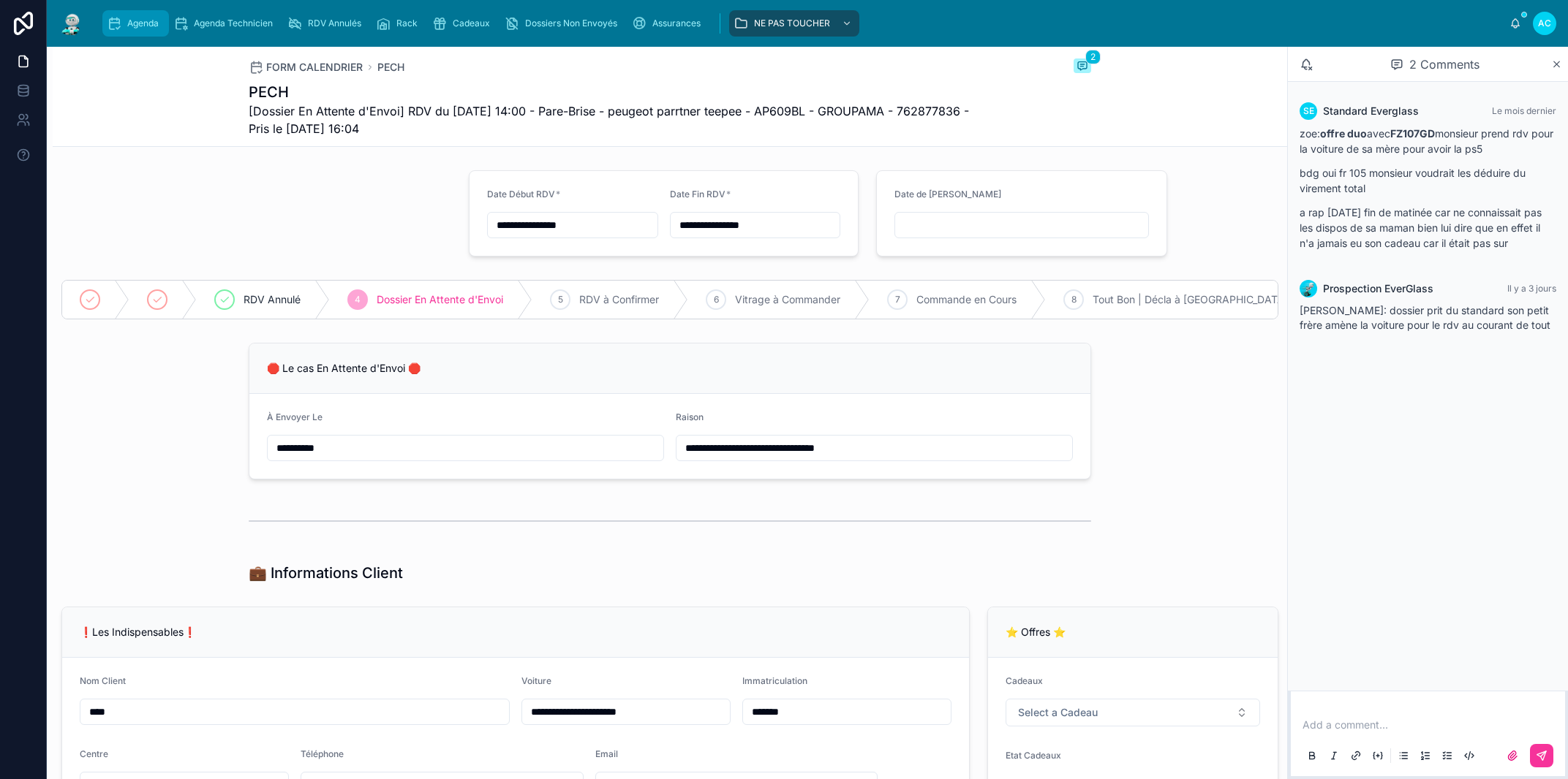
click at [144, 17] on div "Agenda" at bounding box center [135, 23] width 58 height 23
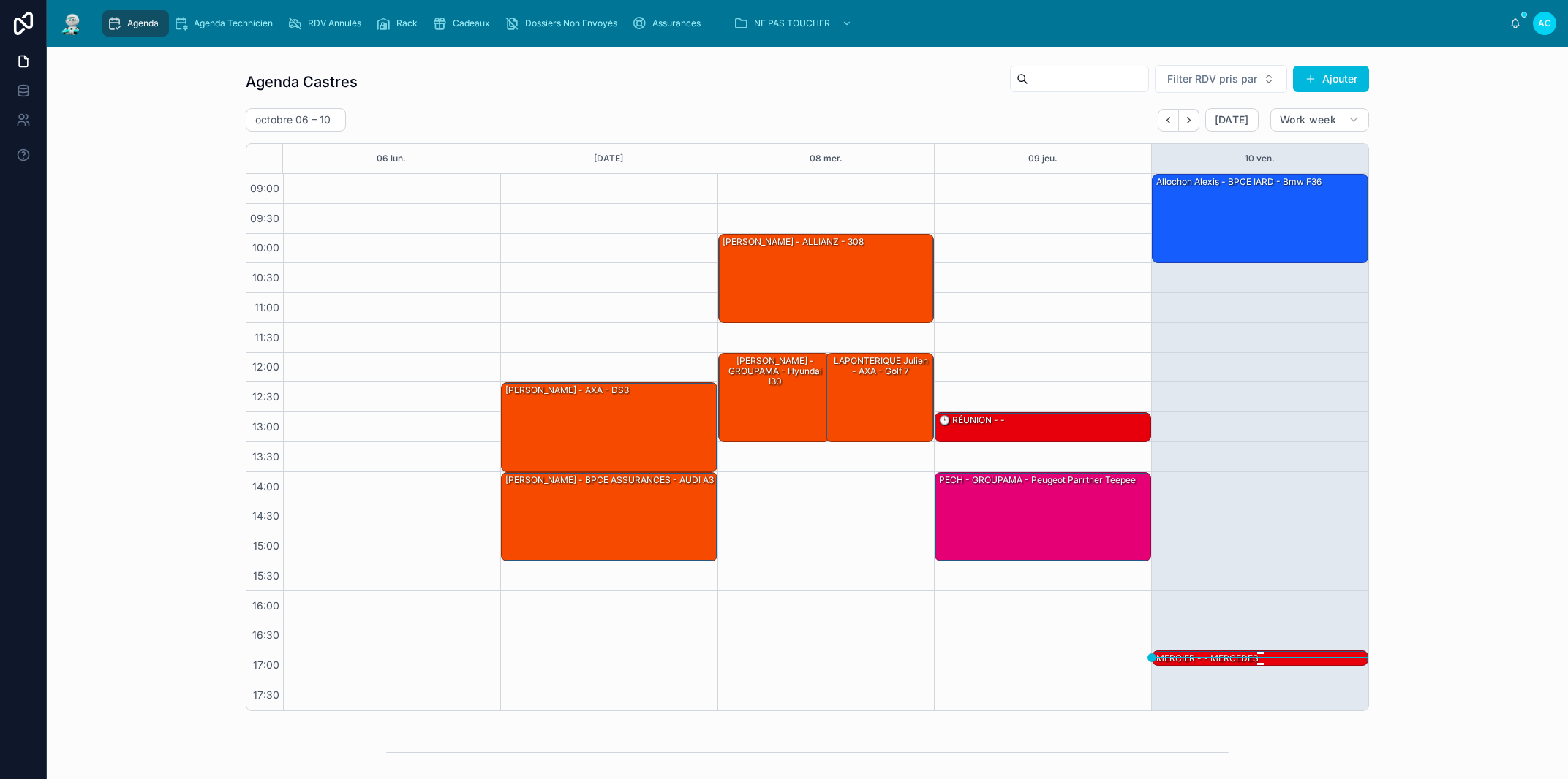
click at [1301, 656] on div "MERCIER - - MERCEDES" at bounding box center [1260, 657] width 212 height 13
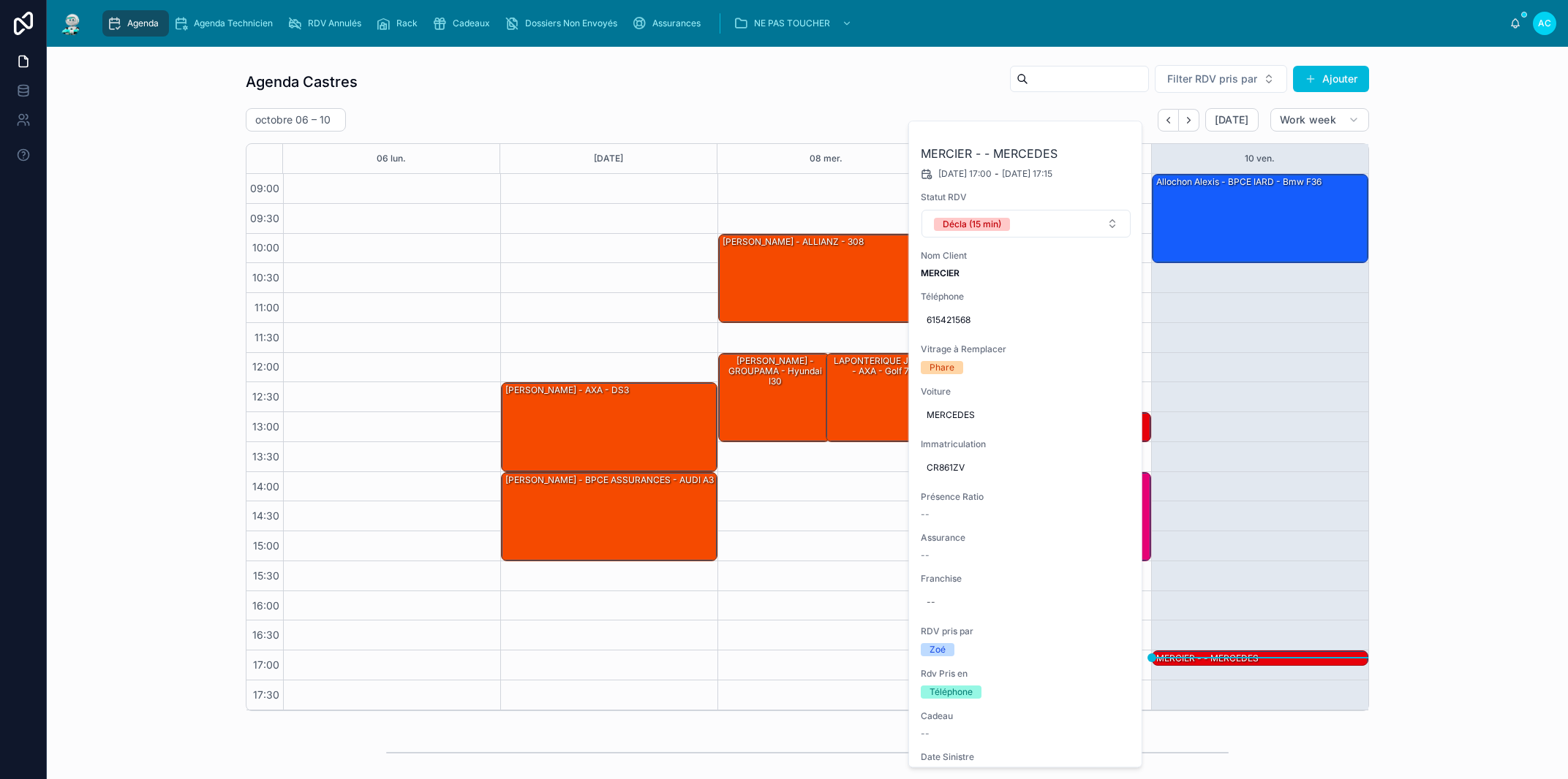
click at [0, 0] on button at bounding box center [0, 0] width 0 height 0
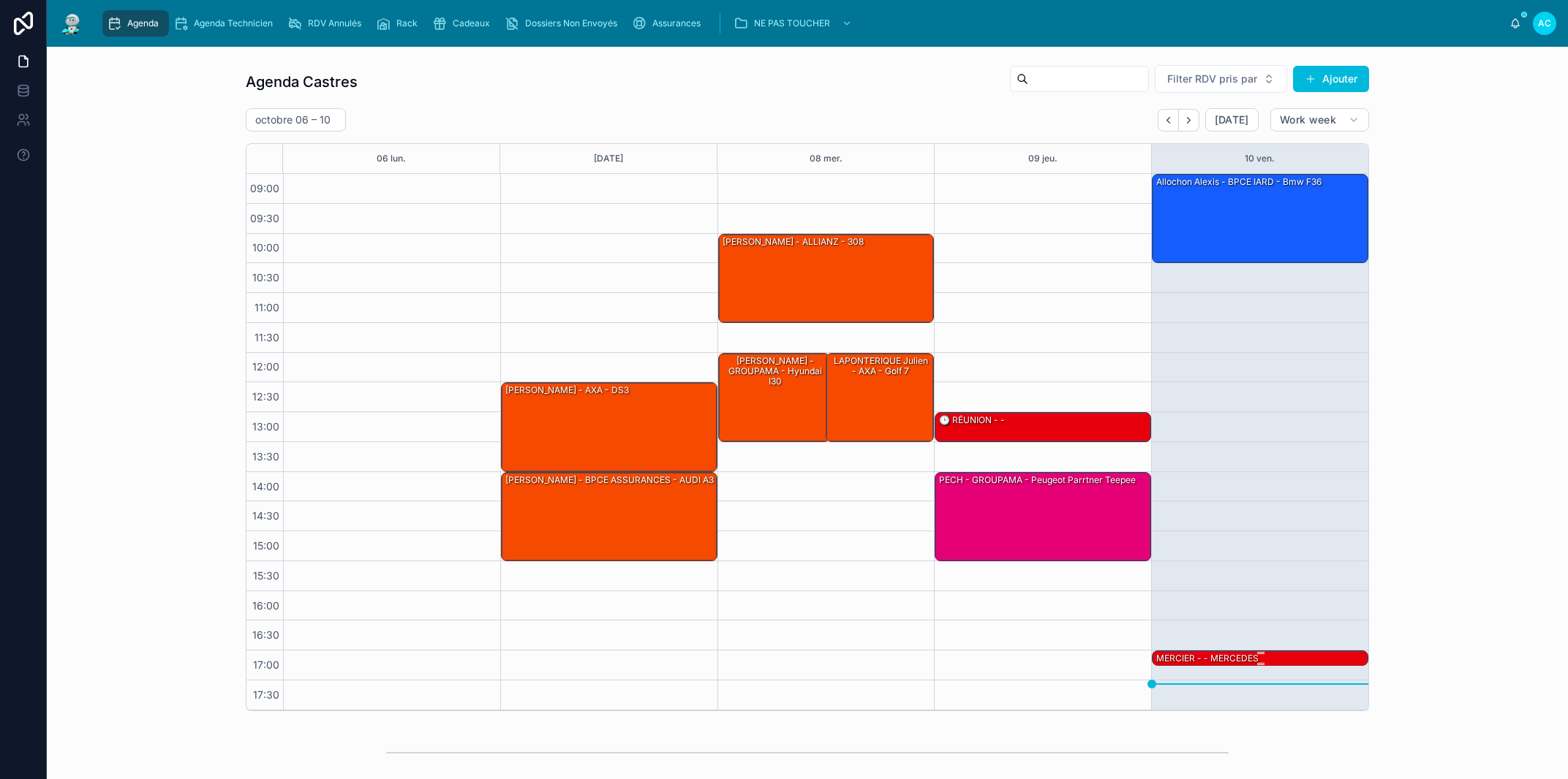
click at [1288, 662] on div "MERCIER - - MERCEDES" at bounding box center [1260, 657] width 212 height 13
click at [1225, 663] on div "MERCIER - - MERCEDES" at bounding box center [1207, 658] width 106 height 13
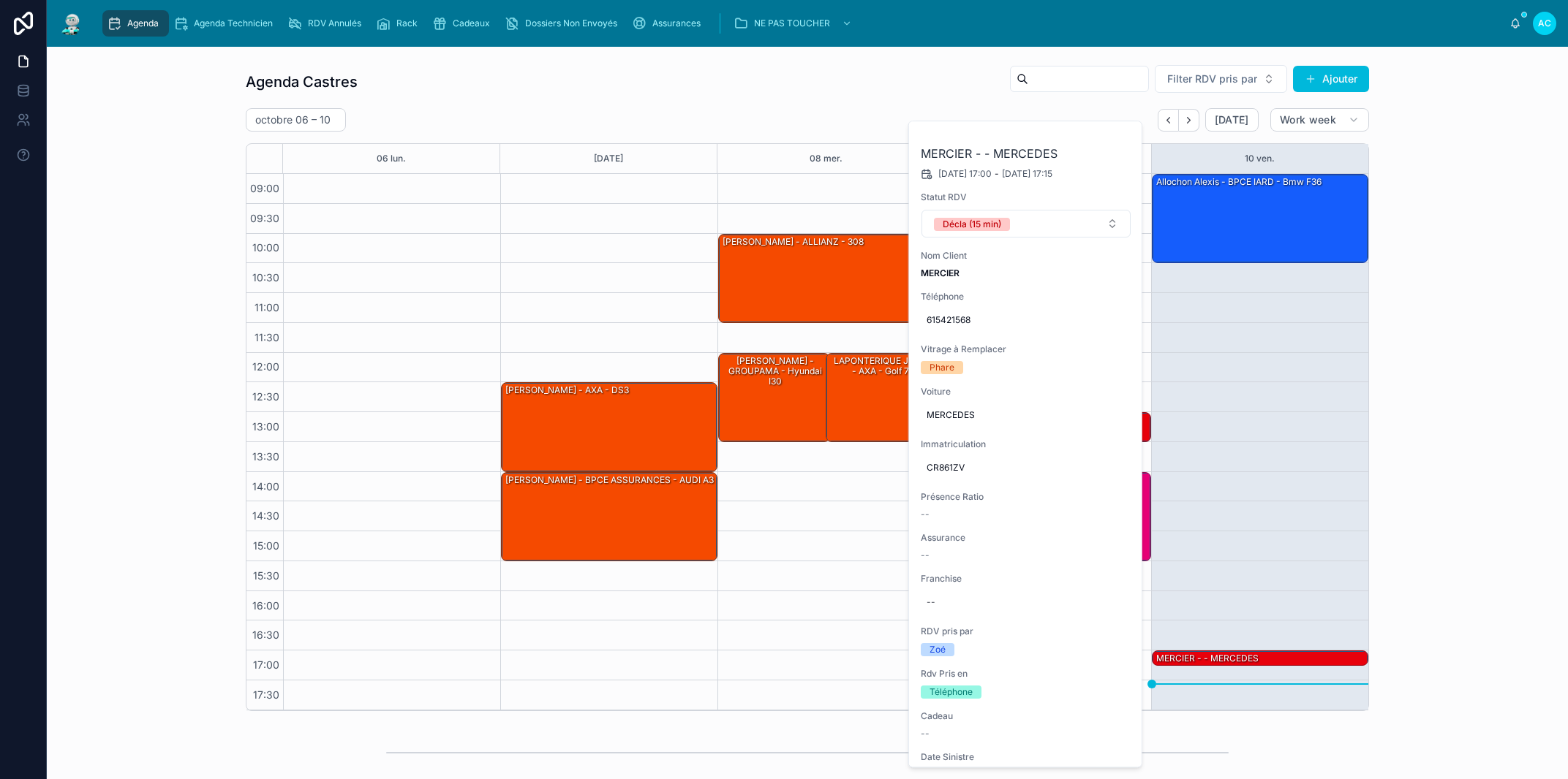
click at [0, 0] on icon at bounding box center [0, 0] width 0 height 0
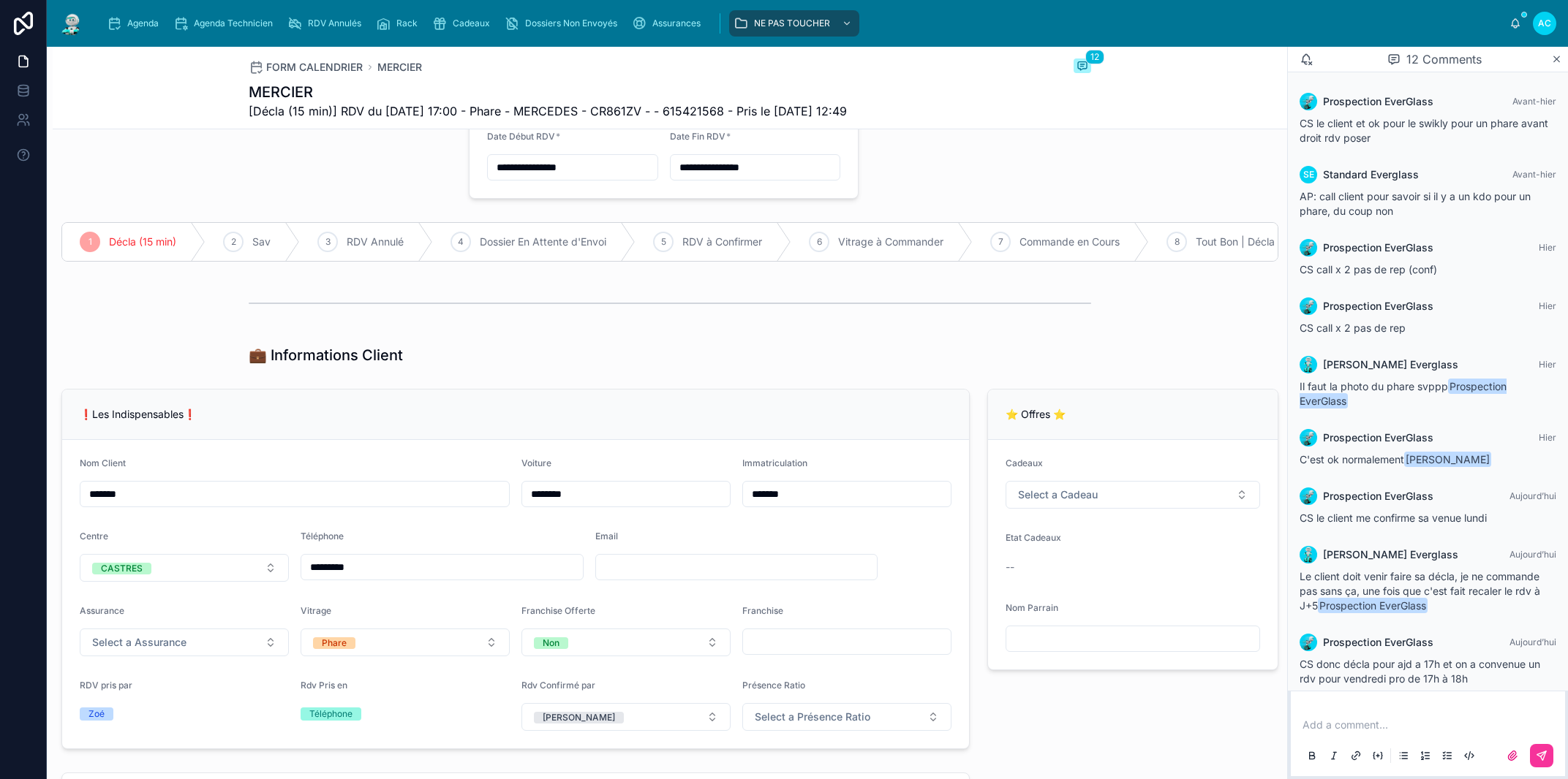
scroll to position [82, 0]
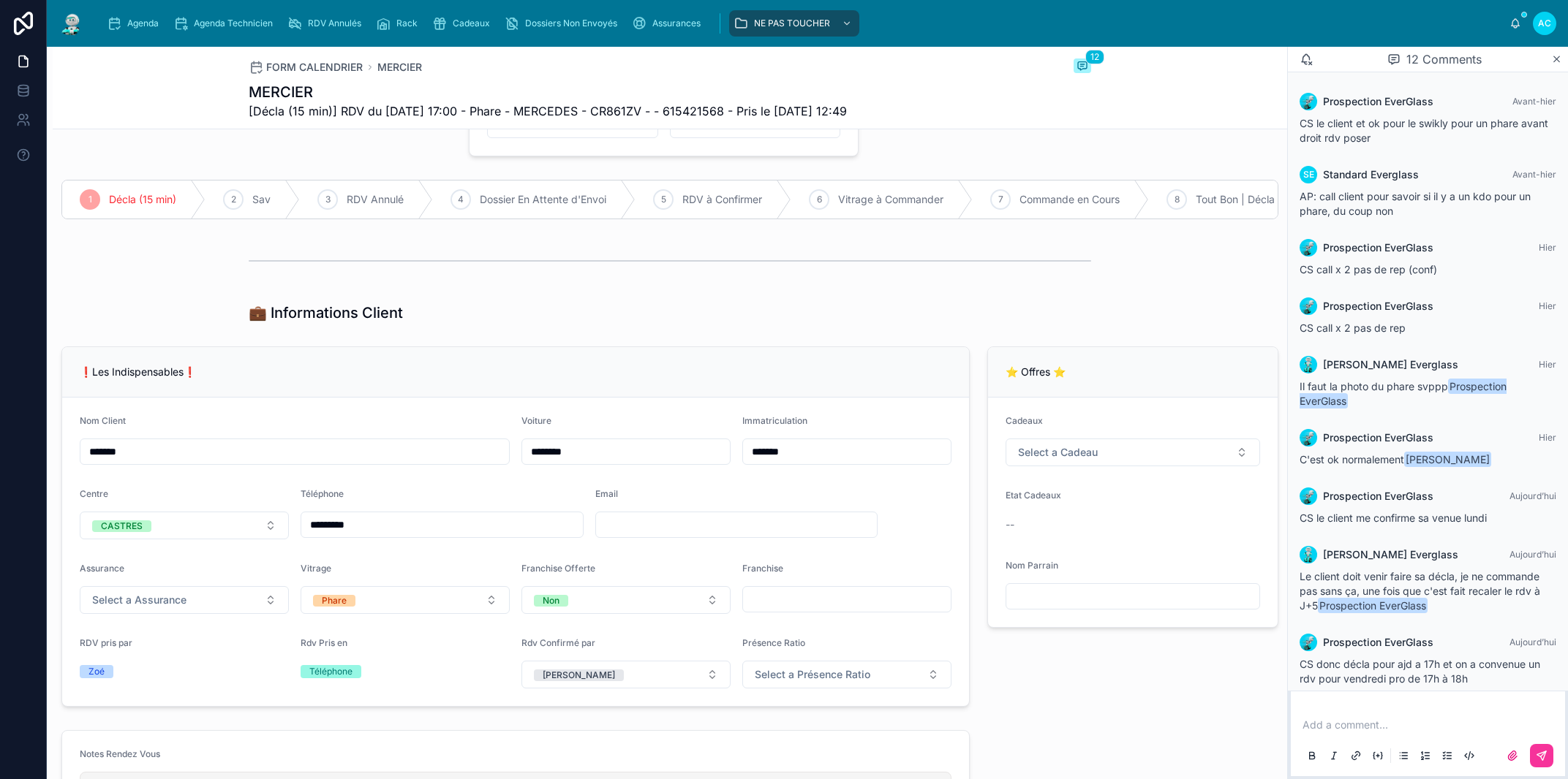
click at [1337, 725] on p at bounding box center [1430, 725] width 257 height 14
click at [1303, 723] on span "**********" at bounding box center [1337, 724] width 71 height 10
drag, startPoint x: 1422, startPoint y: 728, endPoint x: 1159, endPoint y: 732, distance: 263.0
click at [1290, 732] on div "**********" at bounding box center [1427, 740] width 274 height 73
click at [680, 279] on div at bounding box center [670, 261] width 843 height 37
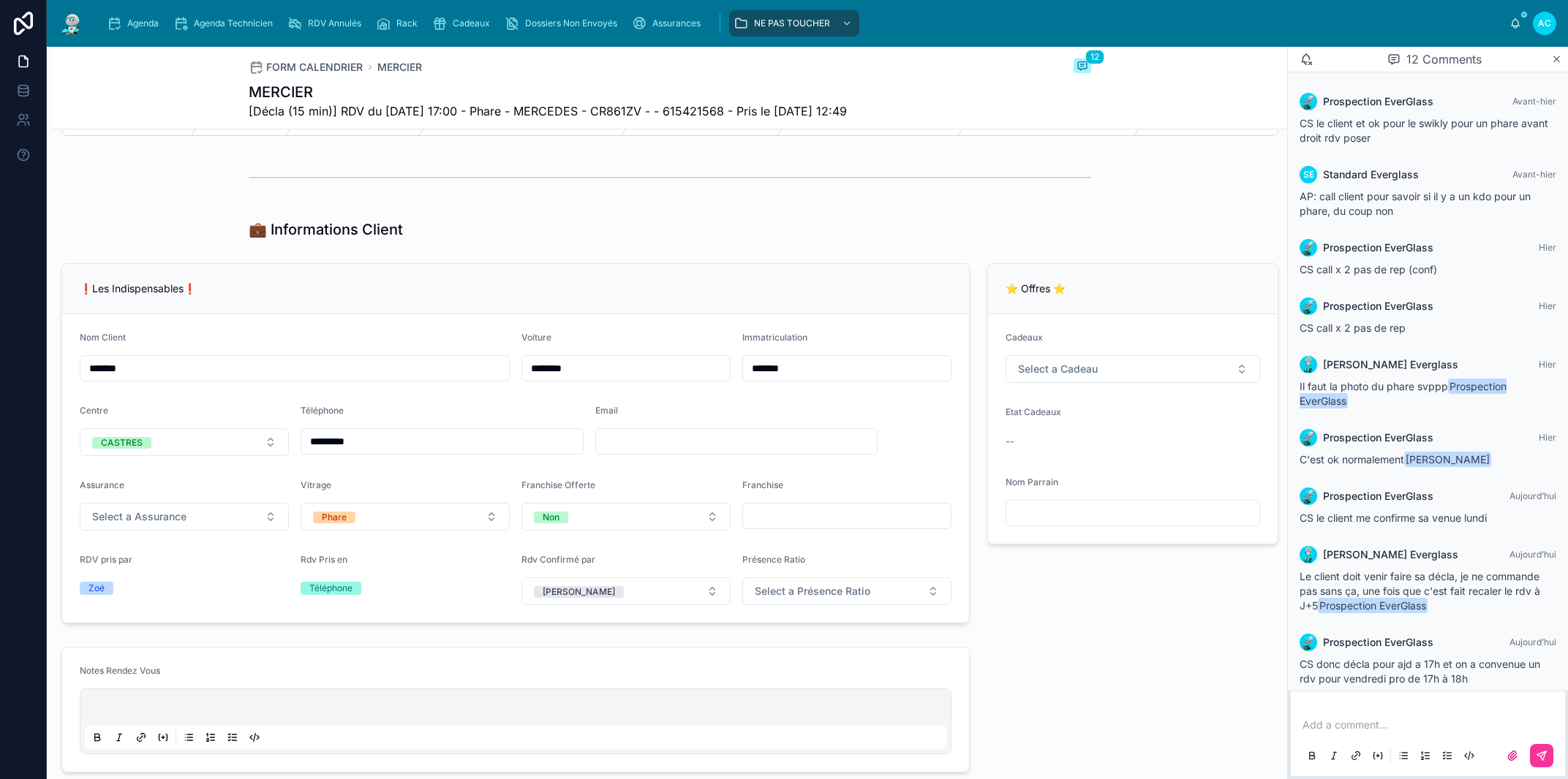
scroll to position [0, 0]
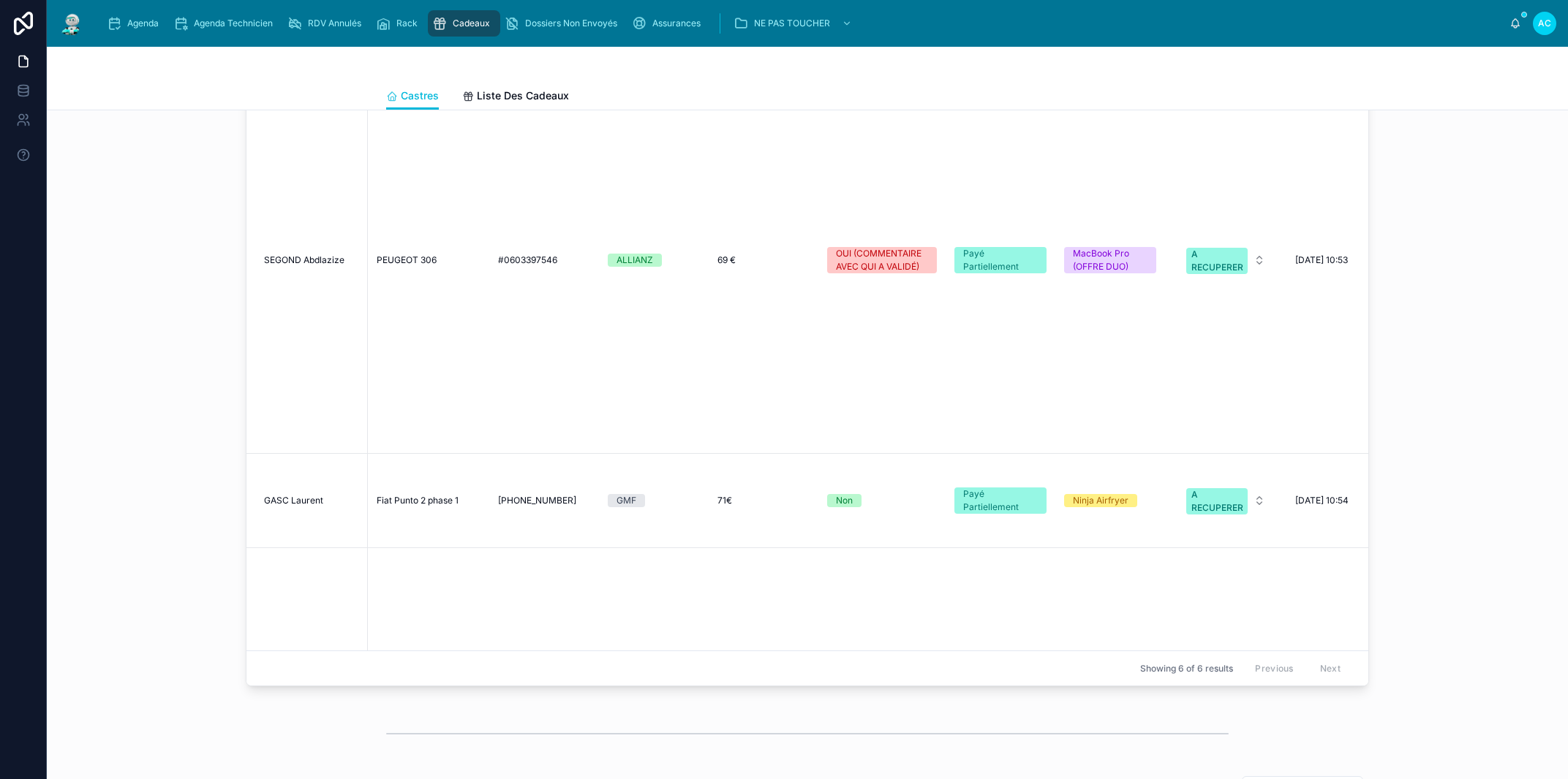
click at [506, 254] on span "#0603397546" at bounding box center [527, 260] width 59 height 12
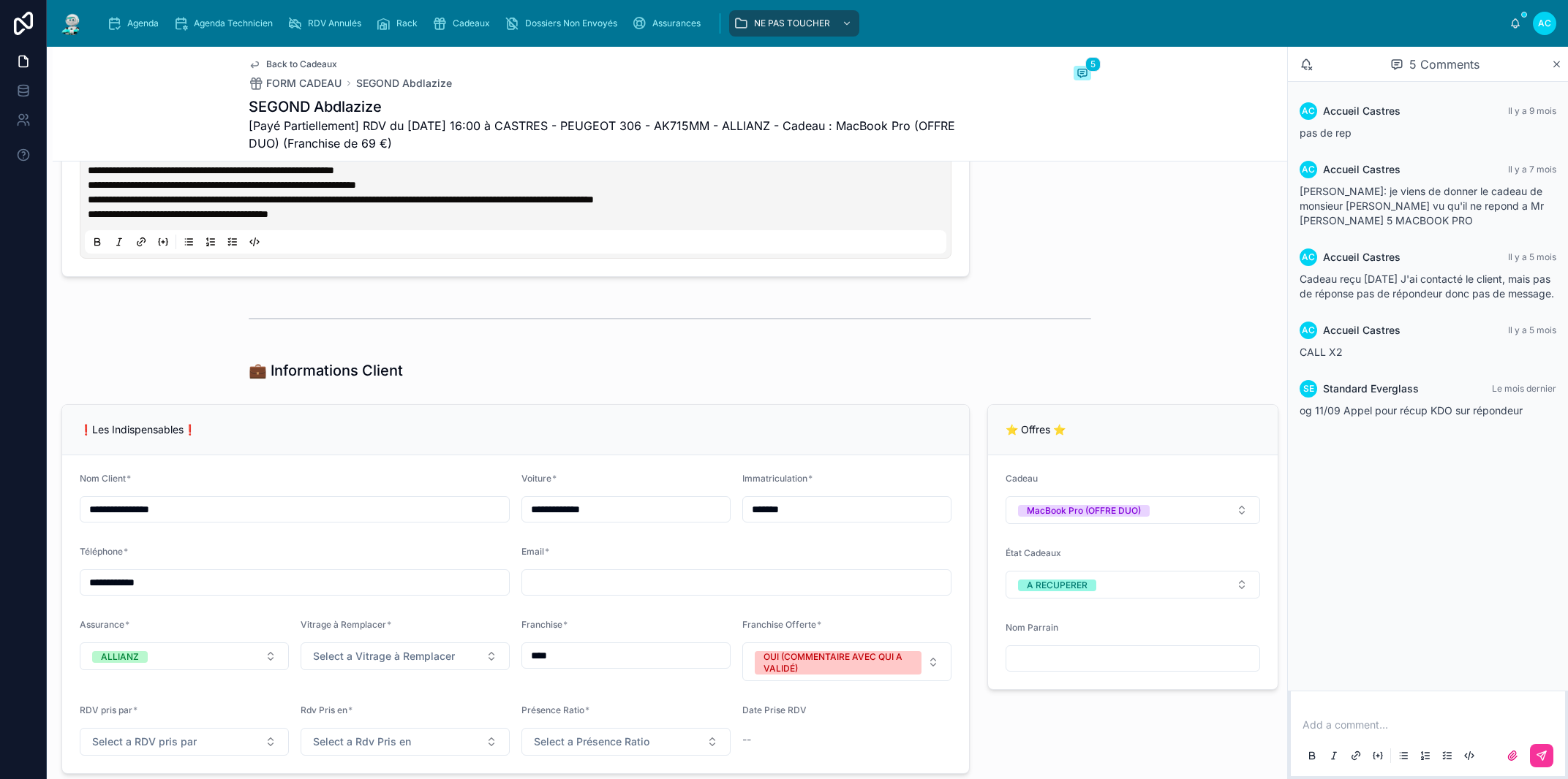
scroll to position [998, 0]
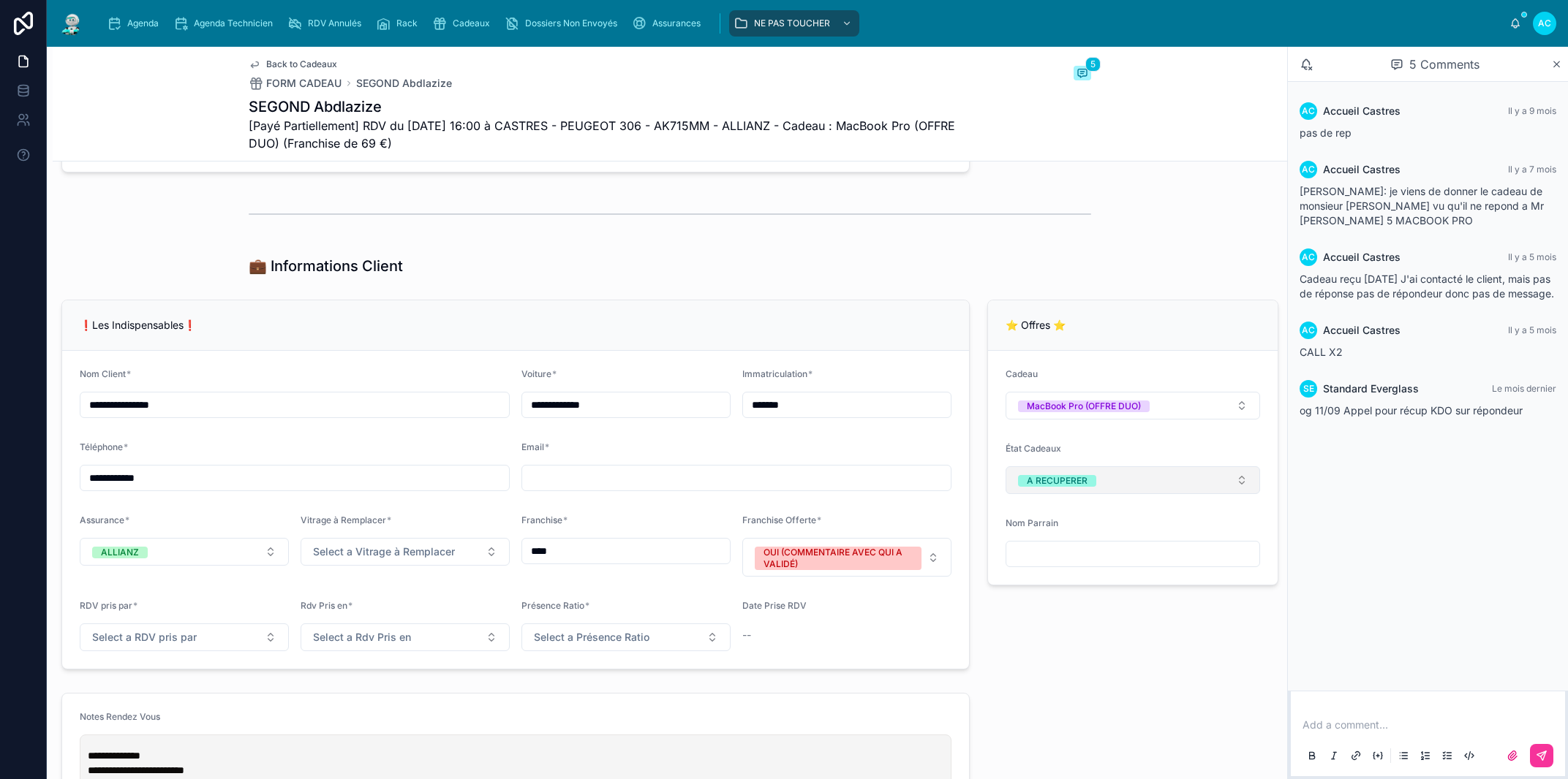
click at [1135, 485] on button "A RECUPERER" at bounding box center [1133, 480] width 254 height 28
click at [1070, 539] on div "None" at bounding box center [1119, 538] width 203 height 21
click at [1078, 479] on span "Select a État Cadeaux" at bounding box center [1072, 480] width 107 height 14
click at [1070, 582] on div "A RECUPERER" at bounding box center [1063, 578] width 60 height 12
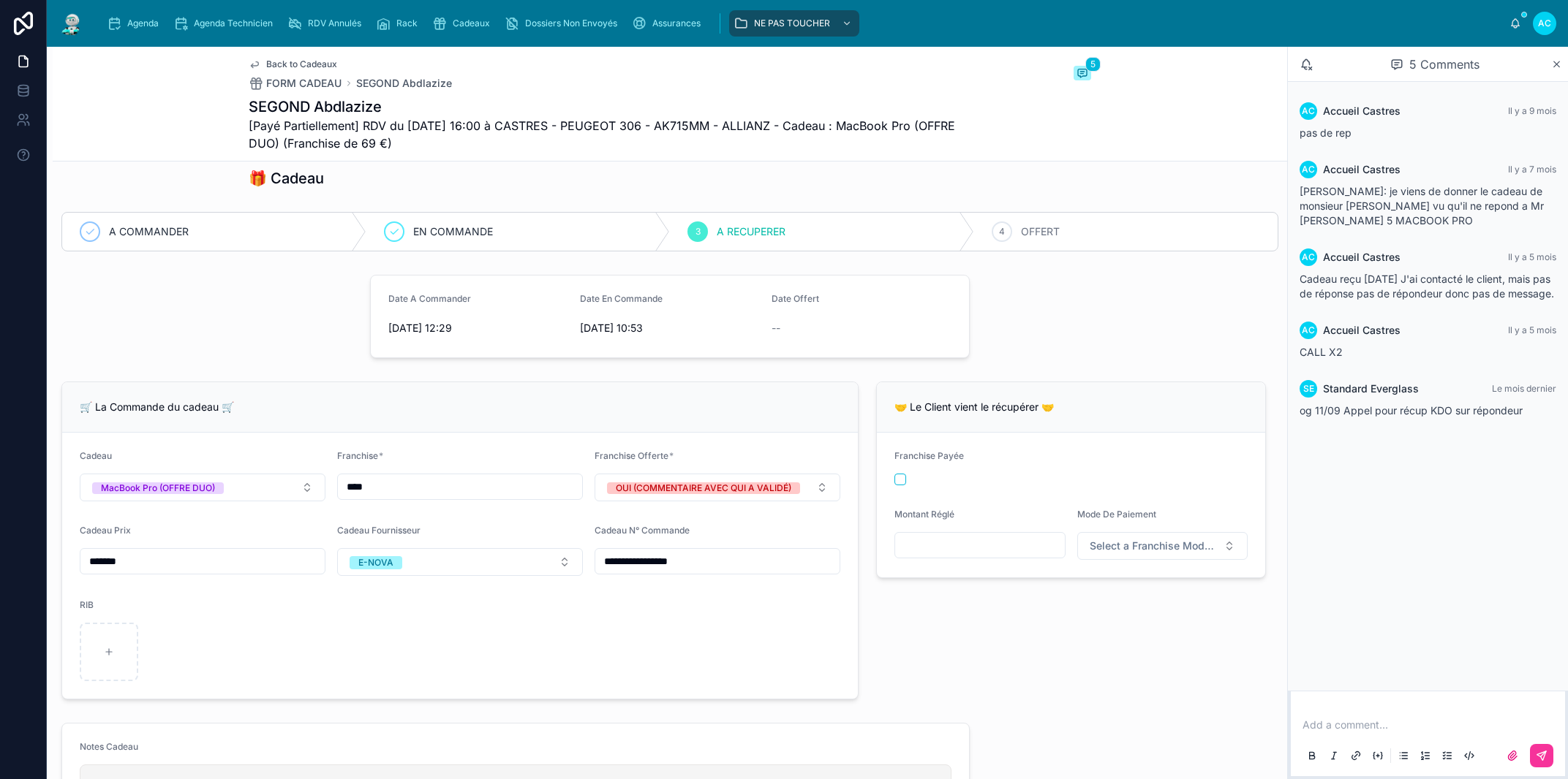
scroll to position [0, 0]
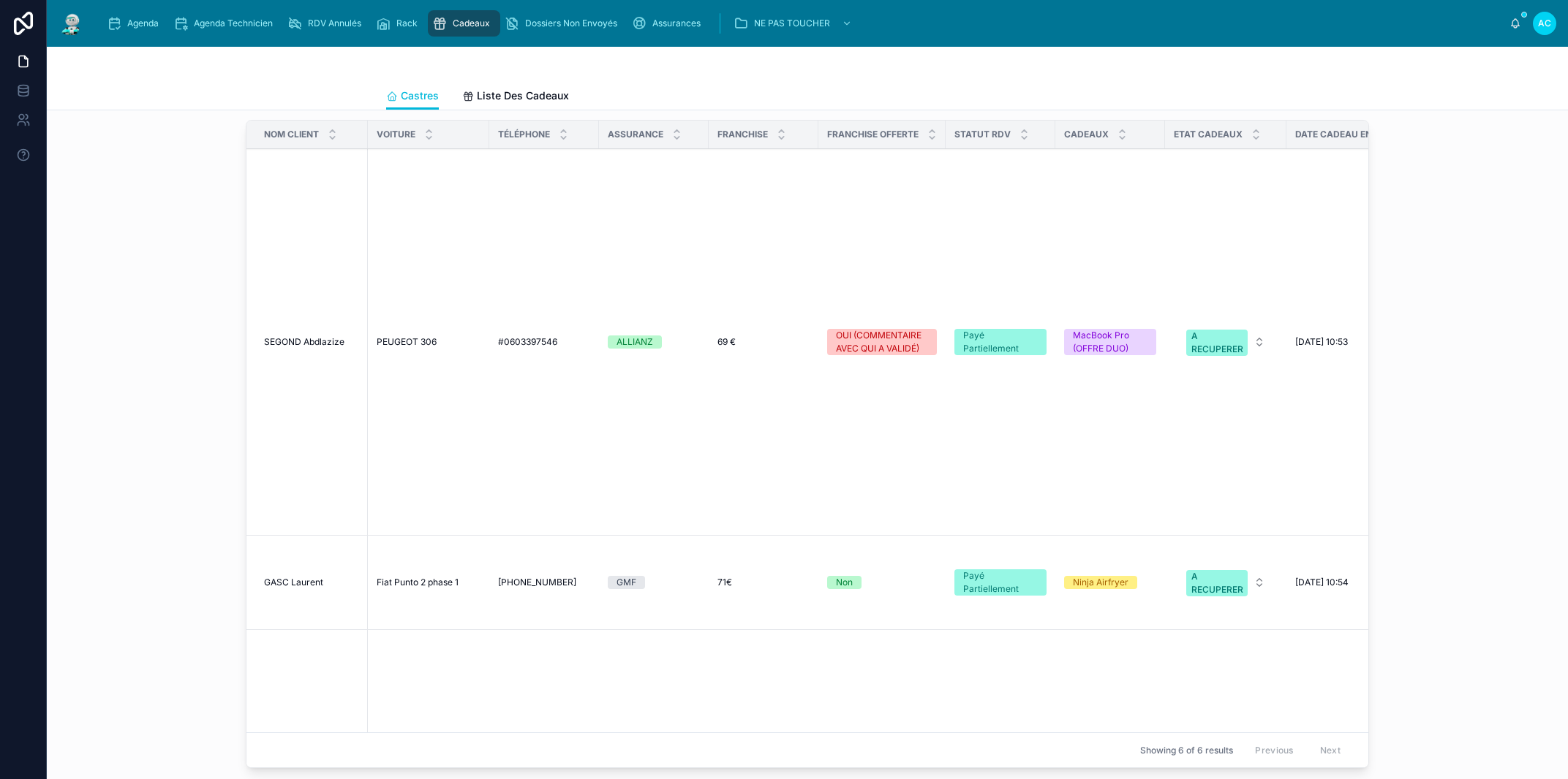
scroll to position [1499, 0]
click at [531, 578] on span "[PHONE_NUMBER]" at bounding box center [536, 584] width 78 height 12
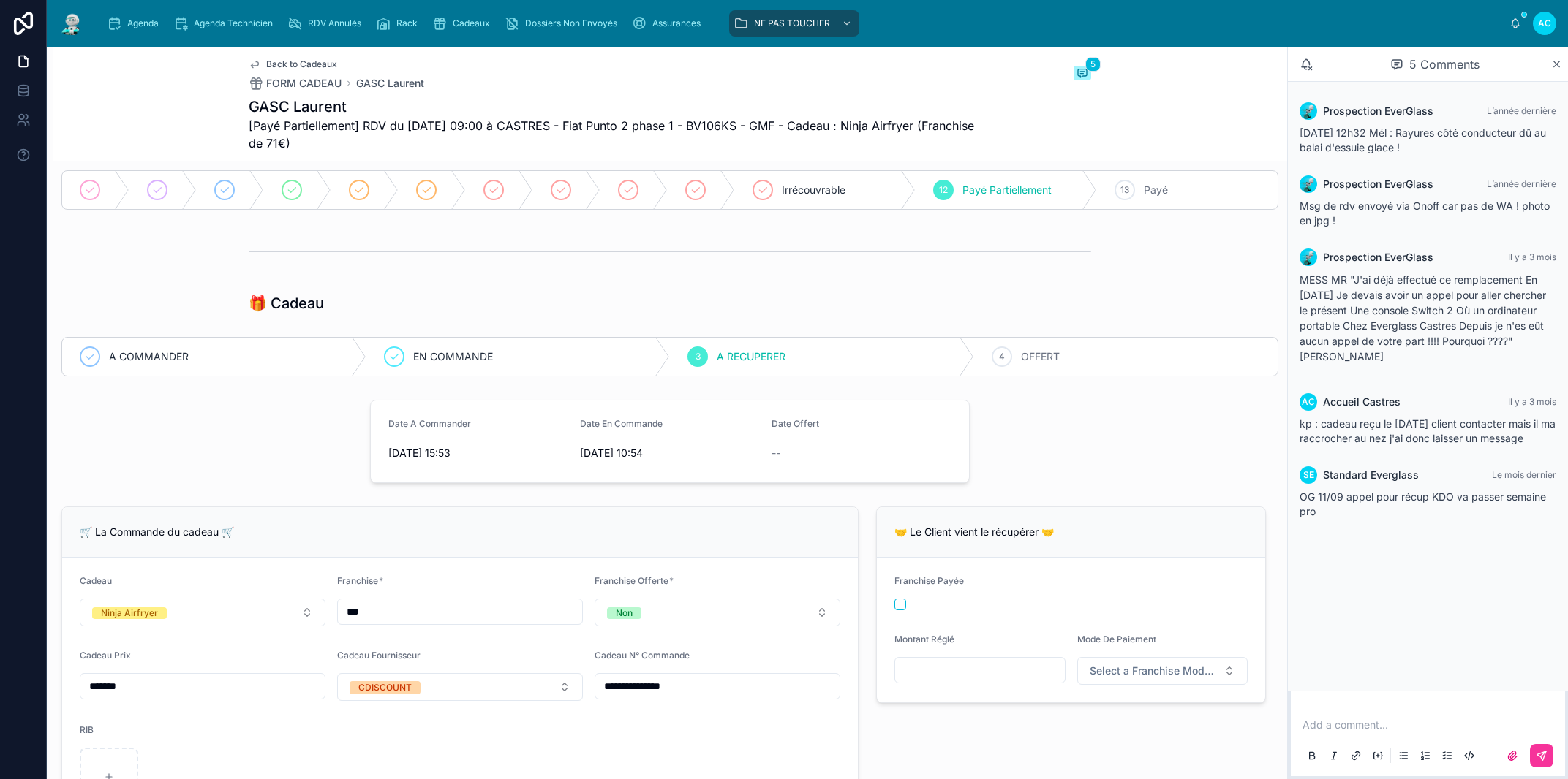
scroll to position [166, 0]
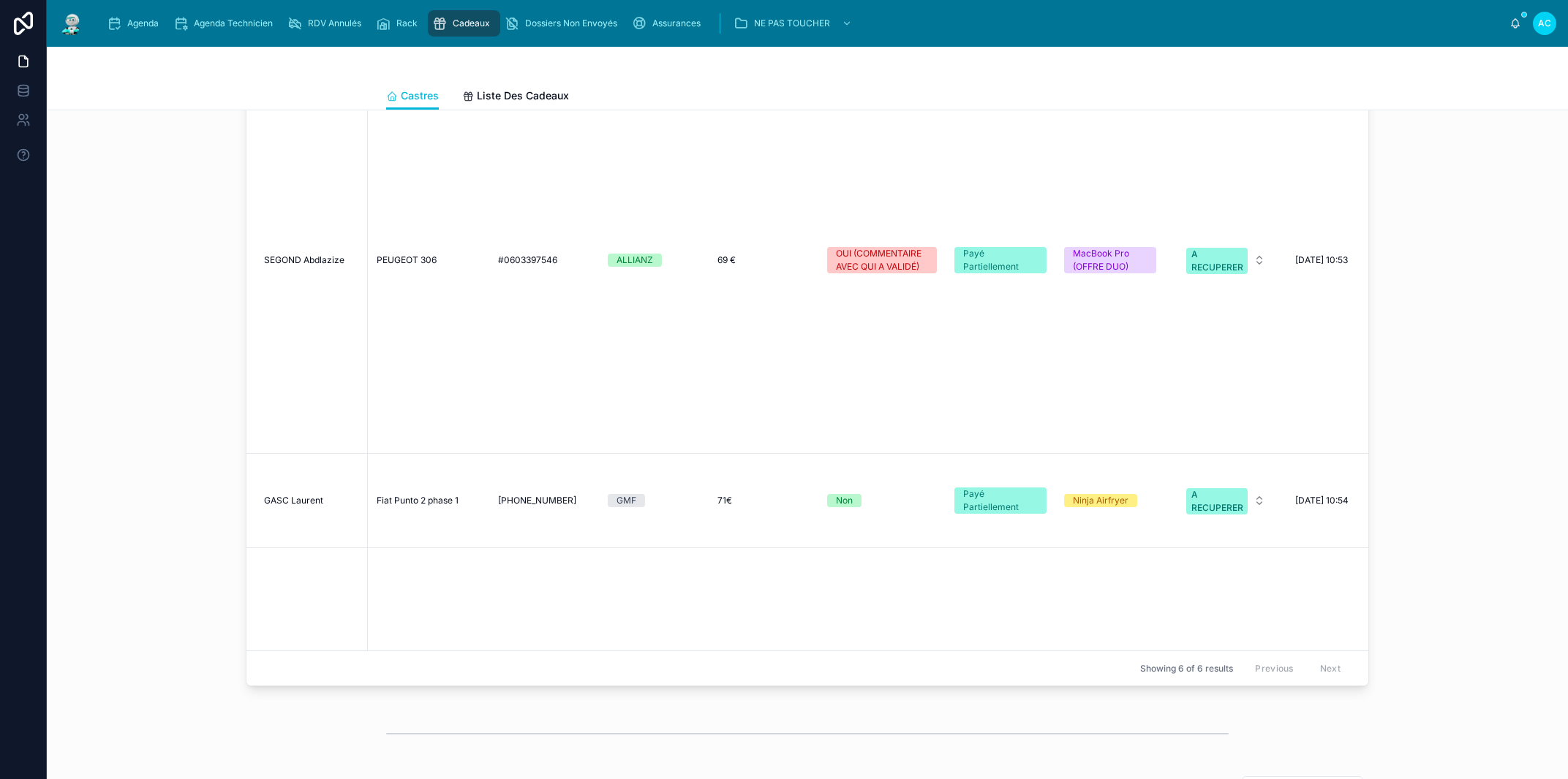
click at [518, 254] on span "#0603397546" at bounding box center [527, 260] width 59 height 12
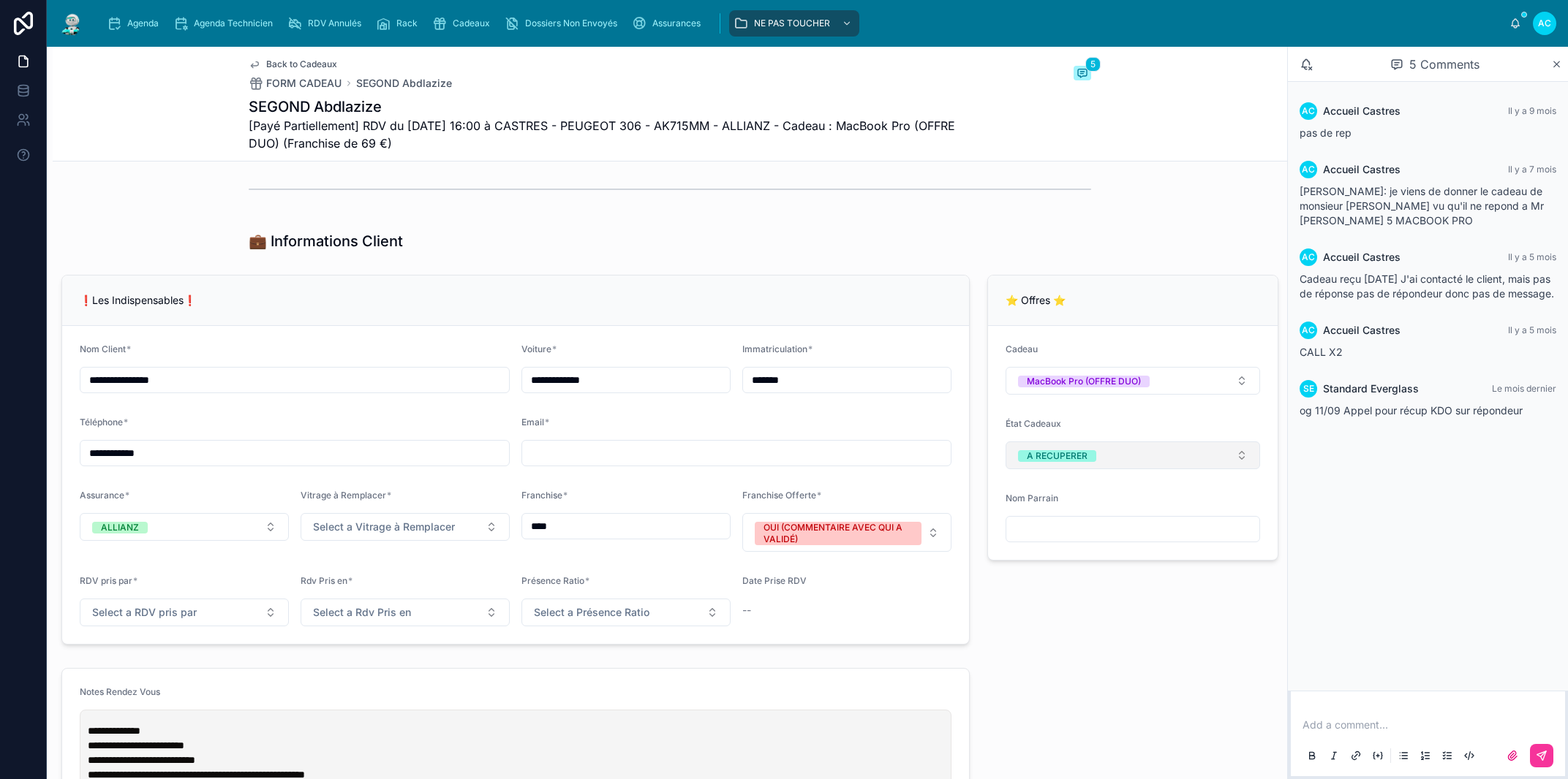
scroll to position [998, 0]
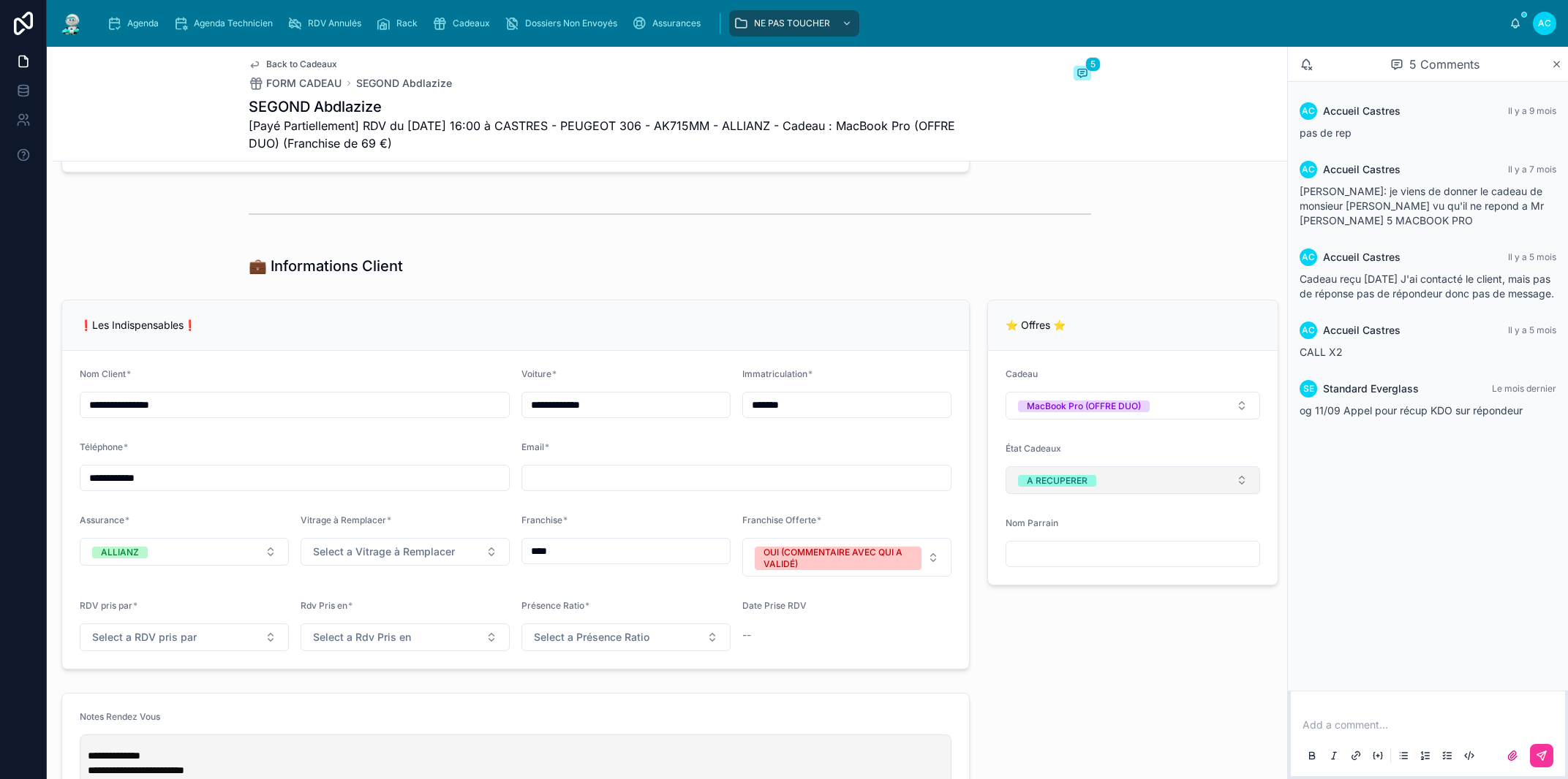
click at [1125, 484] on button "A RECUPERER" at bounding box center [1133, 480] width 254 height 28
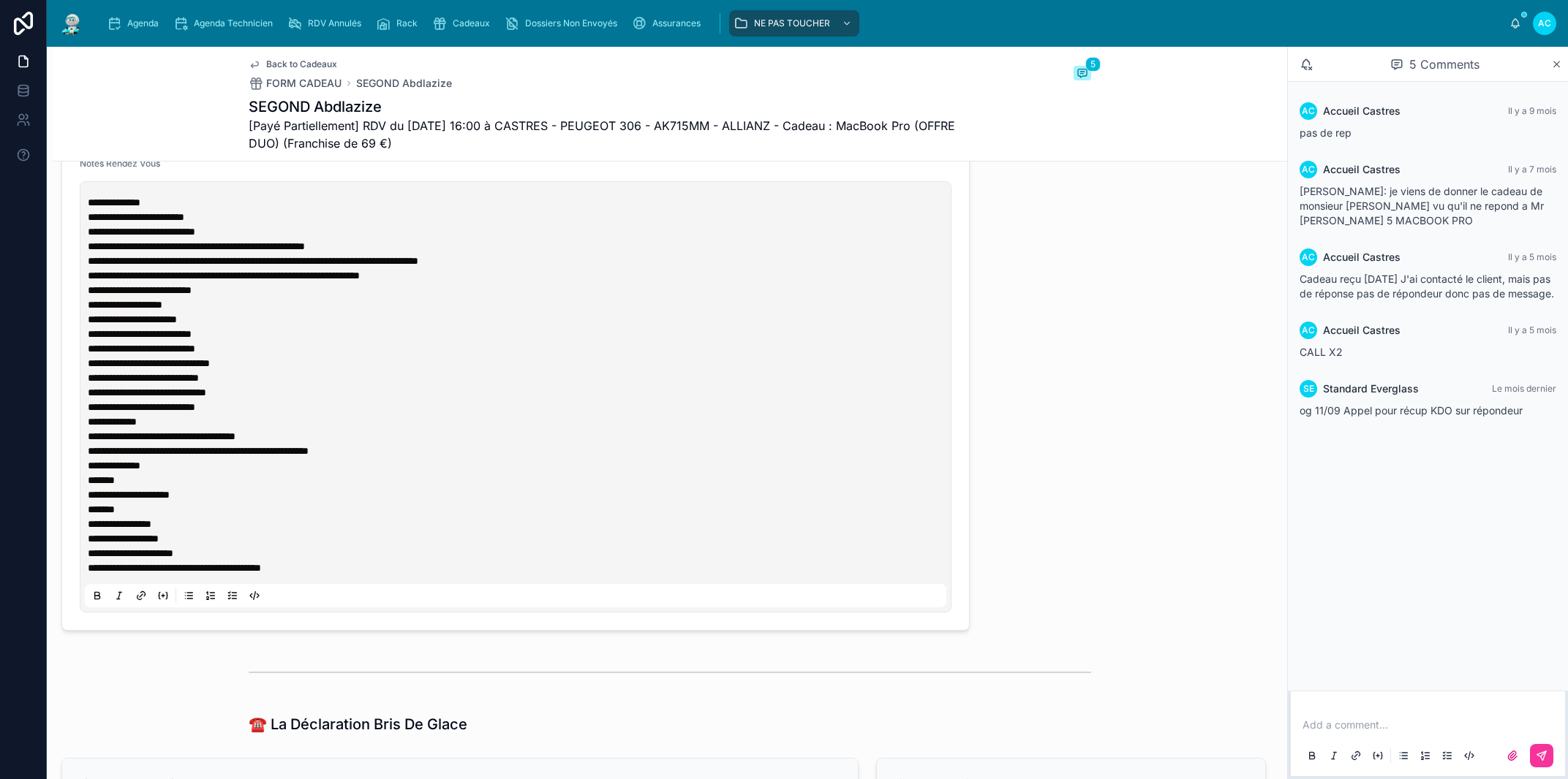
scroll to position [1136, 0]
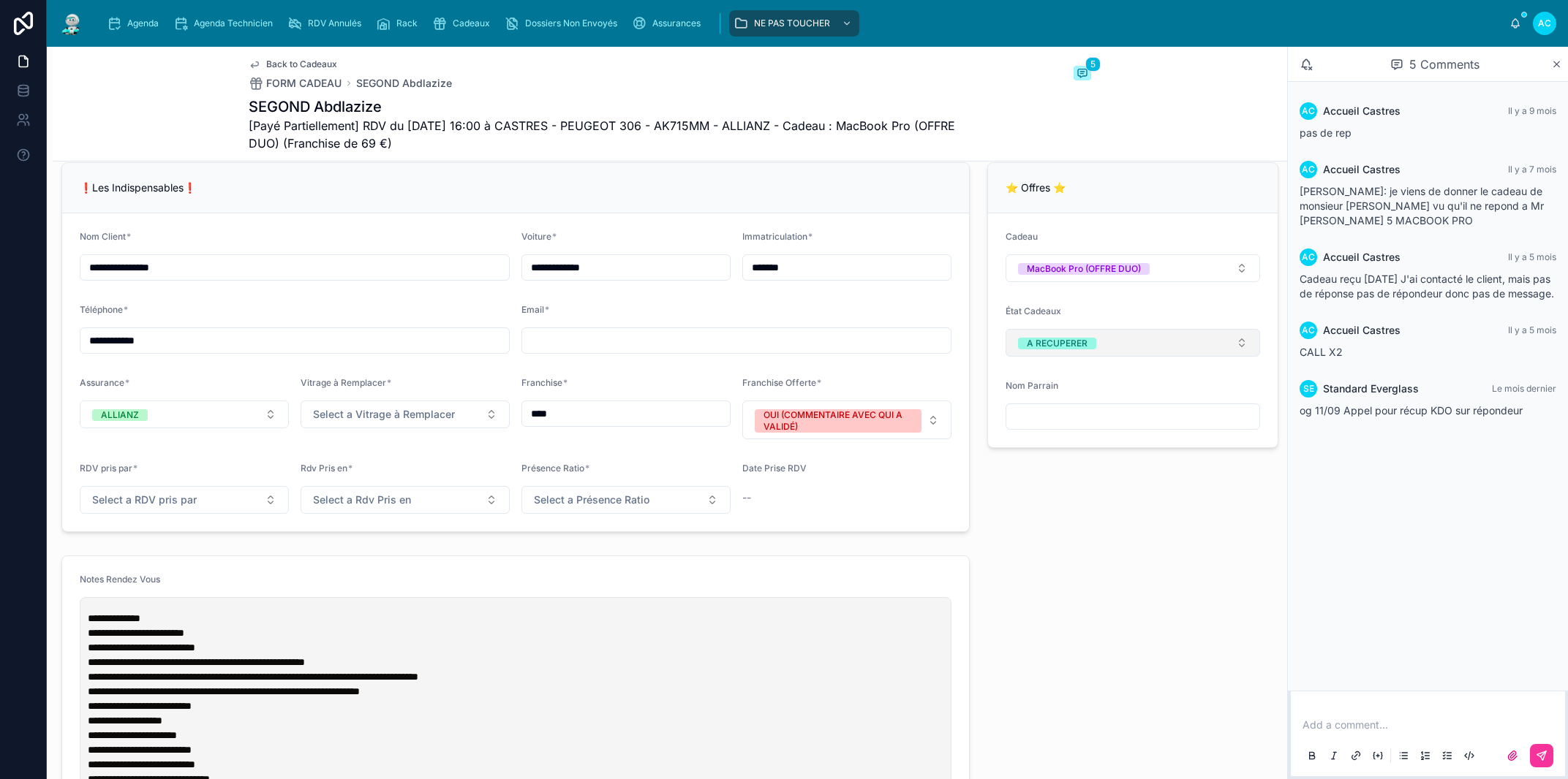
click at [1111, 348] on button "A RECUPERER" at bounding box center [1133, 342] width 254 height 28
drag, startPoint x: 1110, startPoint y: 405, endPoint x: 1120, endPoint y: 438, distance: 34.5
click at [1109, 405] on div "None" at bounding box center [1119, 400] width 203 height 21
click at [1323, 728] on p at bounding box center [1430, 725] width 257 height 14
click at [1301, 723] on div "**********" at bounding box center [1427, 740] width 257 height 62
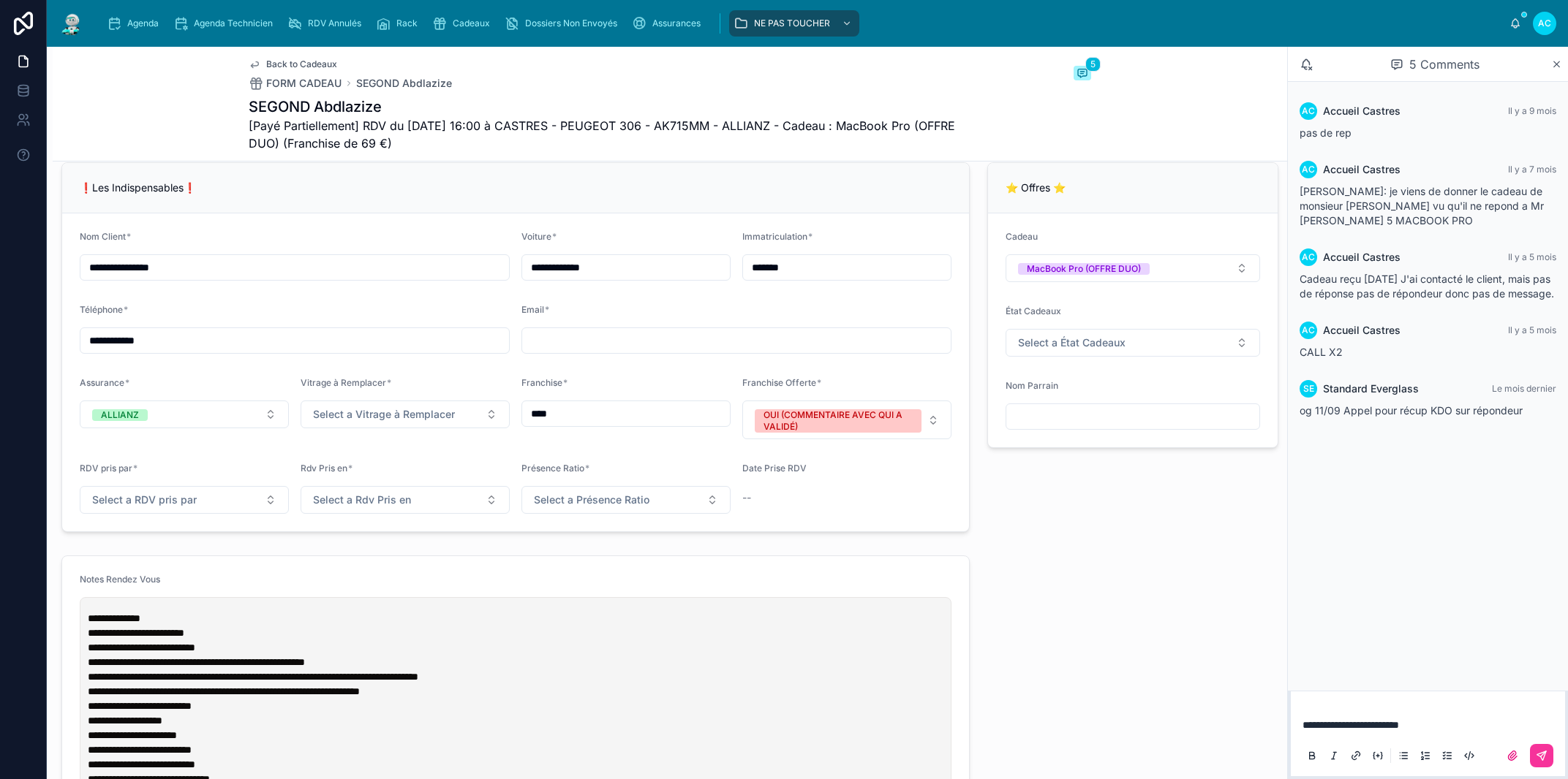
click at [1305, 722] on span "**********" at bounding box center [1350, 724] width 97 height 10
click at [1302, 723] on span "**********" at bounding box center [1350, 724] width 97 height 10
click at [1542, 756] on icon at bounding box center [1543, 754] width 5 height 5
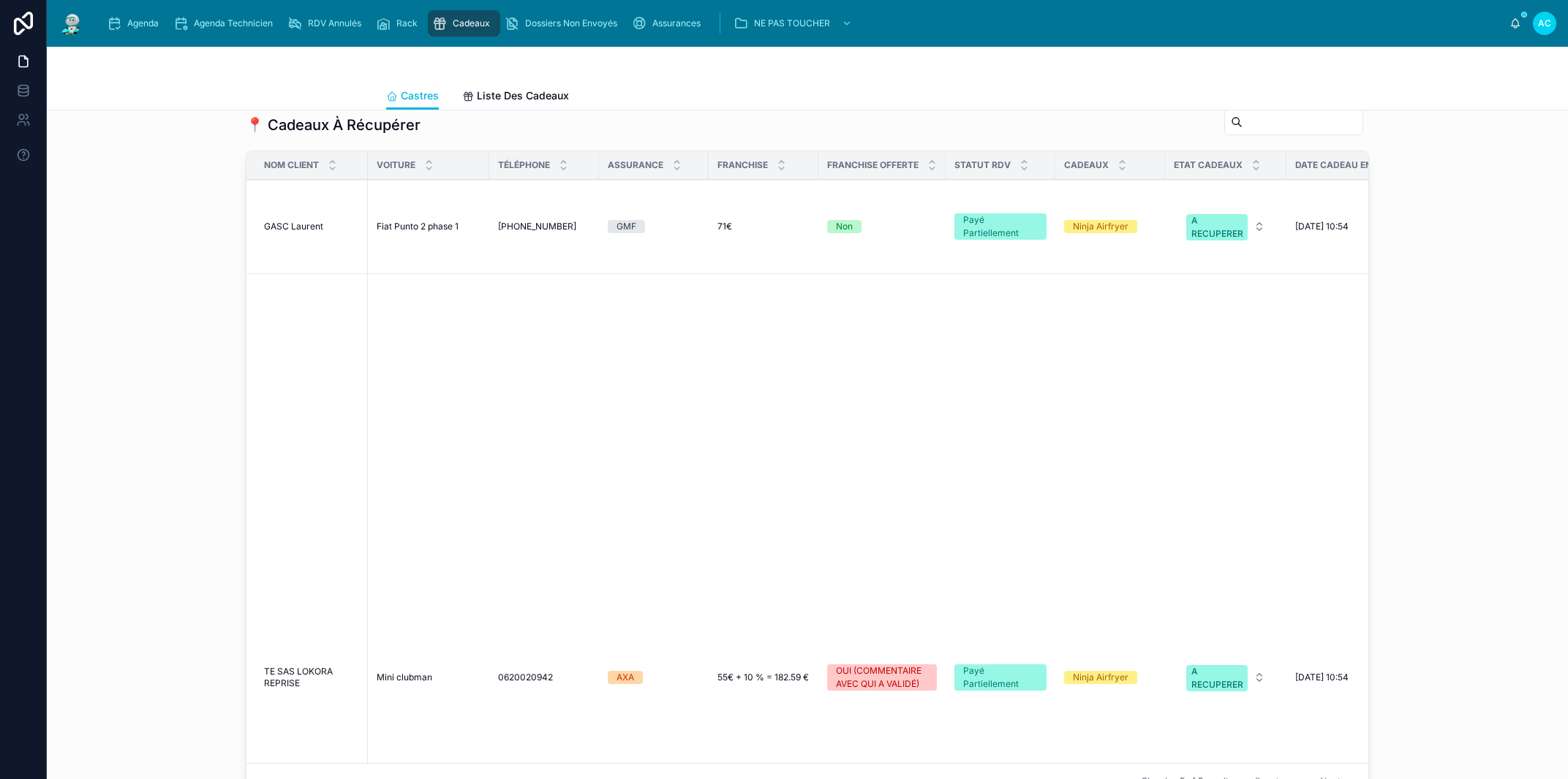
click at [508, 229] on span "+33781788357" at bounding box center [536, 227] width 78 height 12
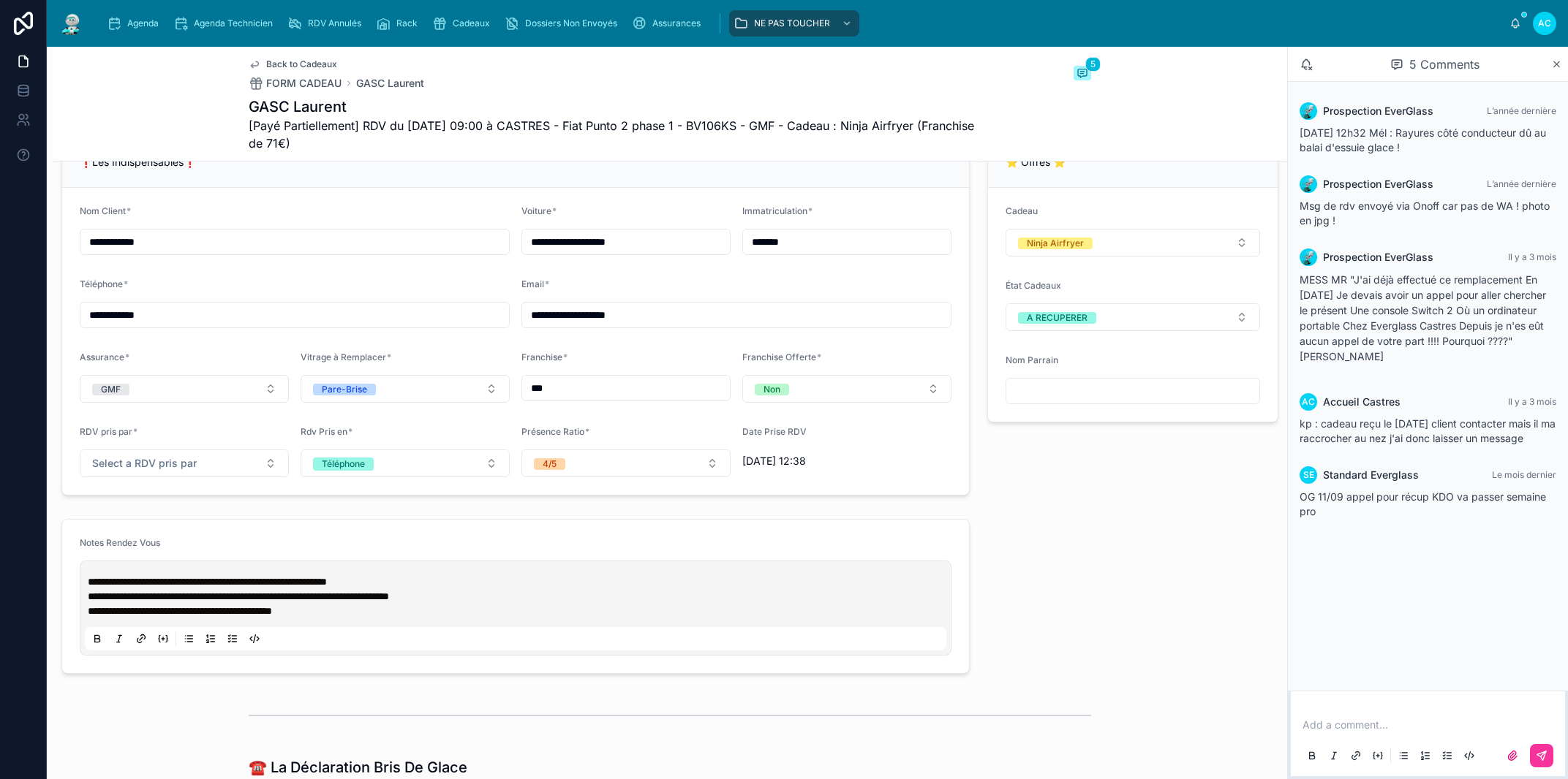
scroll to position [1136, 0]
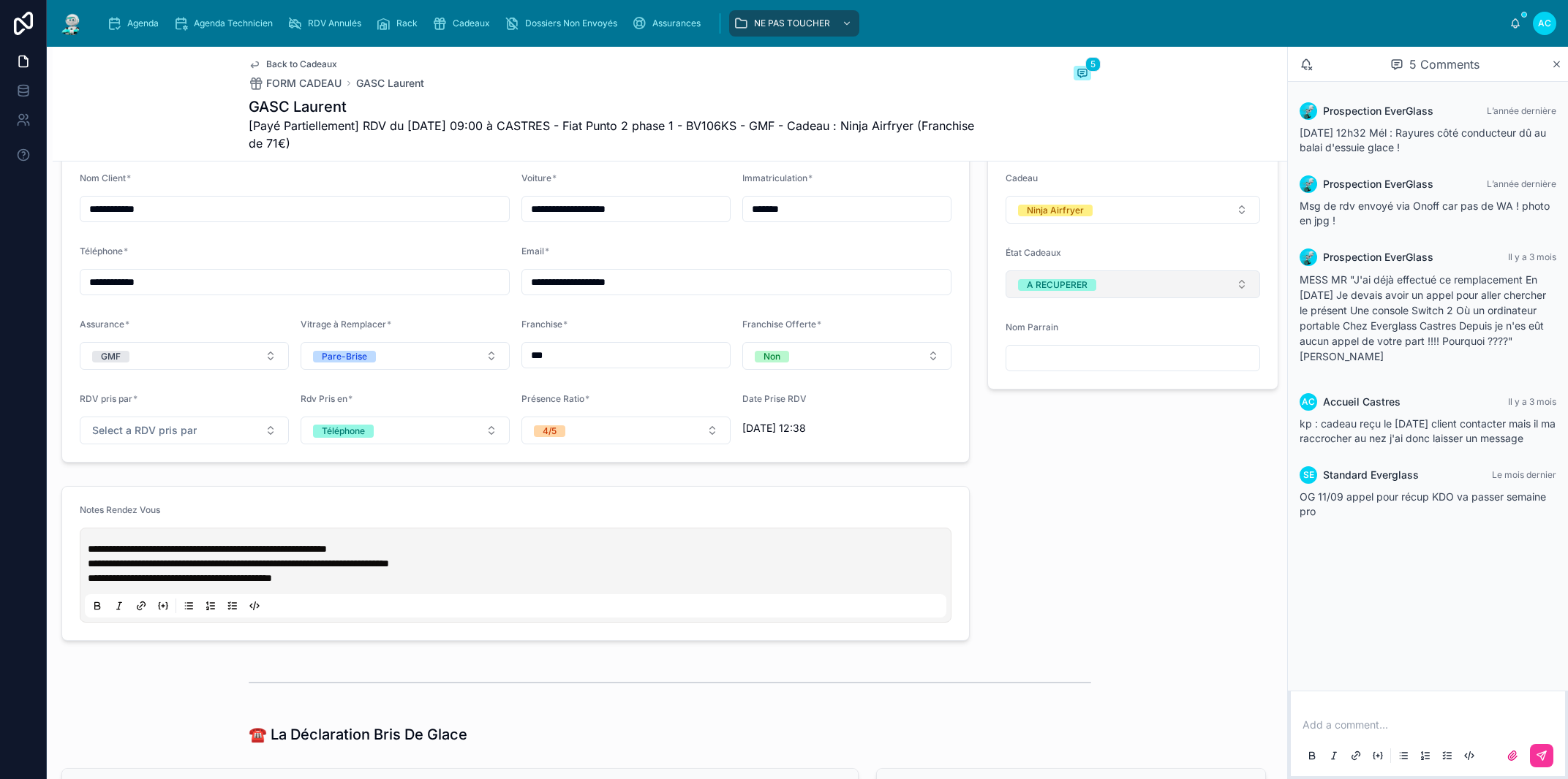
click at [1163, 293] on button "A RECUPERER" at bounding box center [1133, 284] width 254 height 28
click at [1098, 337] on div "None" at bounding box center [1119, 343] width 203 height 21
click at [1349, 730] on p at bounding box center [1430, 725] width 257 height 14
click at [1476, 604] on div "Prospection EverGlass L’année dernière 14/11 12h32 Mél : Rayures côté conducteu…" at bounding box center [1427, 386] width 280 height 609
click at [1538, 758] on icon at bounding box center [1541, 756] width 12 height 12
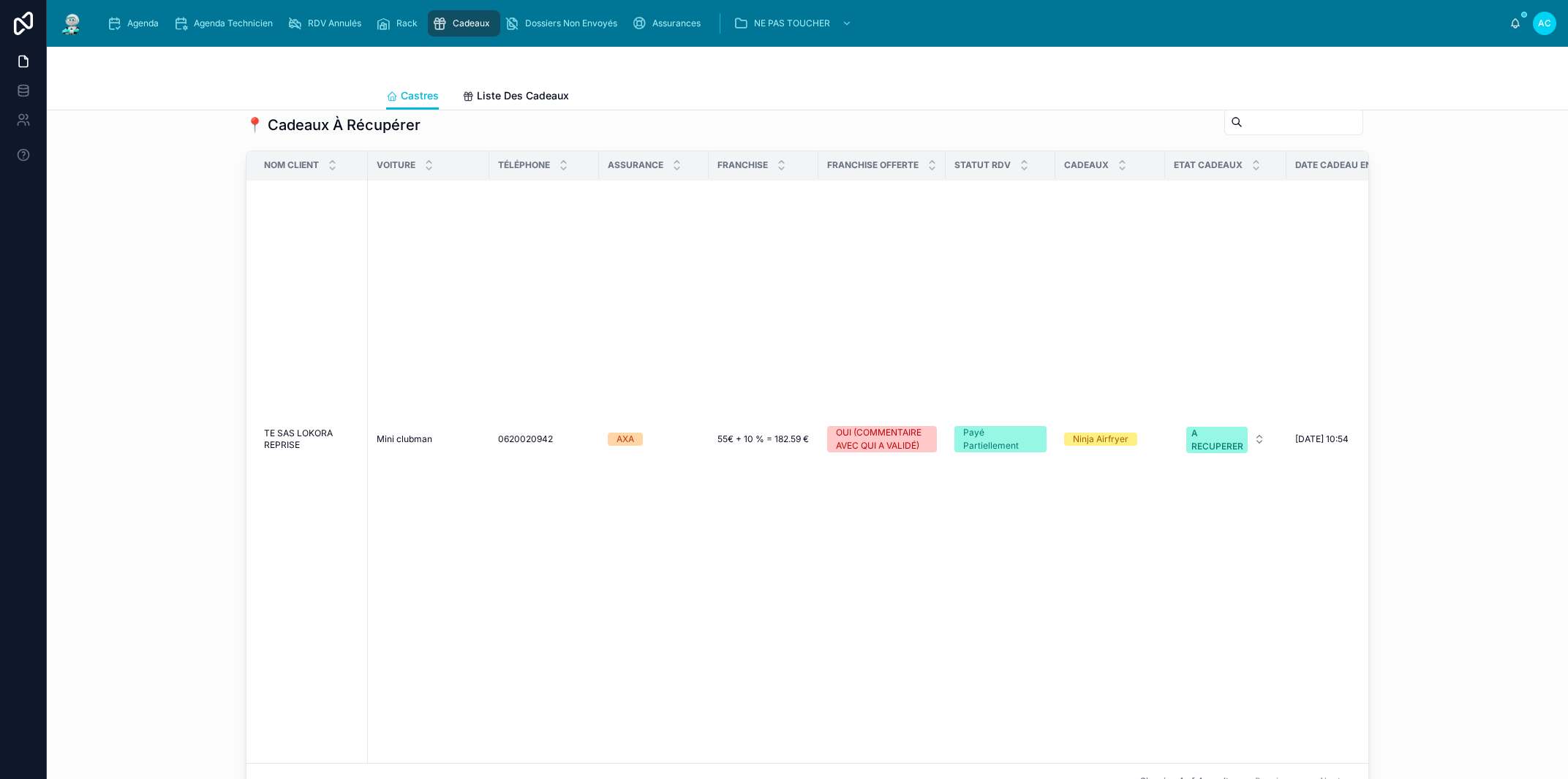
scroll to position [166, 0]
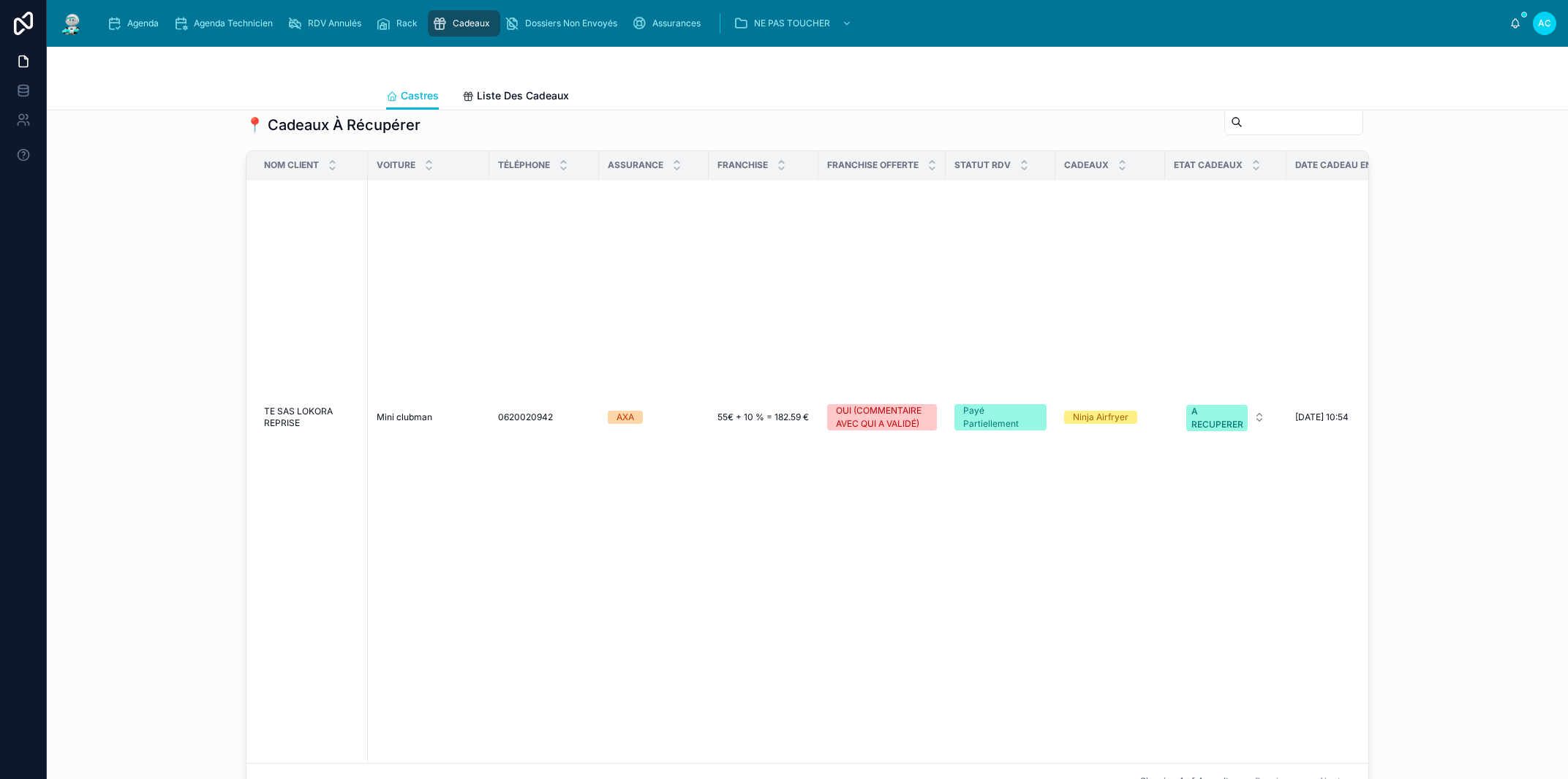
click at [1102, 420] on div "Ninja Airfryer" at bounding box center [1101, 417] width 56 height 13
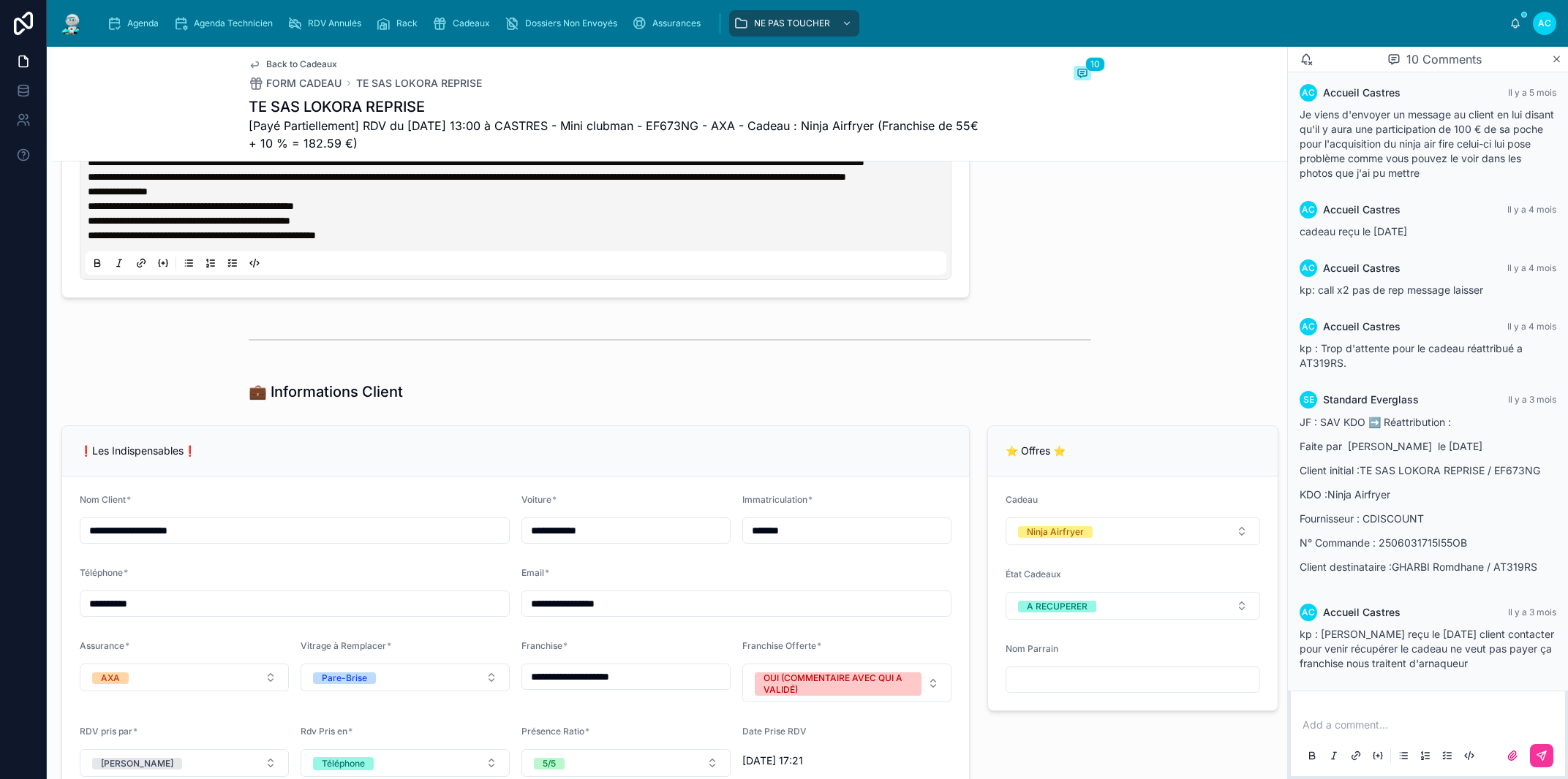
scroll to position [1165, 0]
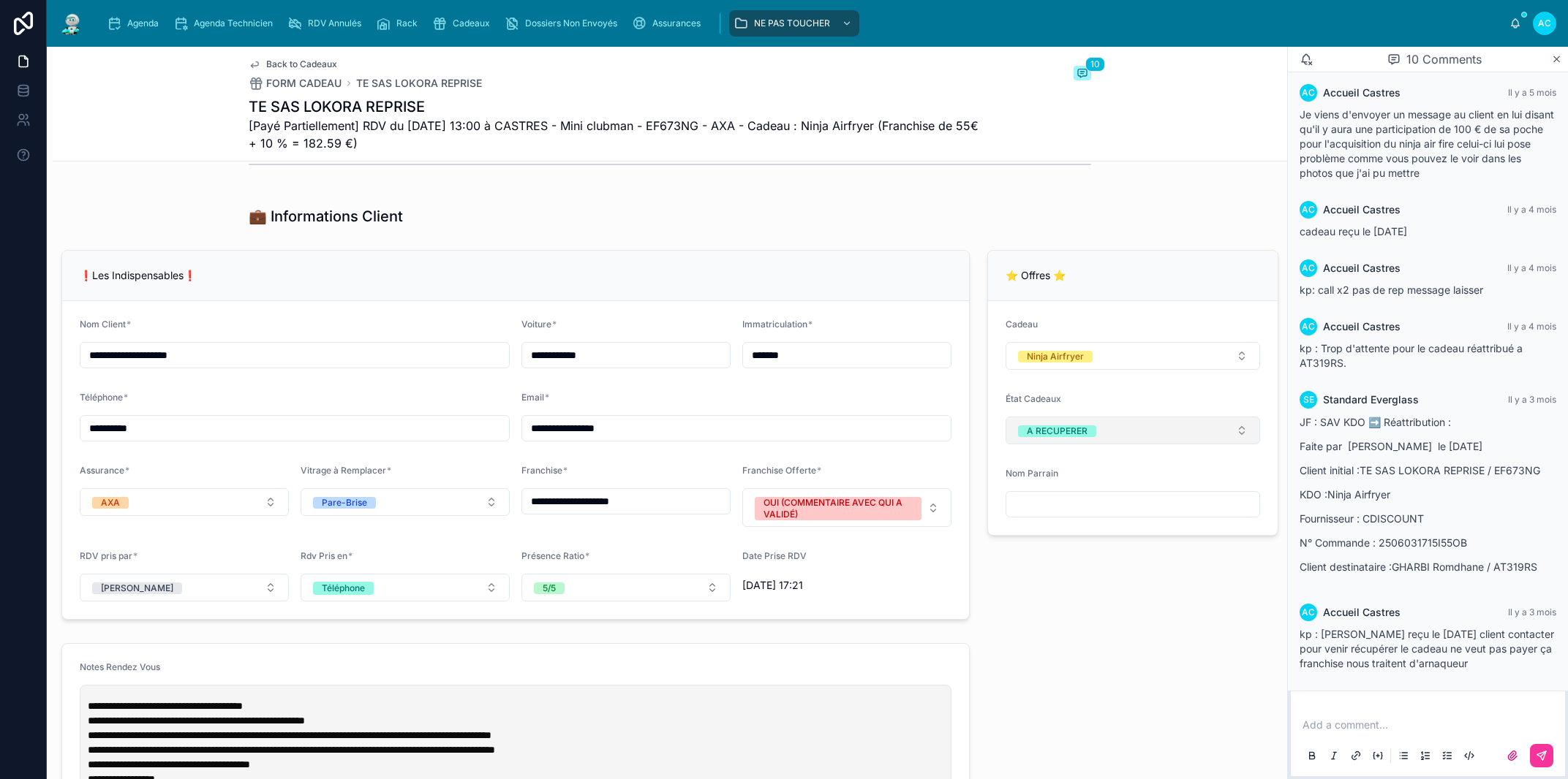
click at [1075, 437] on div "A RECUPERER" at bounding box center [1057, 431] width 61 height 12
click at [1067, 520] on div "None" at bounding box center [1119, 518] width 203 height 21
drag, startPoint x: 1363, startPoint y: 725, endPoint x: 1220, endPoint y: 711, distance: 143.7
click at [1362, 725] on p at bounding box center [1430, 725] width 257 height 14
drag, startPoint x: 1539, startPoint y: 756, endPoint x: 1528, endPoint y: 754, distance: 11.2
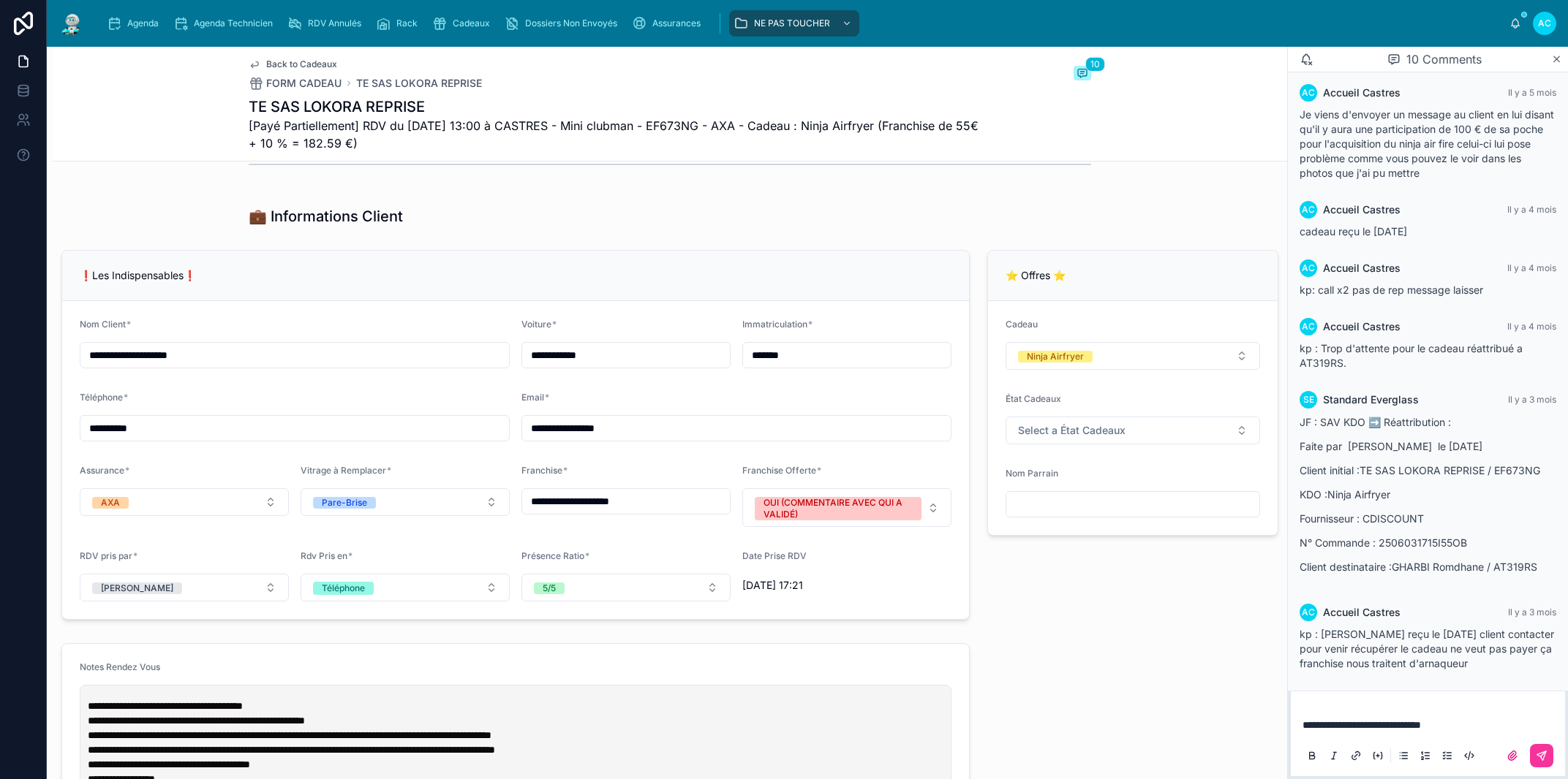
click at [1539, 755] on icon at bounding box center [1541, 756] width 9 height 9
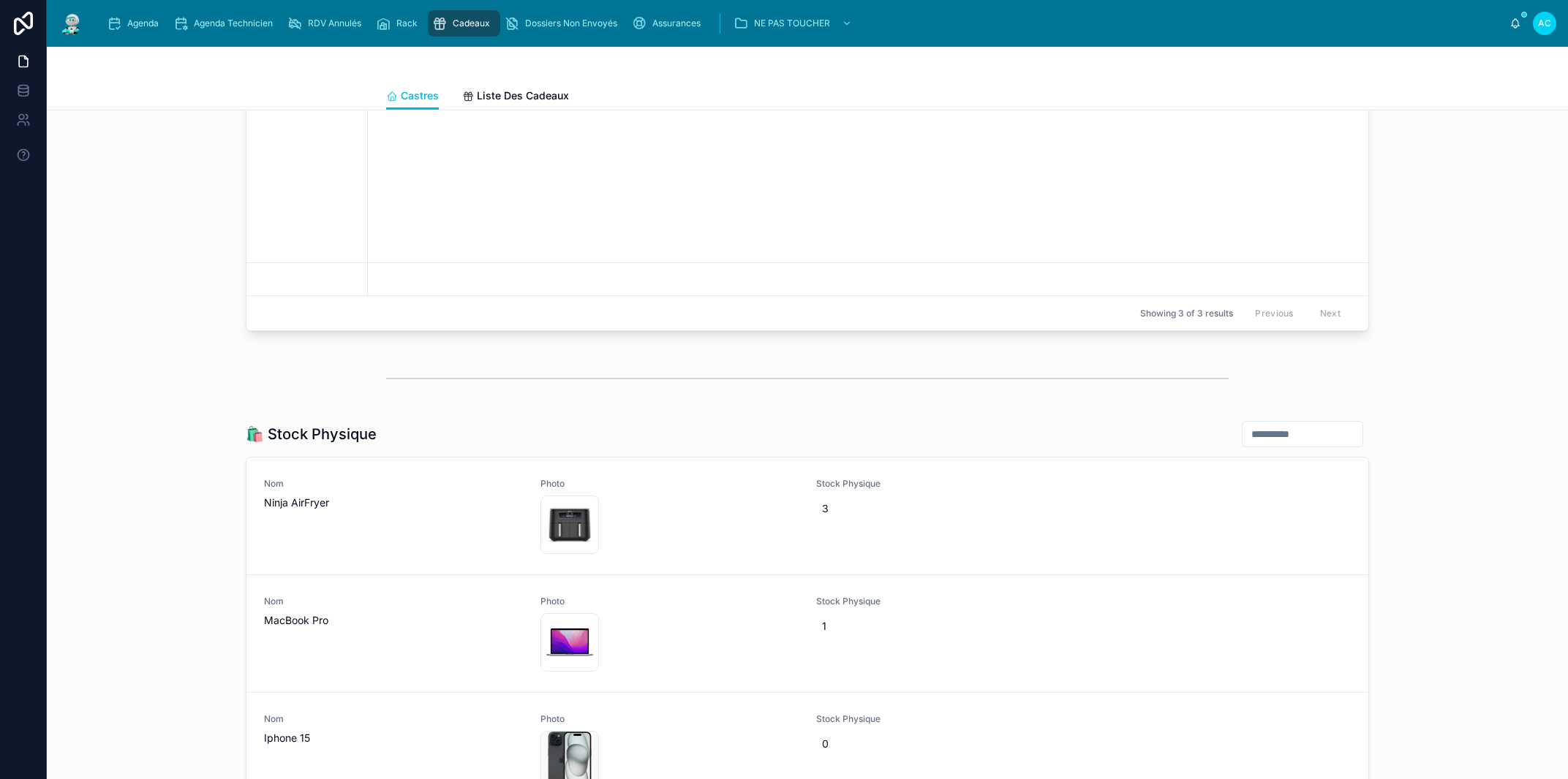
scroll to position [2134, 0]
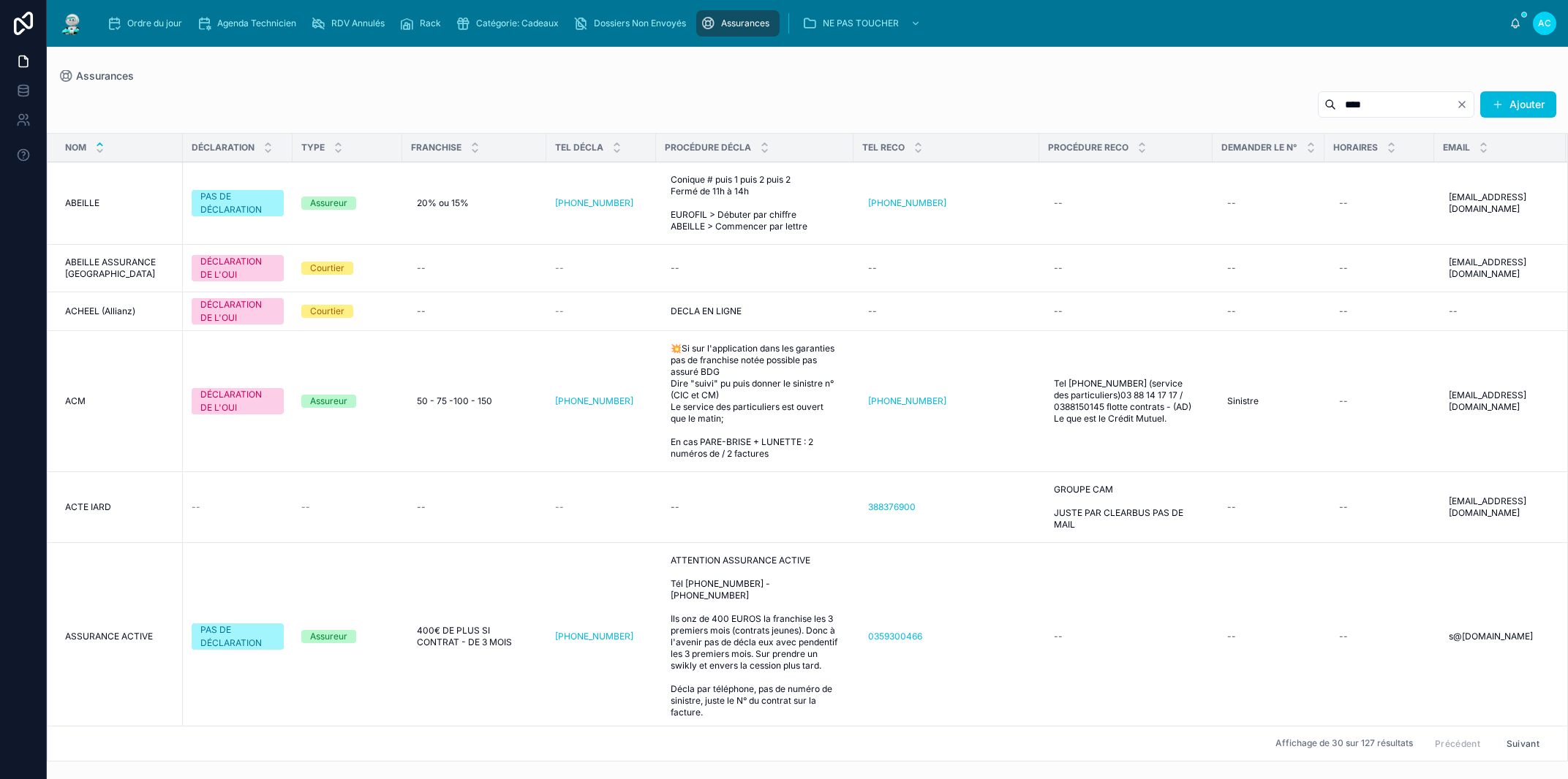
type input "*****"
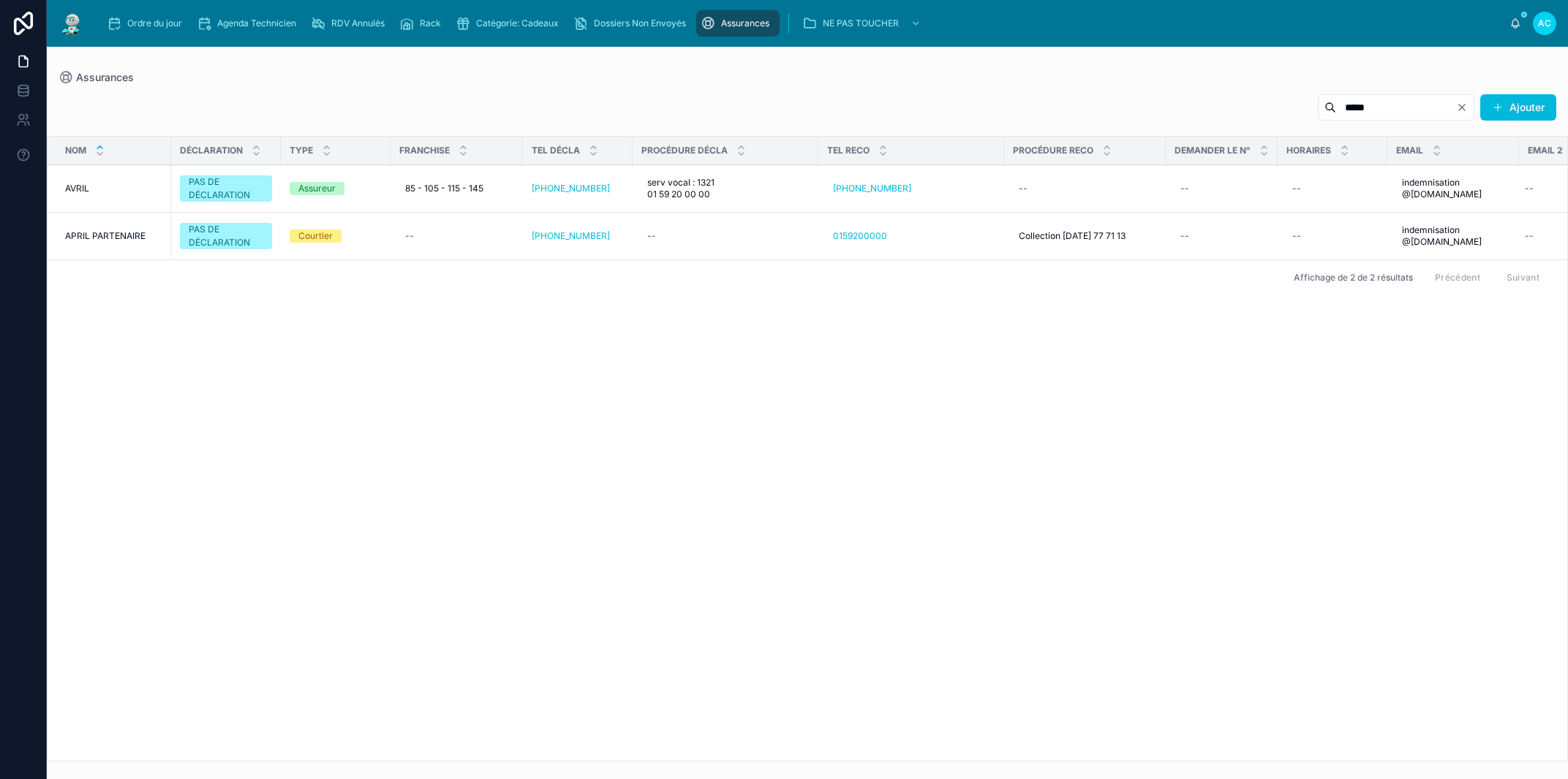
drag, startPoint x: 1346, startPoint y: 106, endPoint x: 1262, endPoint y: 117, distance: 84.7
click at [1336, 117] on input "*****" at bounding box center [1396, 107] width 120 height 21
click at [156, 20] on span "Ordre du jour" at bounding box center [154, 23] width 55 height 12
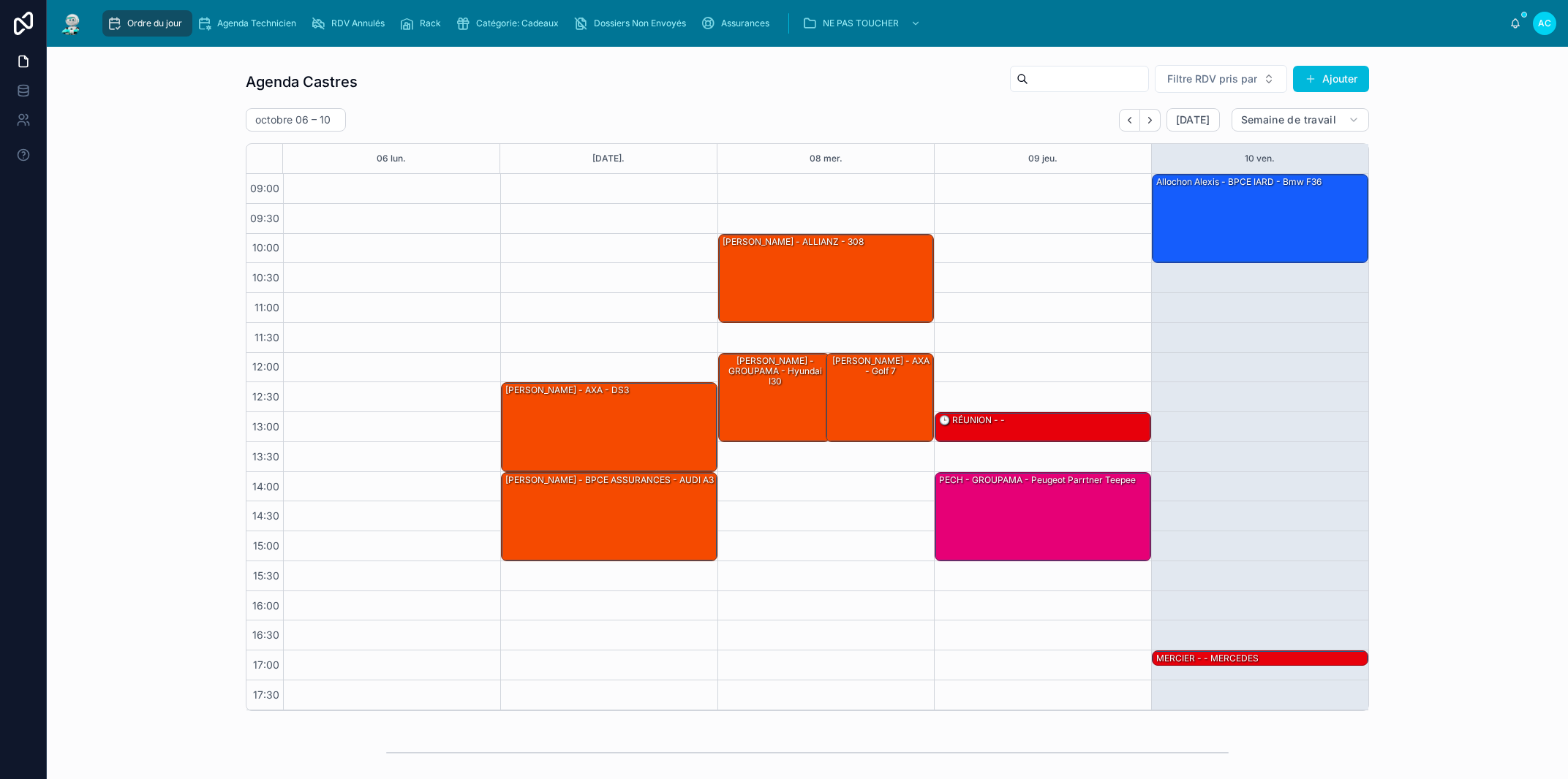
scroll to position [338, 0]
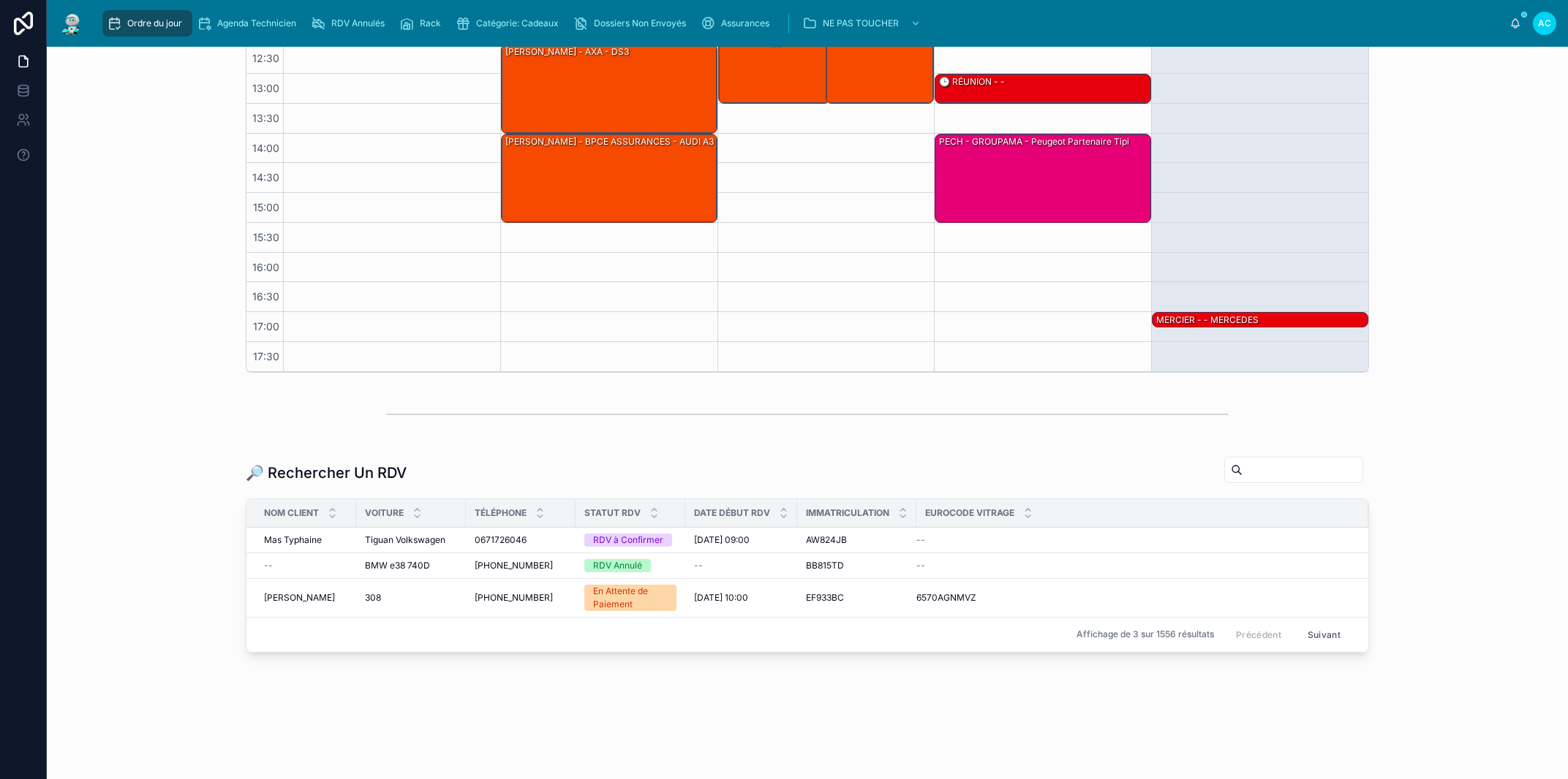
click at [1247, 467] on input "text" at bounding box center [1302, 470] width 120 height 21
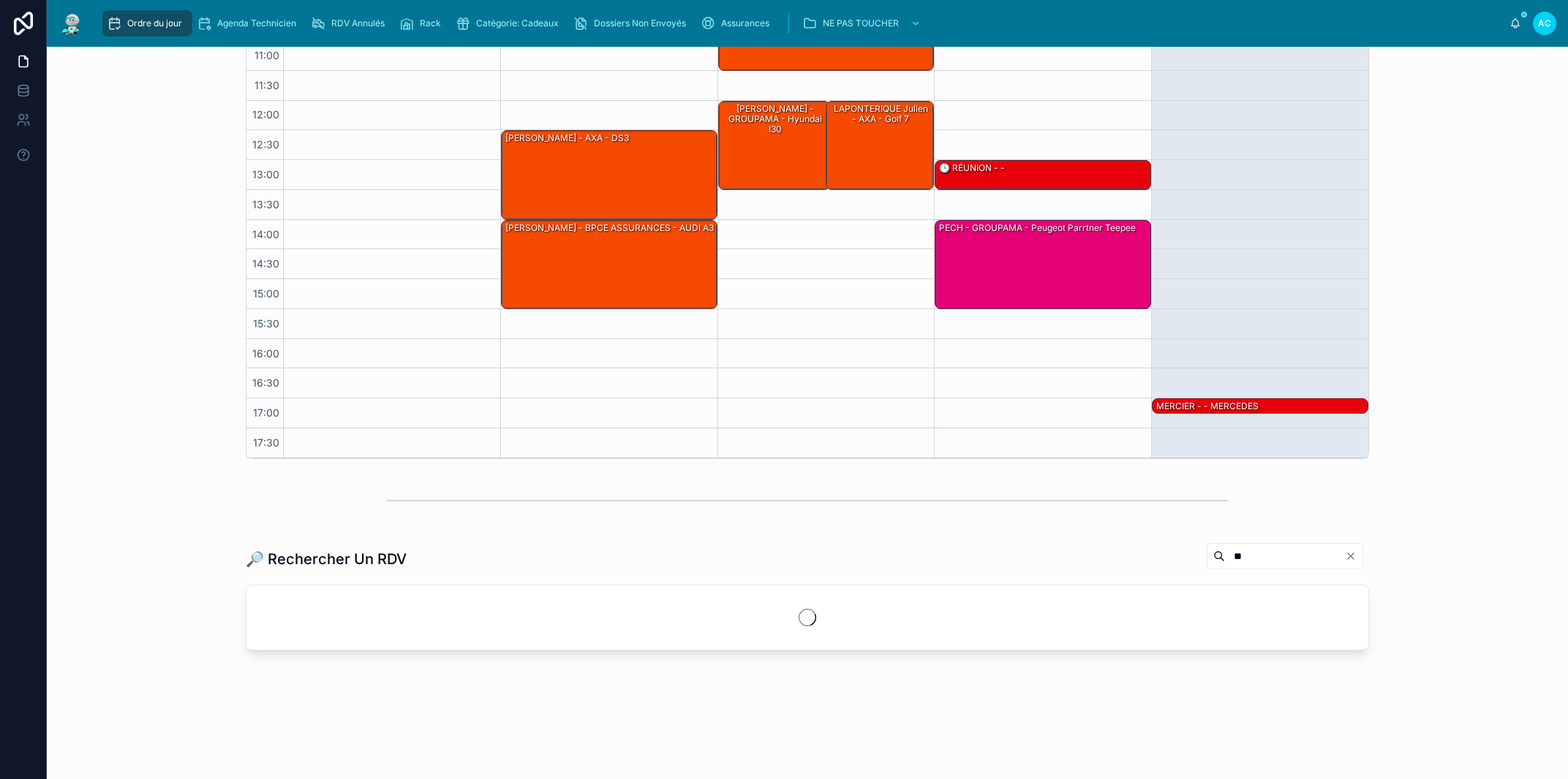
scroll to position [251, 0]
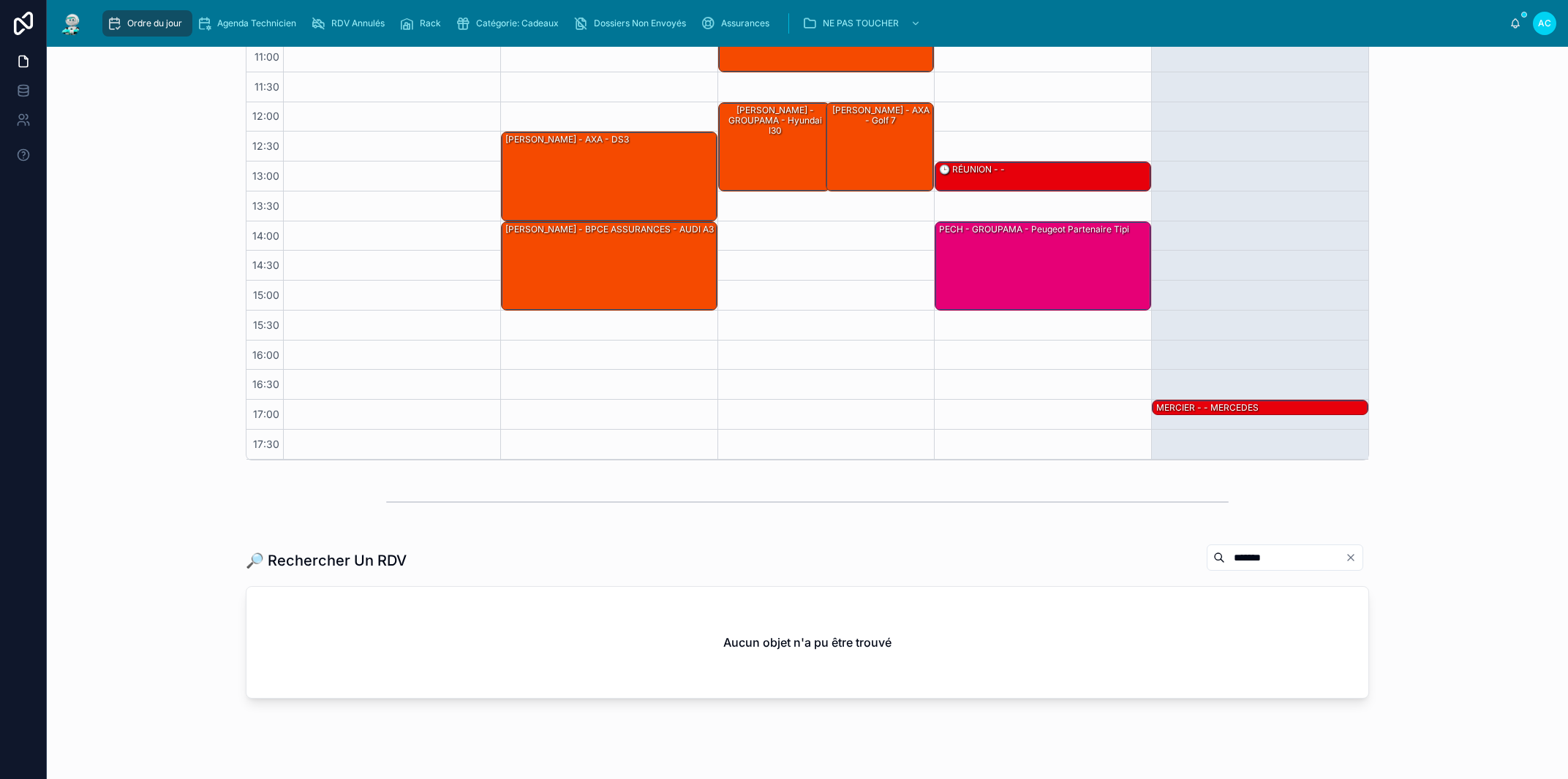
click at [1225, 554] on input "*******" at bounding box center [1285, 558] width 120 height 21
drag, startPoint x: 1222, startPoint y: 555, endPoint x: 1210, endPoint y: 632, distance: 77.9
click at [1225, 555] on input "*******" at bounding box center [1285, 558] width 120 height 21
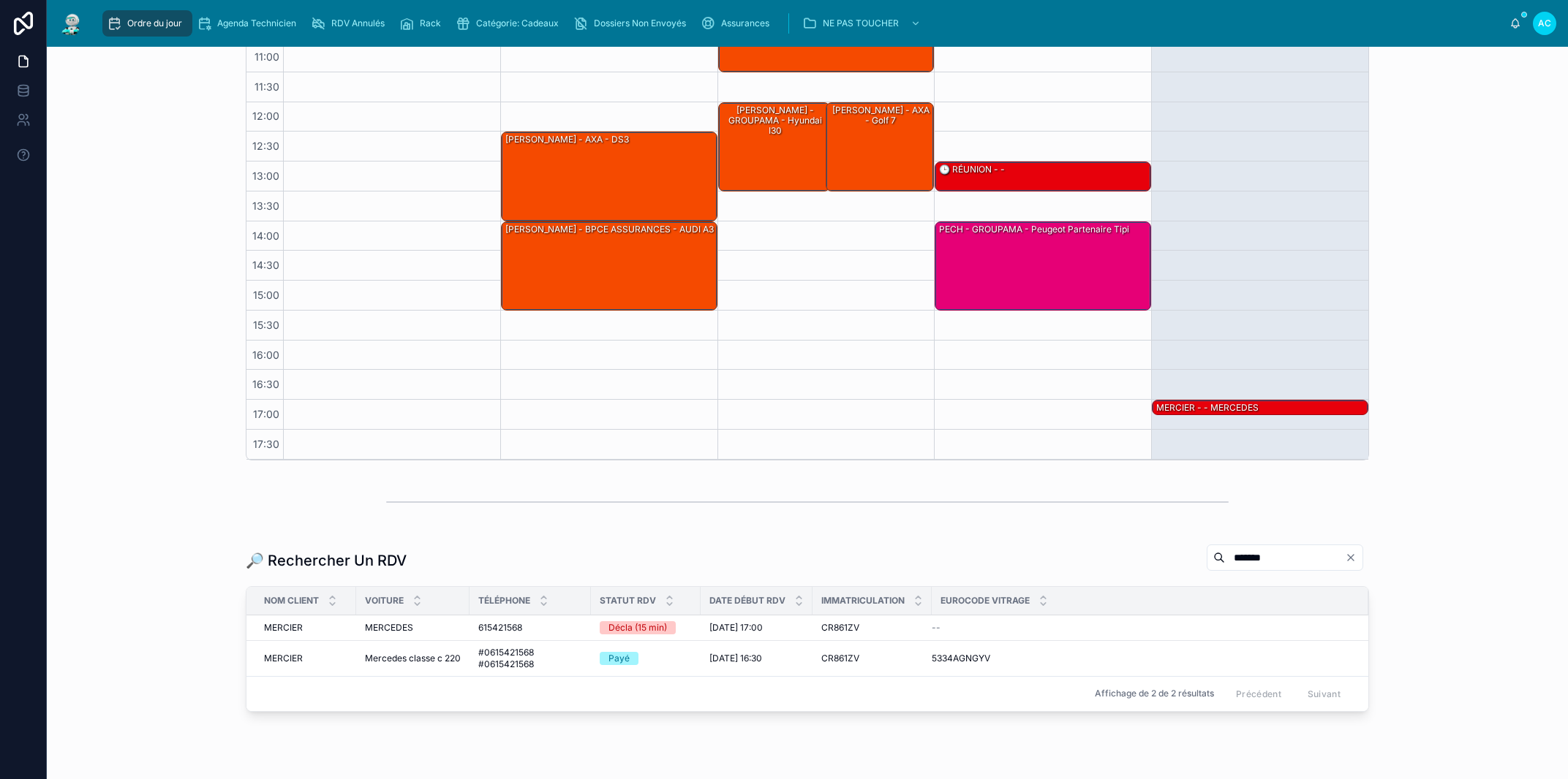
type input "*******"
click at [511, 658] on span "#0615421568 #0615421568" at bounding box center [530, 659] width 104 height 23
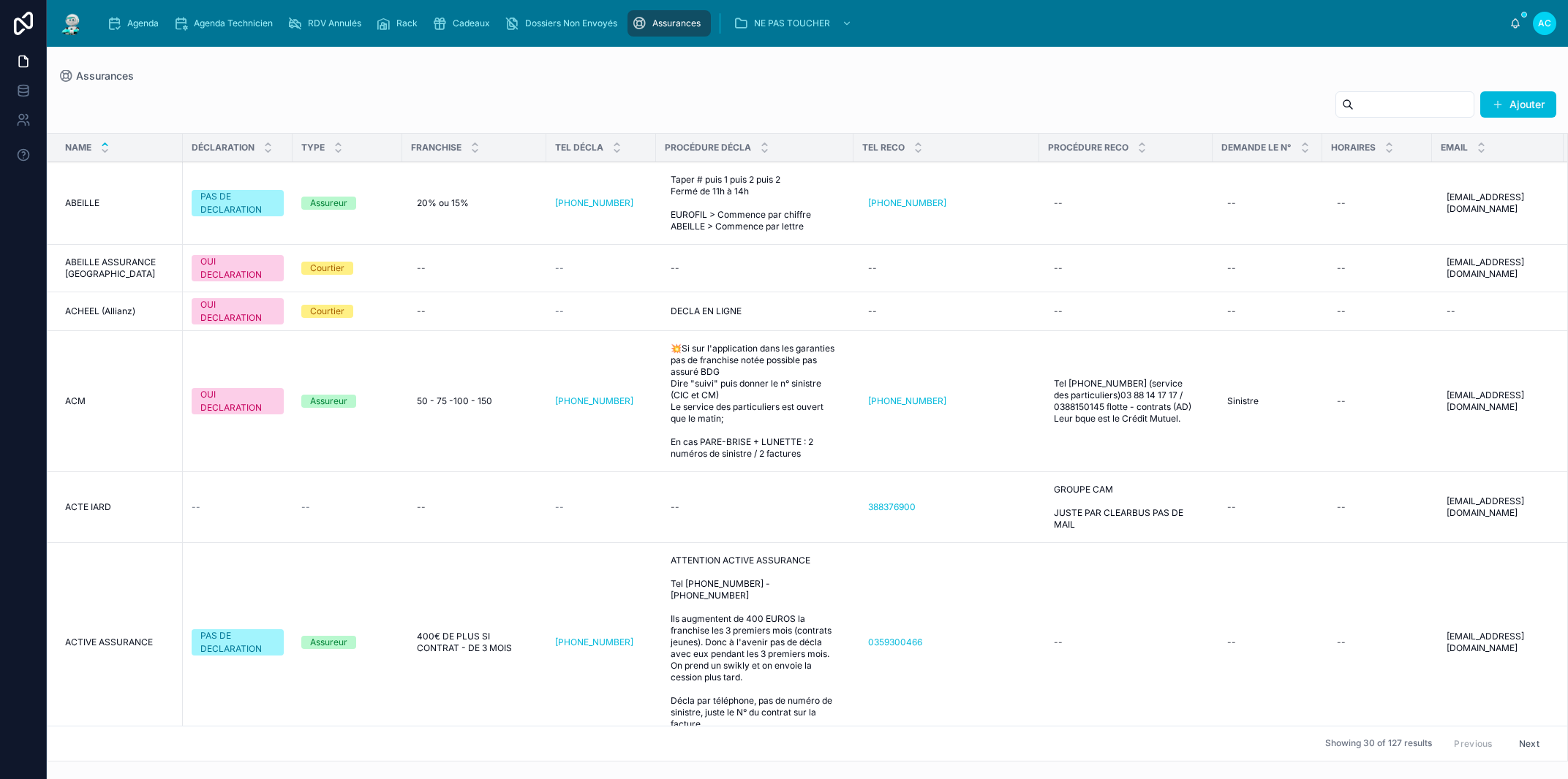
click at [1368, 107] on input "text" at bounding box center [1413, 104] width 120 height 21
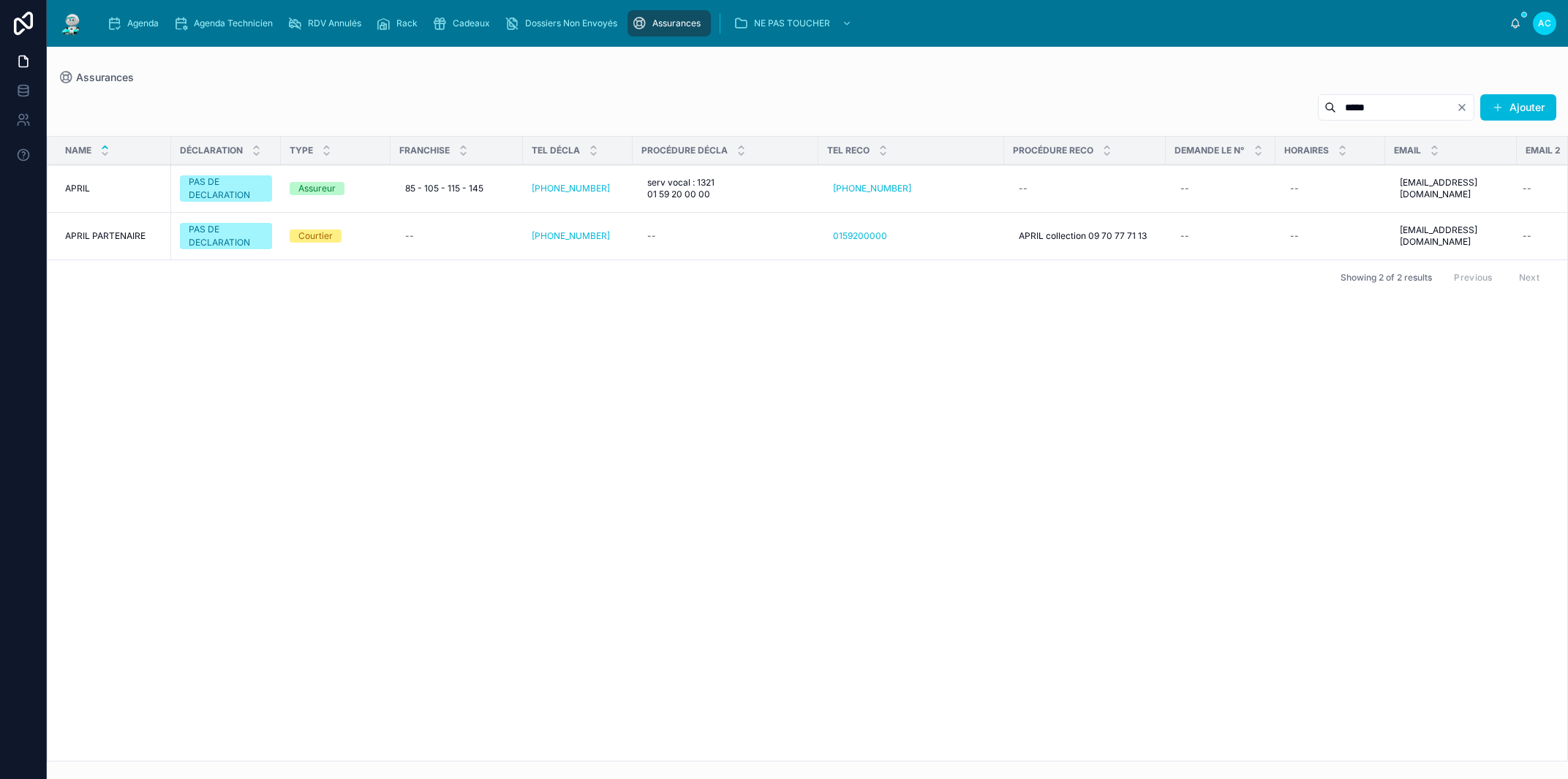
type input "*****"
